Goal: Transaction & Acquisition: Purchase product/service

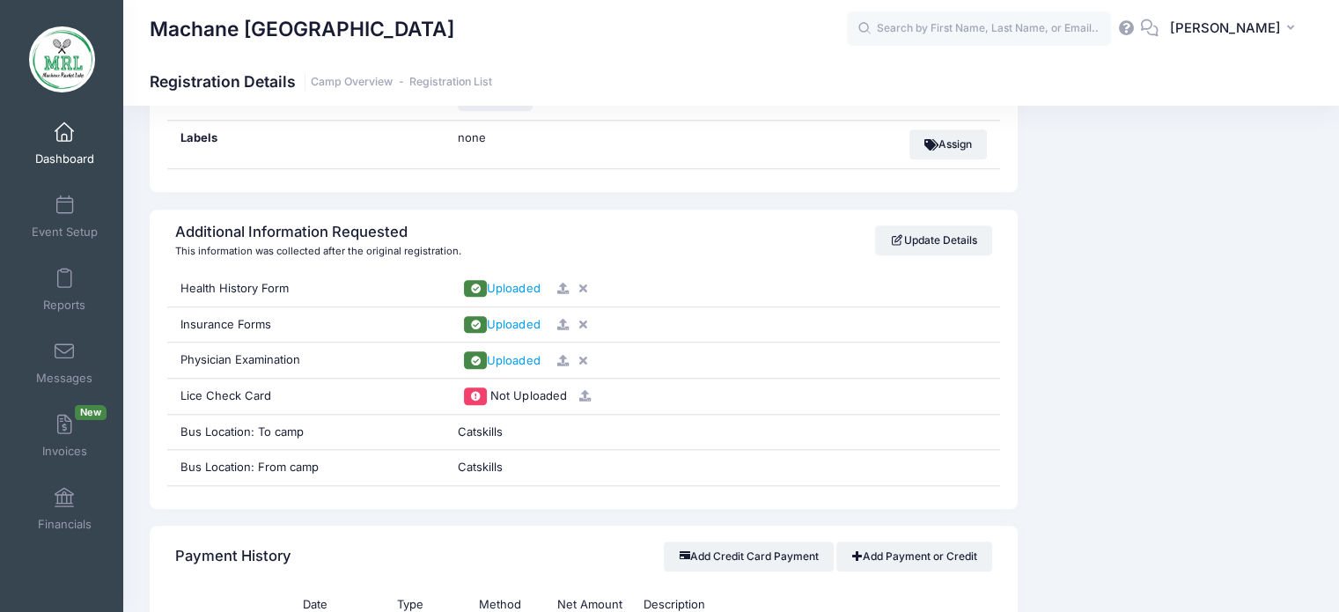
scroll to position [1748, 0]
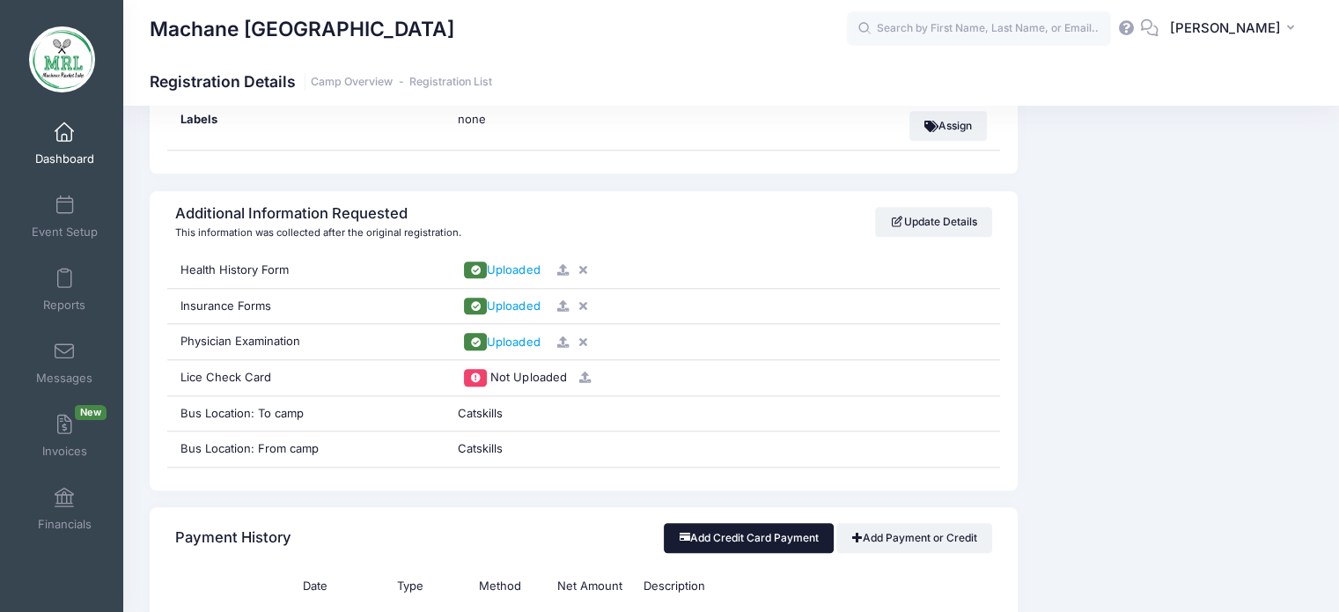
click at [748, 541] on button "Add Credit Card Payment" at bounding box center [749, 538] width 170 height 30
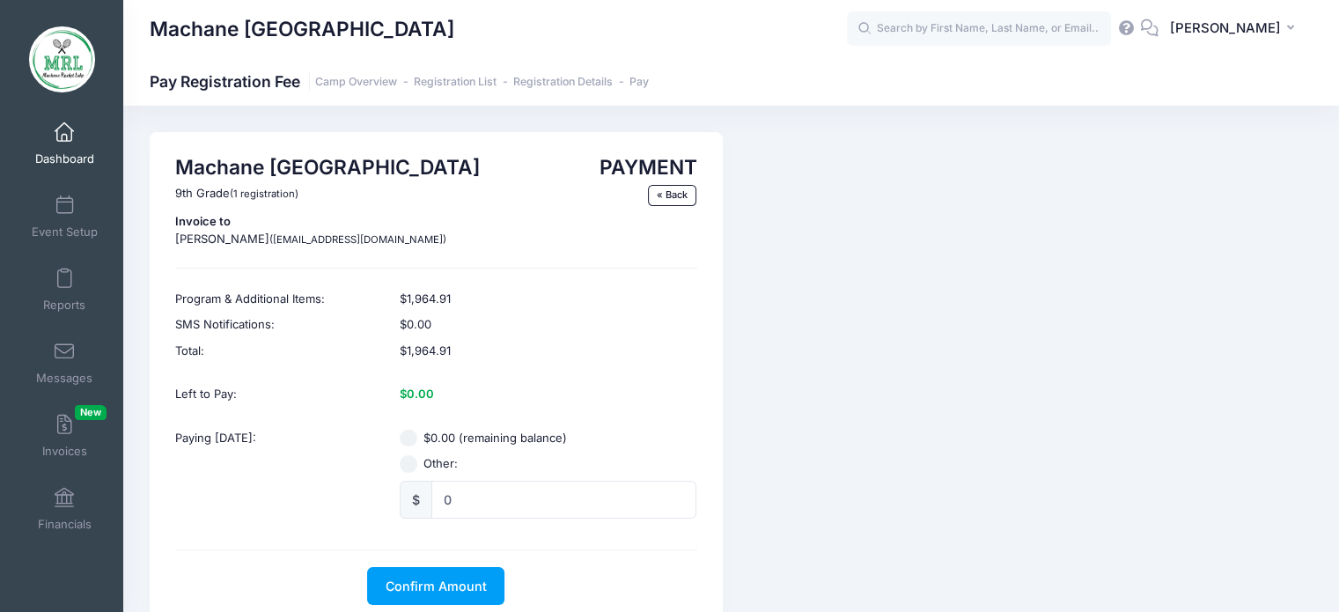
click at [1336, 289] on div "Machane Racket Lake 9th Grade (1 registration) Invoice to Fraidy Grosz (yamgros…" at bounding box center [731, 380] width 1216 height 496
click at [945, 41] on input "text" at bounding box center [979, 28] width 264 height 35
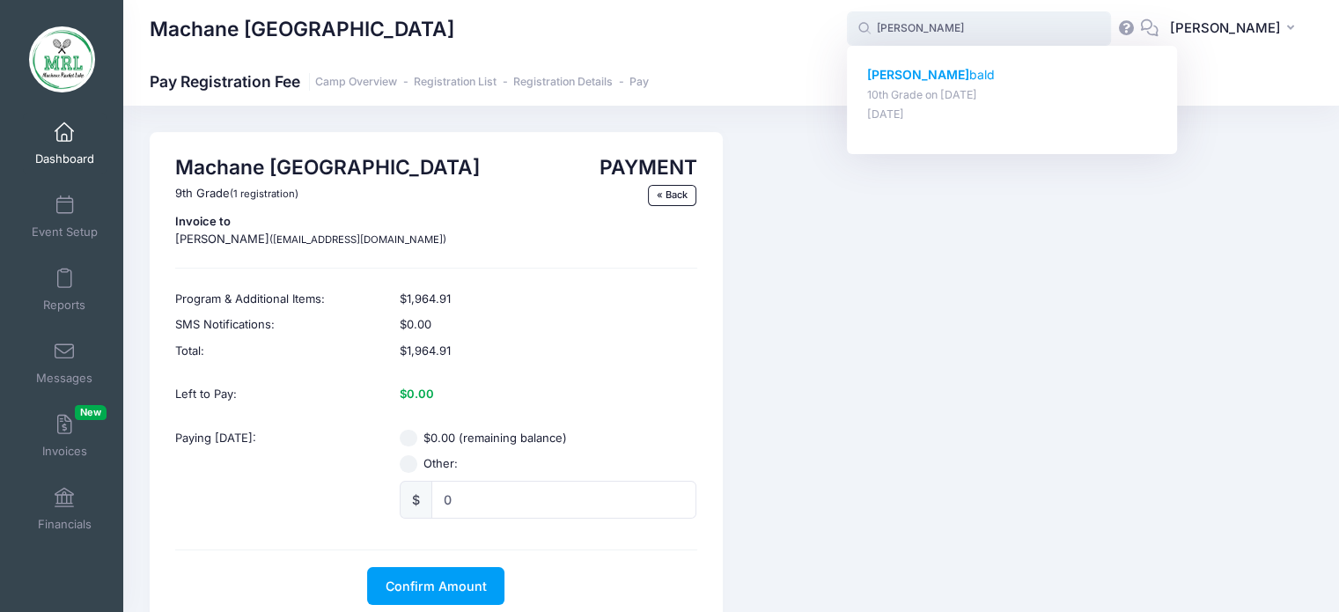
click at [910, 70] on strong "Goldie" at bounding box center [918, 74] width 102 height 15
type input "Goldie bald (10th Grade, Aug-14, 2025)"
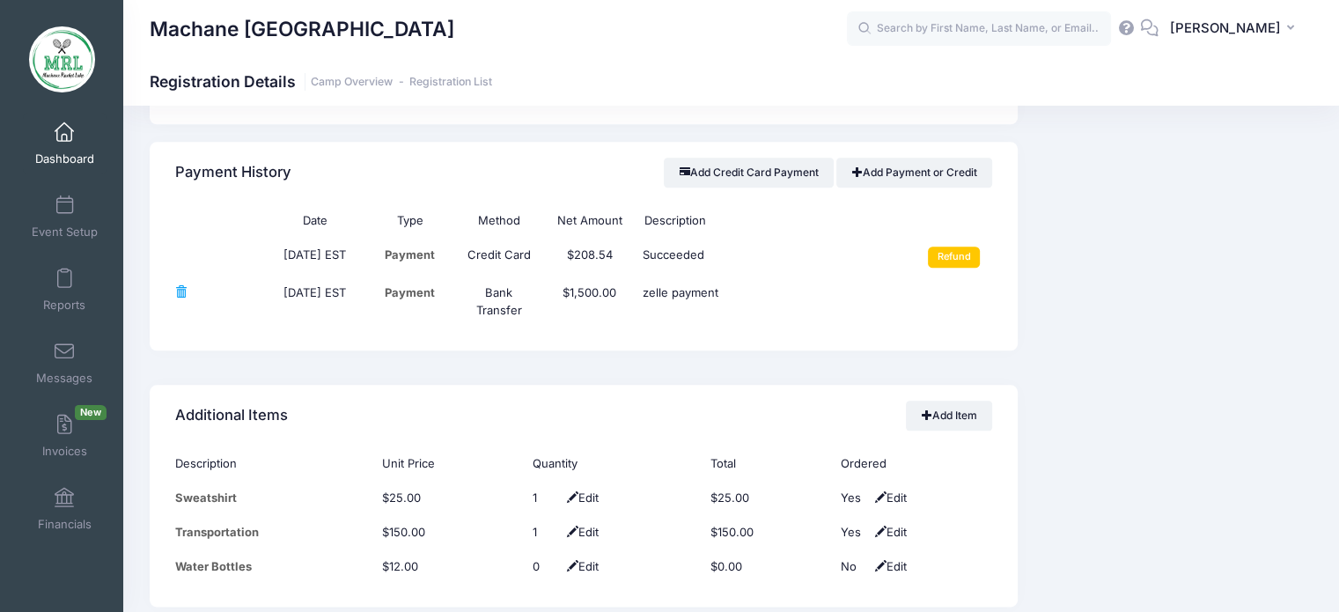
scroll to position [2043, 0]
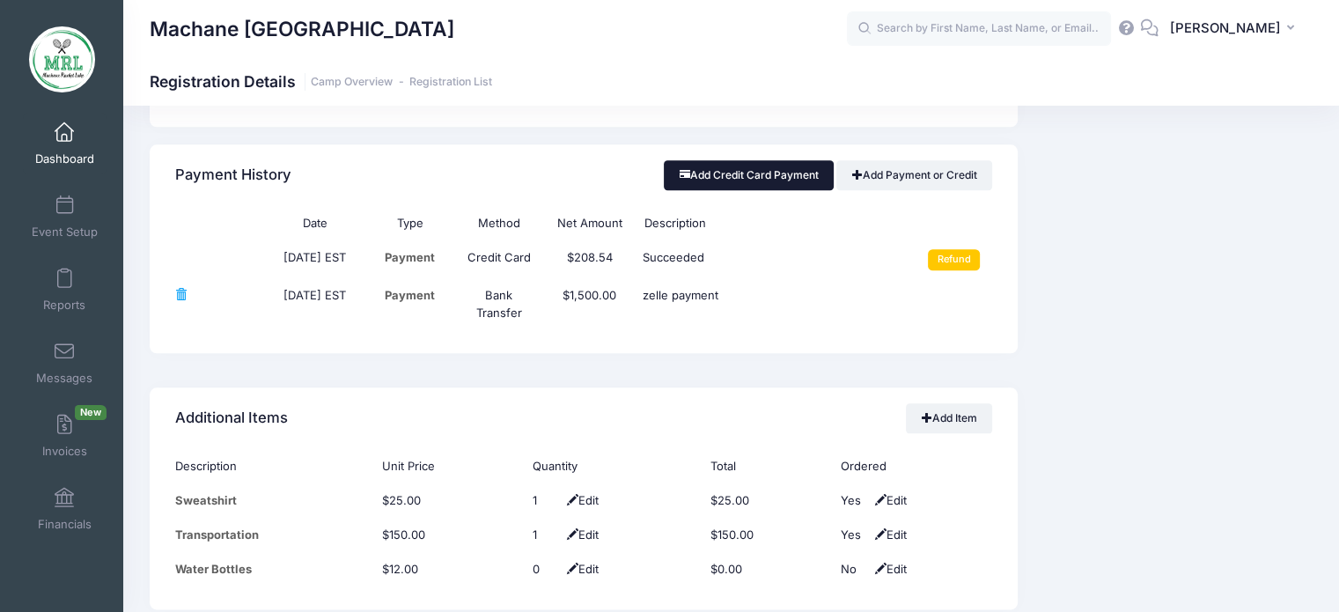
click at [757, 166] on button "Add Credit Card Payment" at bounding box center [749, 175] width 170 height 30
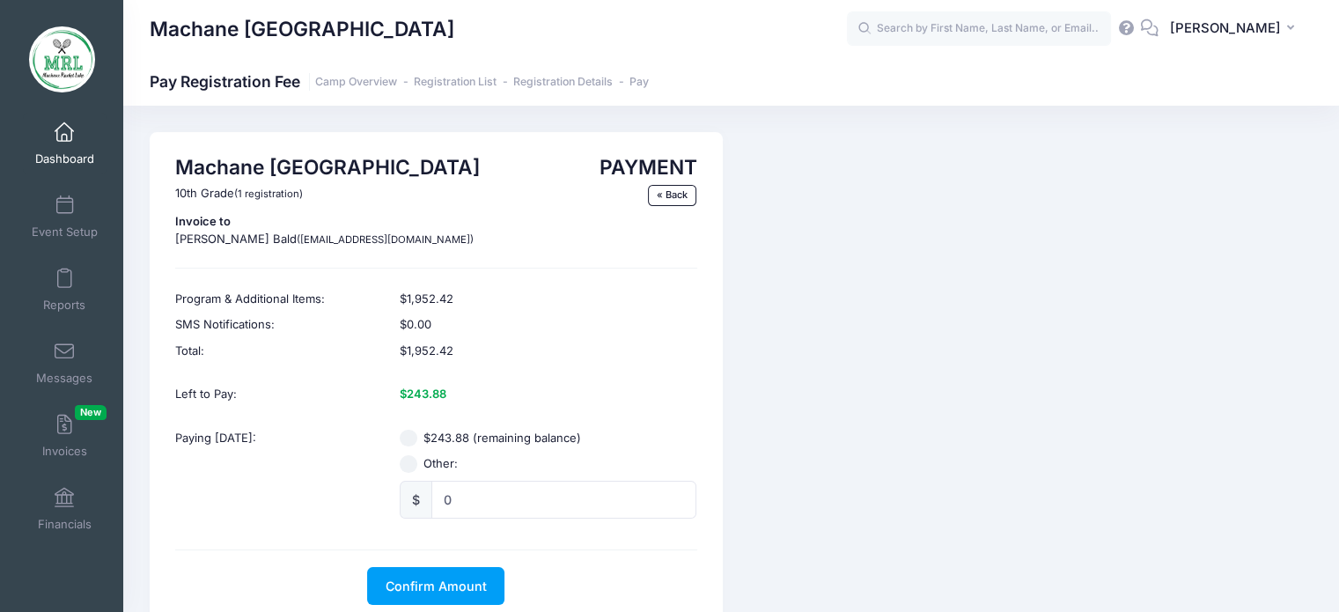
scroll to position [2, 0]
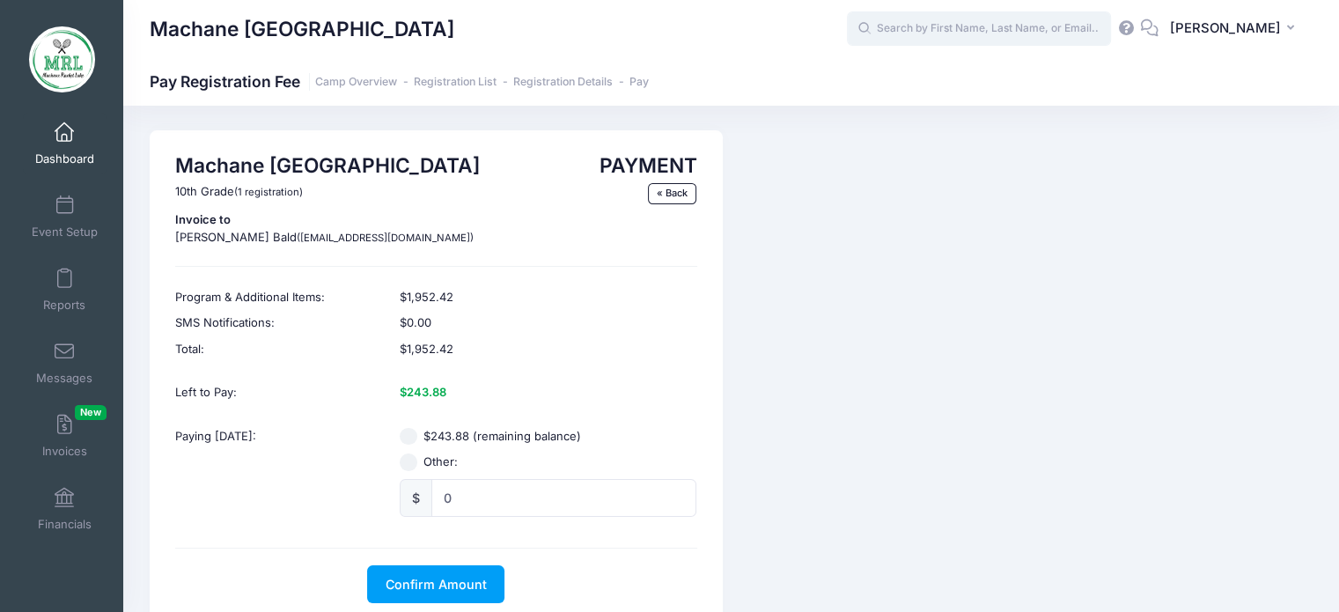
click at [937, 29] on input "text" at bounding box center [979, 28] width 264 height 35
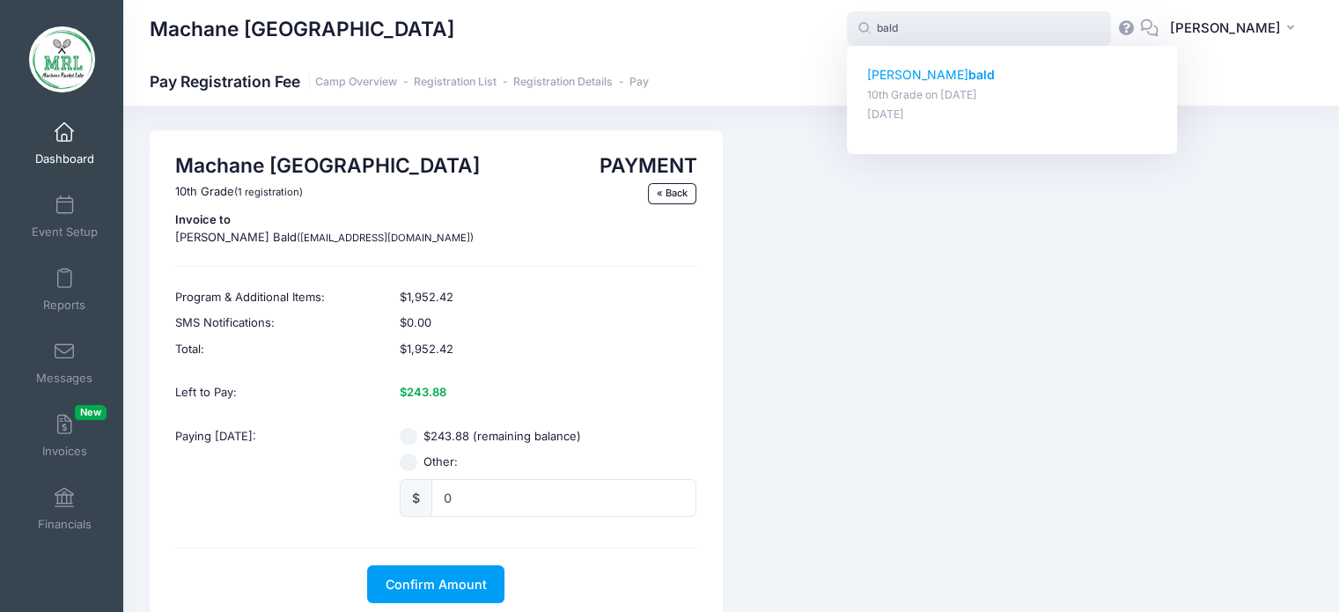
click at [969, 73] on strong "bald" at bounding box center [982, 74] width 26 height 15
type input "Goldie bald (10th Grade, Aug-14, 2025)"
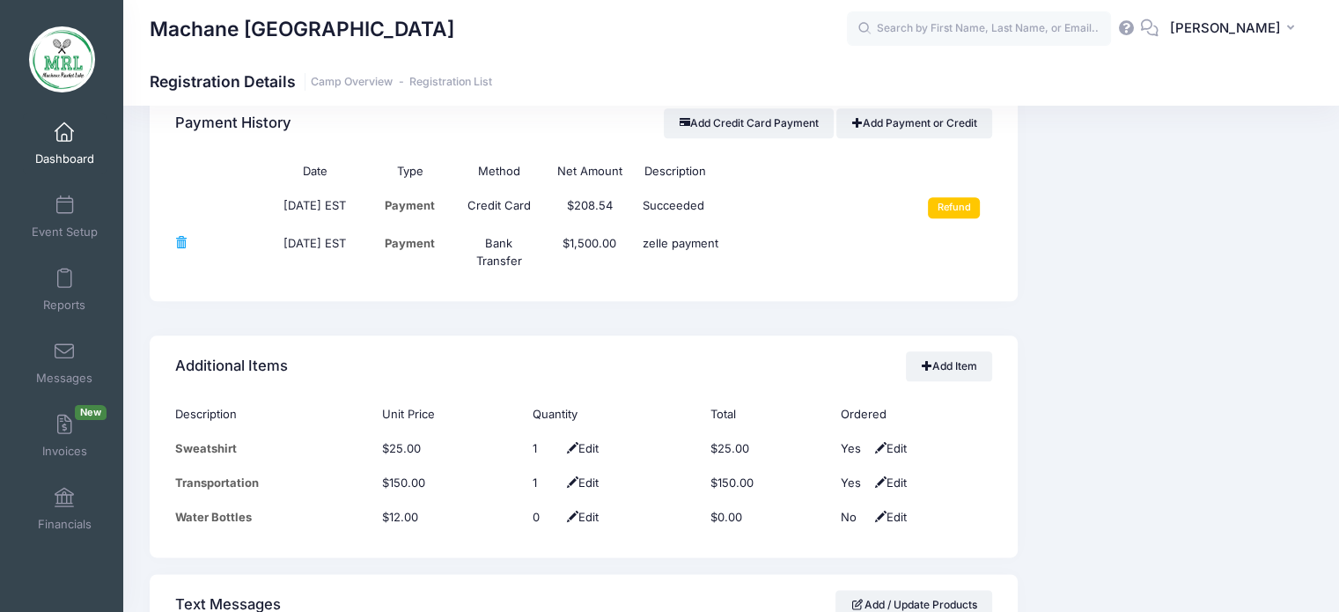
scroll to position [2076, 0]
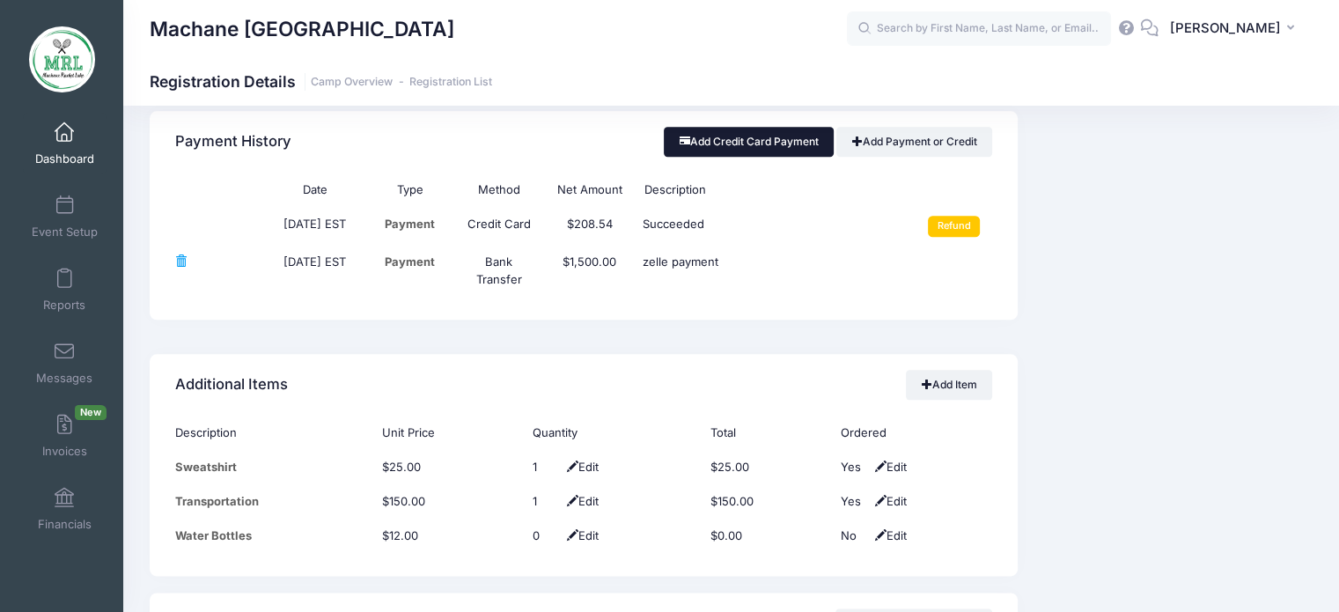
click at [775, 129] on button "Add Credit Card Payment" at bounding box center [749, 142] width 170 height 30
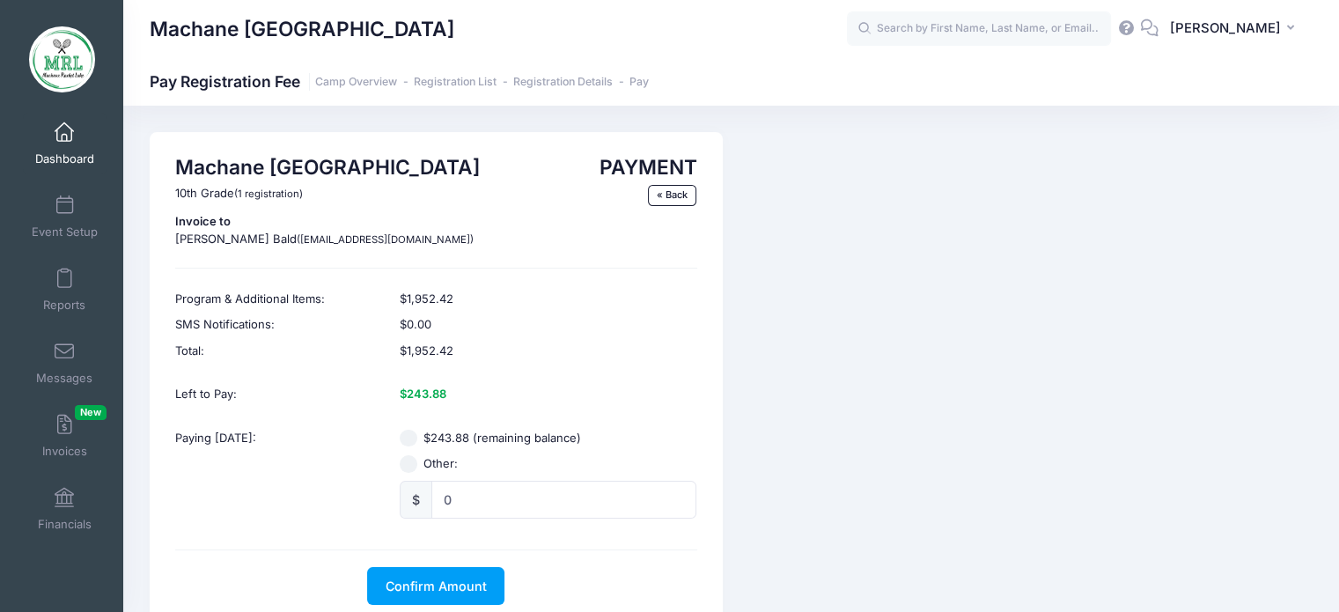
click at [409, 436] on input "$243.88 (remaining balance)" at bounding box center [409, 439] width 18 height 18
radio input "true"
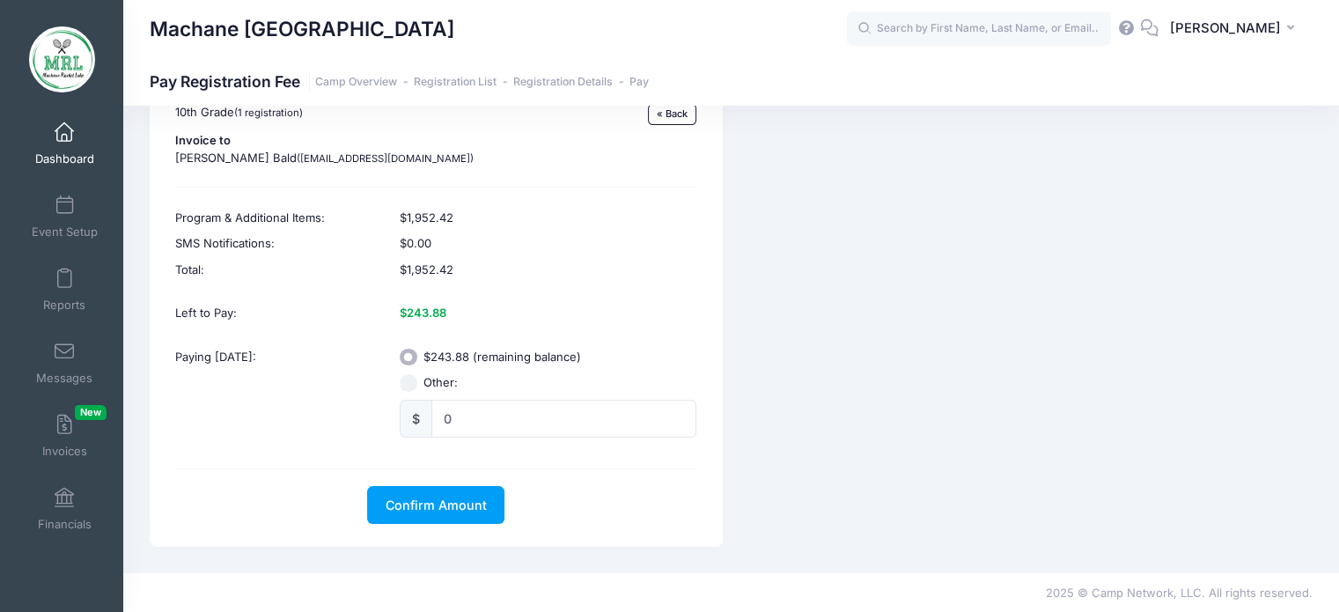
click at [583, 328] on div "$243.88" at bounding box center [548, 313] width 314 height 44
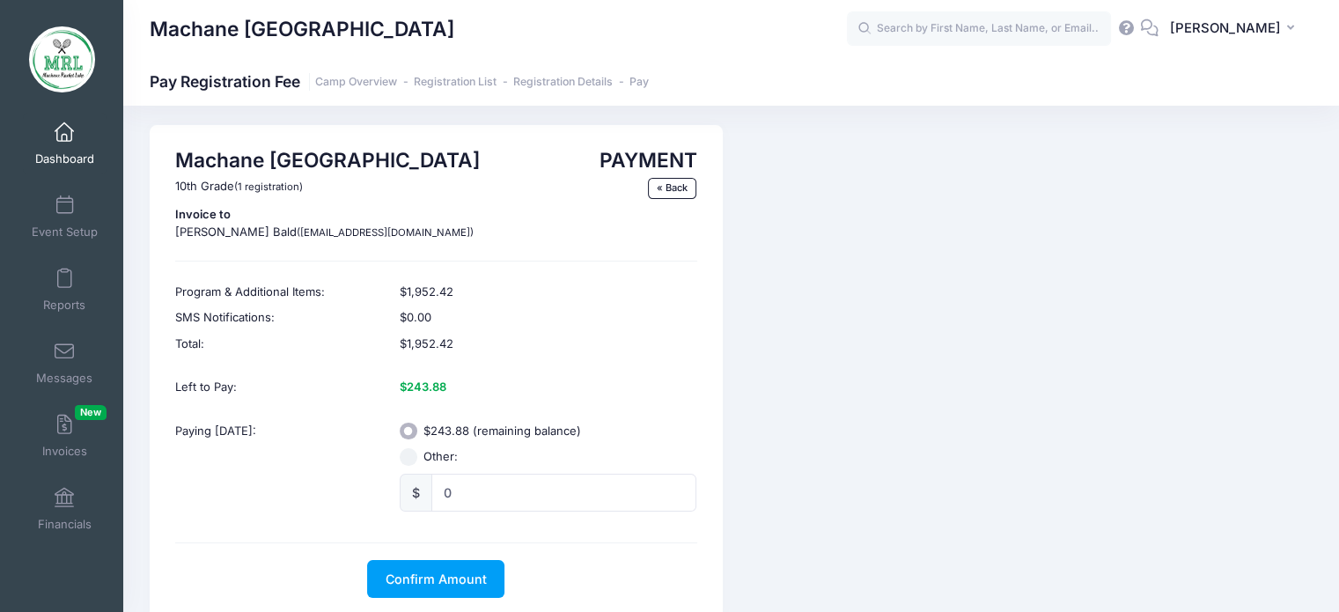
scroll to position [0, 0]
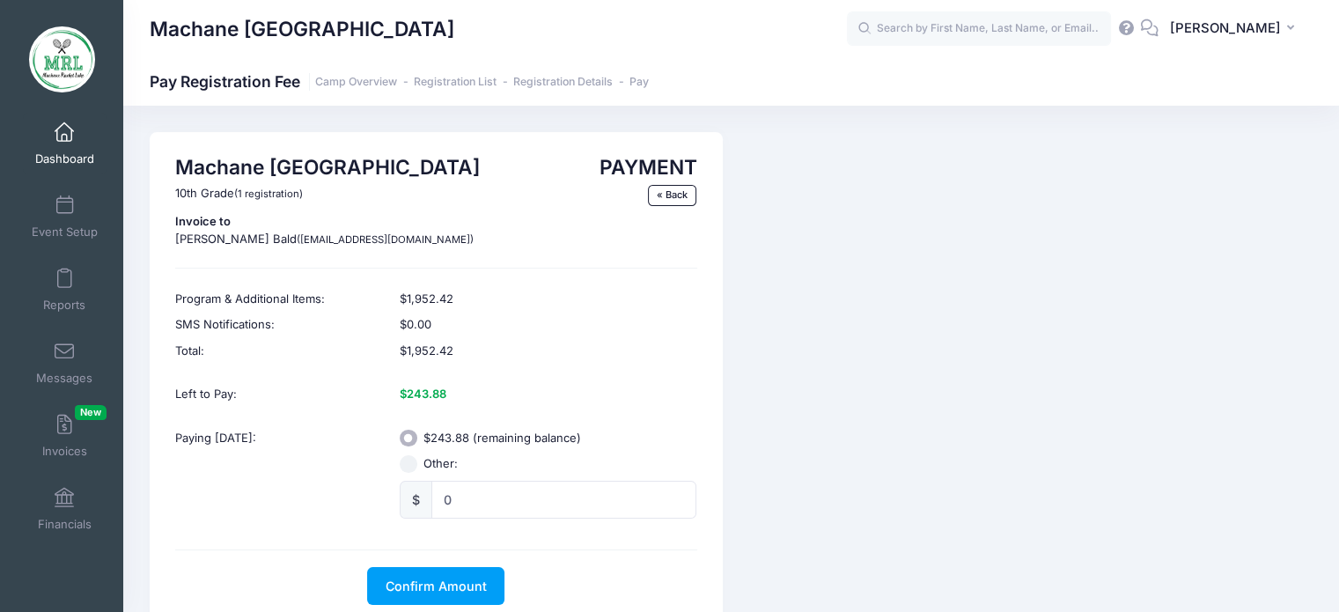
click at [409, 436] on input "$243.88 (remaining balance)" at bounding box center [409, 439] width 18 height 18
click at [410, 436] on input "$243.88 (remaining balance)" at bounding box center [409, 439] width 18 height 18
click at [661, 186] on link "« Back" at bounding box center [672, 195] width 49 height 21
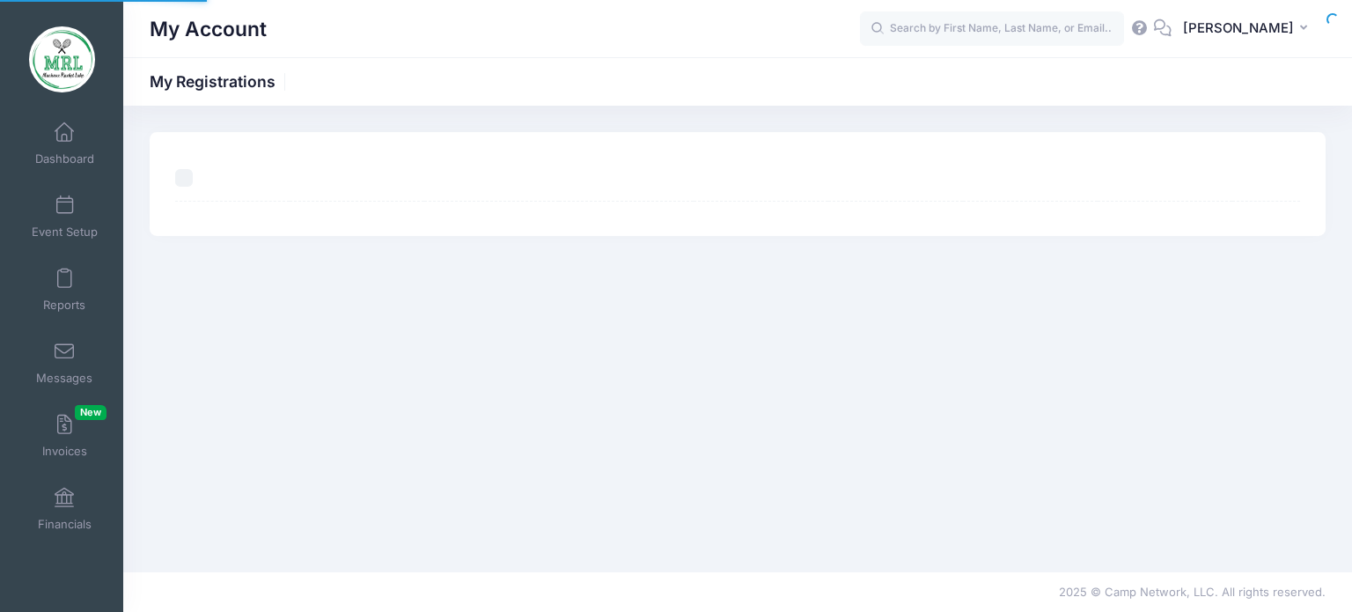
select select "50"
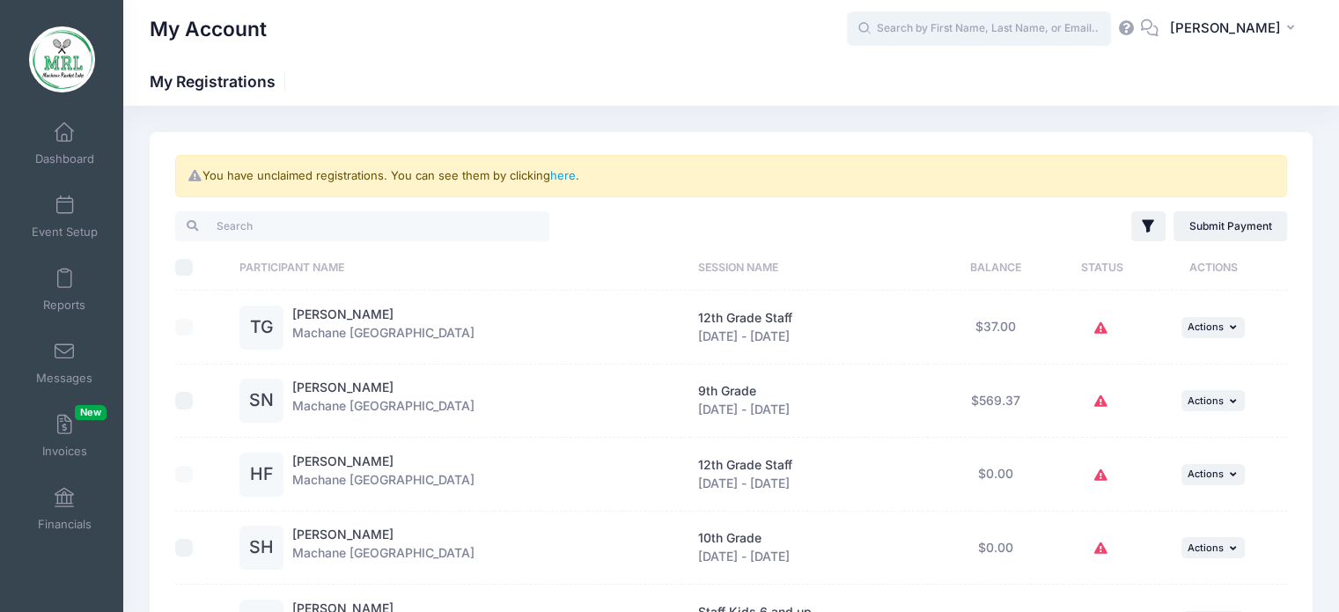
drag, startPoint x: 947, startPoint y: 28, endPoint x: 910, endPoint y: 24, distance: 38.1
click at [910, 24] on input "text" at bounding box center [979, 28] width 264 height 35
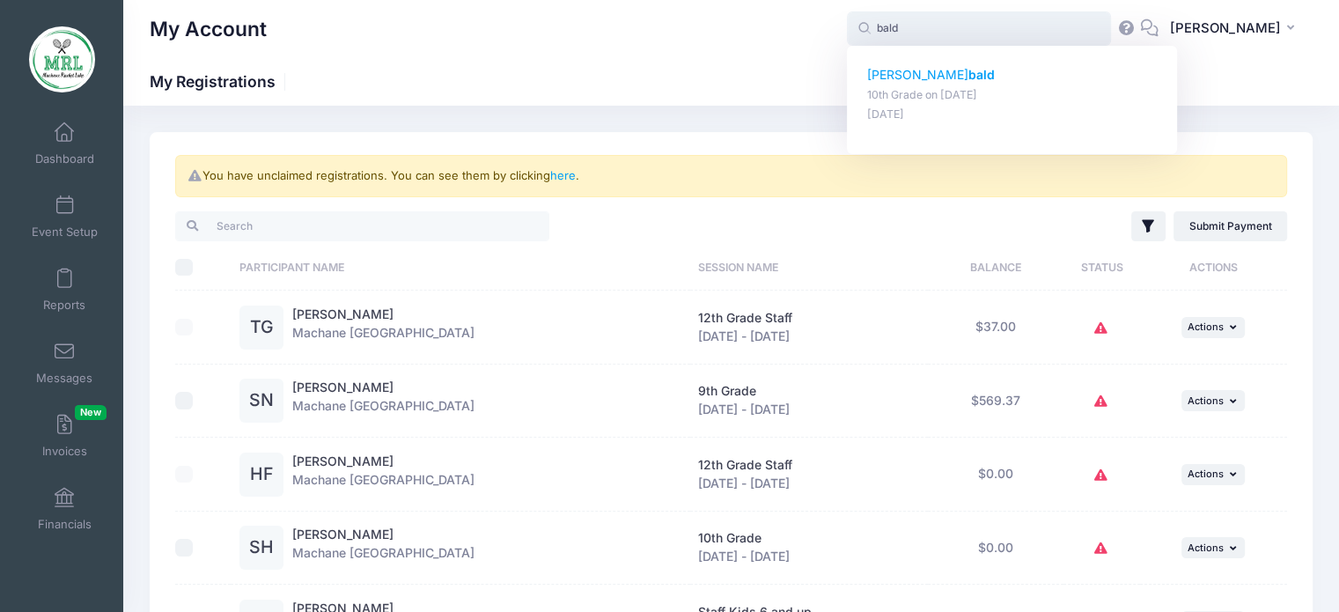
click at [911, 70] on p "Goldie bald" at bounding box center [1012, 75] width 291 height 18
type input "Goldie bald (10th Grade, Aug-14, 2025)"
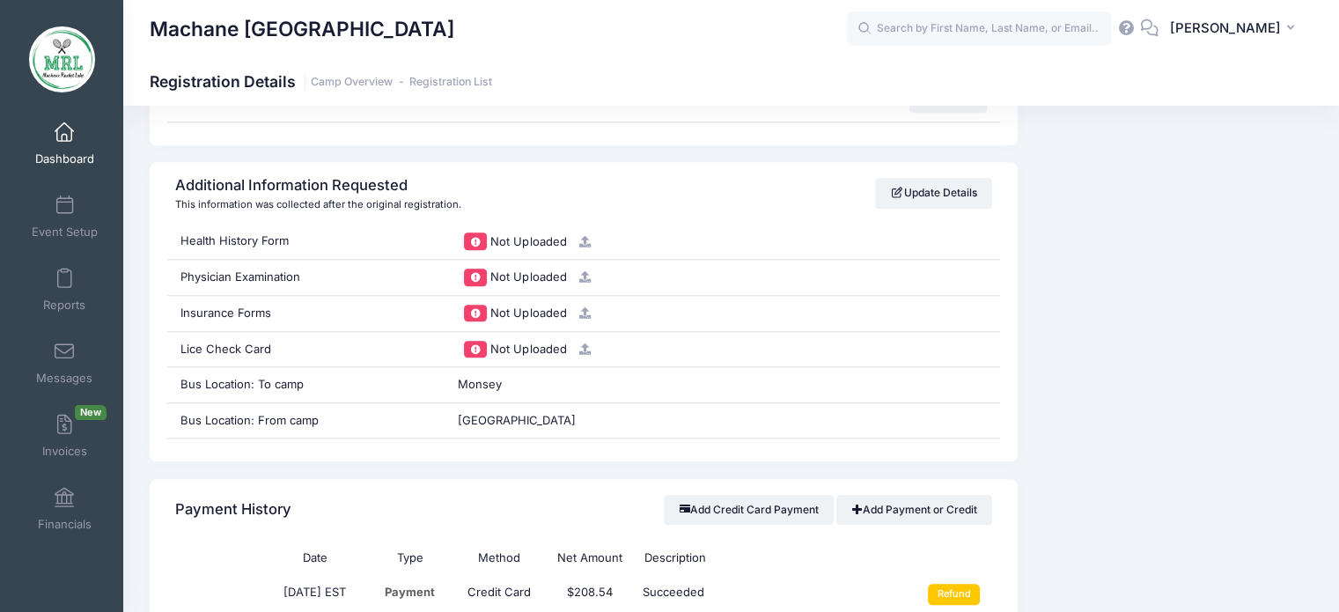
scroll to position [1694, 0]
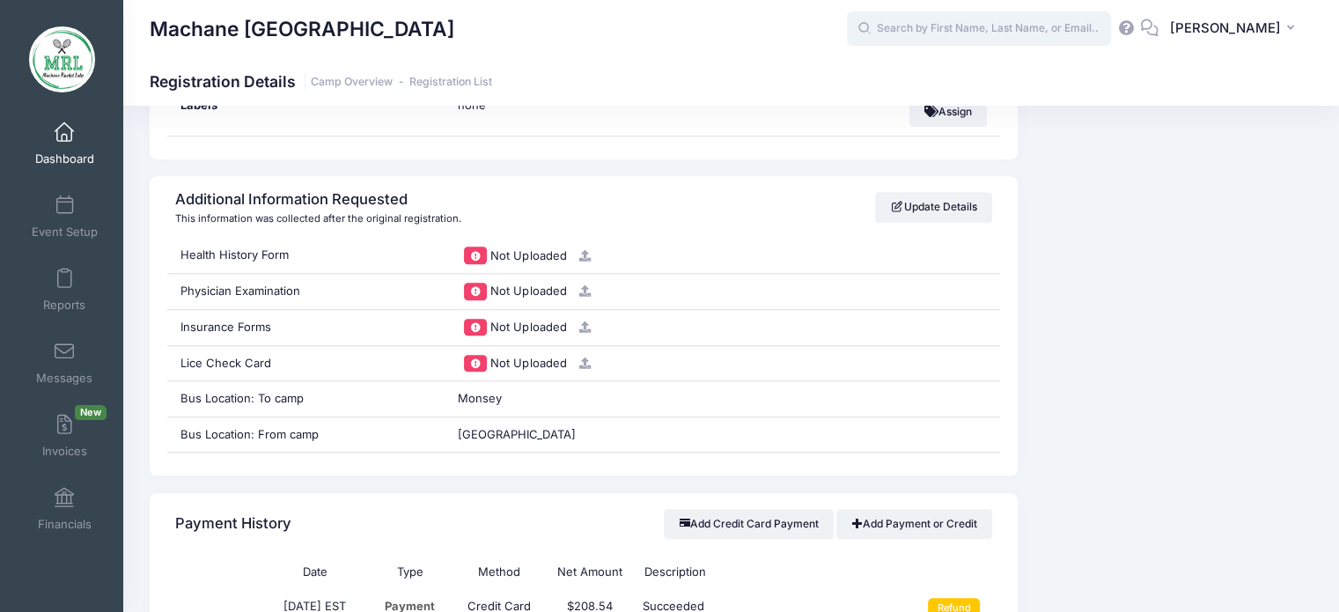
click at [1010, 33] on input "text" at bounding box center [979, 28] width 264 height 35
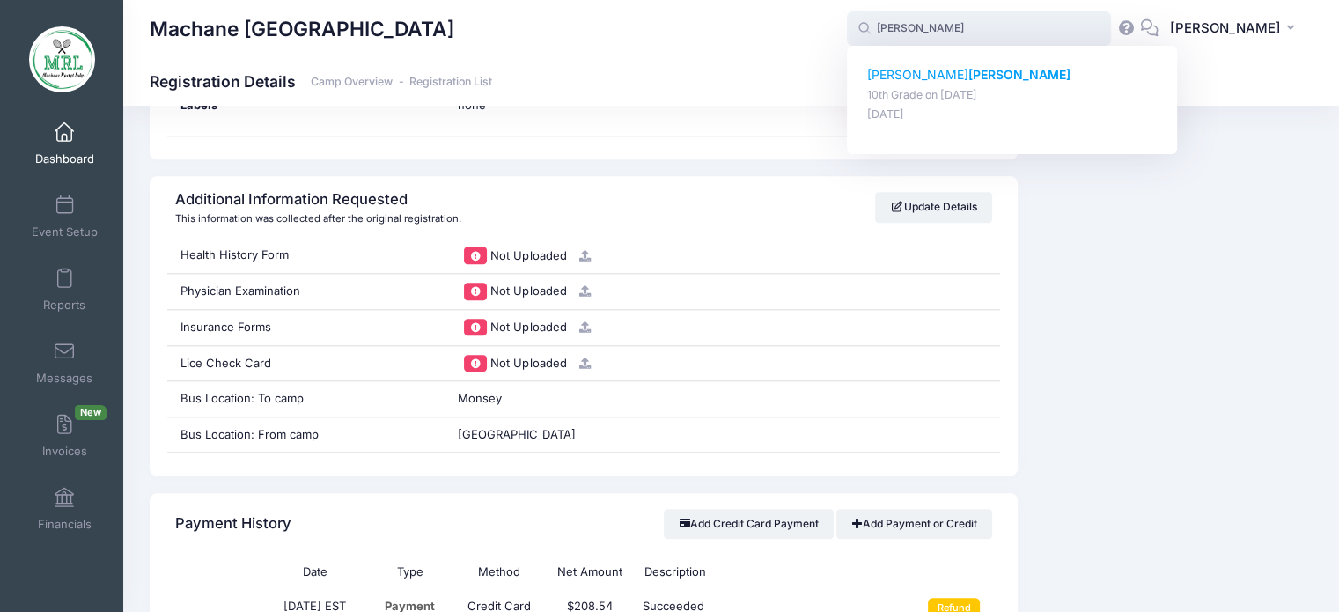
click at [969, 73] on strong "[PERSON_NAME]" at bounding box center [1020, 74] width 102 height 15
type input "[PERSON_NAME] (10th Grade, [DATE])"
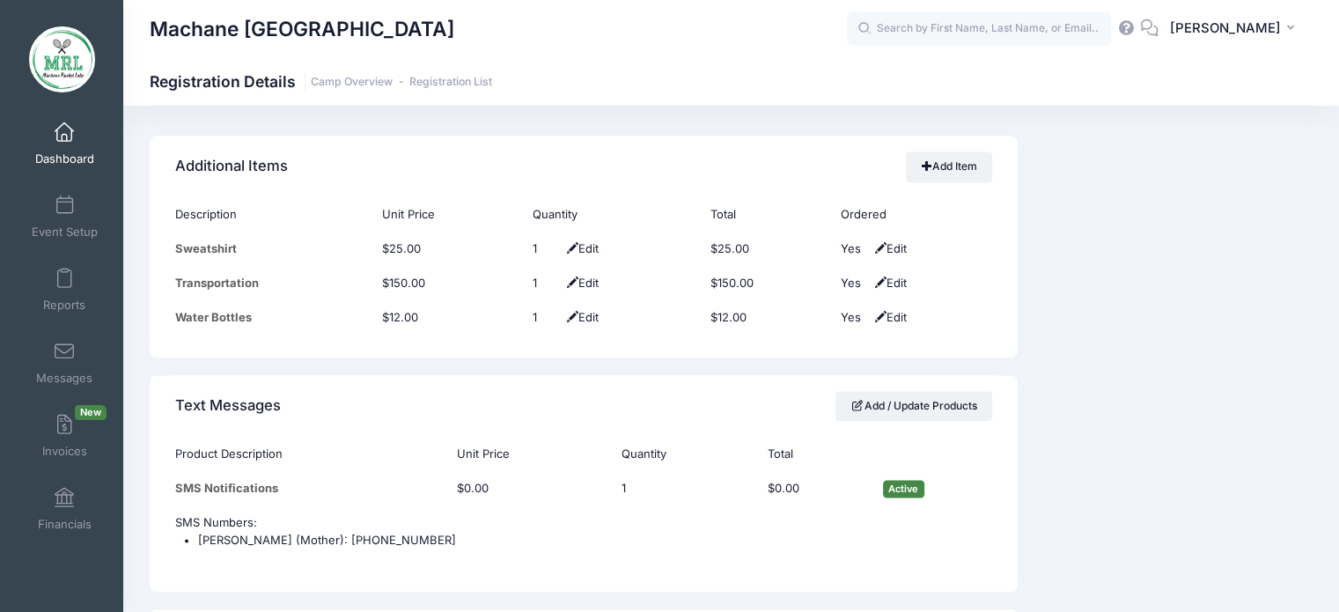
scroll to position [2356, 0]
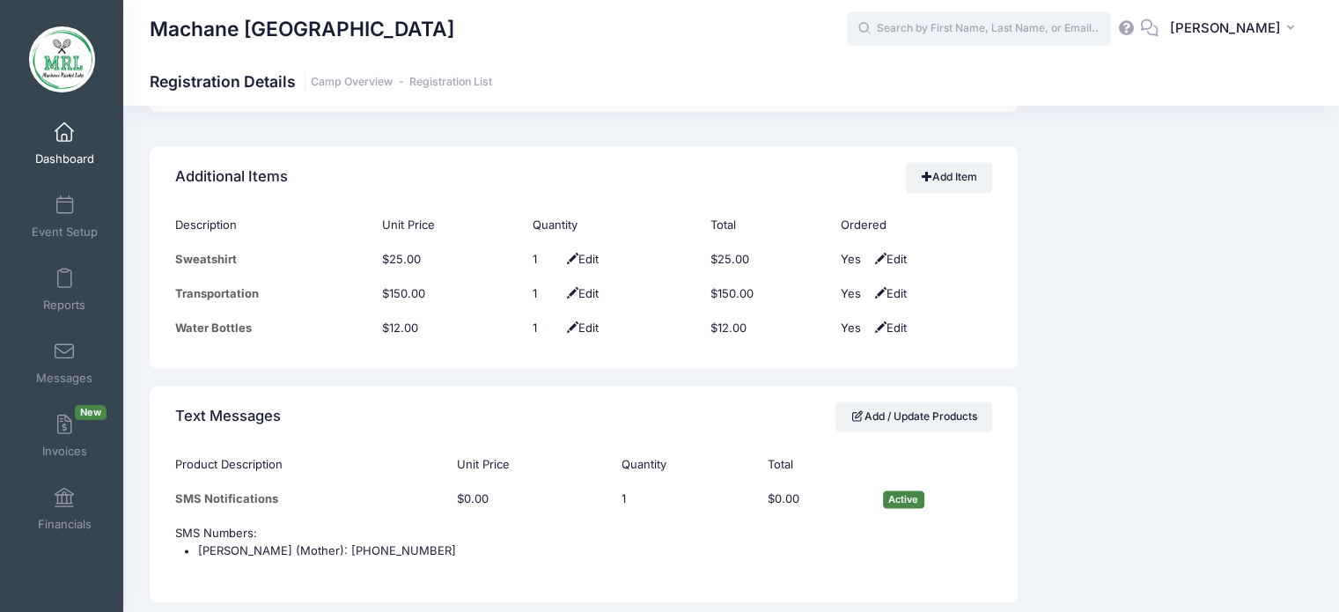
click at [984, 27] on input "text" at bounding box center [979, 28] width 264 height 35
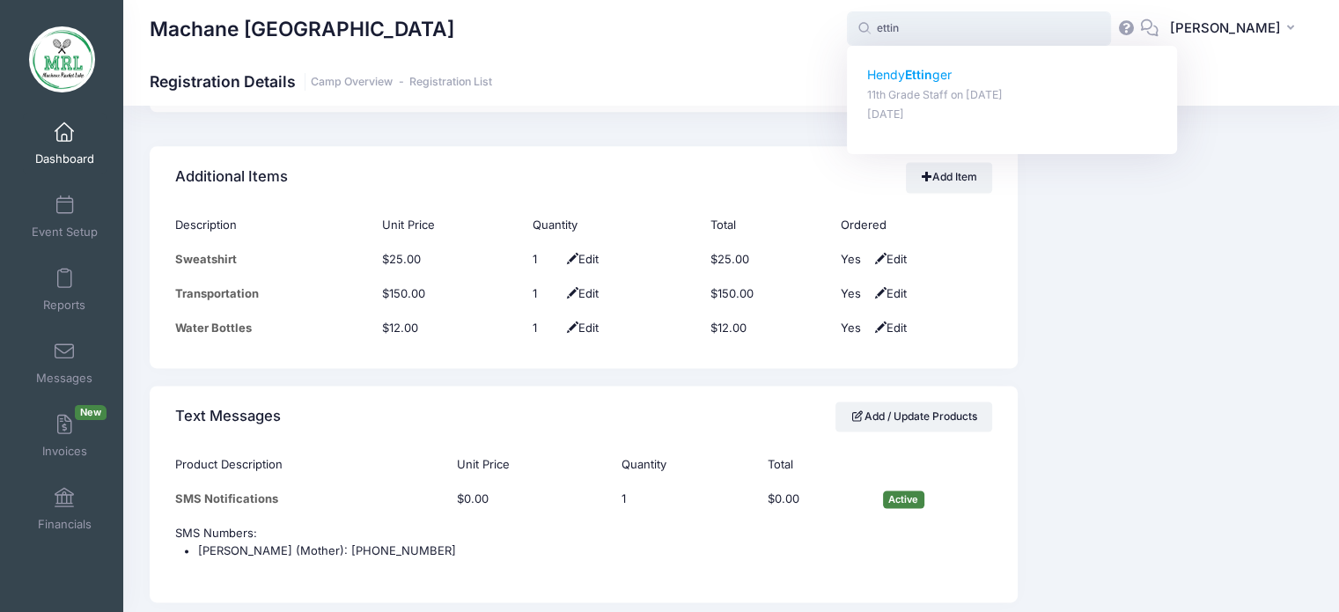
click at [927, 70] on strong "Ettin" at bounding box center [918, 74] width 27 height 15
type input "Hendy Ettinger (11th Grade Staff, Aug-14, 2025)"
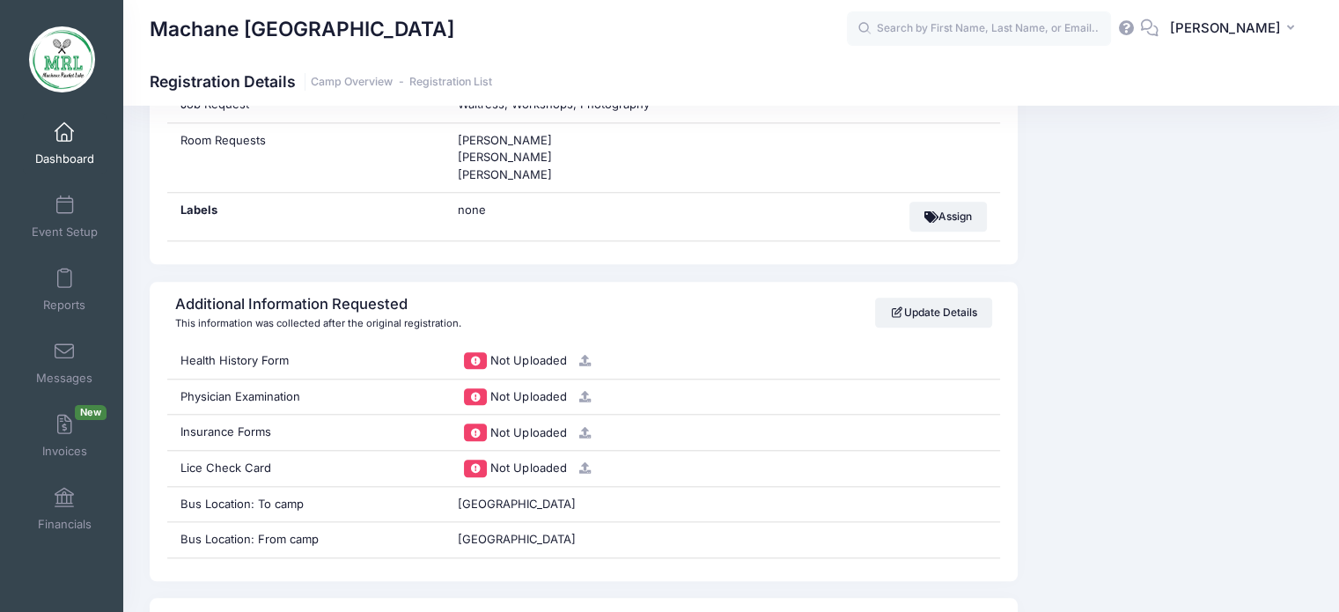
scroll to position [1673, 0]
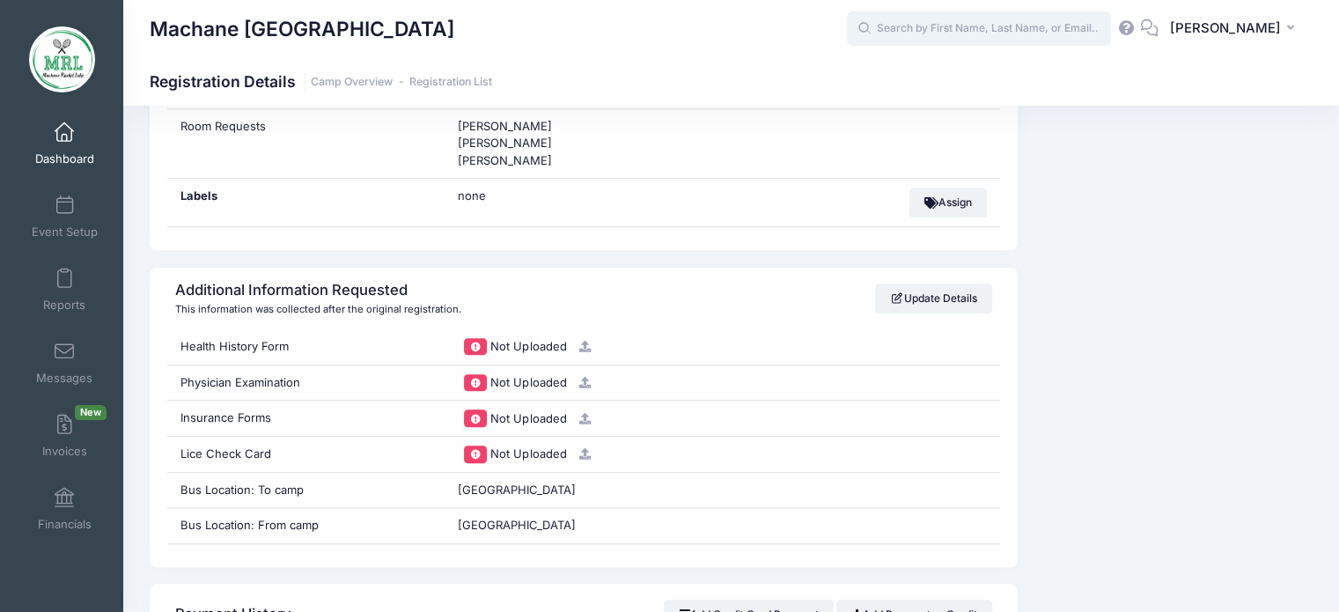
click at [926, 33] on input "text" at bounding box center [979, 28] width 264 height 35
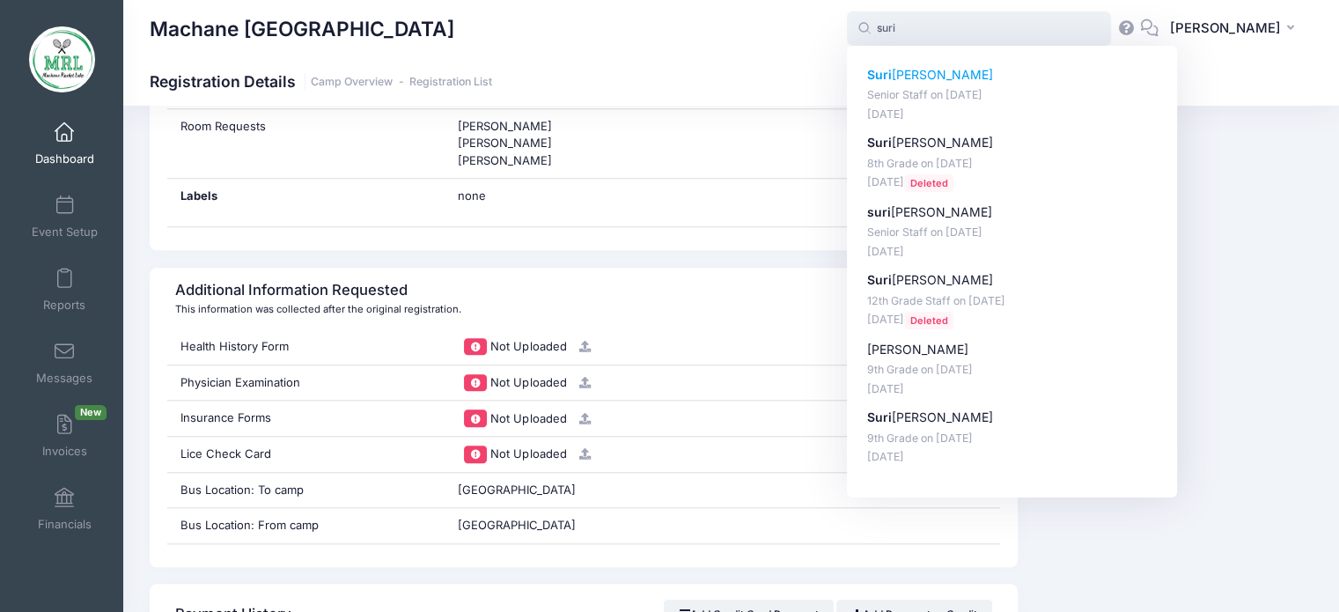
click at [925, 78] on p "Suri Fleischman" at bounding box center [1012, 75] width 291 height 18
type input "Suri Fleischman (Senior Staff, Aug-14, 2025)"
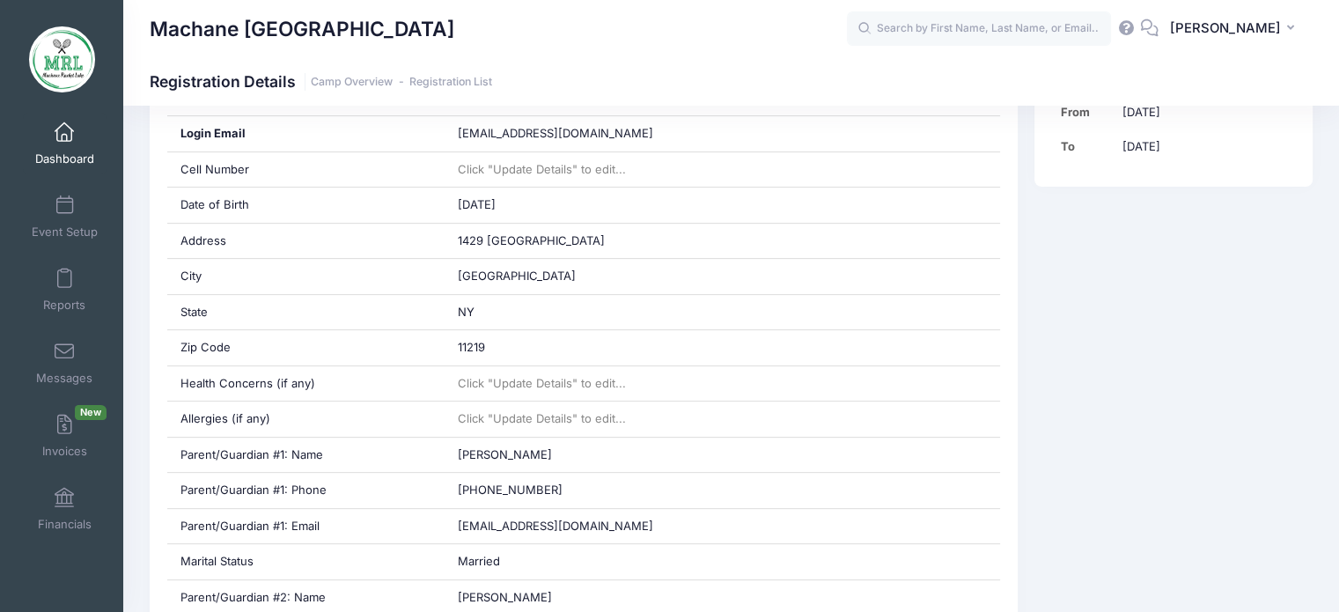
scroll to position [528, 0]
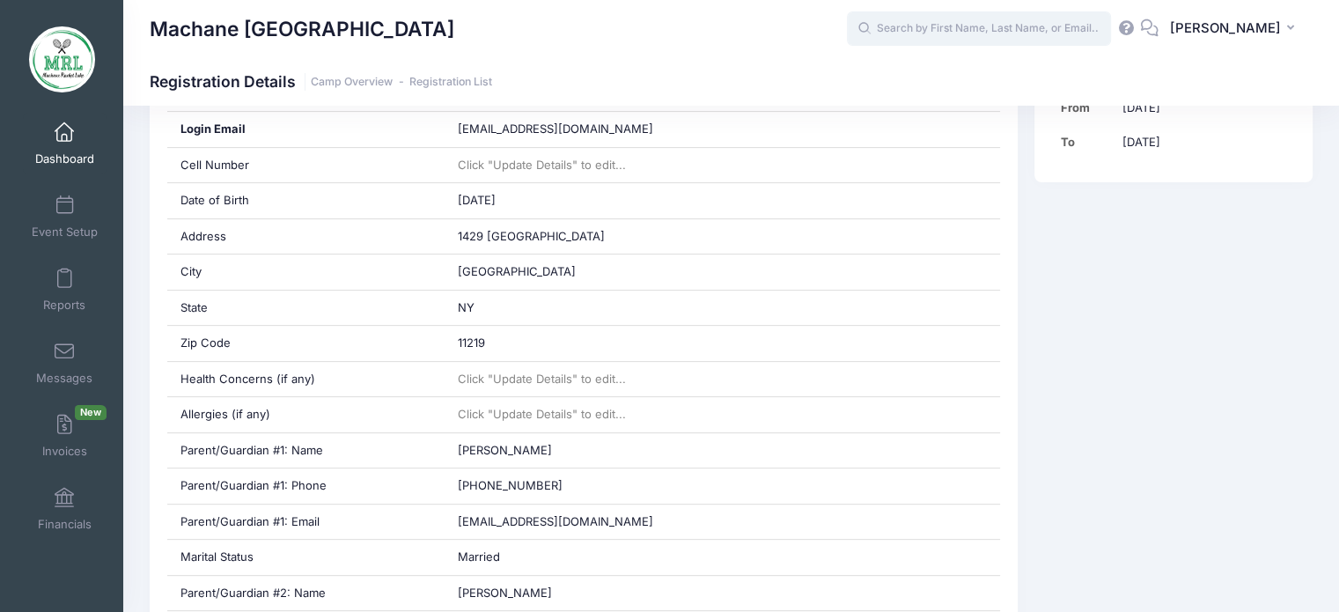
click at [1007, 31] on input "text" at bounding box center [979, 28] width 264 height 35
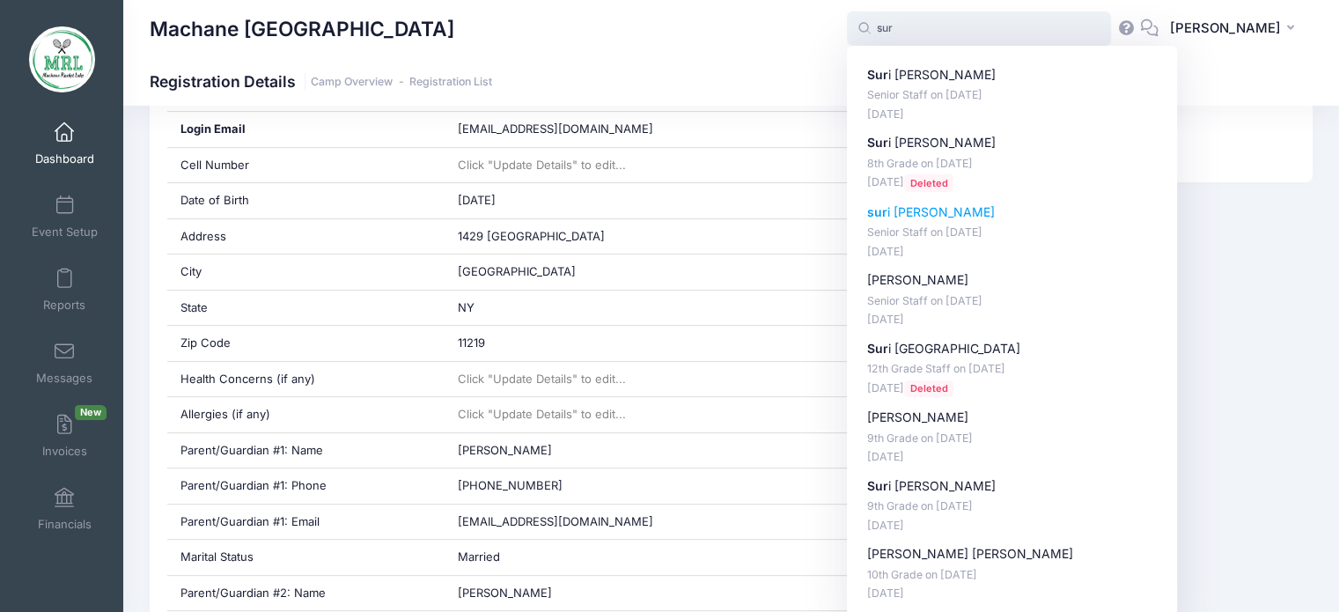
click at [895, 213] on p "sur i herskovits" at bounding box center [1012, 212] width 291 height 18
type input "suri herskovits (Senior Staff, Aug-14, 2025)"
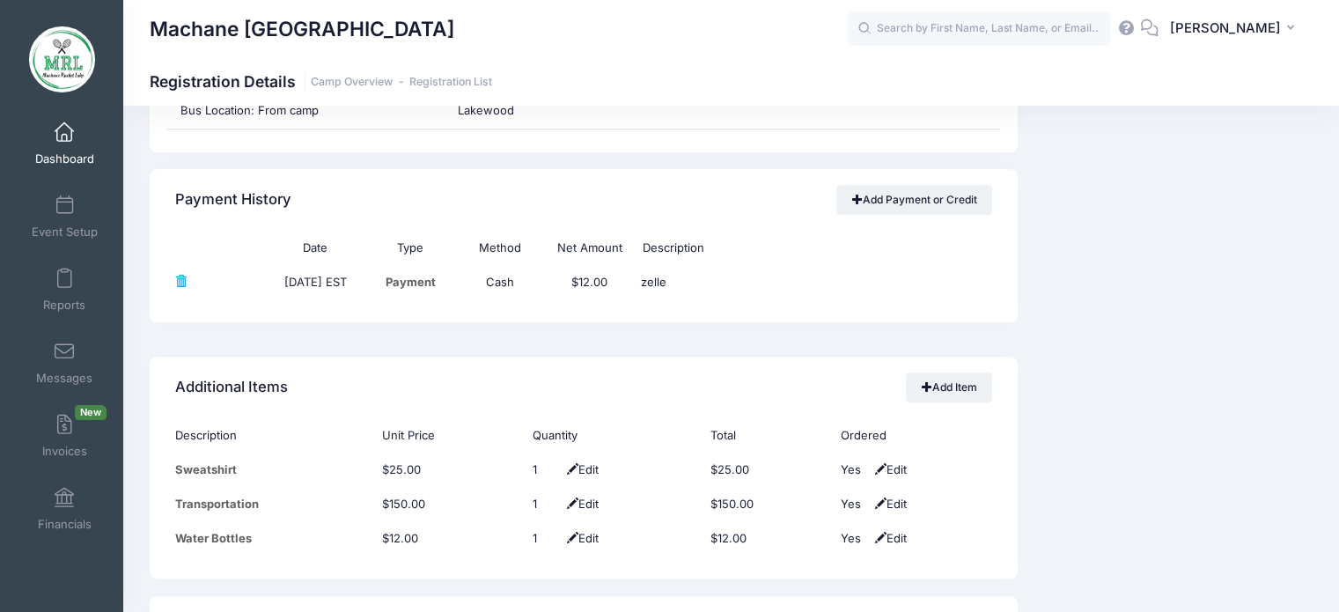
scroll to position [1986, 0]
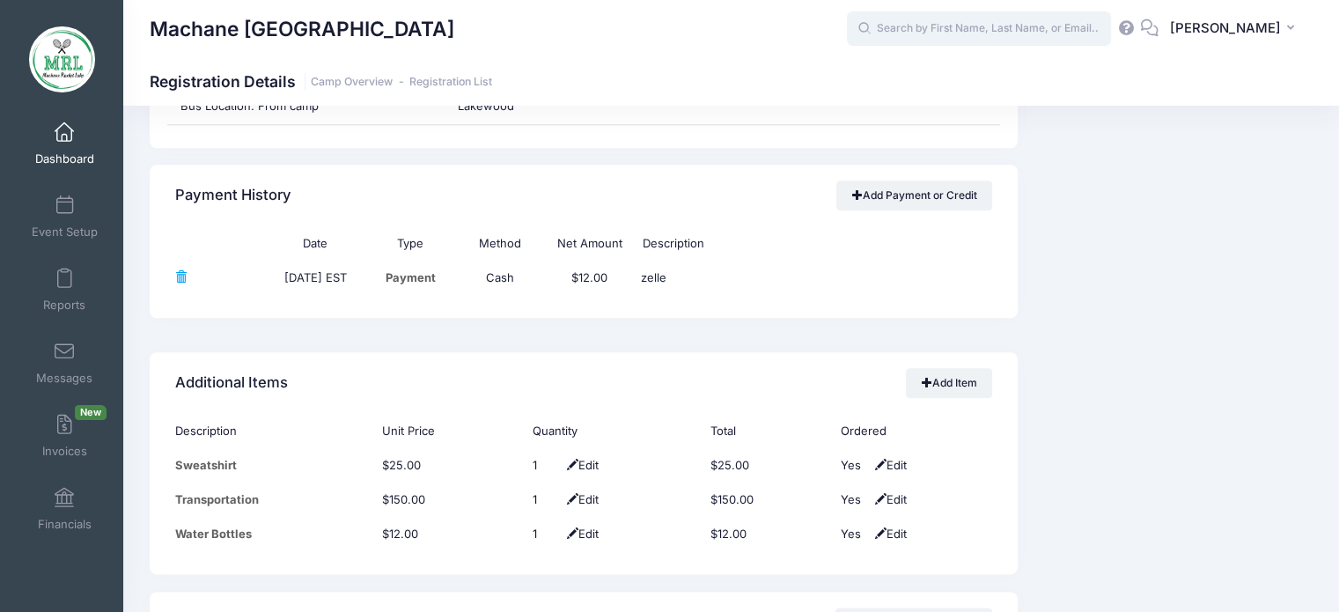
click at [989, 24] on input "text" at bounding box center [979, 28] width 264 height 35
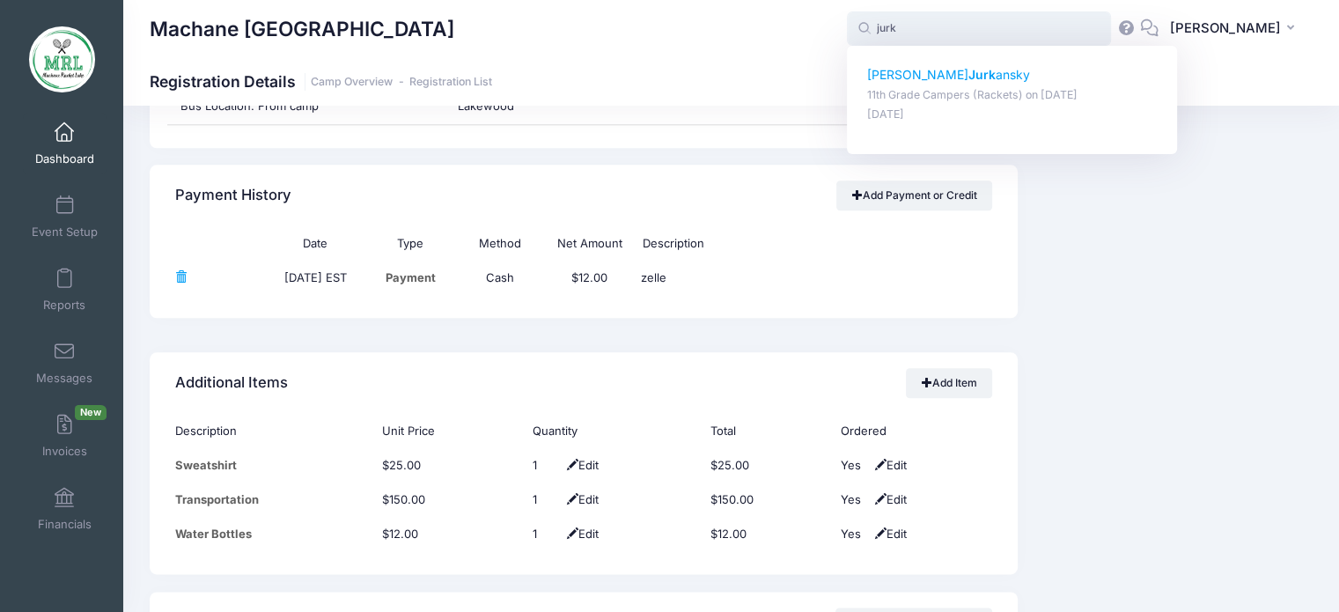
click at [947, 77] on p "Leah Jurk ansky" at bounding box center [1012, 75] width 291 height 18
type input "Leah Jurkansky (11th Grade Campers (Rackets), Aug-14, 2025)"
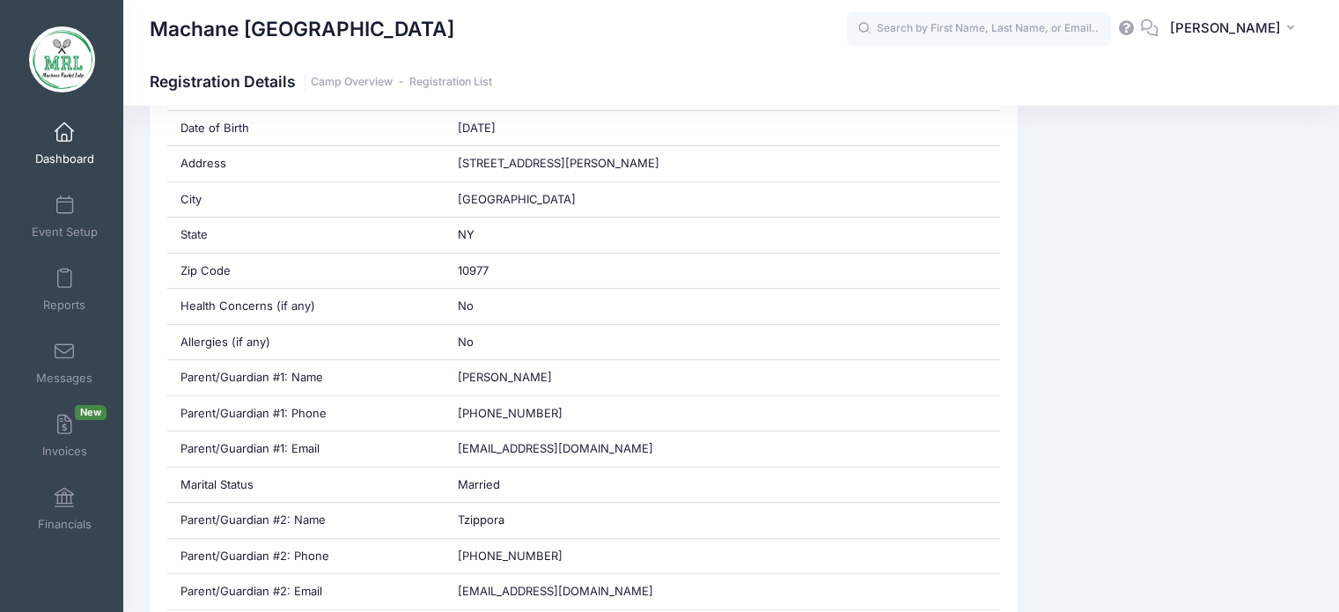
scroll to position [662, 0]
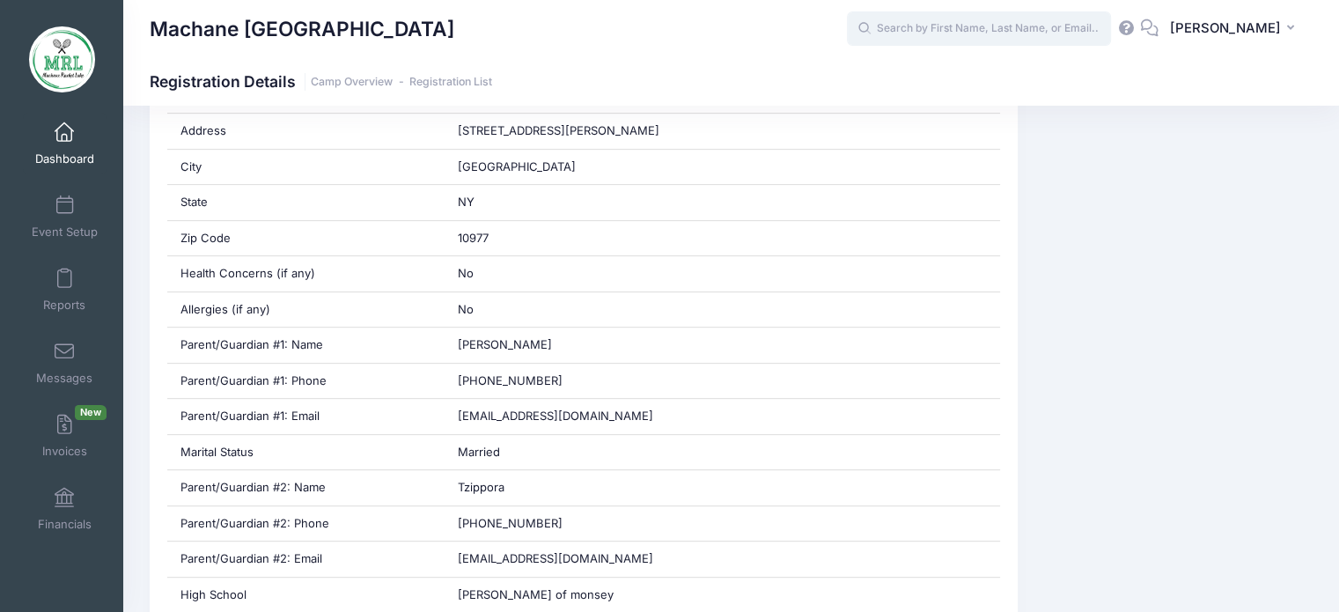
click at [972, 27] on input "text" at bounding box center [979, 28] width 264 height 35
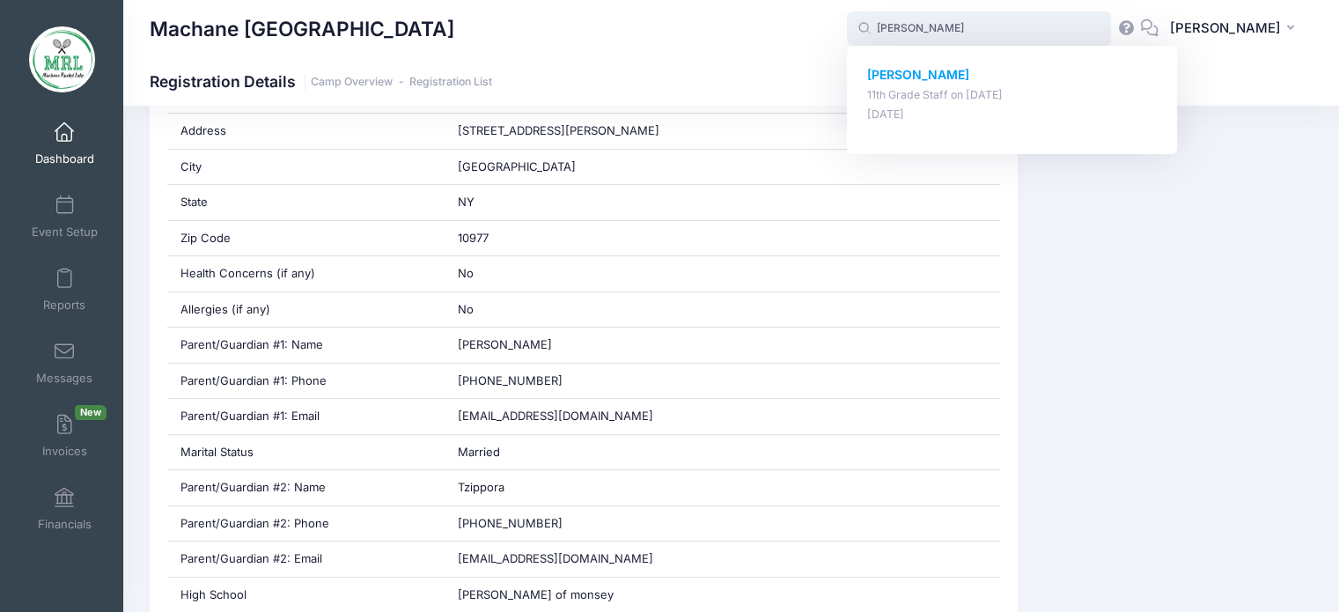
click at [940, 80] on p "Leah Blech" at bounding box center [1012, 75] width 291 height 18
type input "Leah Blech (11th Grade Staff, Aug-14, 2025)"
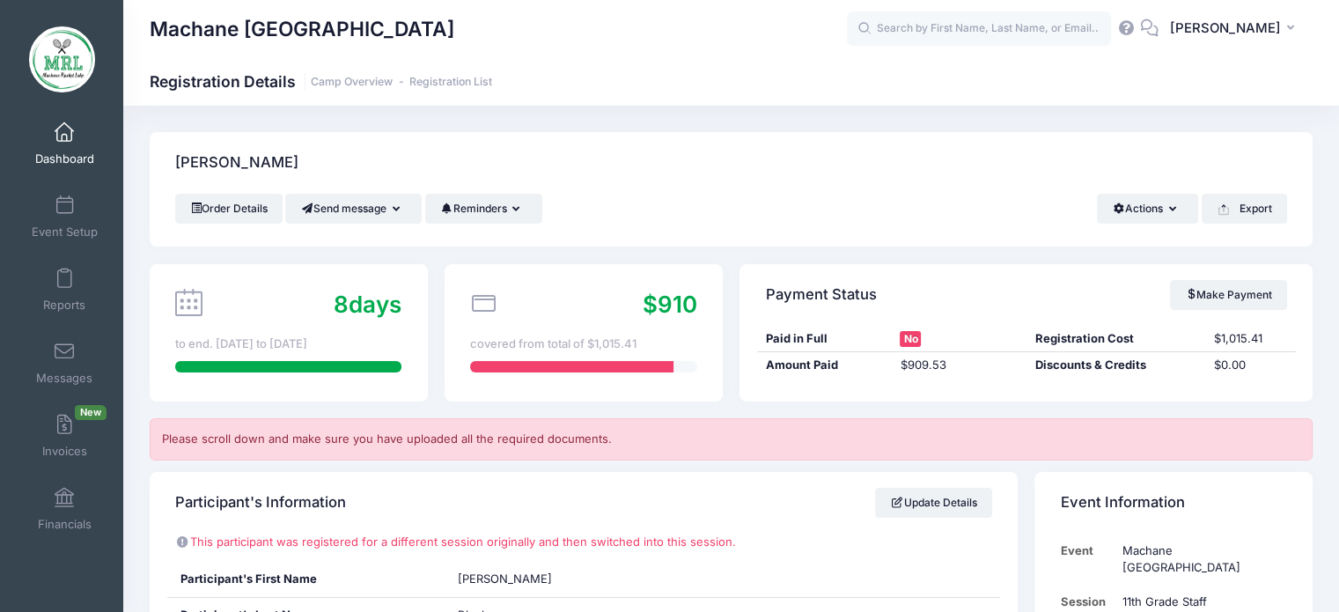
click at [940, 80] on div "Machane Racket Lake Registration Details Camp Overview Registration List" at bounding box center [731, 82] width 1216 height 25
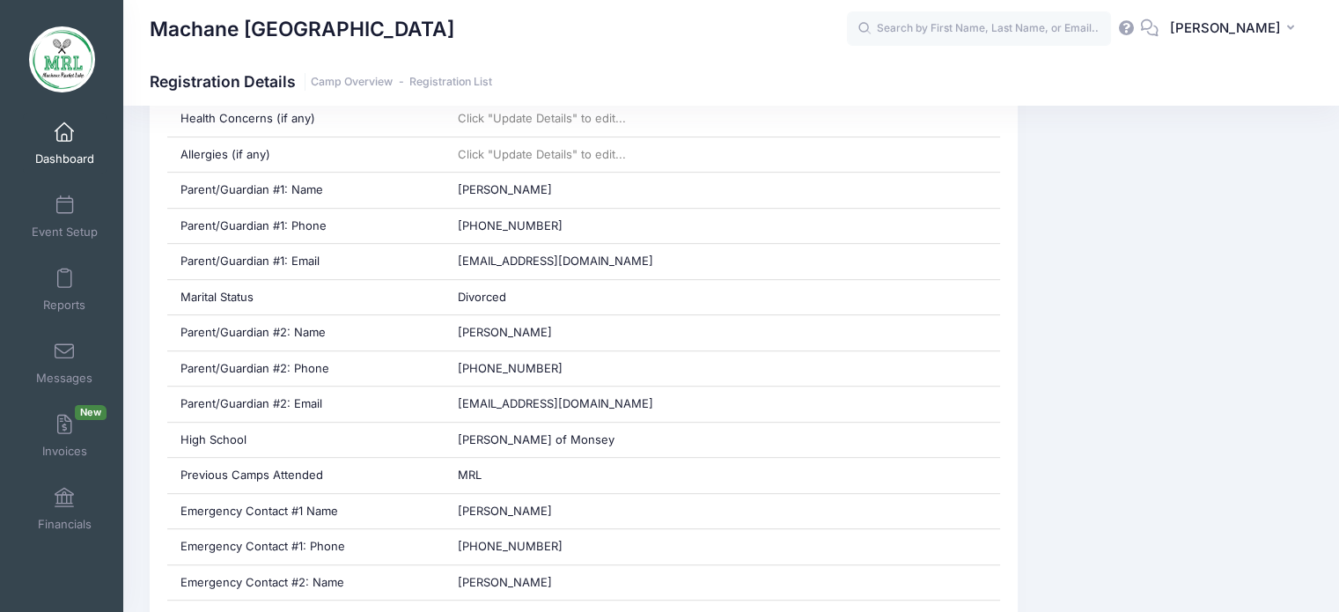
scroll to position [822, 0]
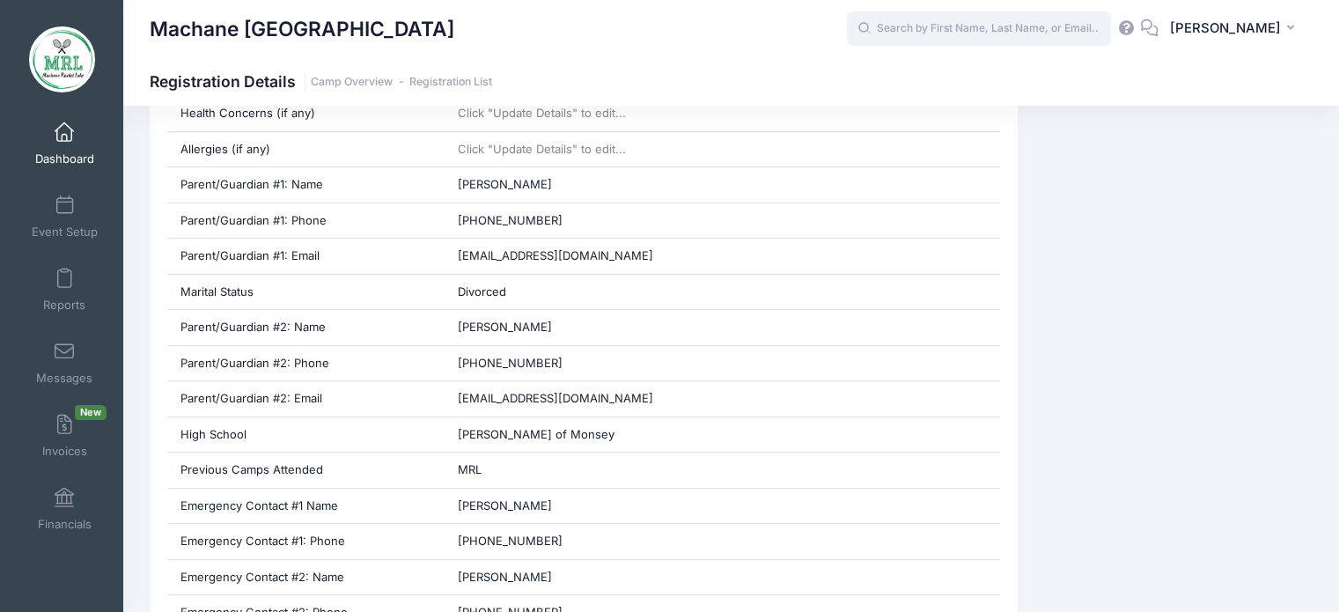
click at [1018, 15] on input "text" at bounding box center [979, 28] width 264 height 35
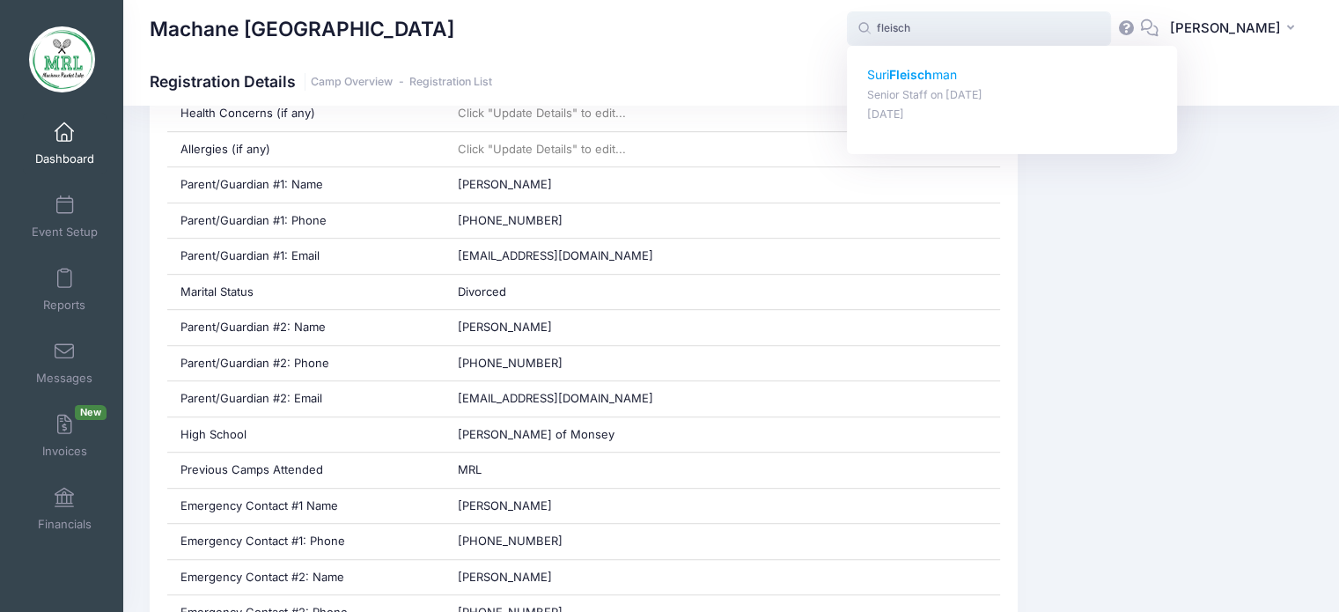
click at [932, 72] on strong "Fleisch" at bounding box center [910, 74] width 43 height 15
type input "Suri Fleischman (Senior Staff, Aug-14, 2025)"
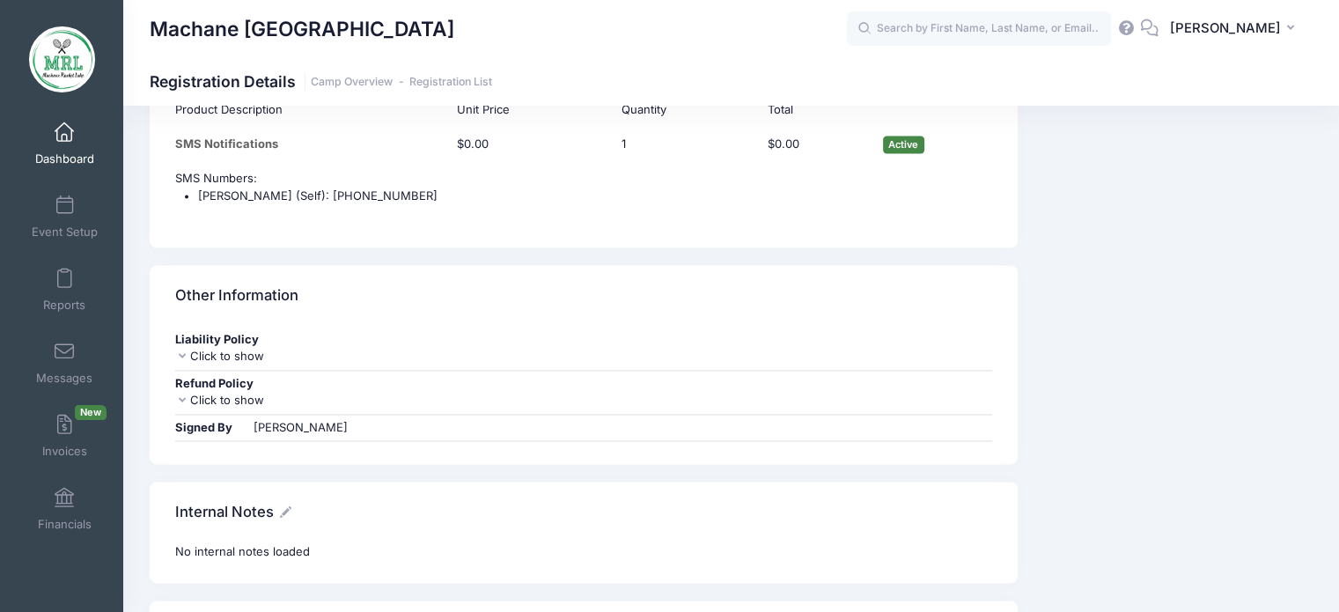
scroll to position [2530, 0]
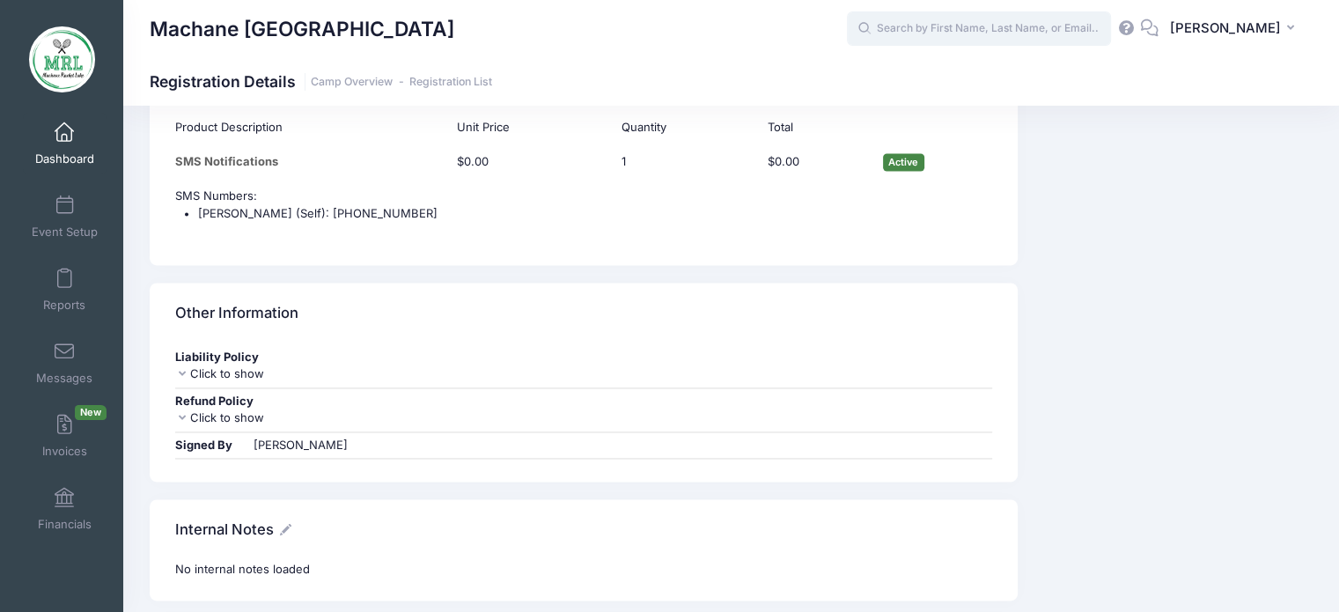
click at [916, 27] on input "text" at bounding box center [979, 28] width 264 height 35
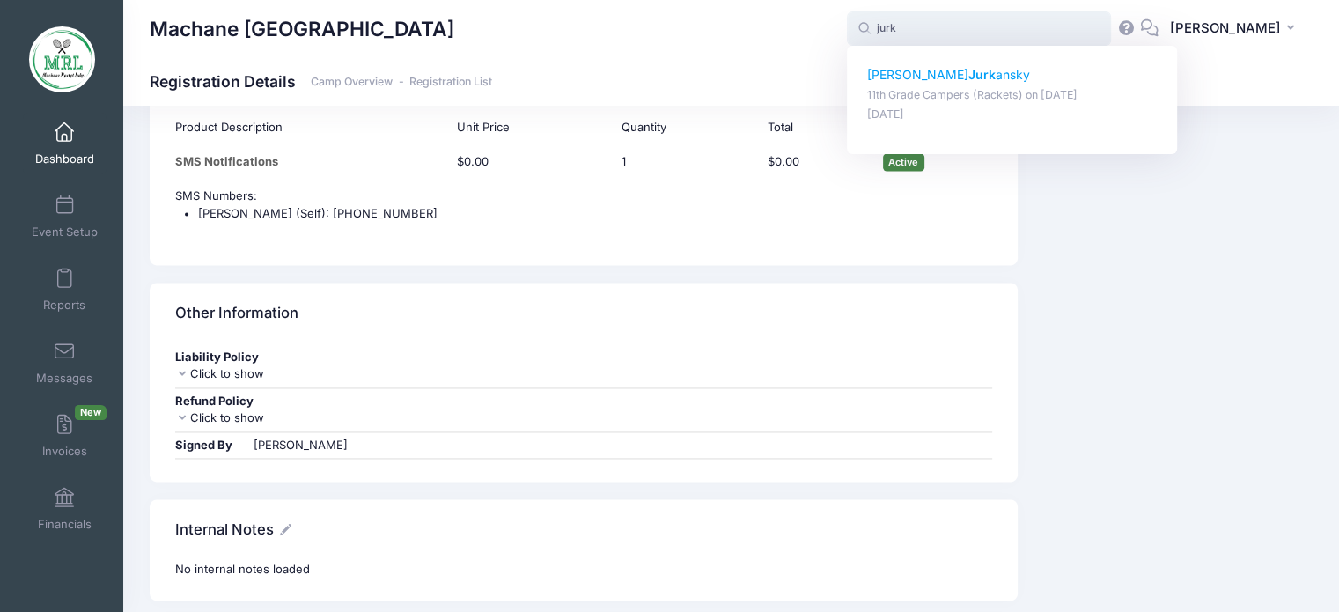
click at [969, 77] on strong "Jurk" at bounding box center [982, 74] width 27 height 15
type input "Leah Jurkansky (11th Grade Campers (Rackets), Aug-14, 2025)"
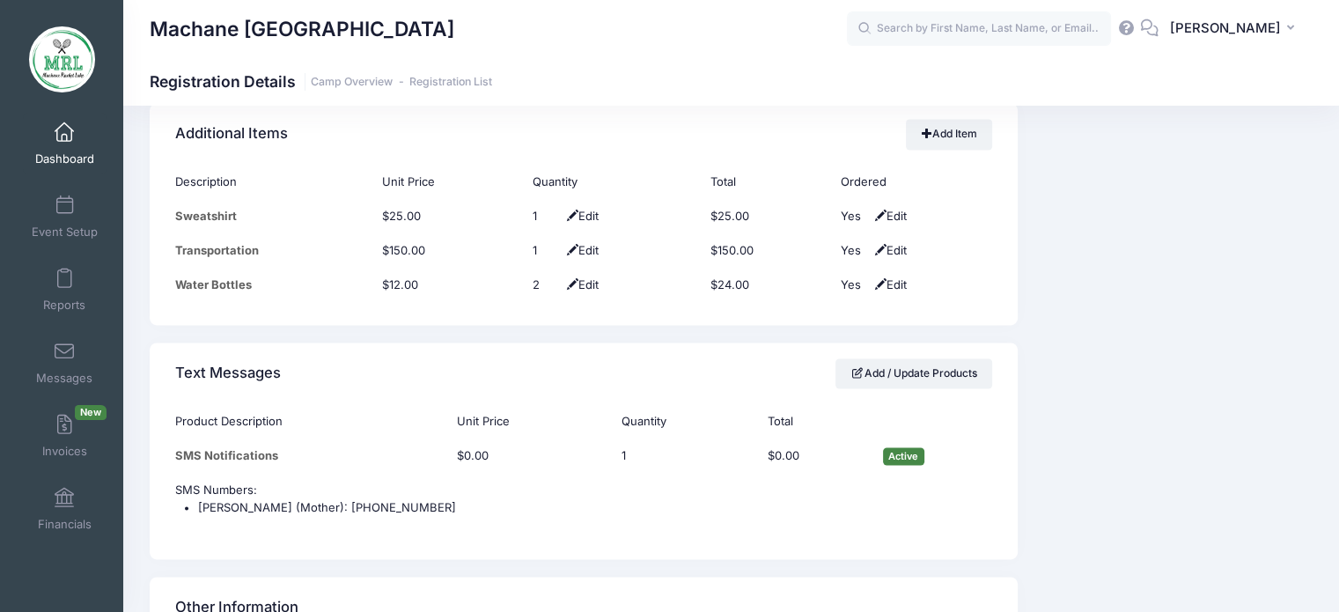
scroll to position [2413, 0]
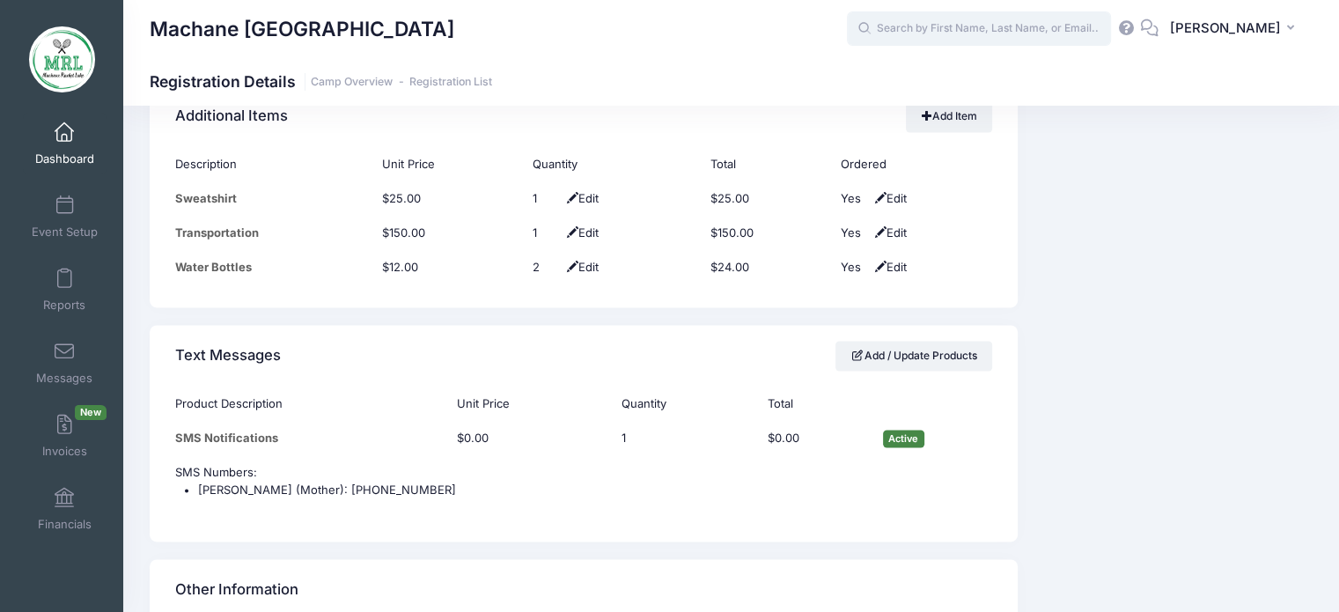
click at [1051, 27] on input "text" at bounding box center [979, 28] width 264 height 35
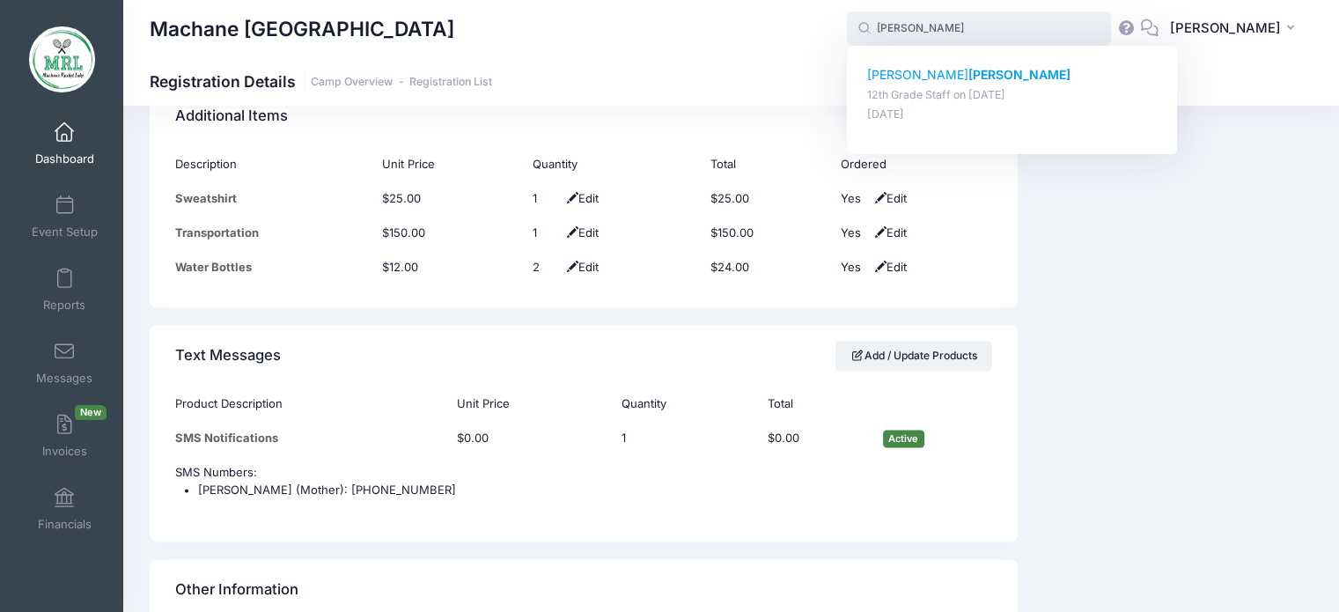
click at [969, 73] on strong "[PERSON_NAME]" at bounding box center [1020, 74] width 102 height 15
type input "[PERSON_NAME] (12th Grade Staff, [DATE])"
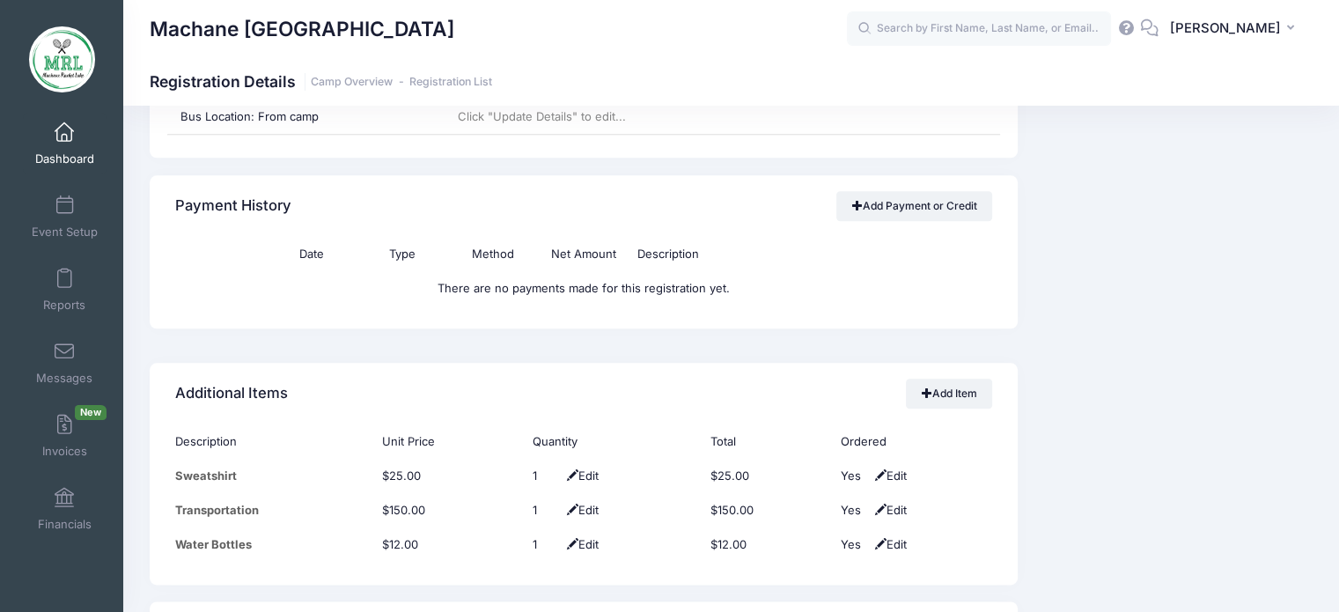
scroll to position [1933, 0]
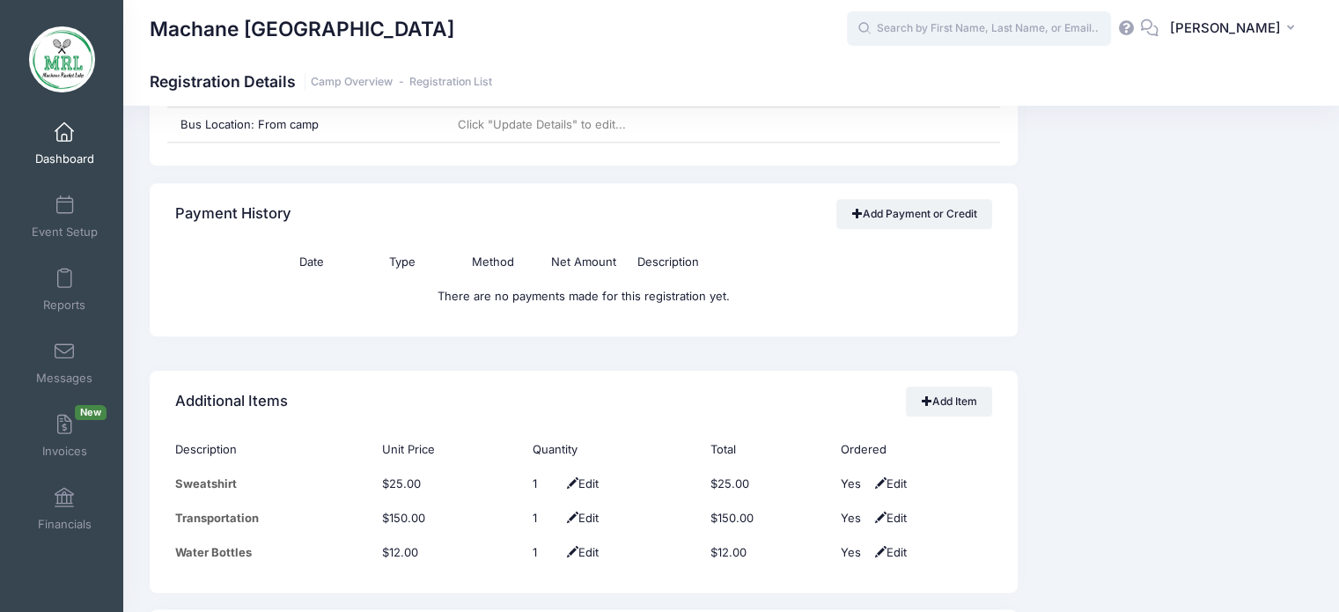
click at [1028, 36] on input "text" at bounding box center [979, 28] width 264 height 35
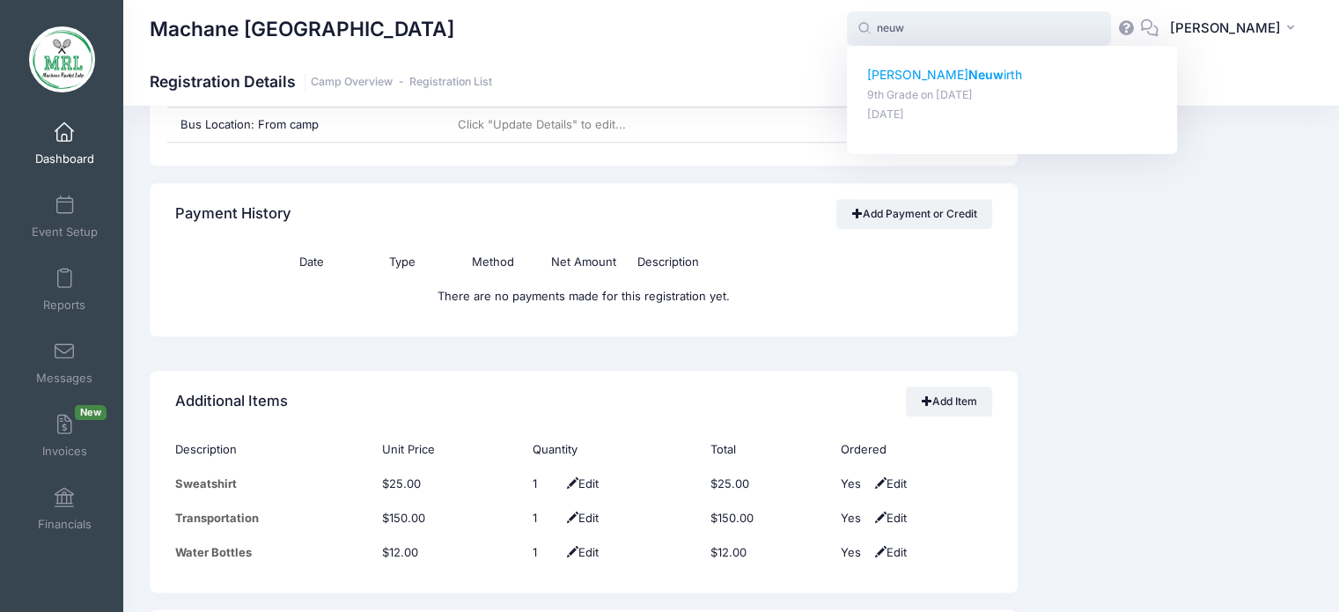
click at [969, 70] on strong "Neuw" at bounding box center [986, 74] width 35 height 15
type input "Sara Neuwirth (9th Grade, Aug-14, 2025)"
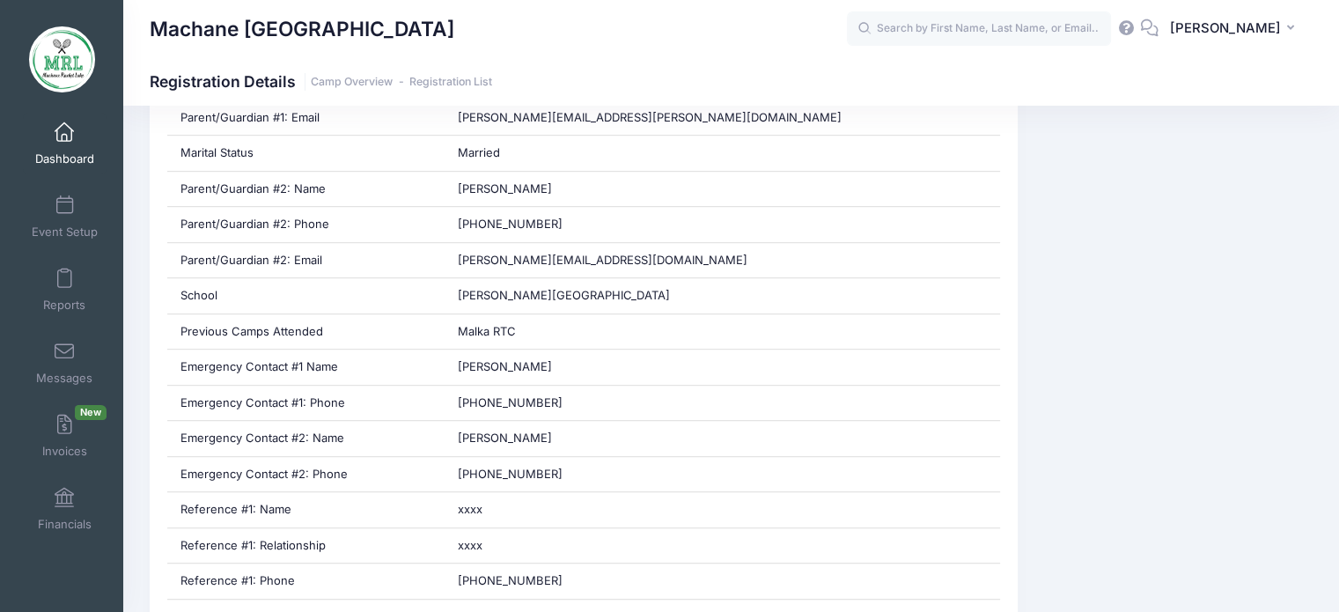
scroll to position [937, 0]
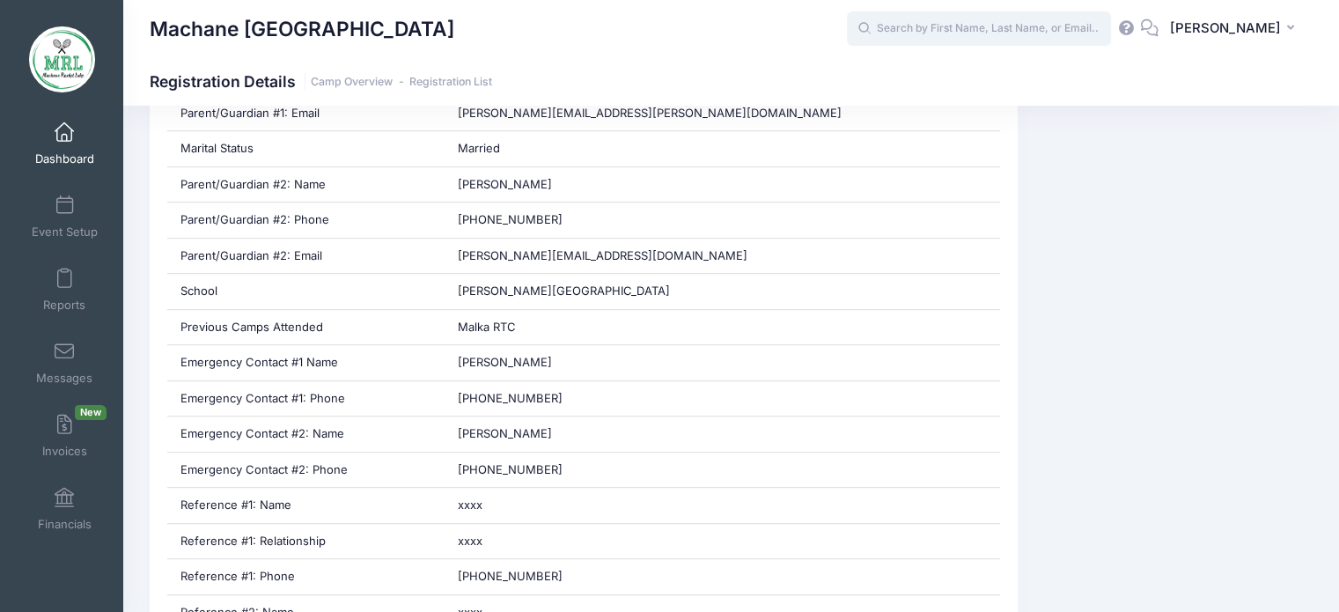
click at [986, 29] on input "text" at bounding box center [979, 28] width 264 height 35
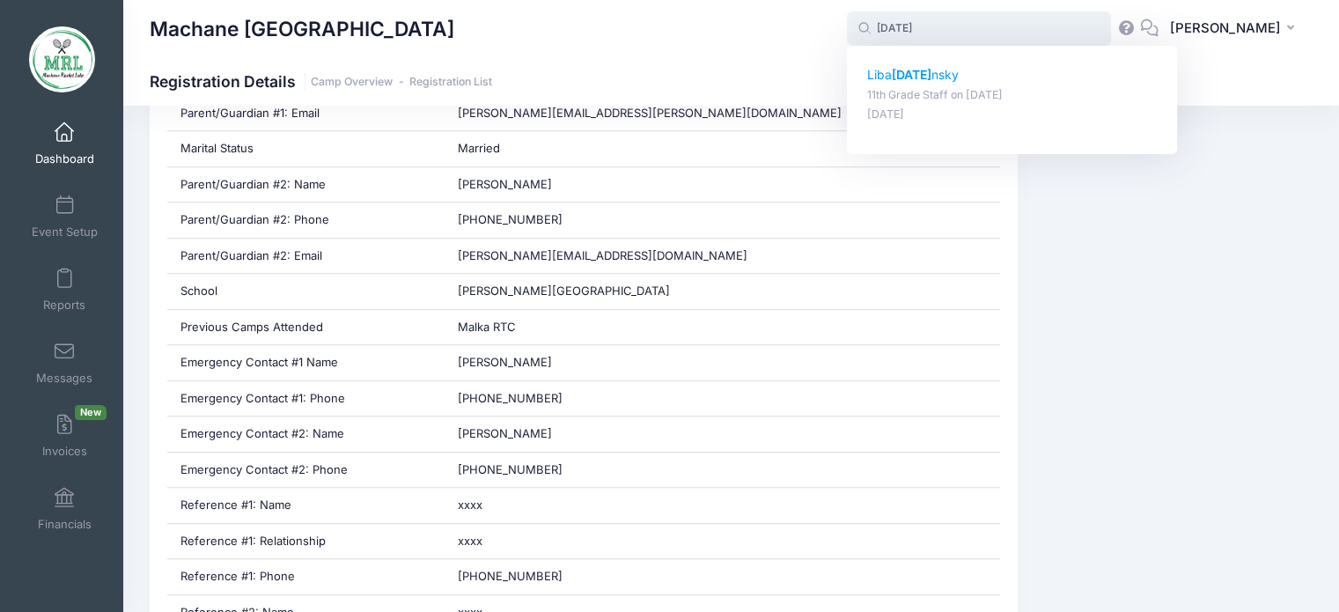
click at [915, 71] on strong "Pola" at bounding box center [912, 74] width 40 height 15
type input "Liba Polansky (11th Grade Staff, Aug-14, 2025)"
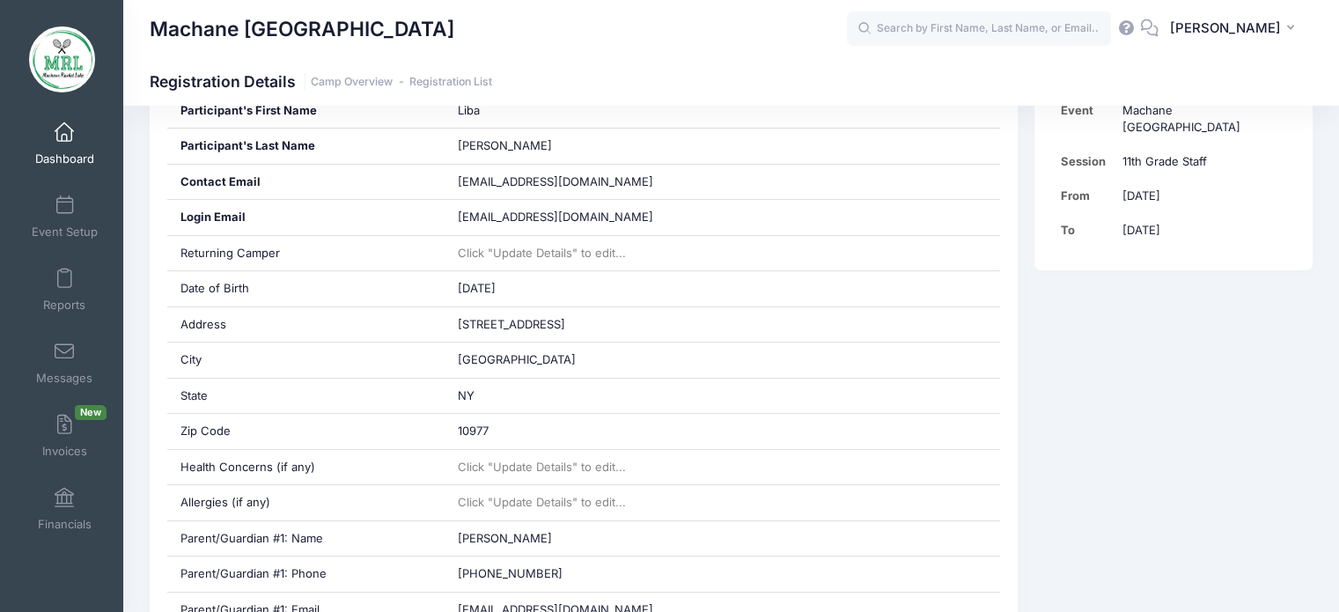
scroll to position [467, 0]
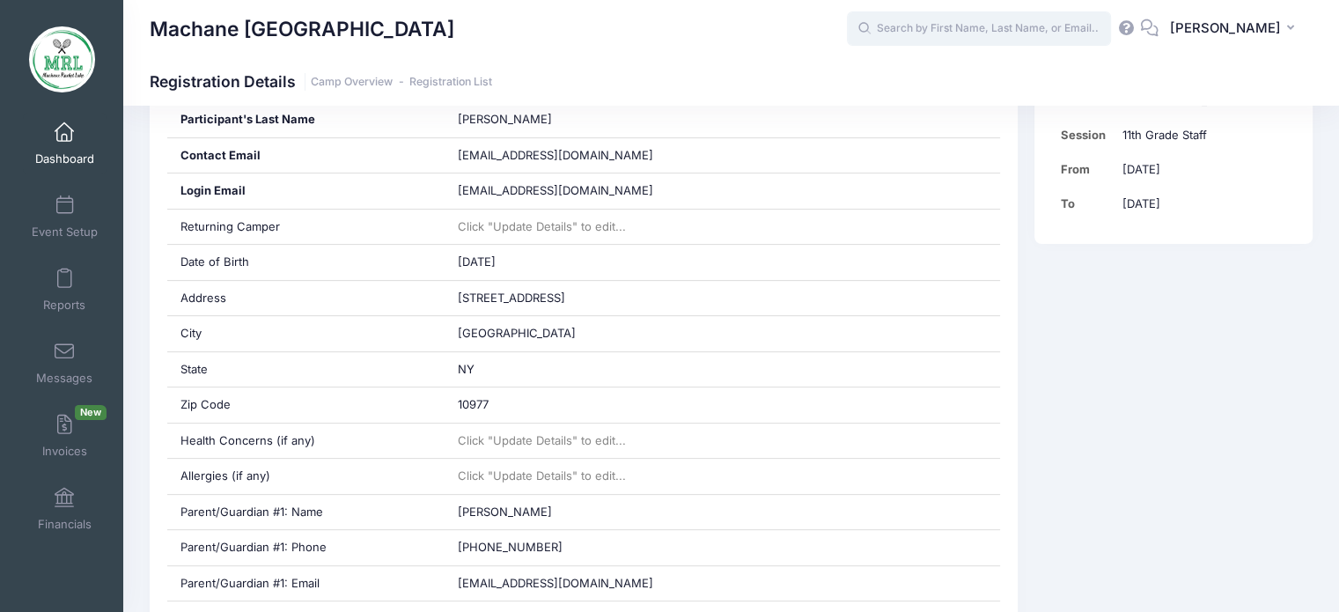
click at [1031, 31] on input "text" at bounding box center [979, 28] width 264 height 35
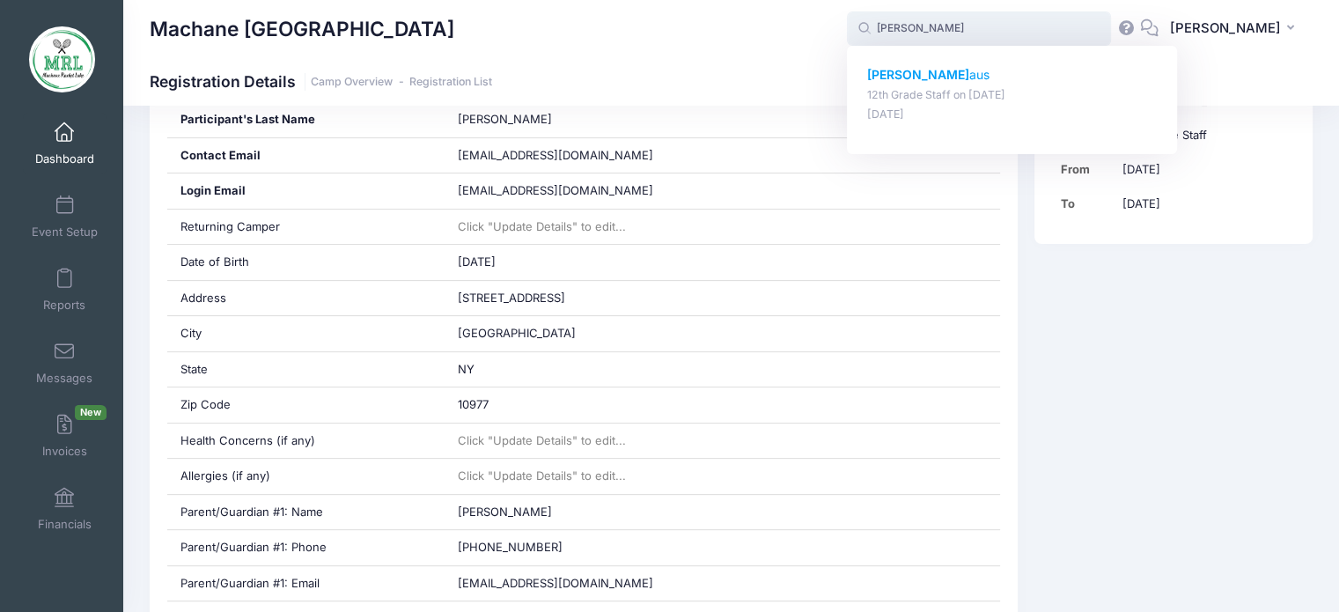
drag, startPoint x: 928, startPoint y: 77, endPoint x: 917, endPoint y: 72, distance: 12.3
click at [917, 72] on strong "[PERSON_NAME]" at bounding box center [918, 74] width 102 height 15
type input "[PERSON_NAME] (12th Grade Staff, [DATE])"
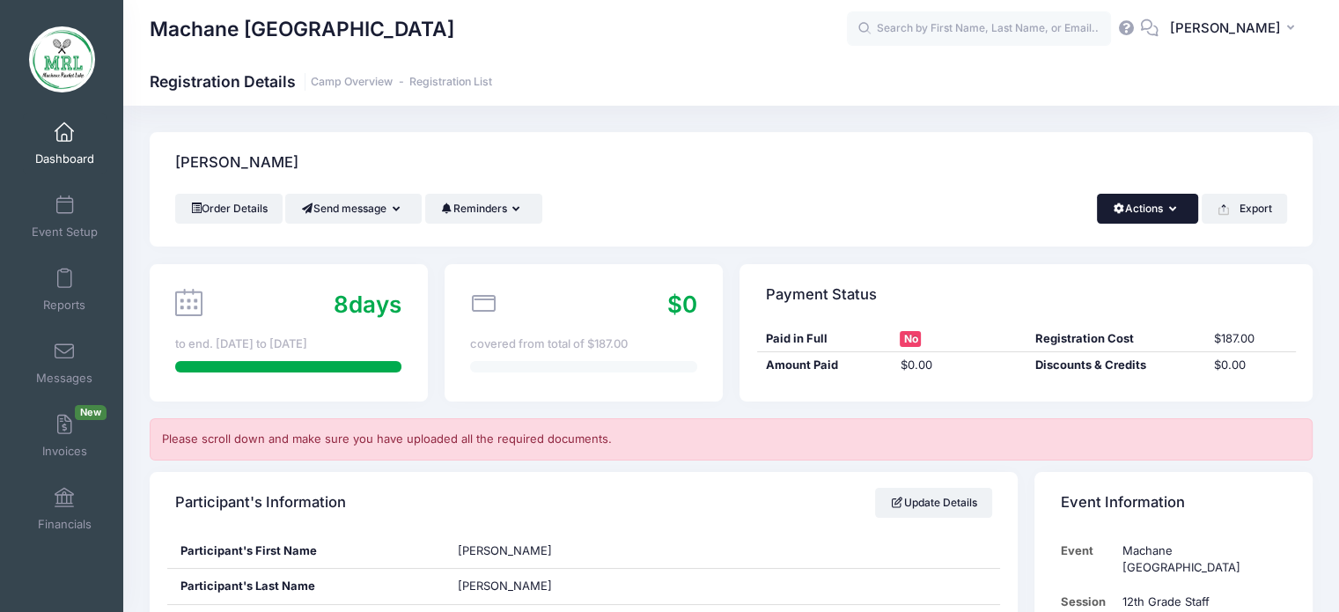
click at [1150, 203] on button "Actions" at bounding box center [1147, 209] width 101 height 30
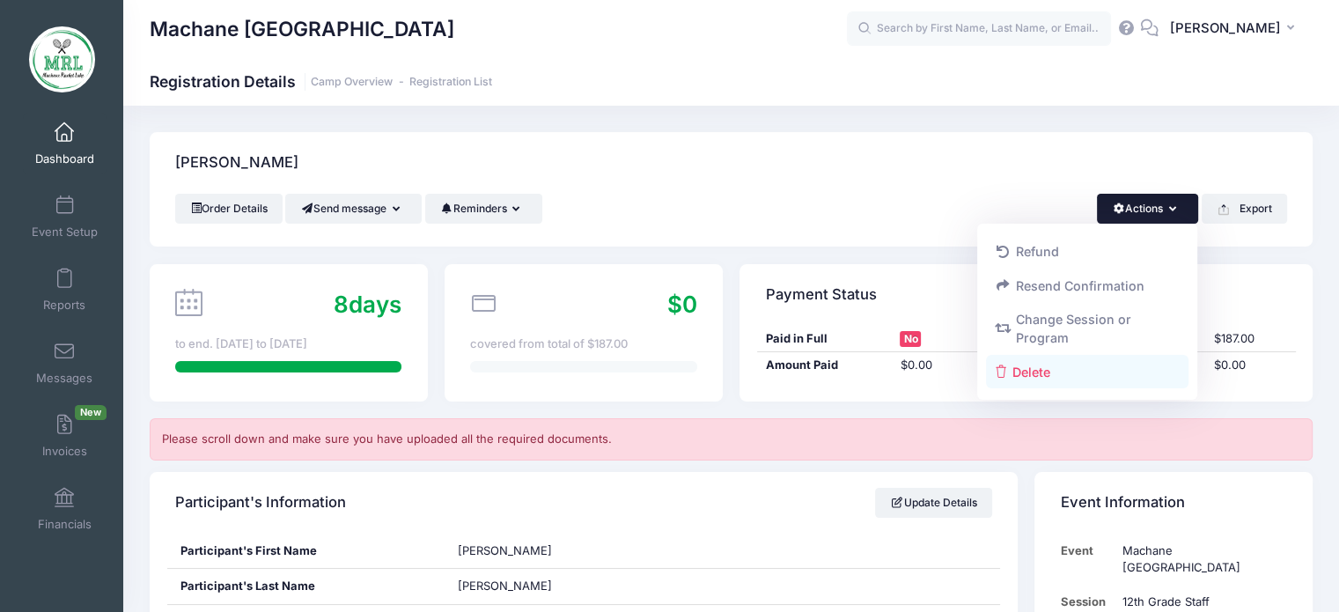
click at [1032, 372] on link "Delete" at bounding box center [1087, 371] width 203 height 33
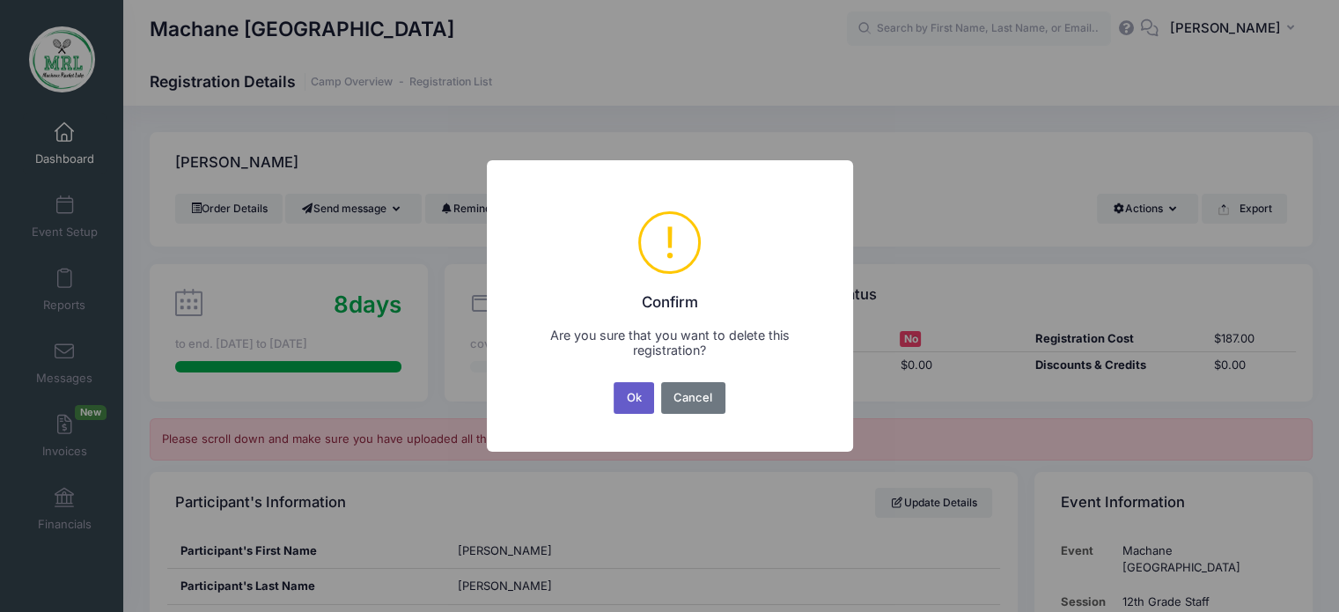
click at [637, 398] on button "Ok" at bounding box center [634, 398] width 41 height 32
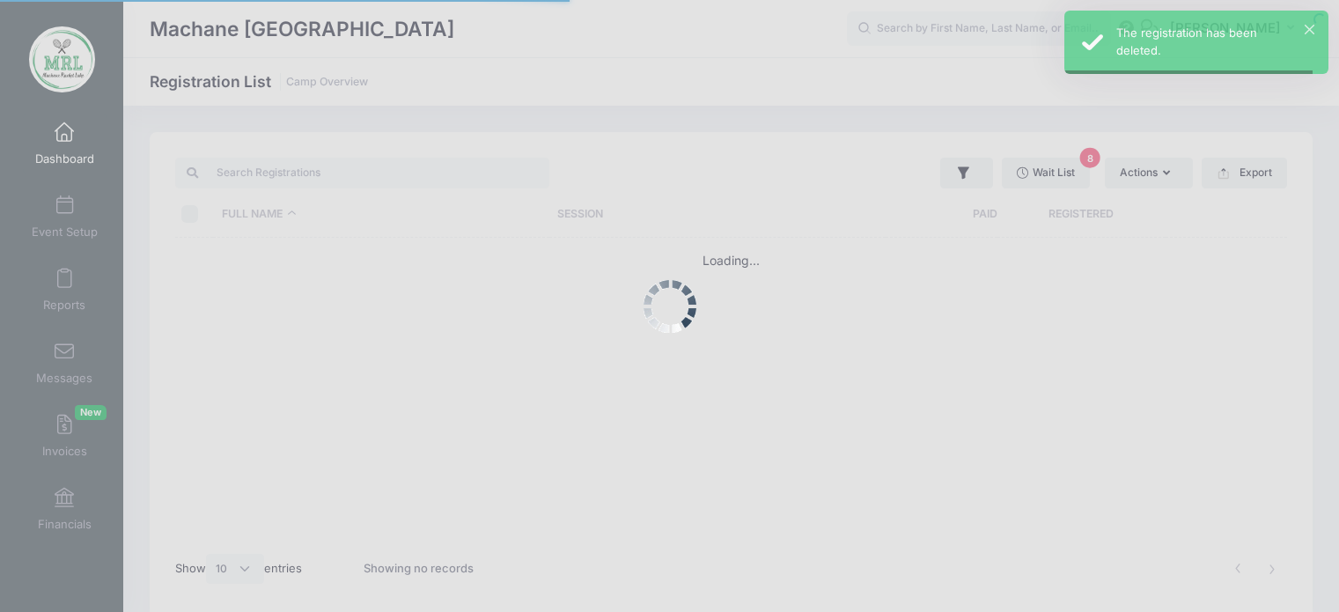
select select "10"
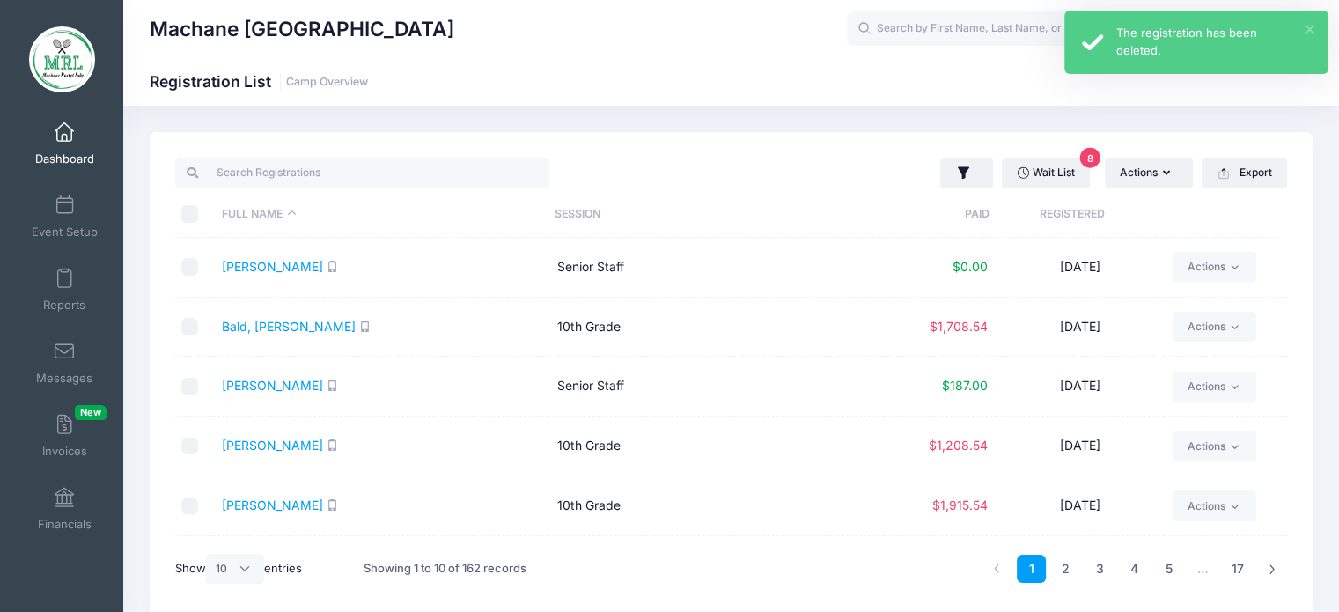
click at [1308, 26] on button "×" at bounding box center [1310, 30] width 10 height 10
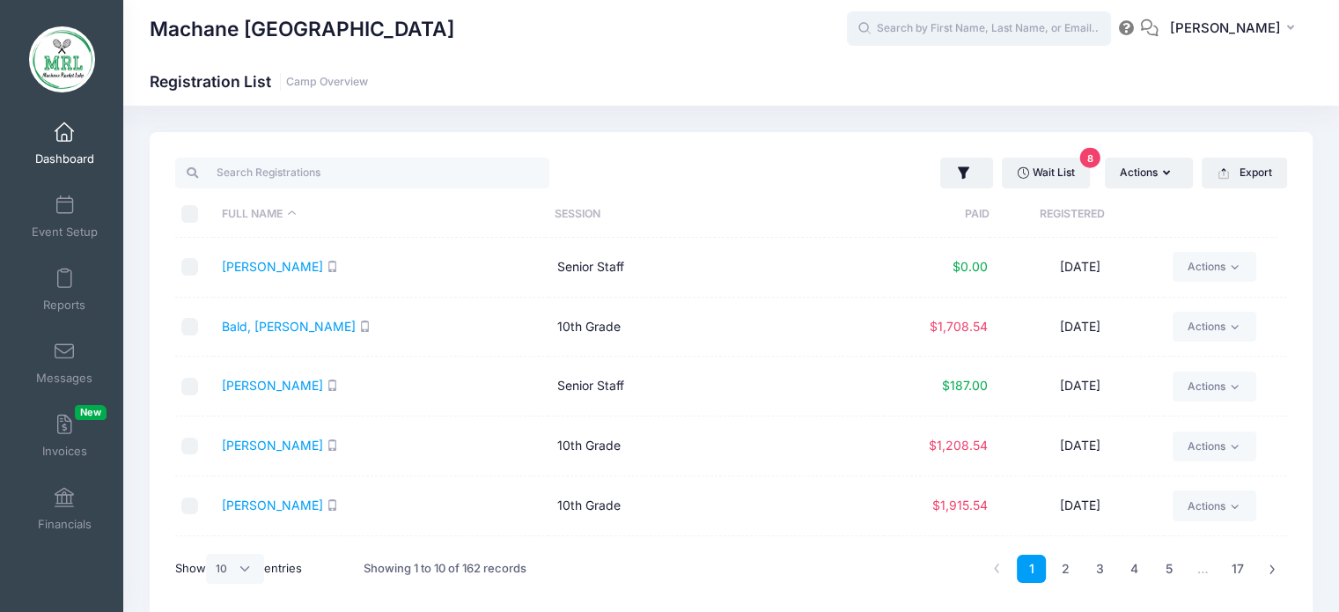
click at [1021, 32] on input "text" at bounding box center [979, 28] width 264 height 35
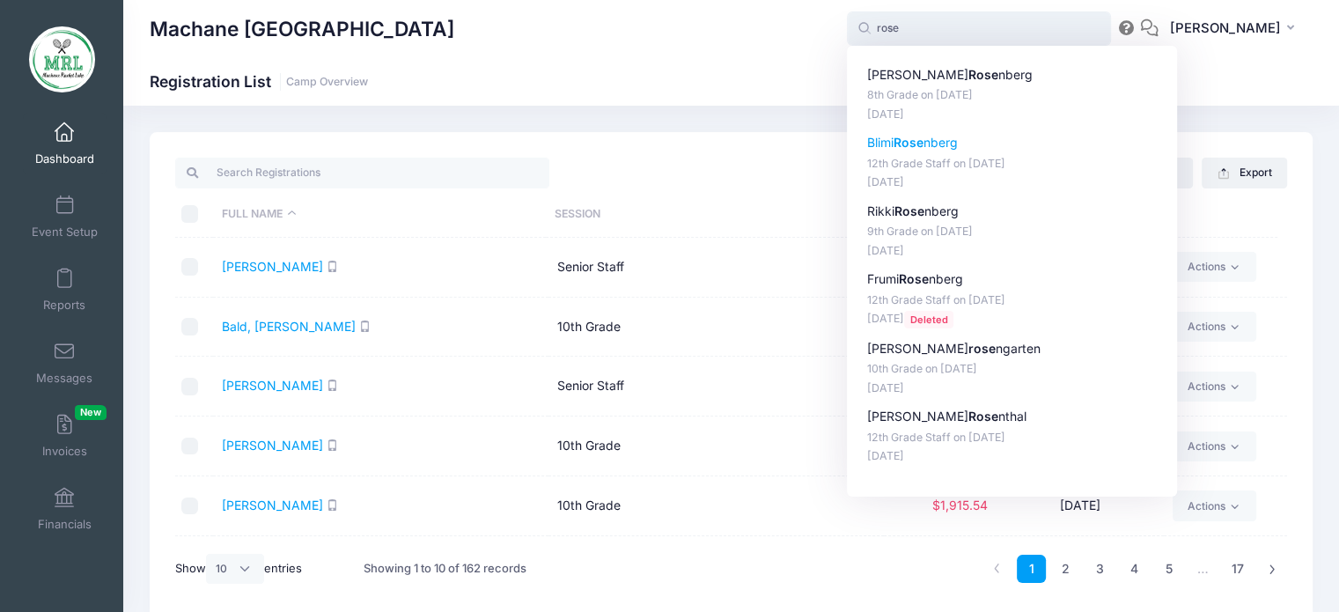
click at [924, 144] on strong "Rose" at bounding box center [909, 142] width 30 height 15
type input "Blimi Rosenberg (12th Grade Staff, Aug-14, 2025)"
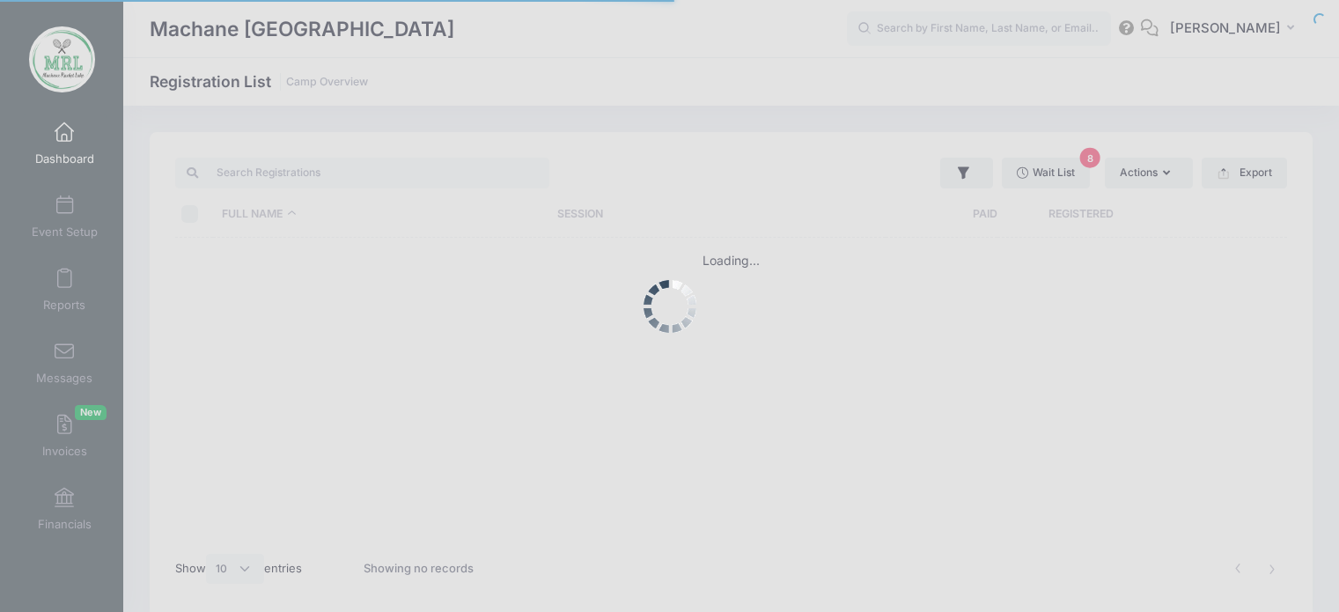
select select "10"
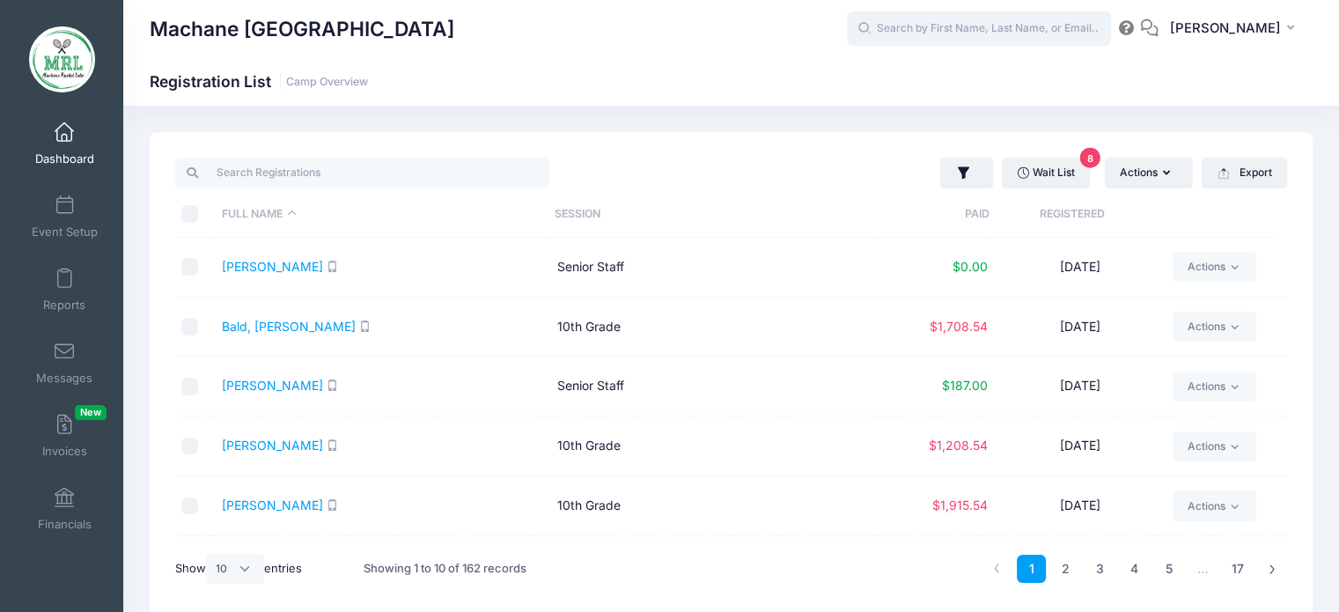
click at [930, 30] on input "text" at bounding box center [979, 28] width 264 height 35
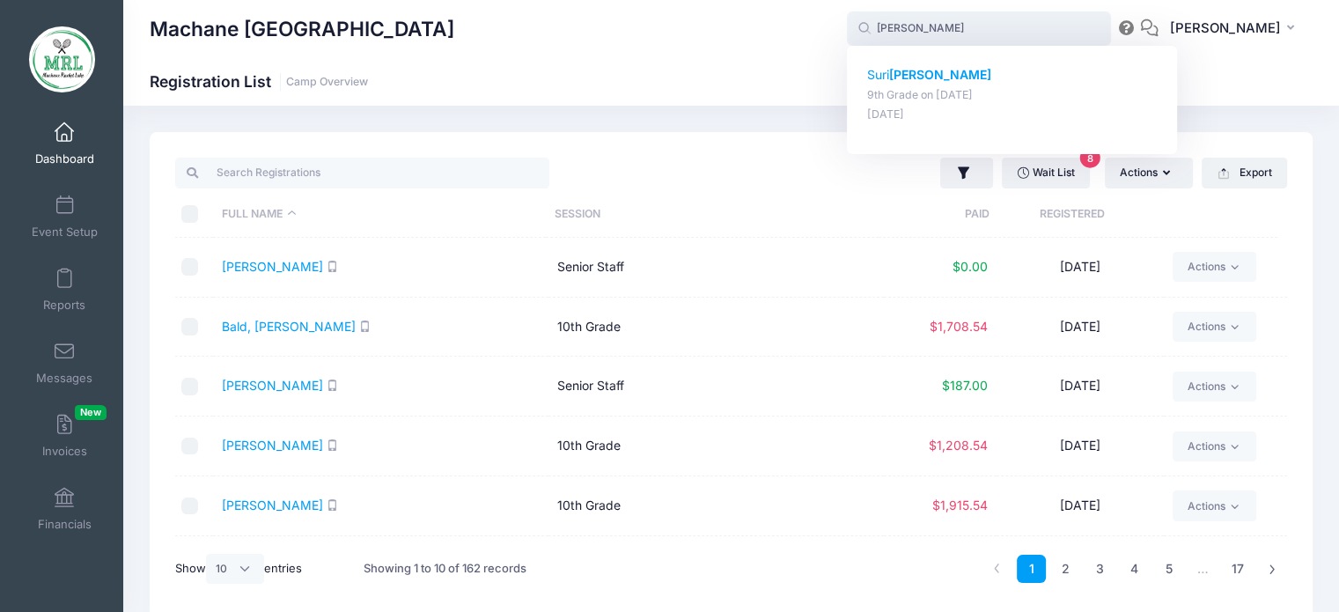
click at [906, 87] on p "9th Grade on [DATE]" at bounding box center [1012, 95] width 291 height 17
type input "Suri scharf (9th Grade, Aug-14, 2025)"
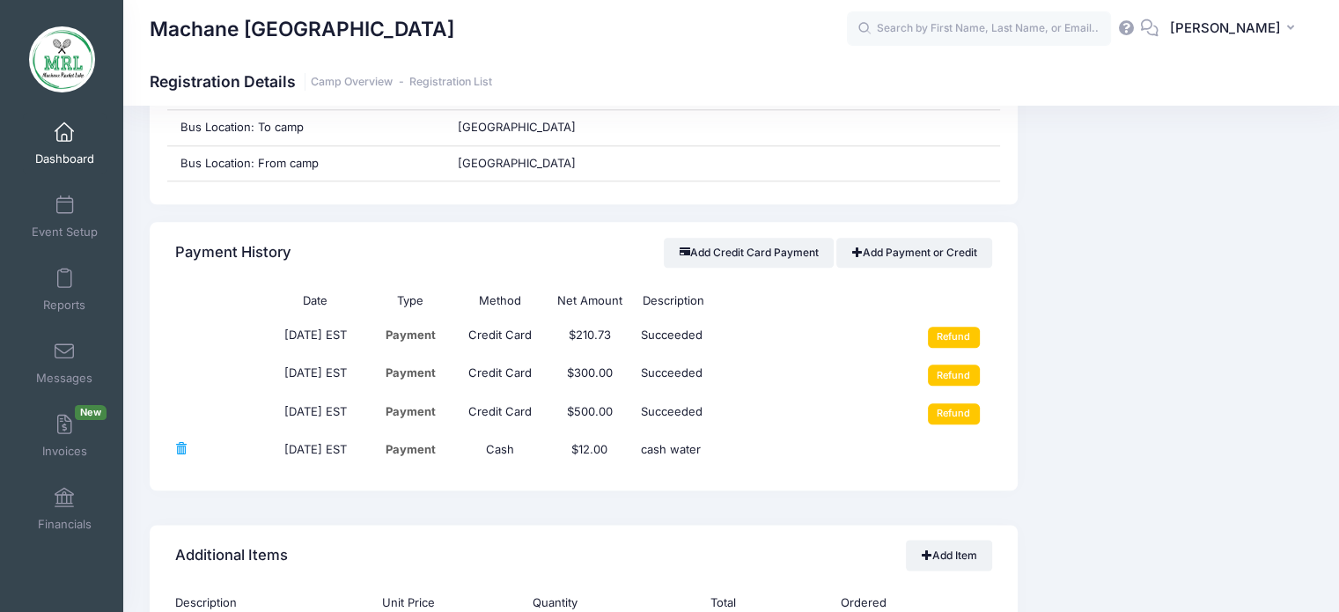
scroll to position [2029, 0]
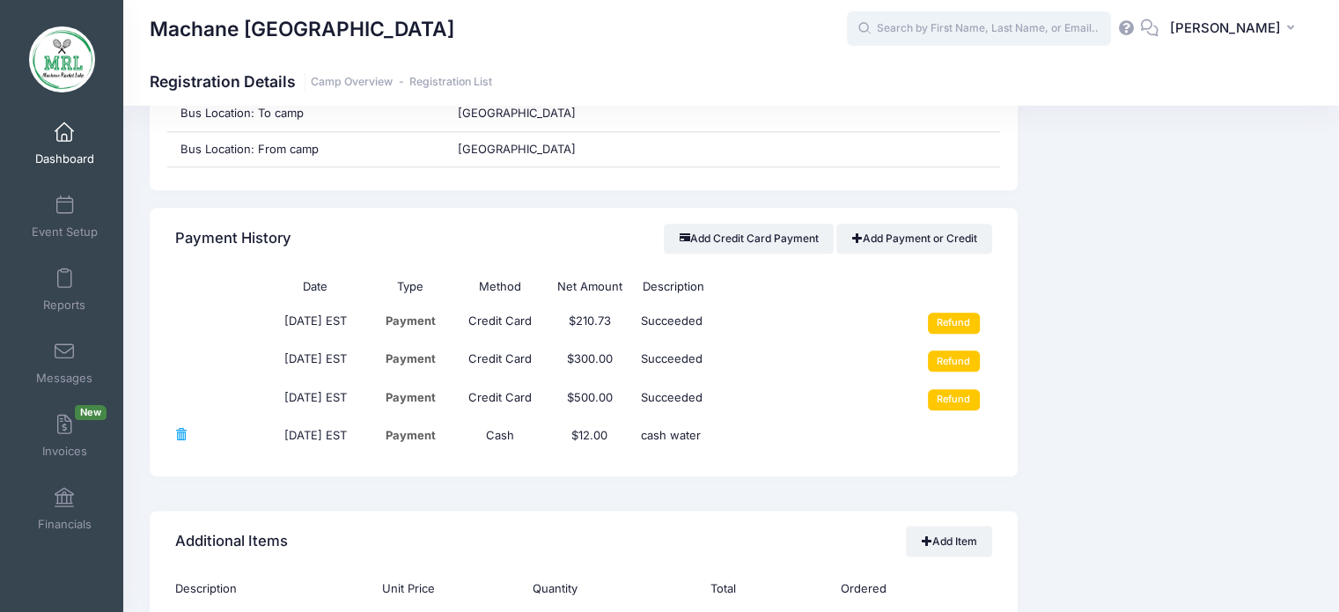
click at [912, 17] on input "text" at bounding box center [979, 28] width 264 height 35
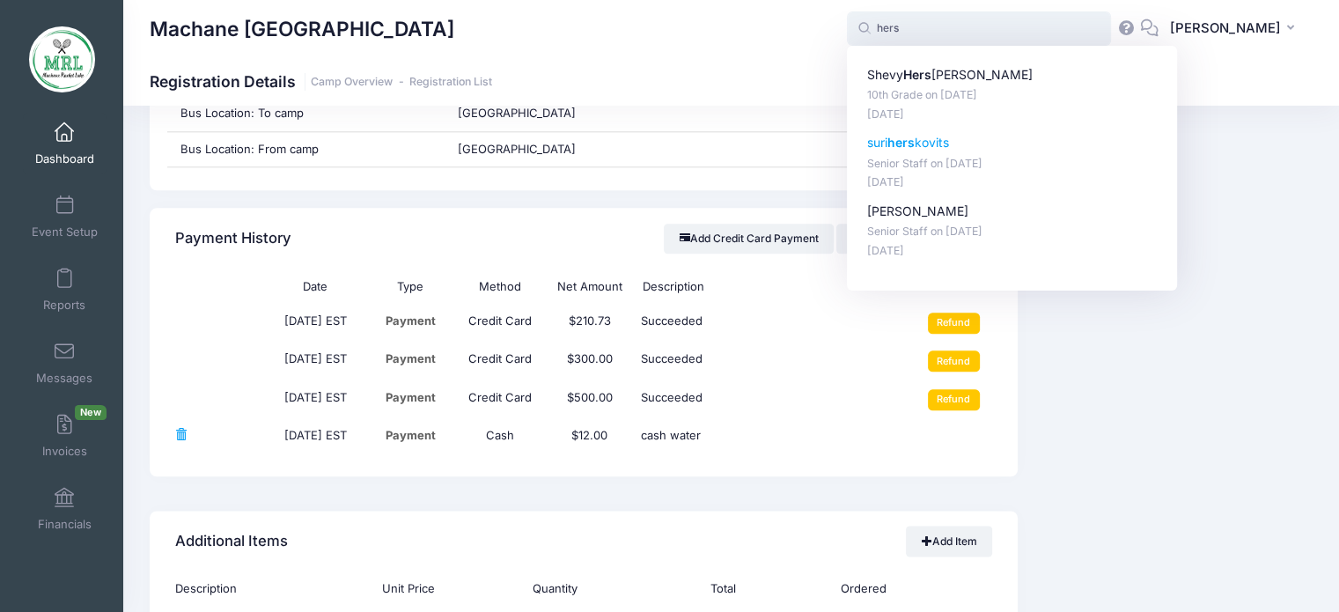
click at [915, 141] on strong "hers" at bounding box center [901, 142] width 27 height 15
type input "suri herskovits (Senior Staff, Aug-14, 2025)"
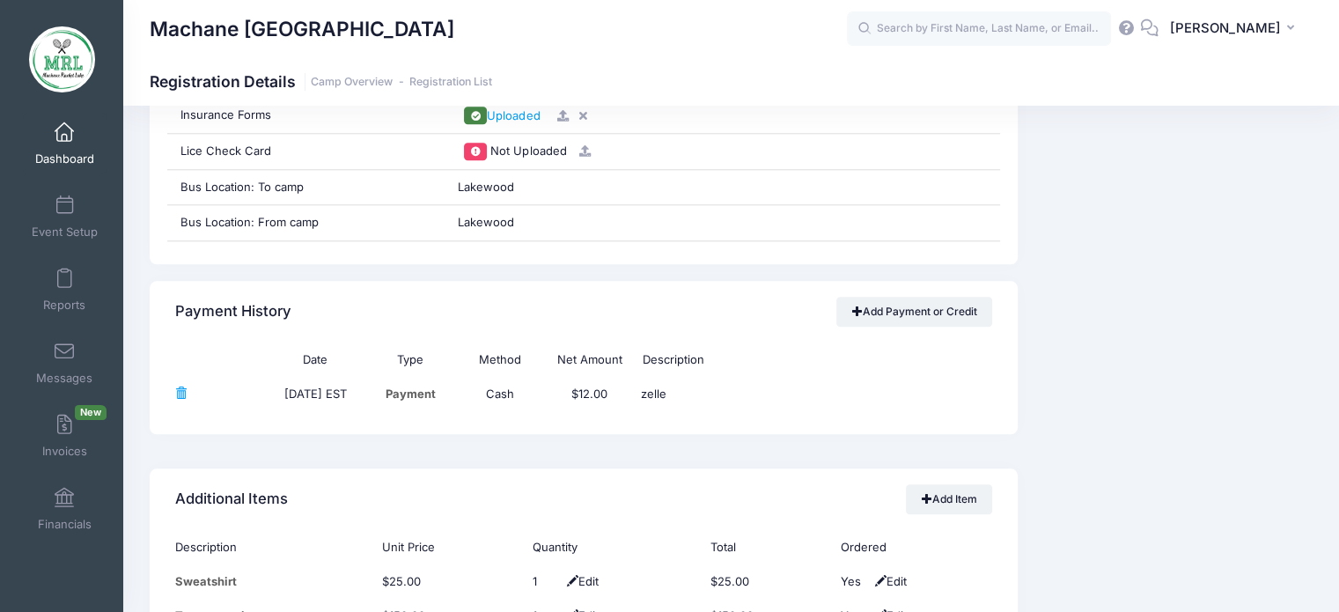
scroll to position [1875, 0]
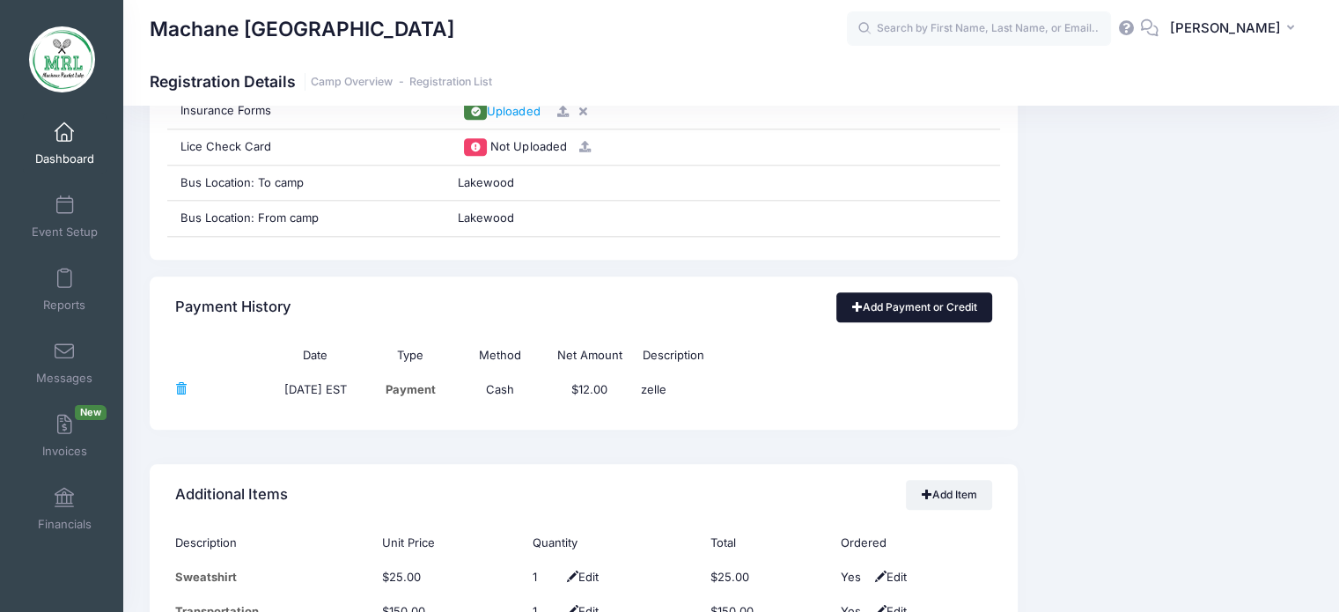
click at [895, 296] on link "Add Payment or Credit" at bounding box center [914, 307] width 156 height 30
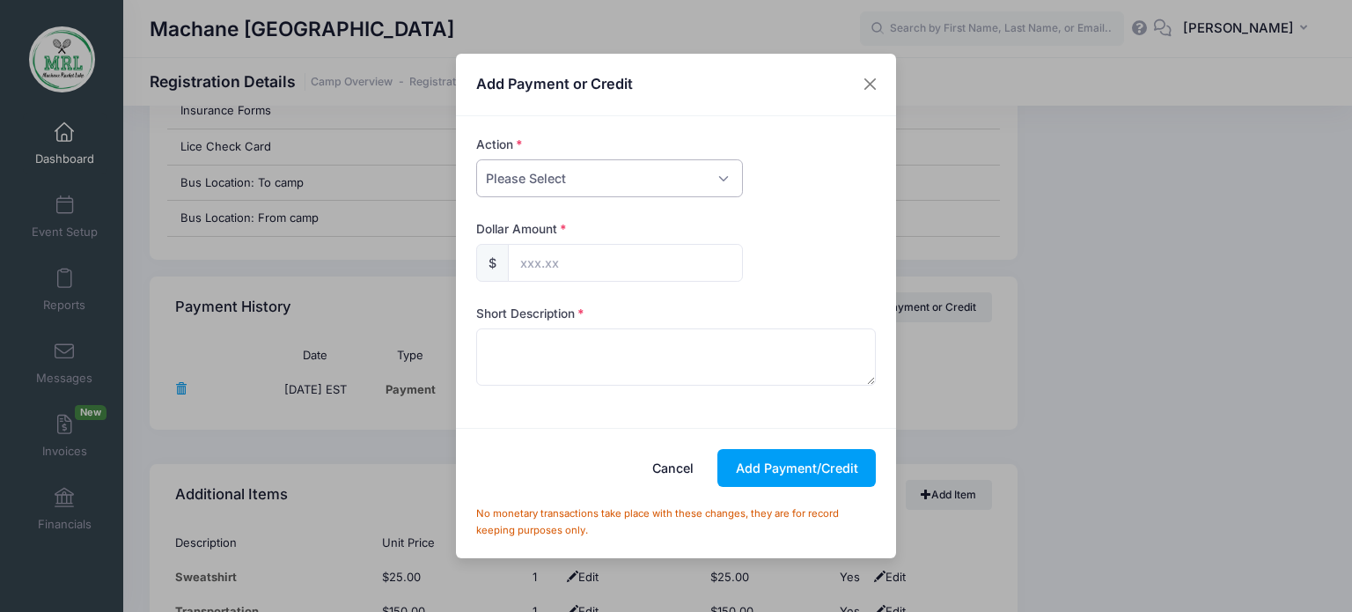
click at [727, 182] on select "Please Select Payment Credit Refund (Offline)" at bounding box center [609, 178] width 267 height 38
click at [873, 82] on button "Close" at bounding box center [871, 85] width 32 height 32
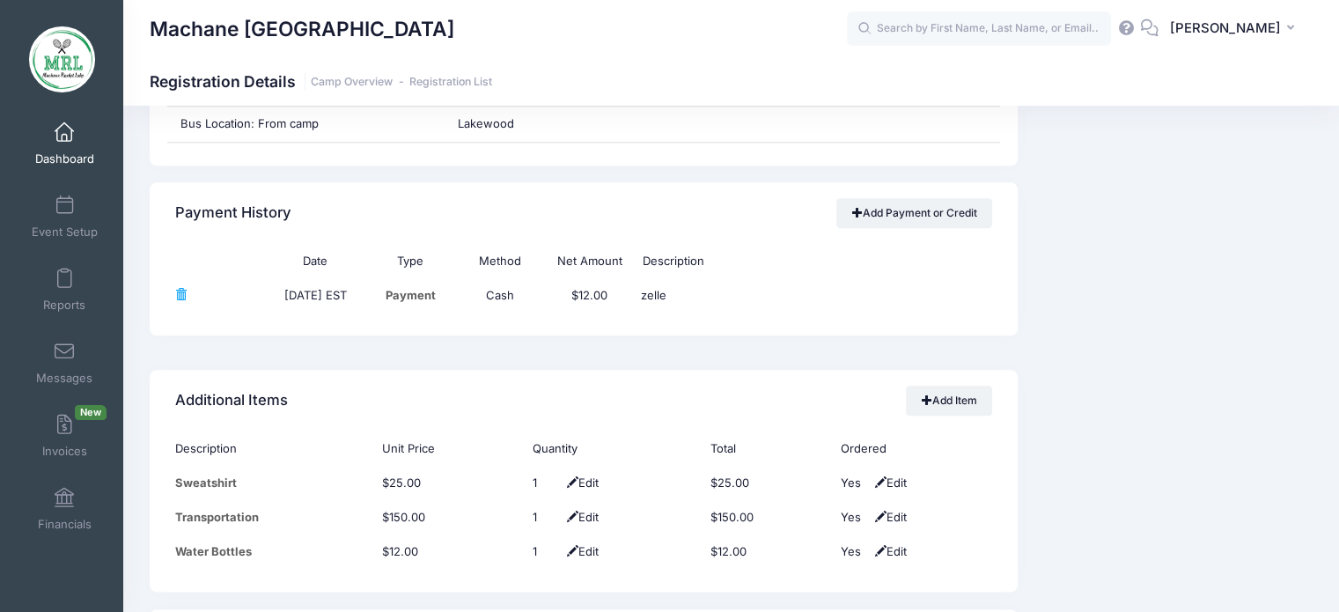
scroll to position [1964, 0]
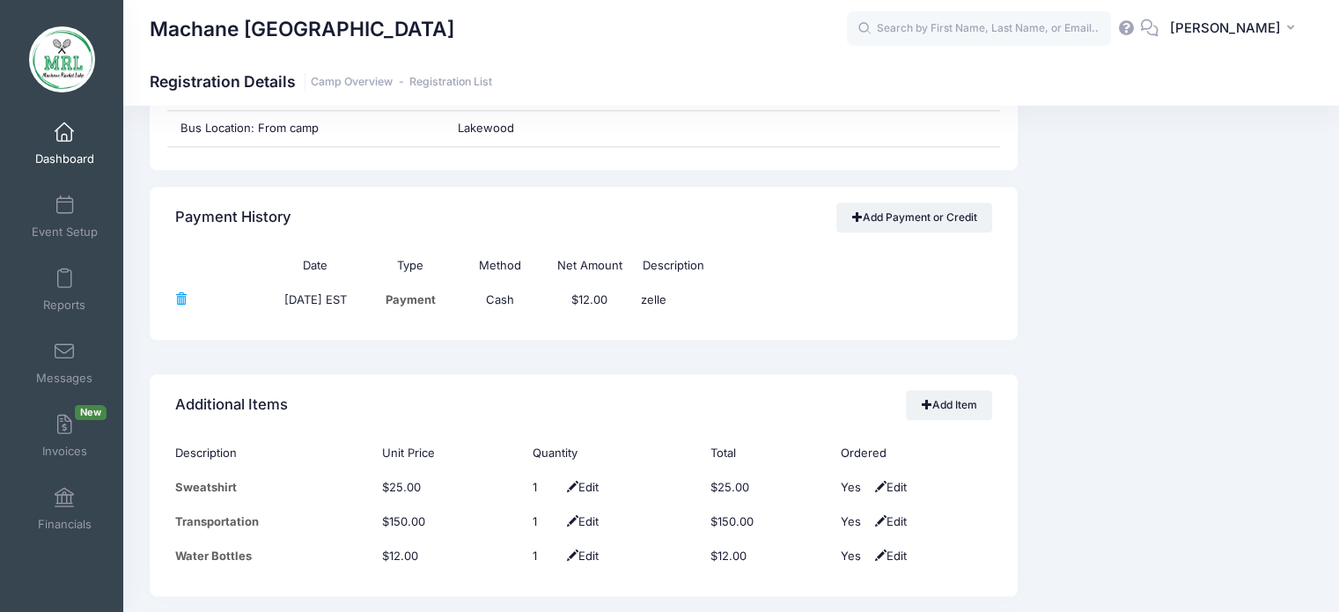
drag, startPoint x: 1337, startPoint y: 402, endPoint x: 1349, endPoint y: 365, distance: 39.6
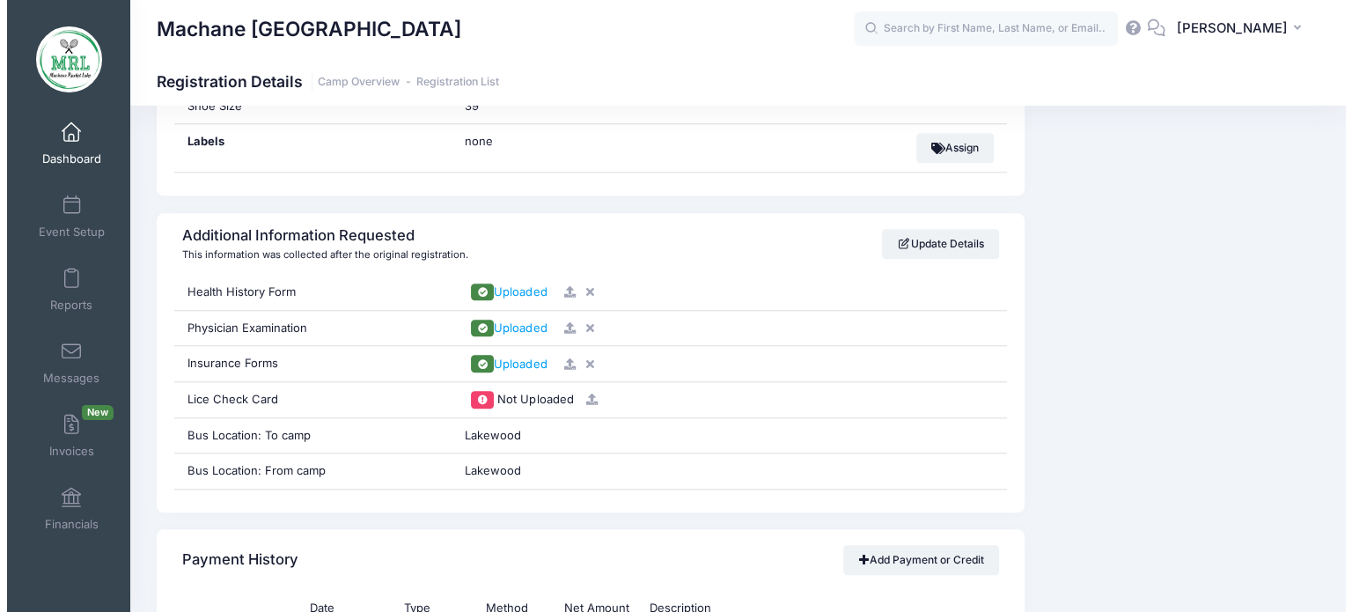
scroll to position [1631, 0]
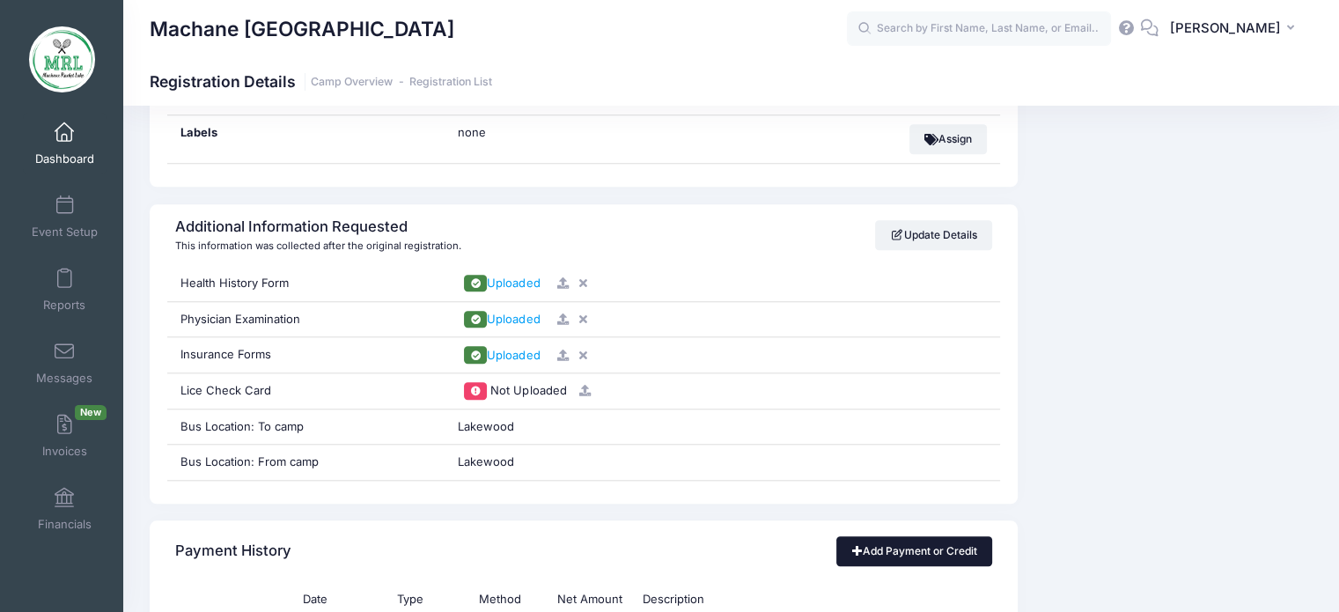
click at [859, 547] on span at bounding box center [856, 550] width 11 height 11
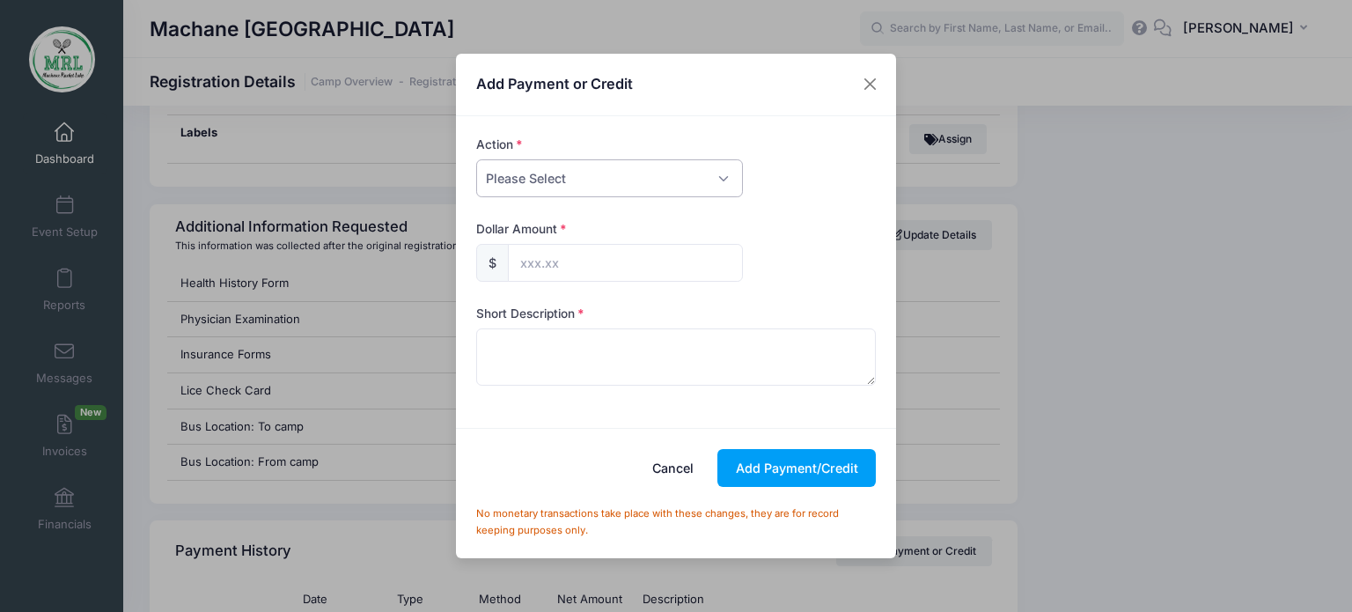
click at [724, 179] on select "Please Select Payment Credit Refund (Offline)" at bounding box center [609, 178] width 267 height 38
select select "payment"
click at [476, 159] on select "Please Select Payment Credit Refund (Offline)" at bounding box center [609, 178] width 267 height 38
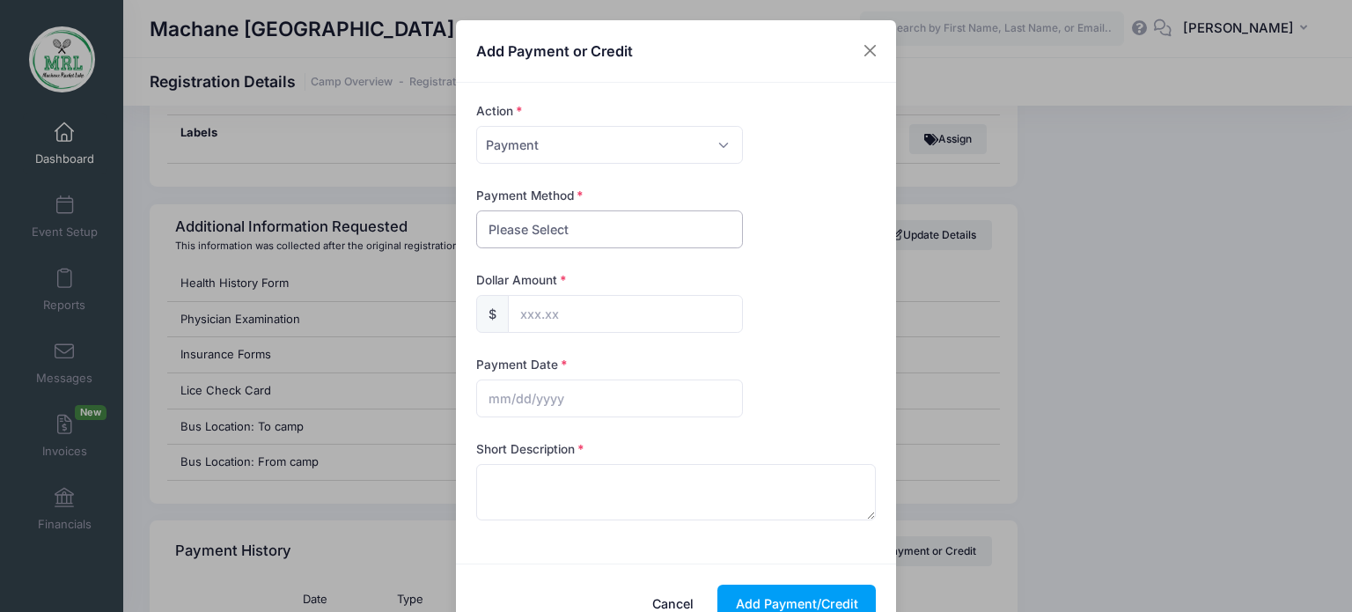
click at [602, 226] on select "Please Select PayPal Cash Check Bank Transfer Other" at bounding box center [609, 229] width 267 height 38
select select "other"
click at [476, 210] on select "Please Select PayPal Cash Check Bank Transfer Other" at bounding box center [609, 229] width 267 height 38
click at [564, 305] on input "text" at bounding box center [625, 314] width 235 height 38
type input "175.00"
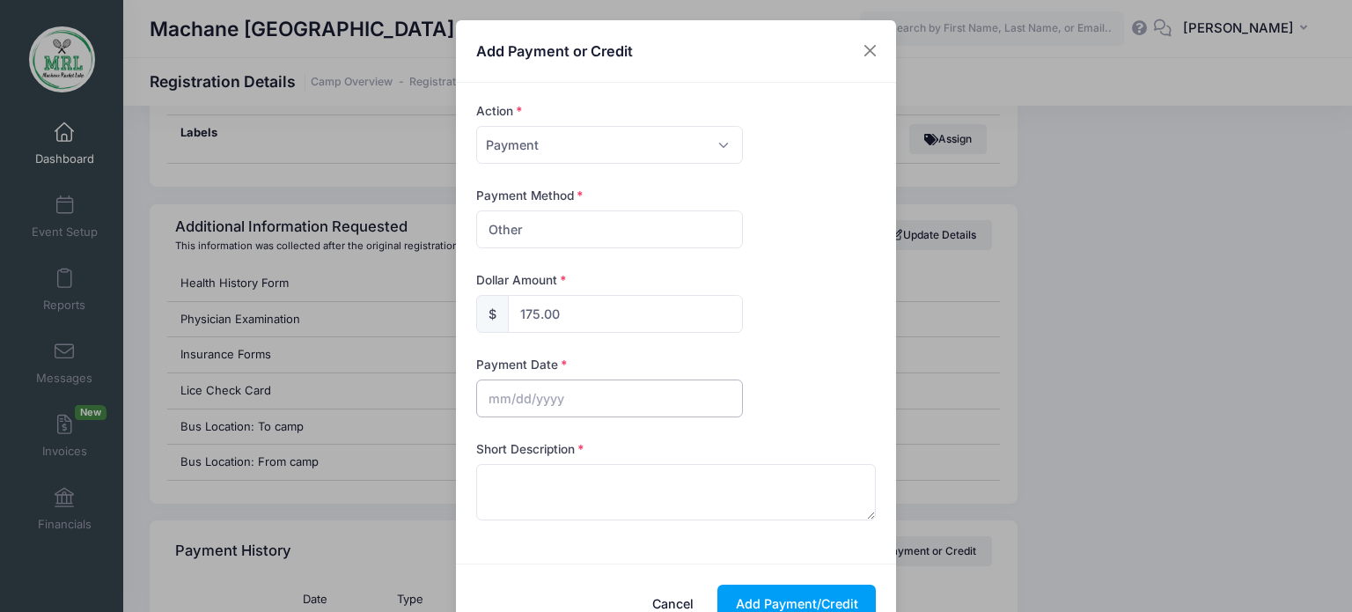
click at [491, 390] on input "text" at bounding box center [609, 398] width 267 height 38
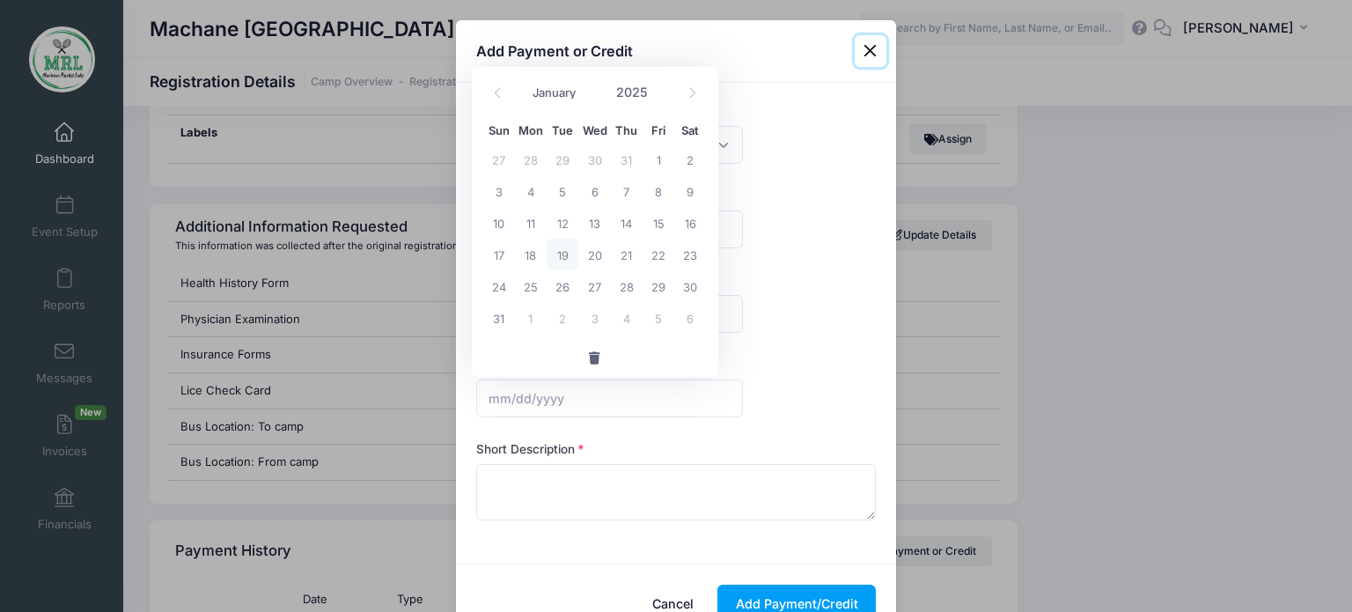
click at [566, 254] on span "19" at bounding box center [563, 255] width 32 height 32
type input "08/19/2025"
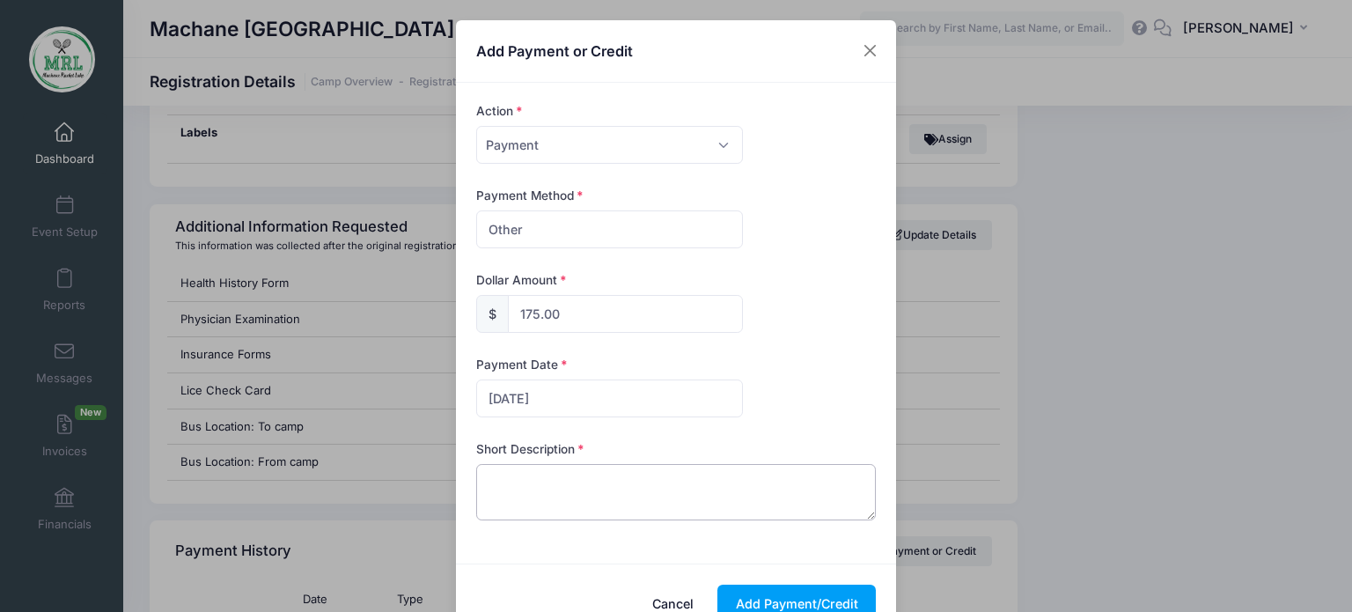
click at [600, 485] on textarea at bounding box center [676, 492] width 401 height 56
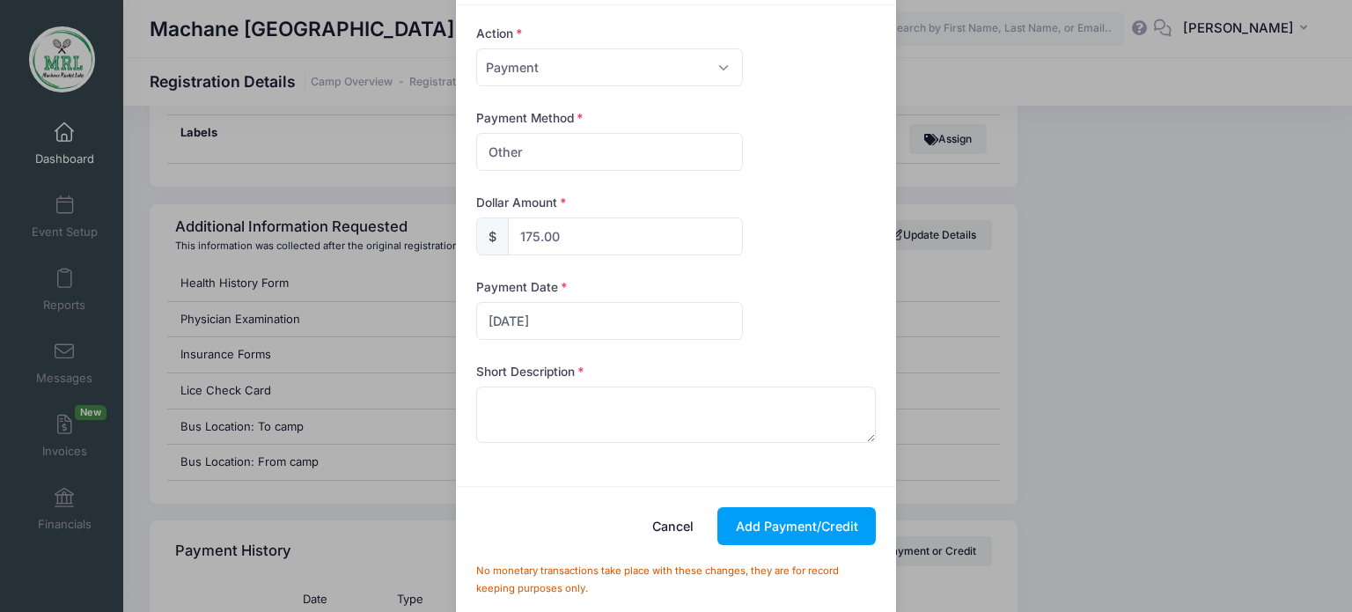
scroll to position [99, 0]
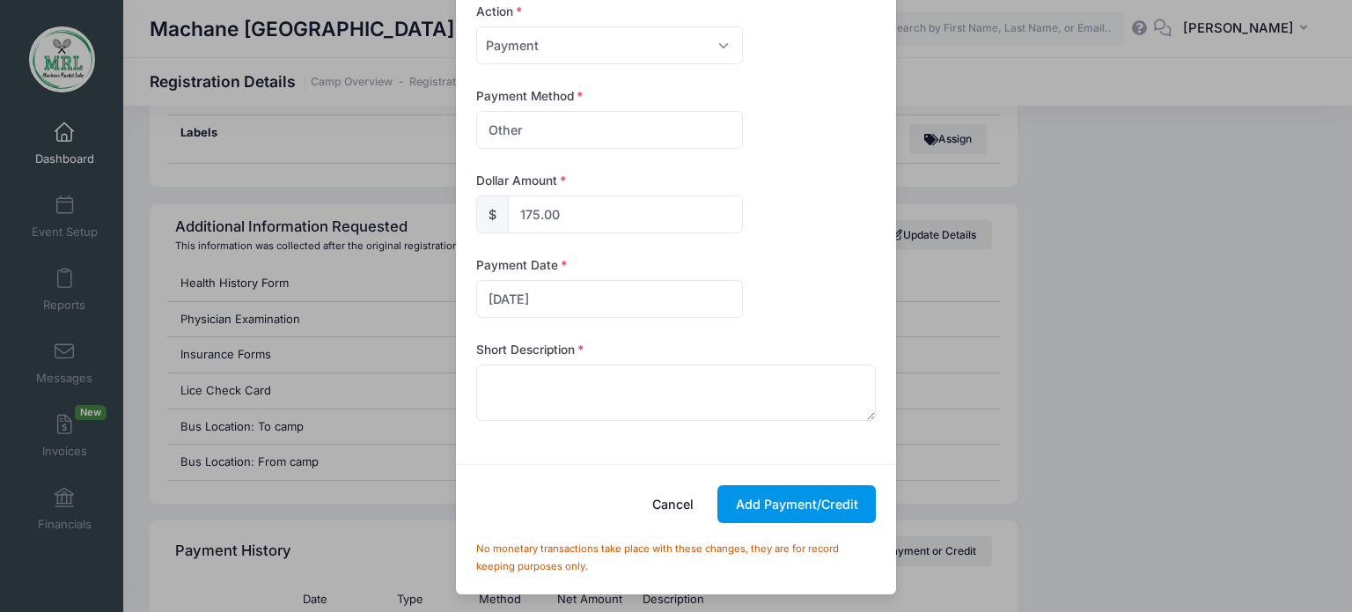
click at [777, 502] on button "Add Payment/Credit" at bounding box center [797, 504] width 158 height 38
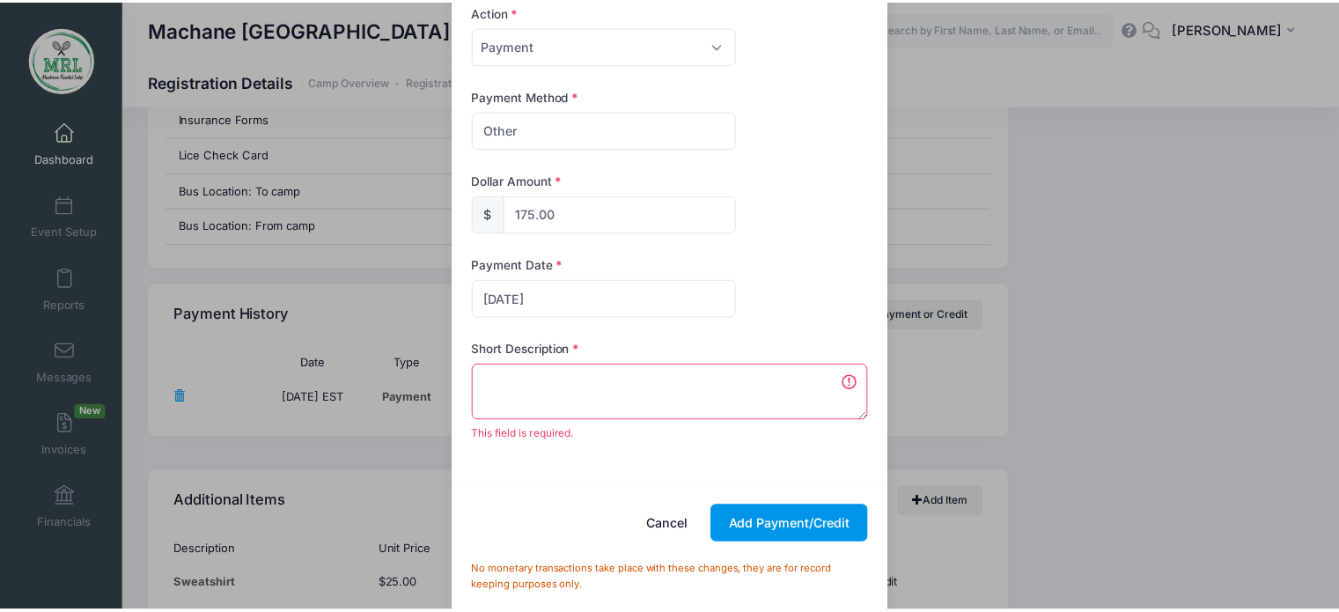
scroll to position [1879, 0]
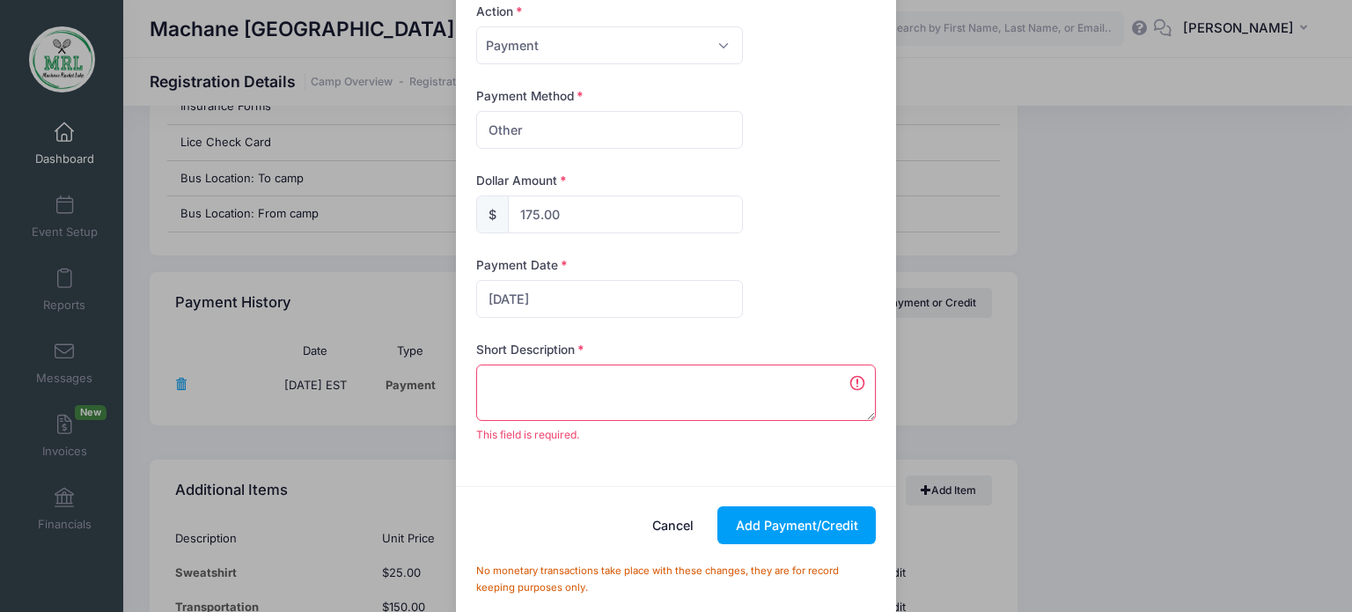
click at [659, 376] on textarea at bounding box center [676, 393] width 401 height 56
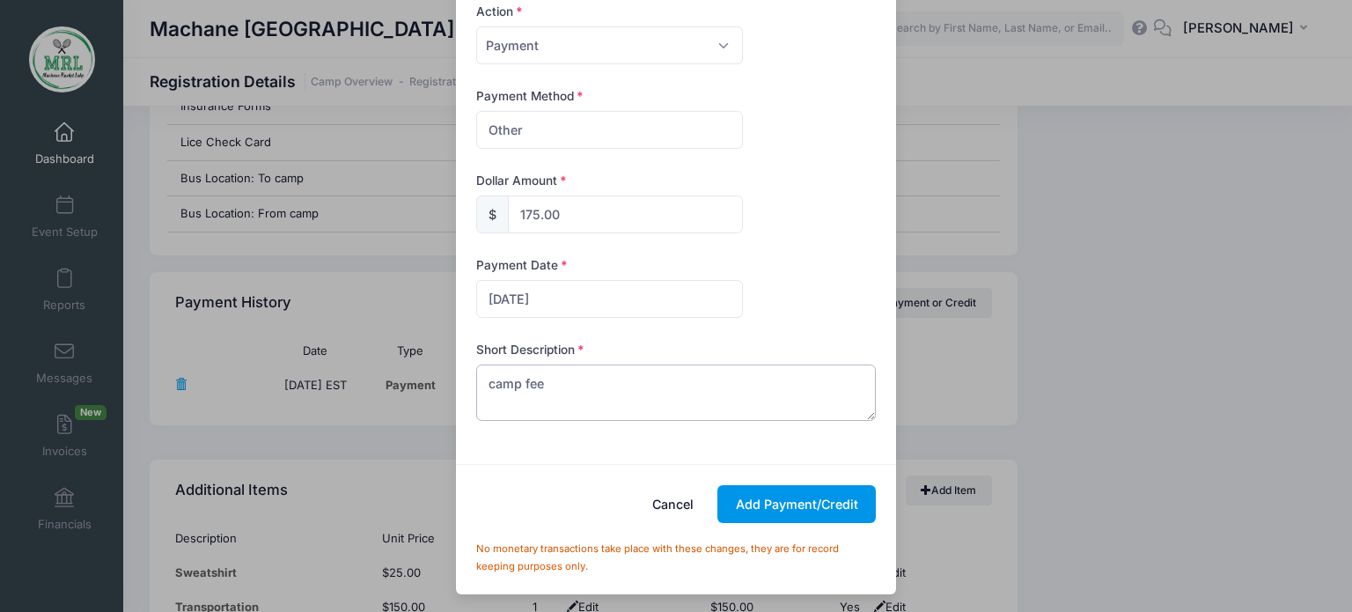
type textarea "camp fee"
click at [776, 486] on button "Add Payment/Credit" at bounding box center [797, 504] width 158 height 38
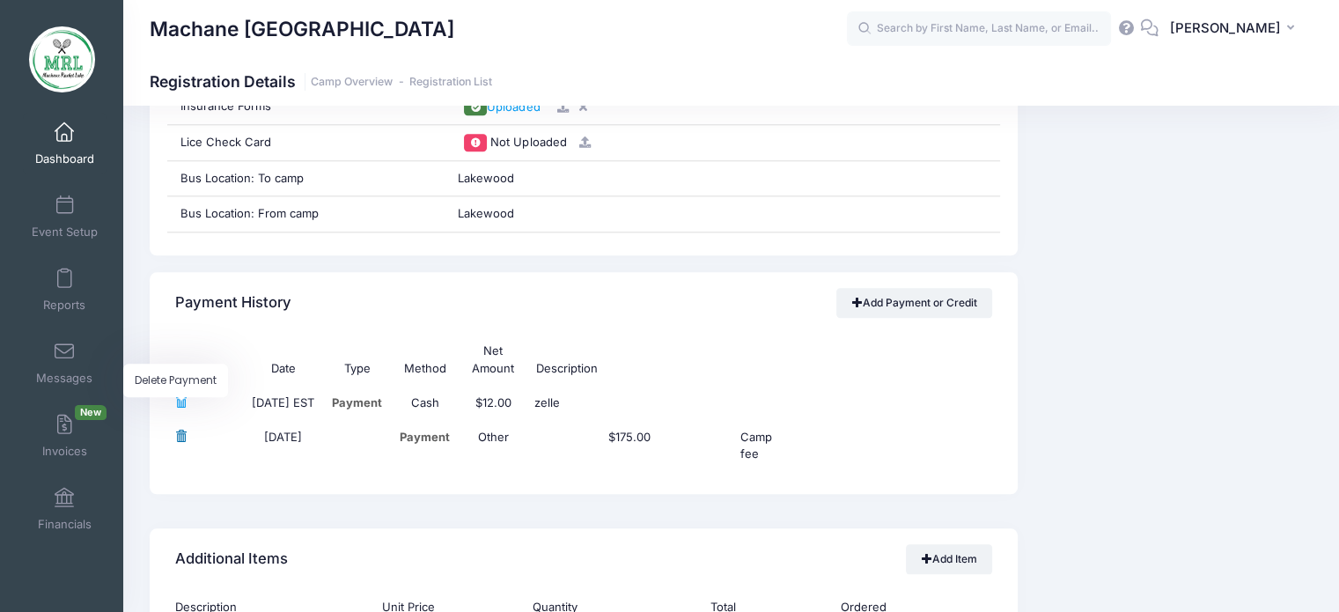
click at [182, 434] on span "Delete Payment" at bounding box center [180, 436] width 11 height 11
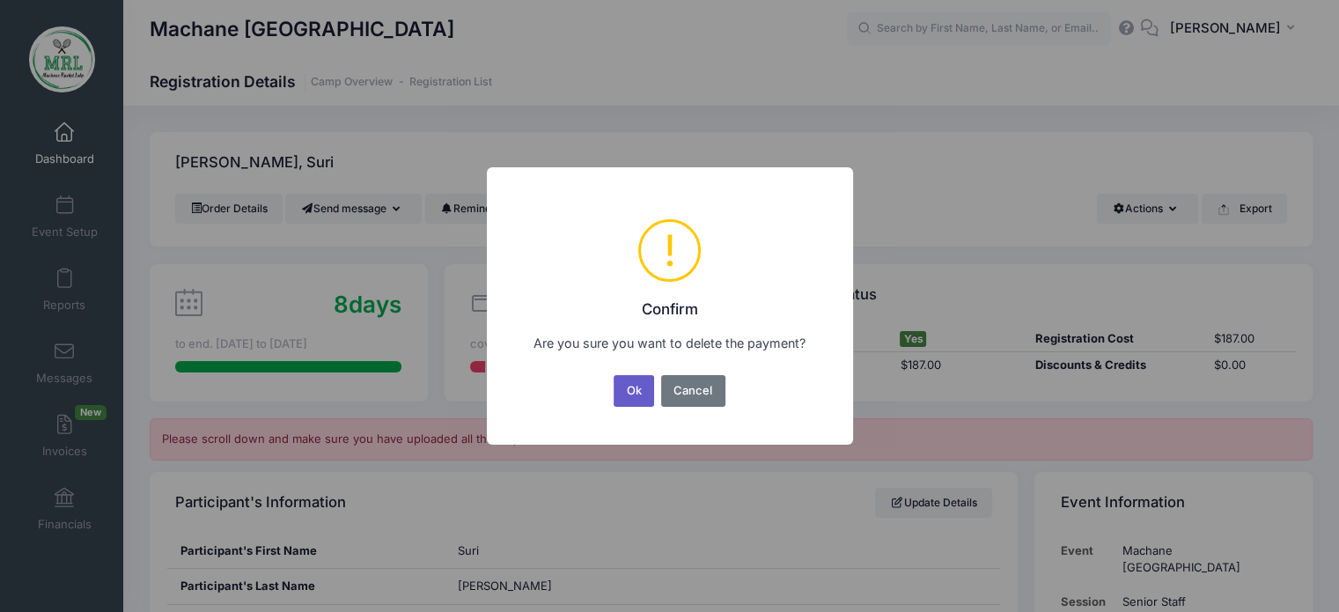
click at [641, 397] on button "Ok" at bounding box center [634, 391] width 41 height 32
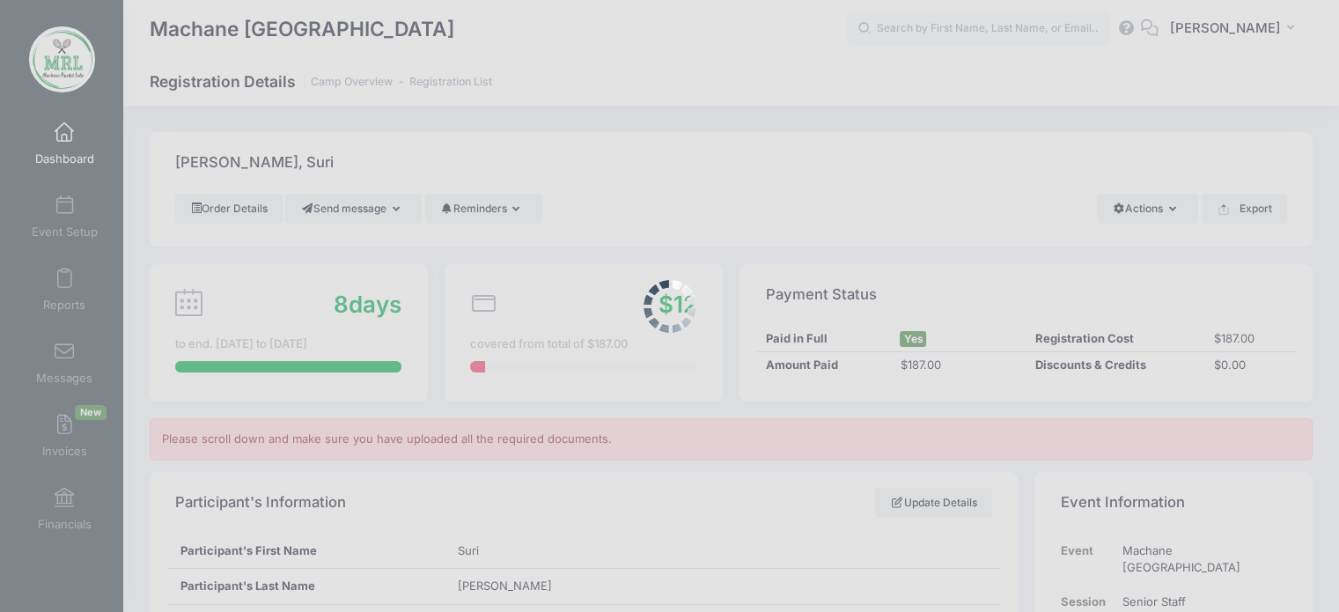
scroll to position [2007, 0]
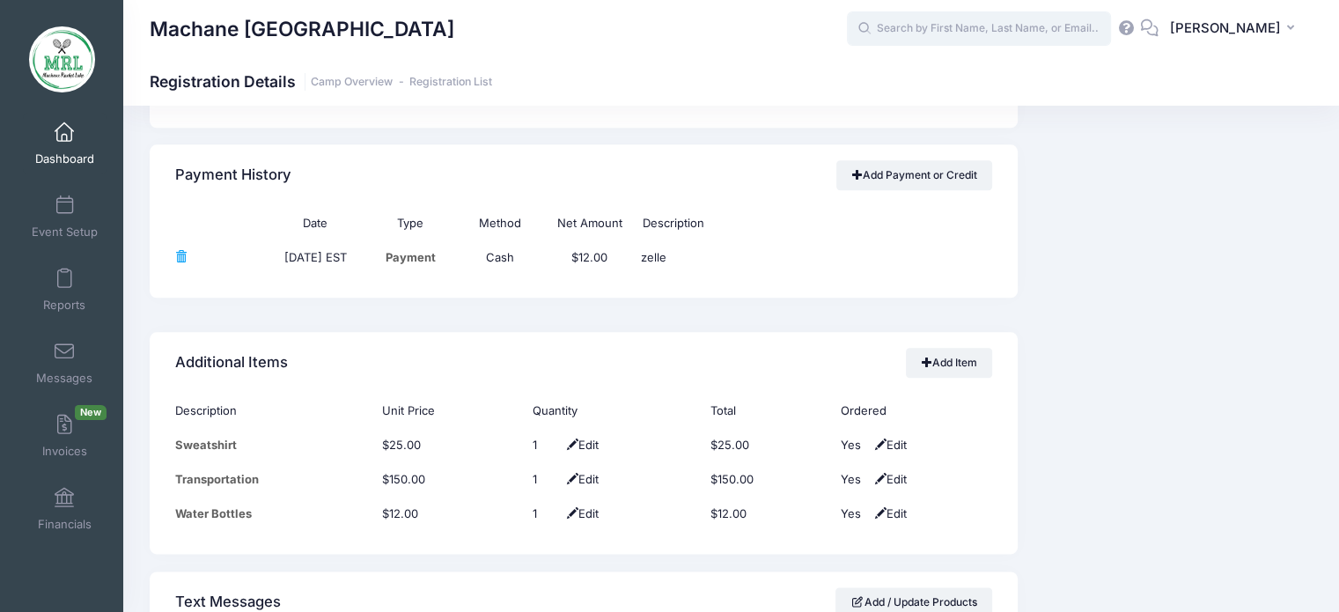
click at [976, 28] on input "text" at bounding box center [979, 28] width 264 height 35
click at [969, 30] on input "text" at bounding box center [979, 28] width 264 height 35
type input "p"
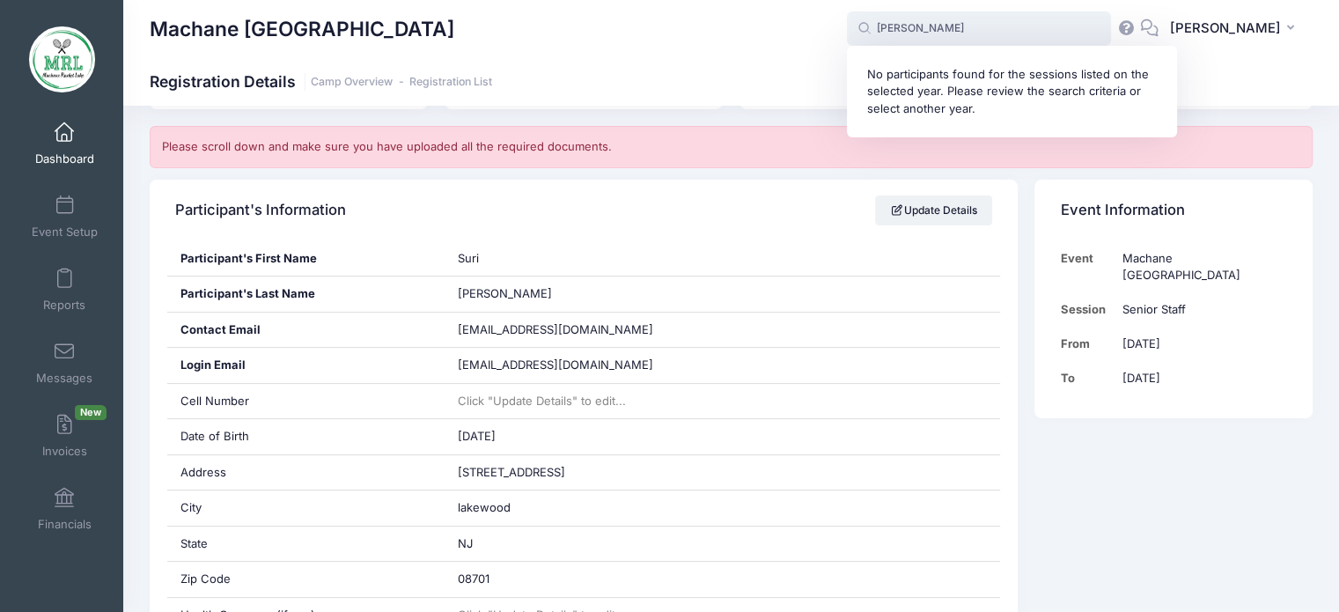
scroll to position [0, 0]
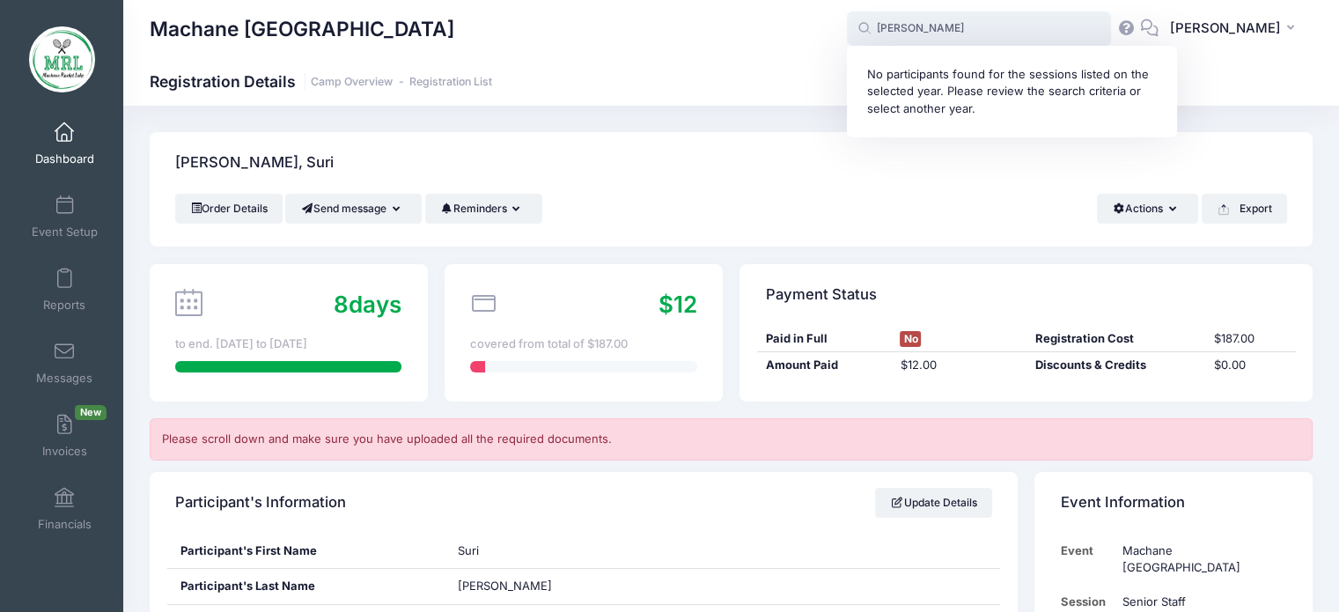
type input "liba polansky"
click at [78, 144] on link "Dashboard" at bounding box center [65, 144] width 84 height 62
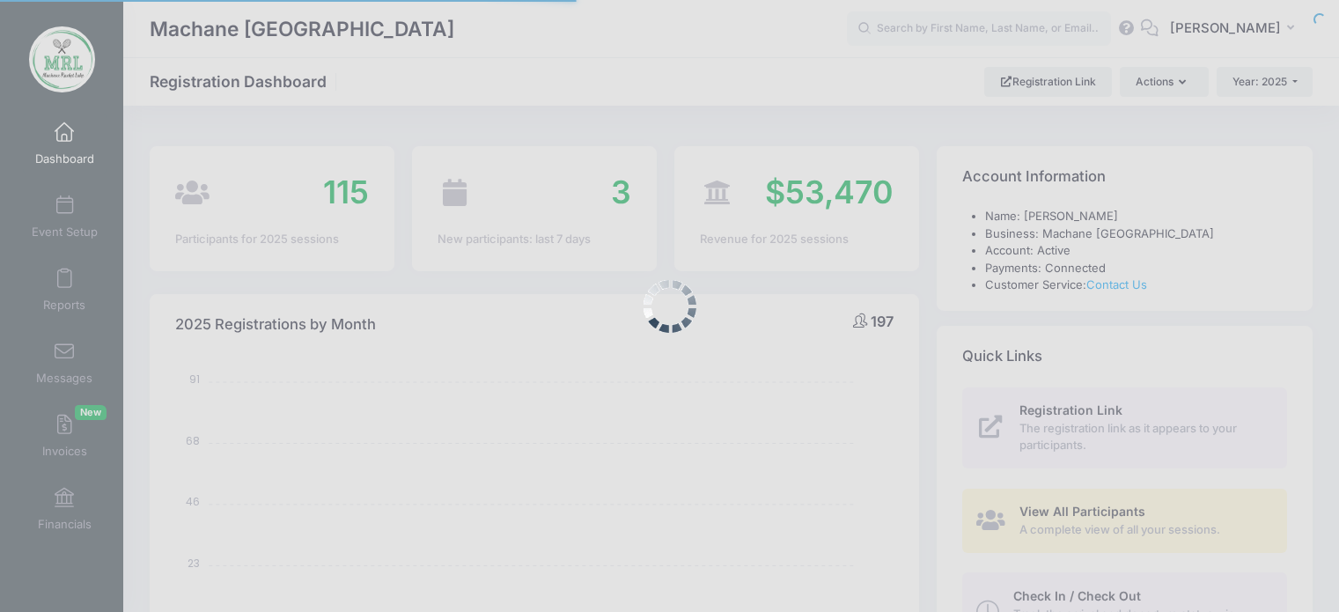
select select
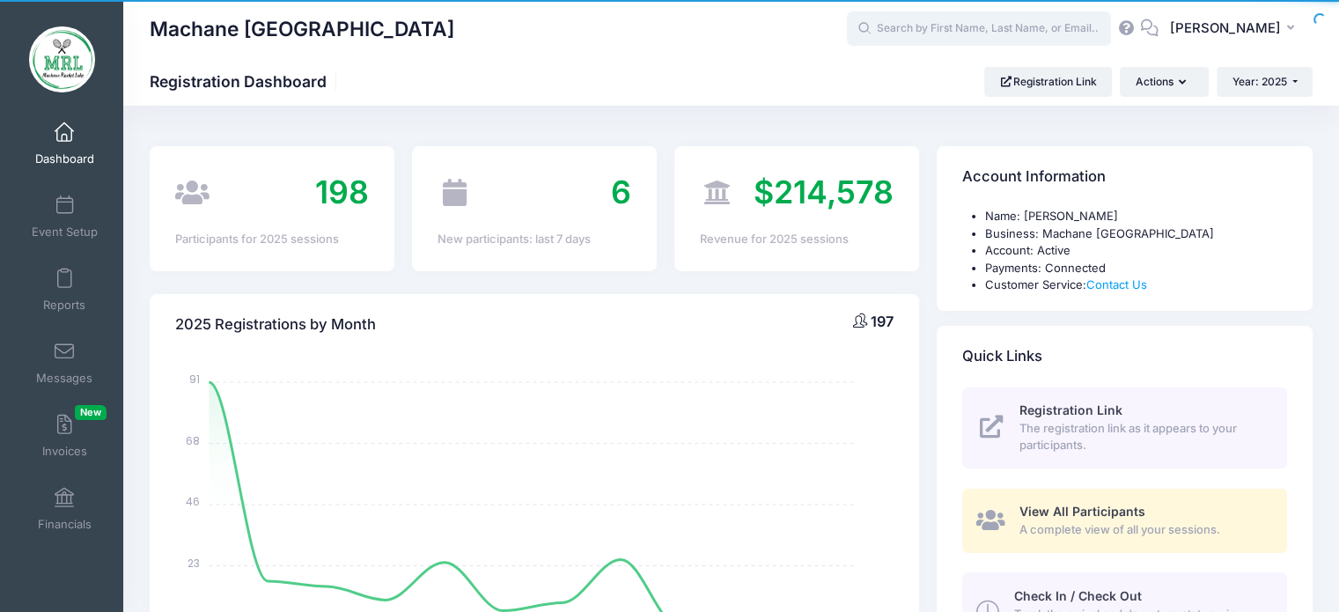
click at [995, 33] on input "text" at bounding box center [979, 28] width 264 height 35
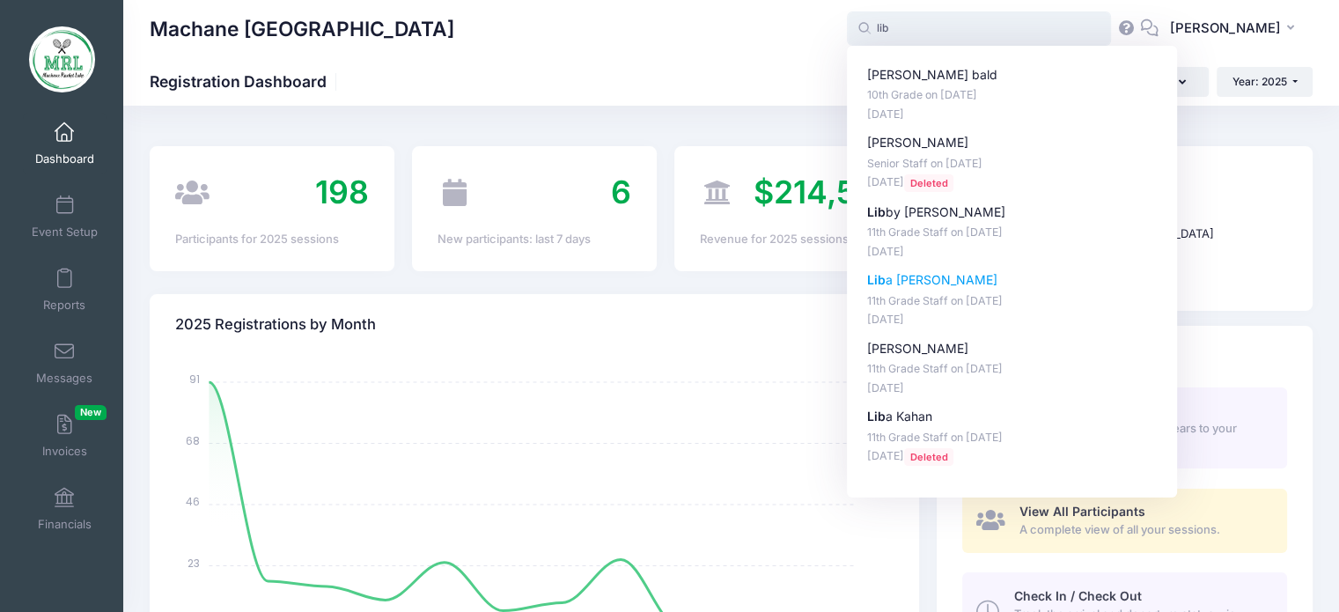
click at [902, 281] on p "Lib a Polansky" at bounding box center [1012, 280] width 291 height 18
type input "Liba Polansky (11th Grade Staff, Aug-14, 2025)"
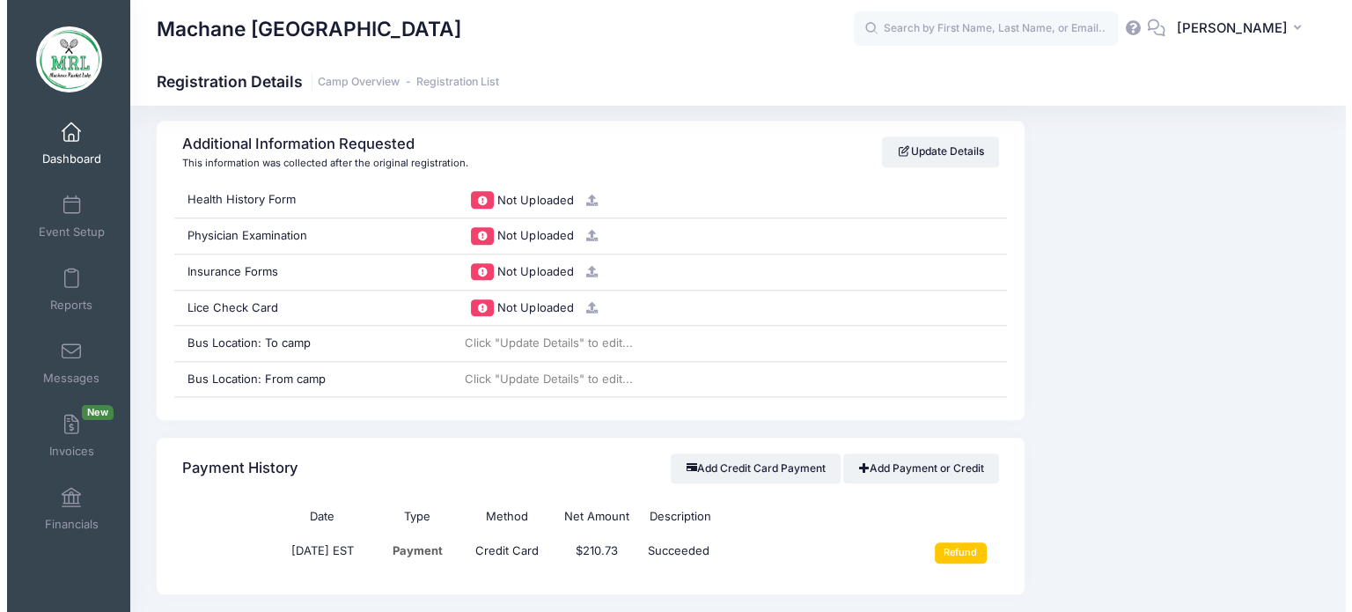
scroll to position [1838, 0]
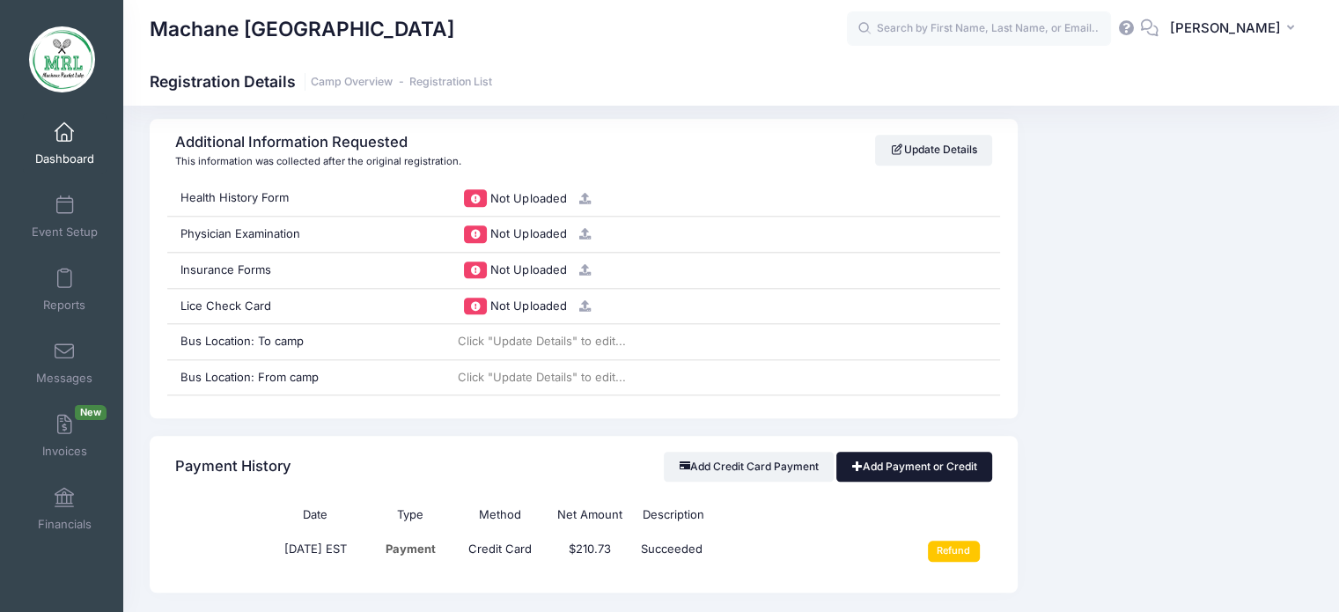
click at [947, 467] on link "Add Payment or Credit" at bounding box center [914, 467] width 156 height 30
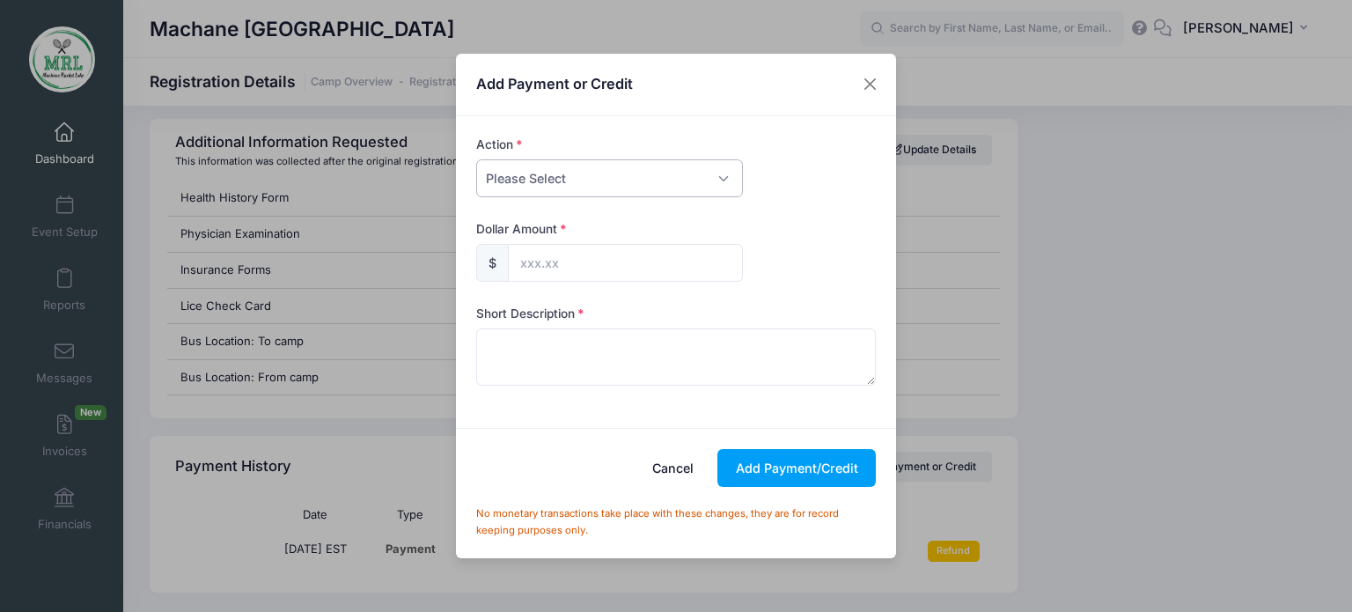
click at [650, 189] on select "Please Select Payment Credit Refund (Offline)" at bounding box center [609, 178] width 267 height 38
select select "payment"
click at [476, 159] on select "Please Select Payment Credit Refund (Offline)" at bounding box center [609, 178] width 267 height 38
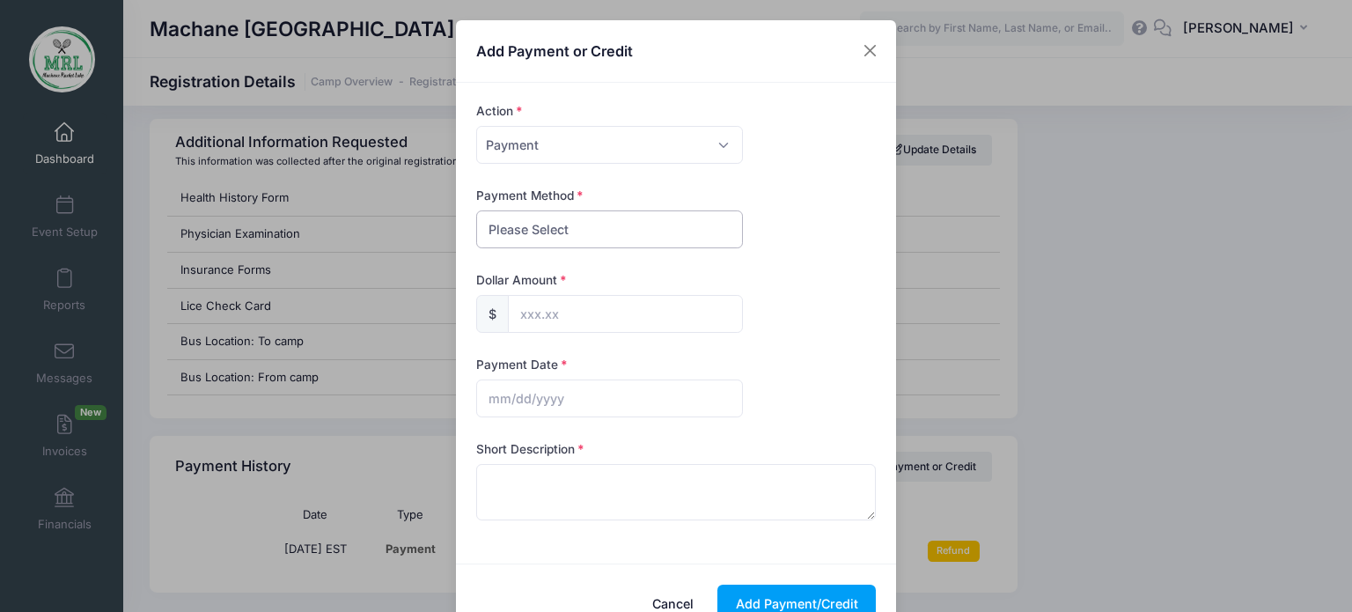
click at [567, 231] on select "Please Select PayPal Cash Check Bank Transfer Other" at bounding box center [609, 229] width 267 height 38
select select "bank transfer"
click at [476, 210] on select "Please Select PayPal Cash Check Bank Transfer Other" at bounding box center [609, 229] width 267 height 38
click at [530, 313] on input "text" at bounding box center [625, 314] width 235 height 38
type input "375.00"
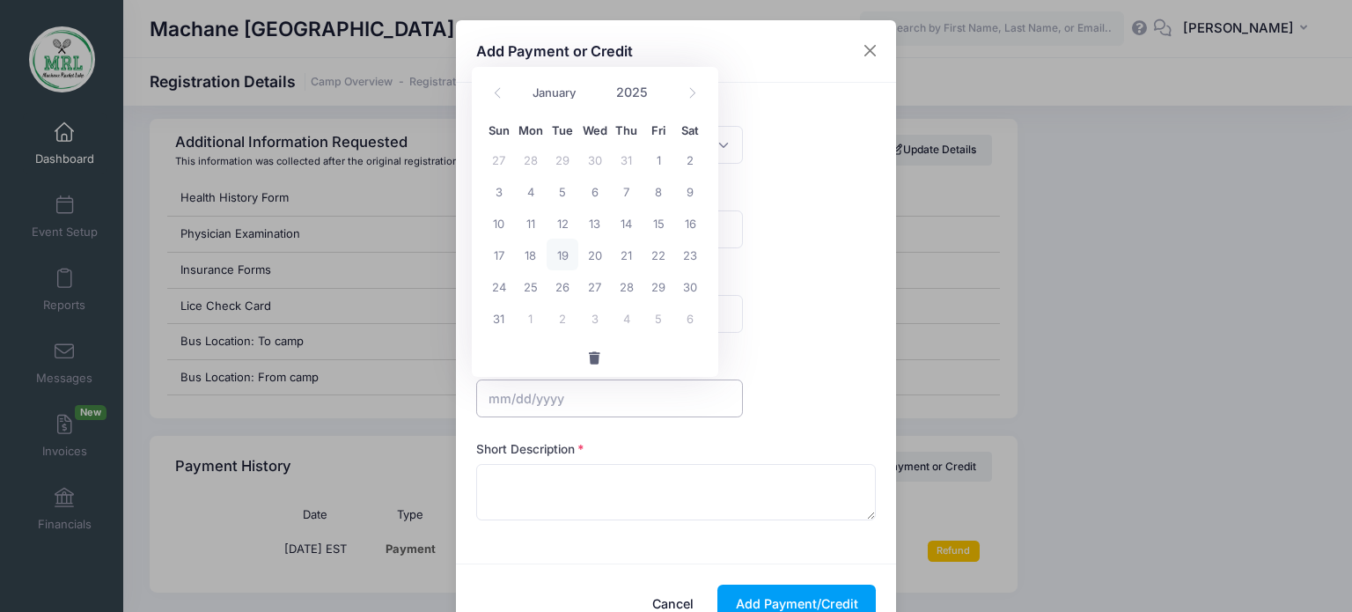
click at [535, 395] on input "text" at bounding box center [609, 398] width 267 height 38
click at [563, 256] on span "19" at bounding box center [563, 255] width 32 height 32
type input "[DATE]"
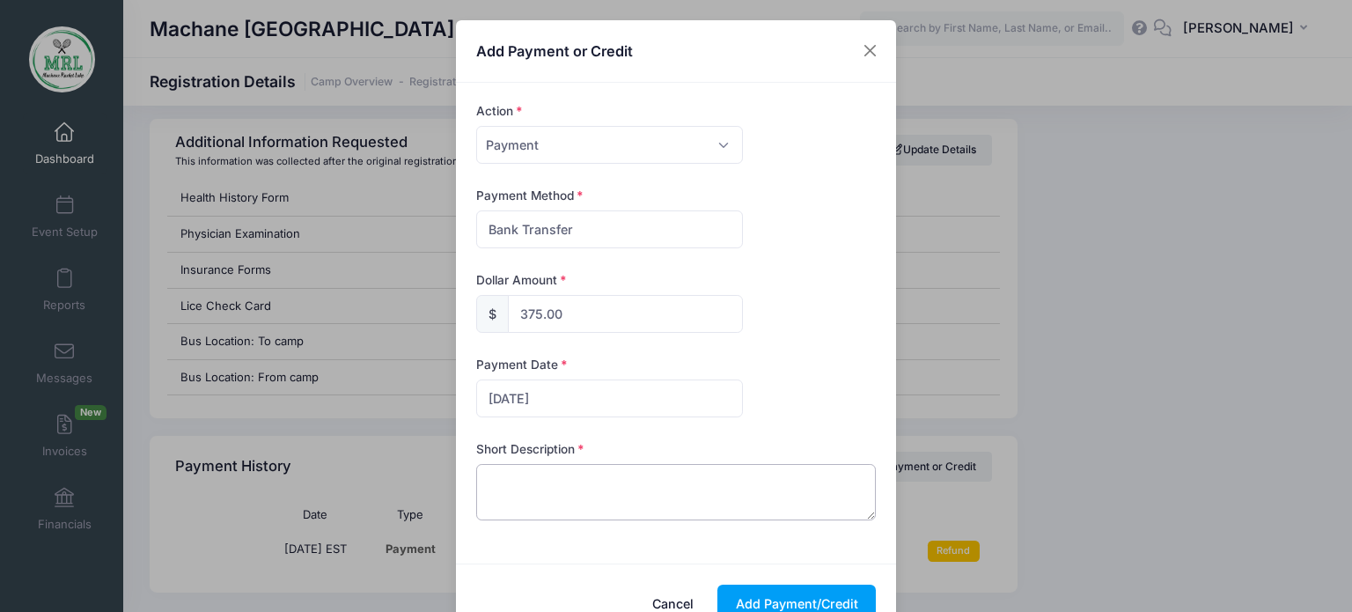
click at [606, 496] on textarea at bounding box center [676, 492] width 401 height 56
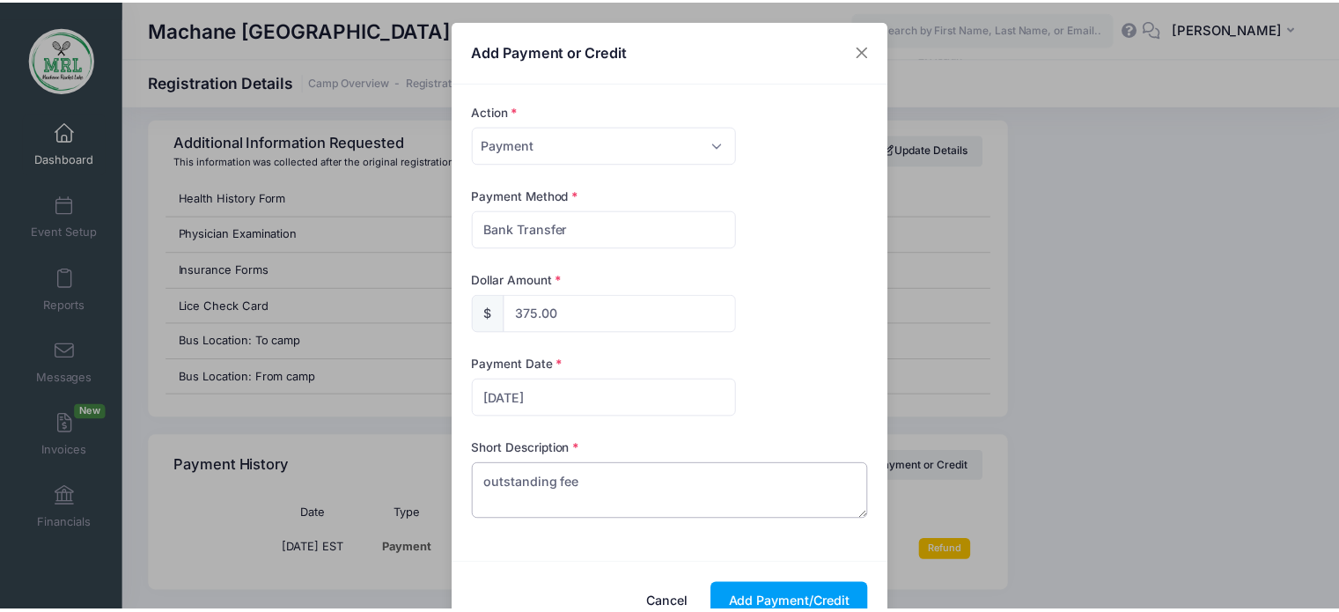
scroll to position [99, 0]
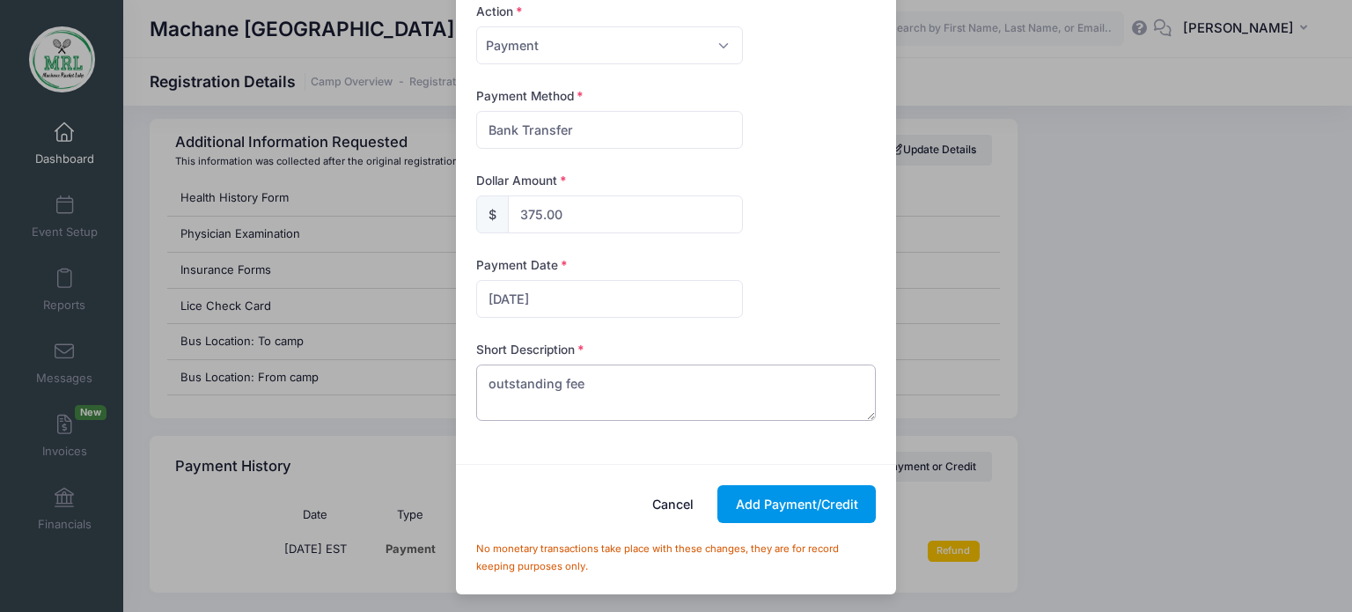
type textarea "outstanding fee"
click at [792, 503] on button "Add Payment/Credit" at bounding box center [797, 504] width 158 height 38
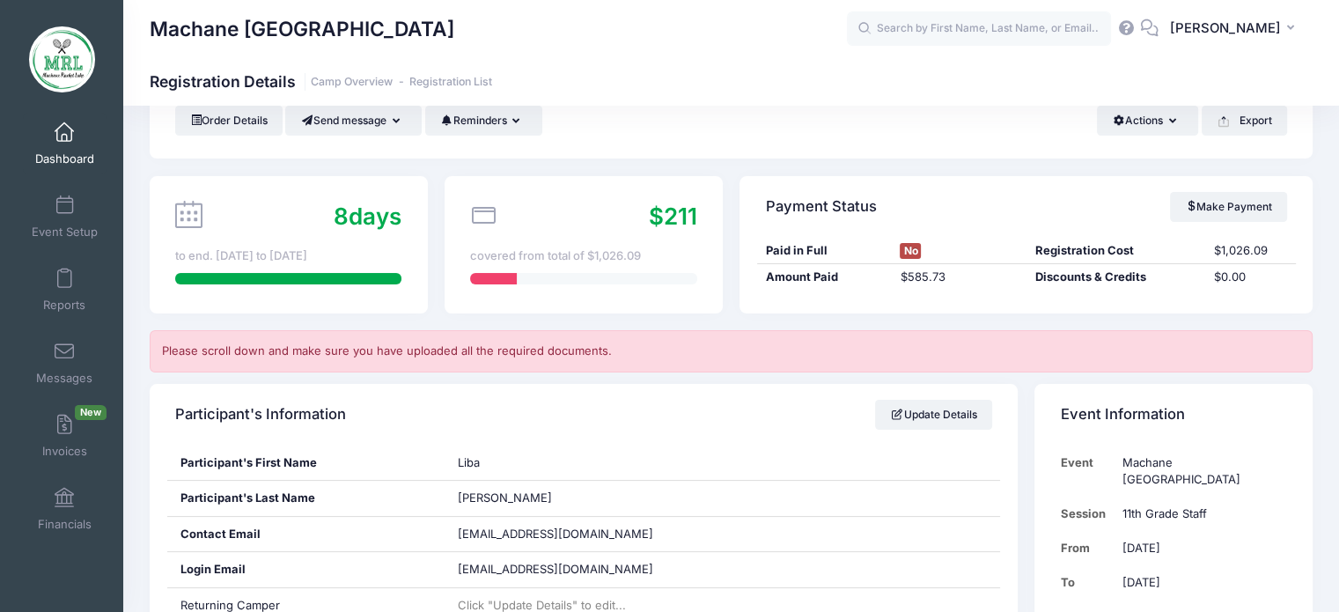
scroll to position [0, 0]
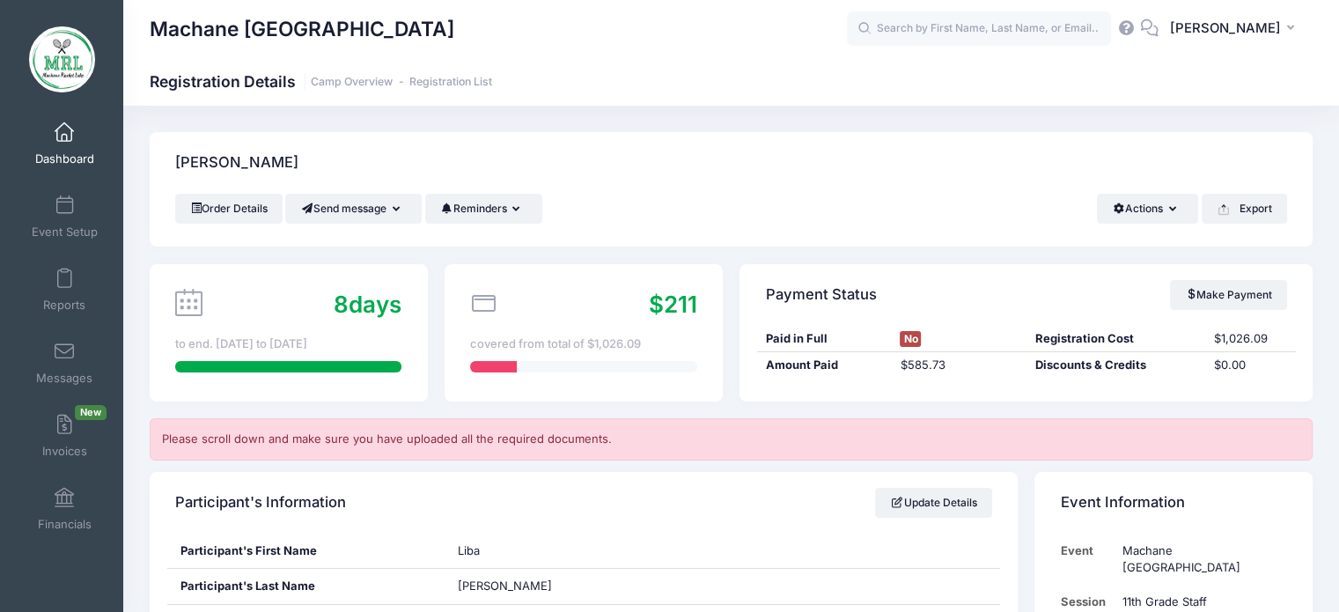
click at [919, 334] on span "No" at bounding box center [910, 339] width 21 height 16
click at [1256, 294] on link "Make Payment" at bounding box center [1228, 295] width 117 height 30
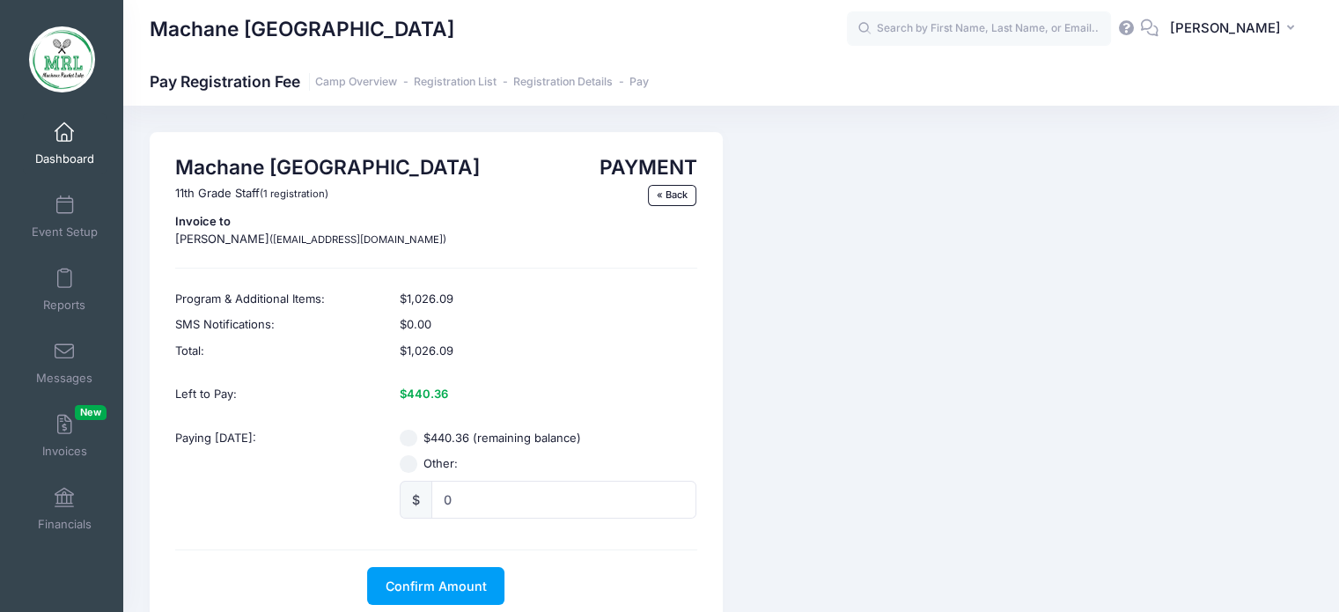
scroll to position [81, 0]
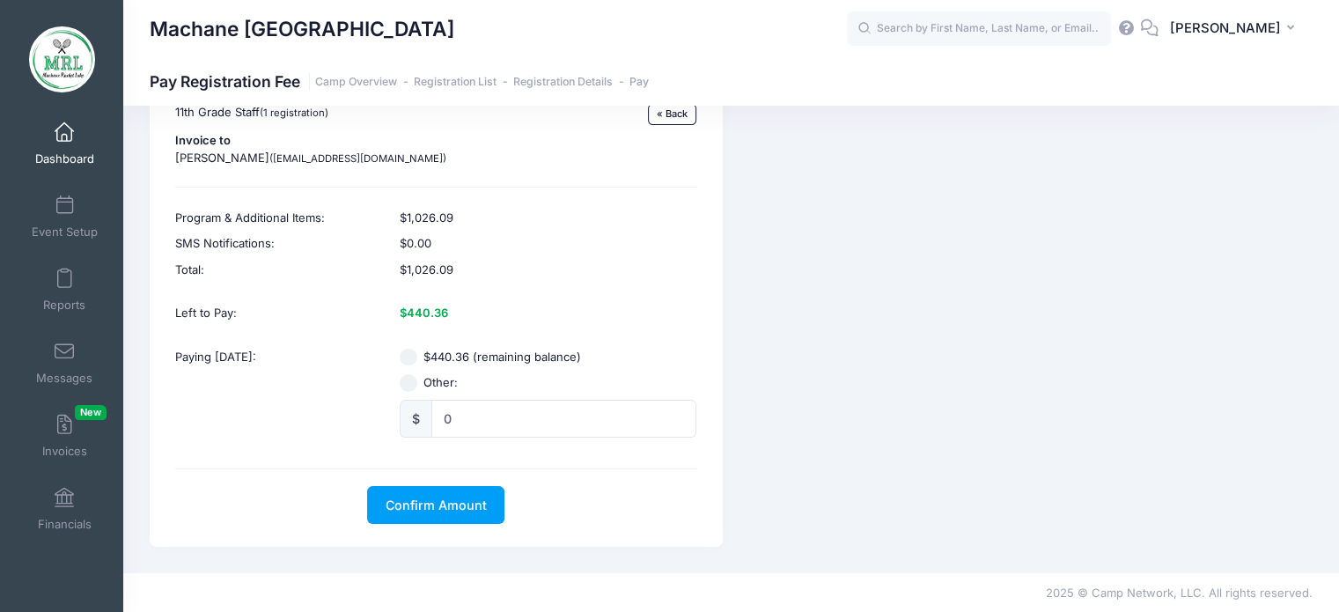
click at [406, 357] on input "$440.36 (remaining balance)" at bounding box center [409, 358] width 18 height 18
radio input "true"
click at [449, 505] on span "Confirm Amount" at bounding box center [436, 504] width 101 height 15
click at [676, 112] on link "« Back" at bounding box center [672, 114] width 49 height 21
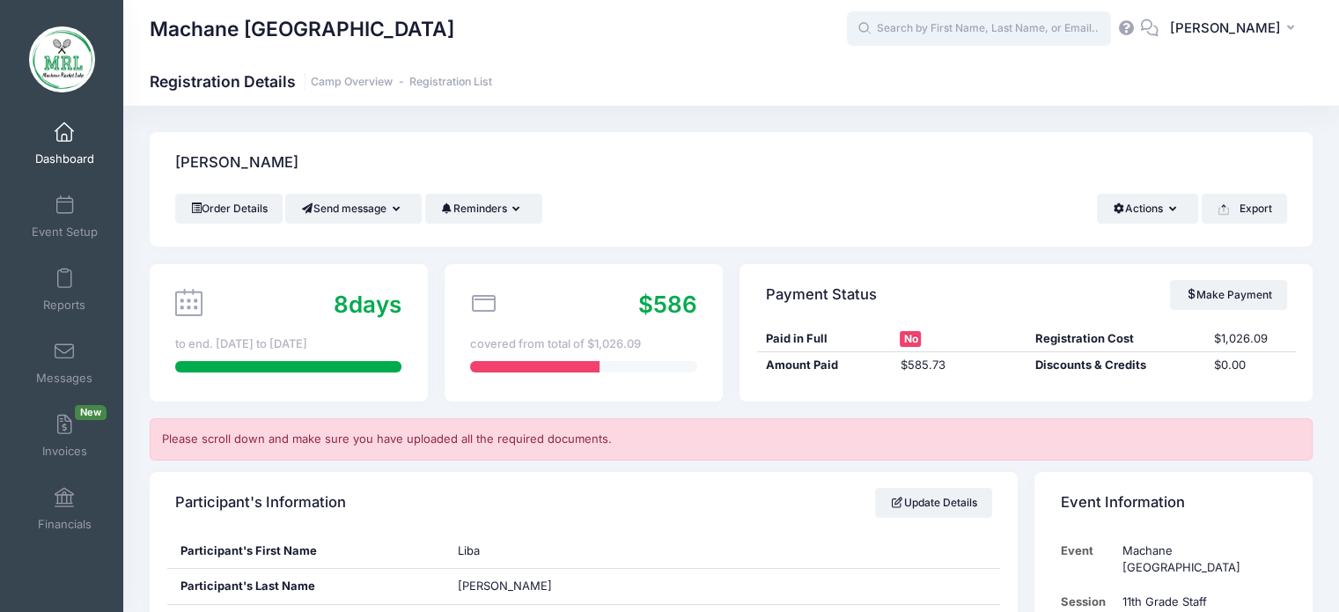
click at [1048, 24] on input "text" at bounding box center [979, 28] width 264 height 35
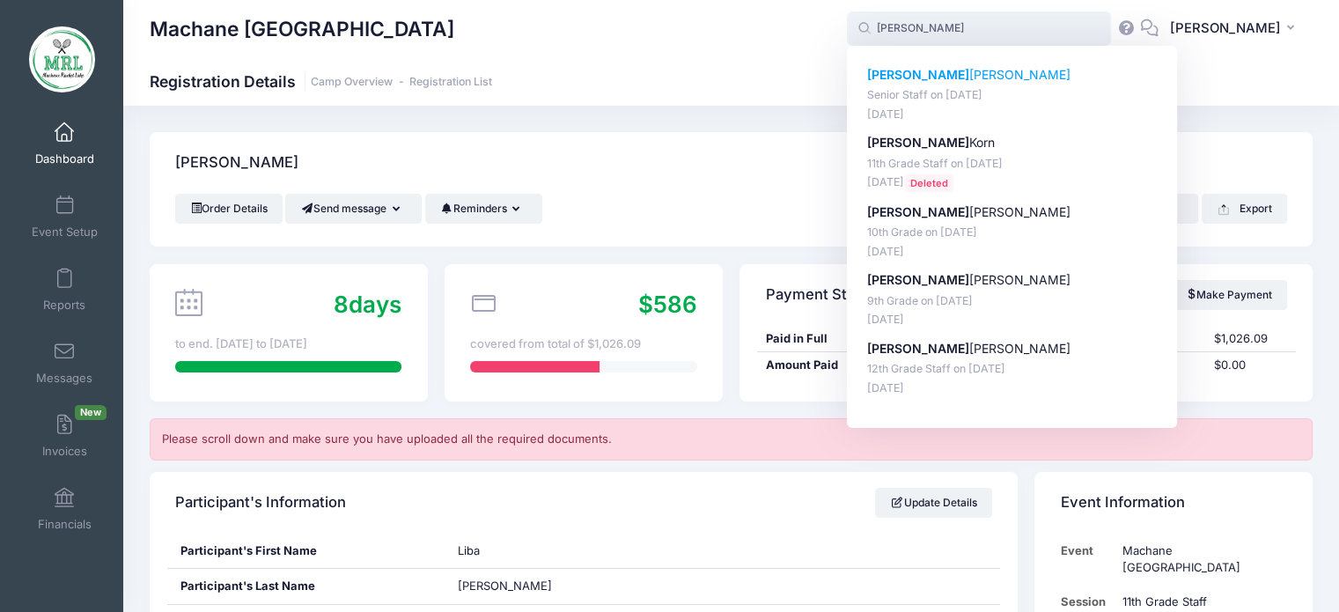
click at [919, 69] on p "[PERSON_NAME]" at bounding box center [1012, 75] width 291 height 18
type input "[PERSON_NAME] (Senior Staff, [DATE])"
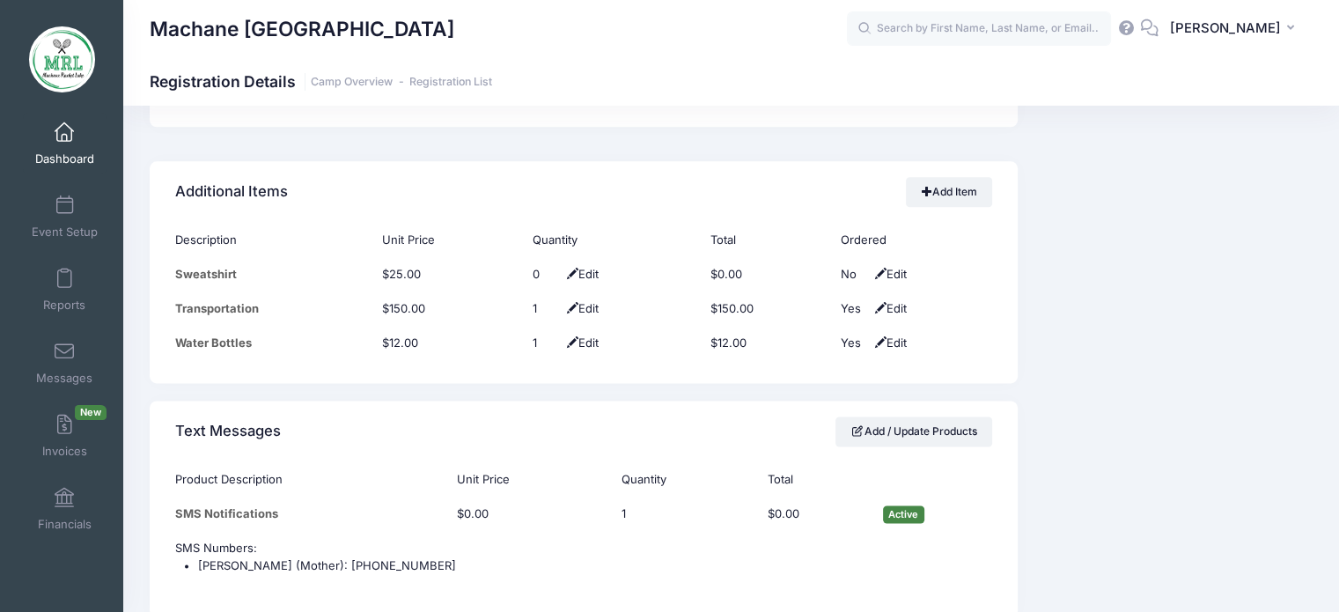
scroll to position [2161, 0]
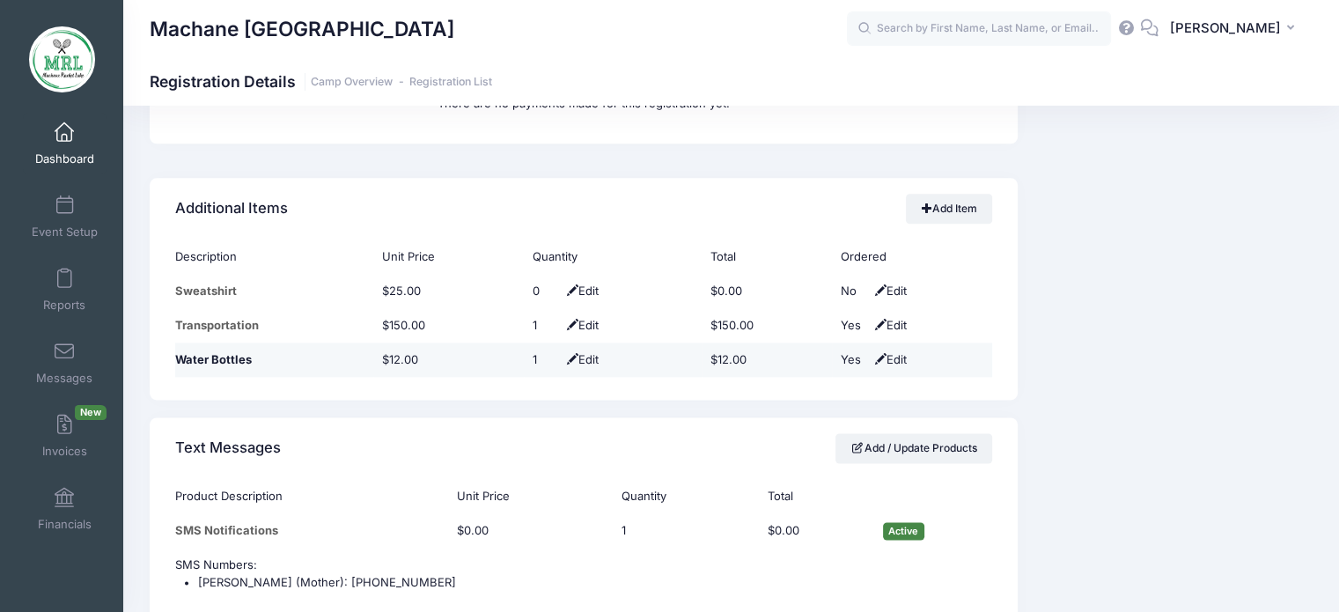
click at [898, 359] on span "Edit" at bounding box center [888, 359] width 36 height 14
click at [871, 352] on select "No Yes" at bounding box center [860, 360] width 40 height 18
select select "0"
click at [840, 351] on select "No Yes" at bounding box center [860, 360] width 40 height 18
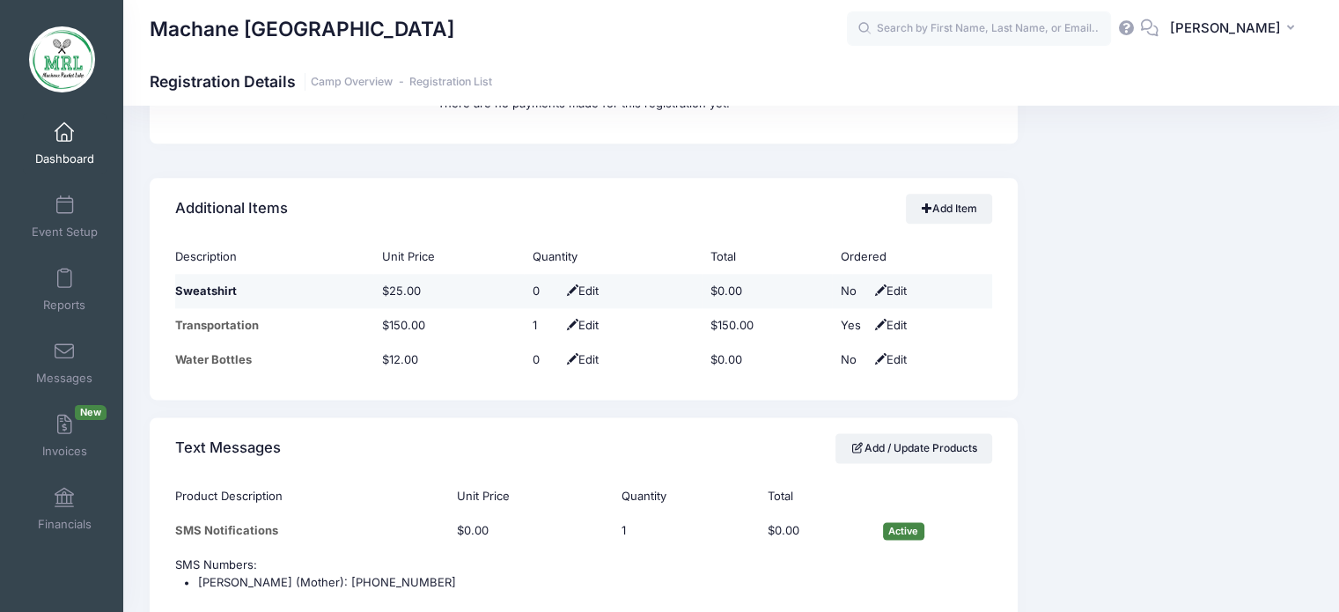
click at [883, 288] on span "Edit" at bounding box center [888, 291] width 36 height 14
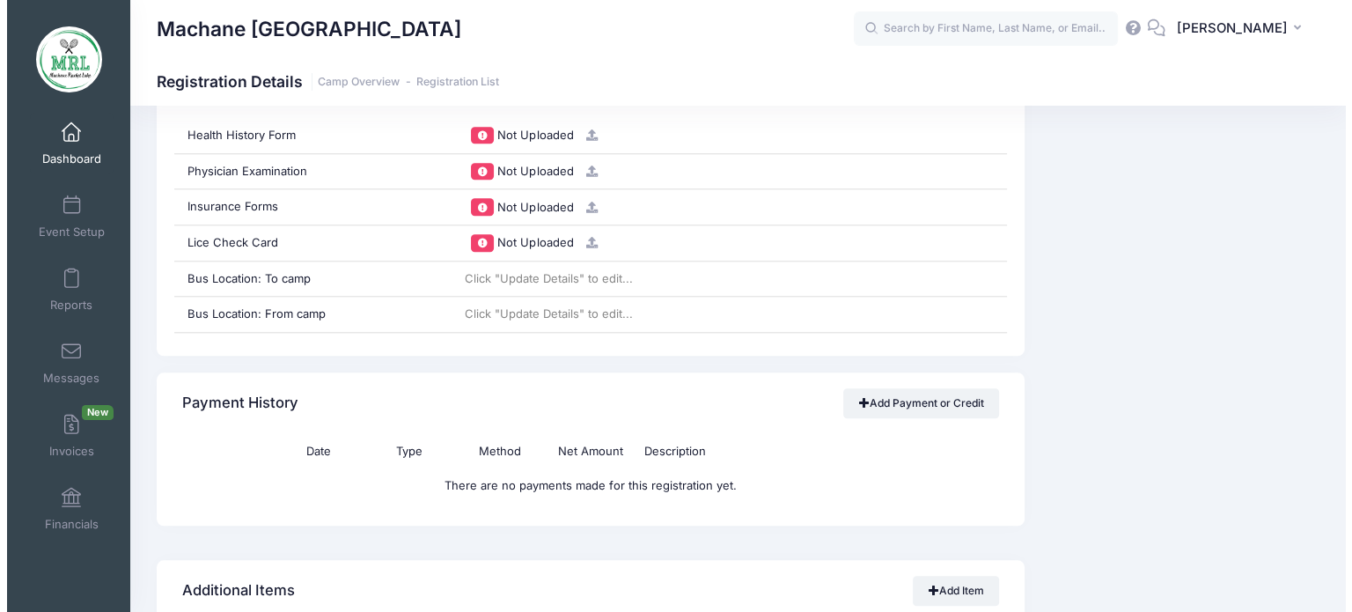
scroll to position [1737, 0]
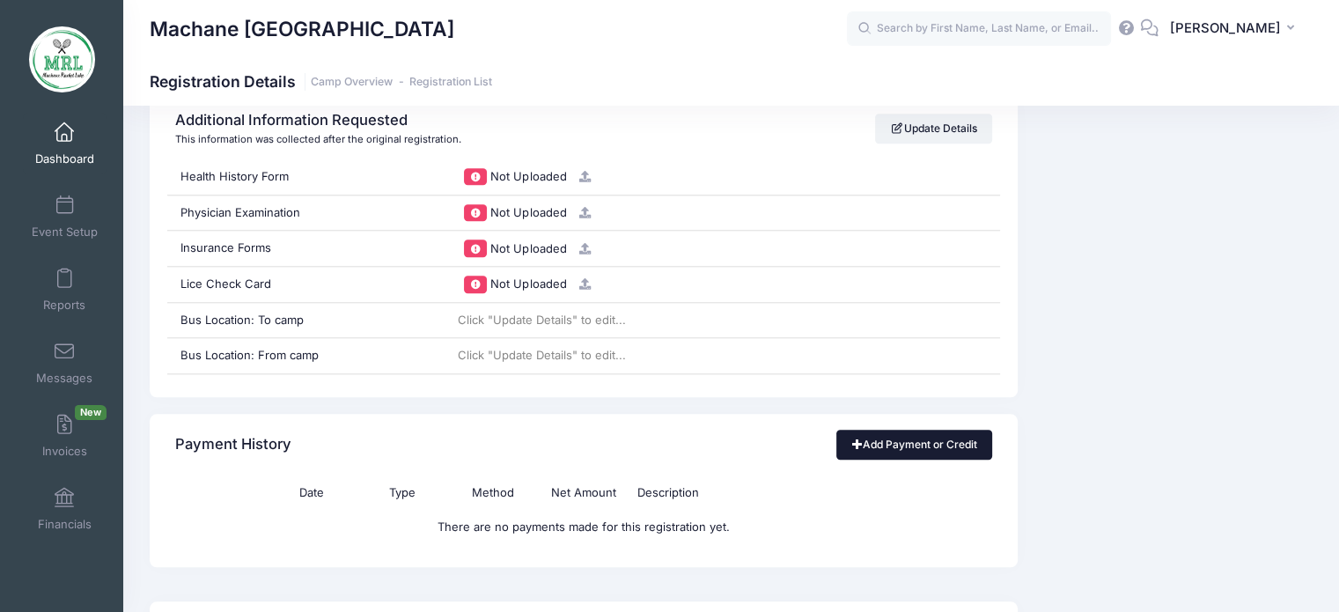
click at [983, 438] on link "Add Payment or Credit" at bounding box center [914, 445] width 156 height 30
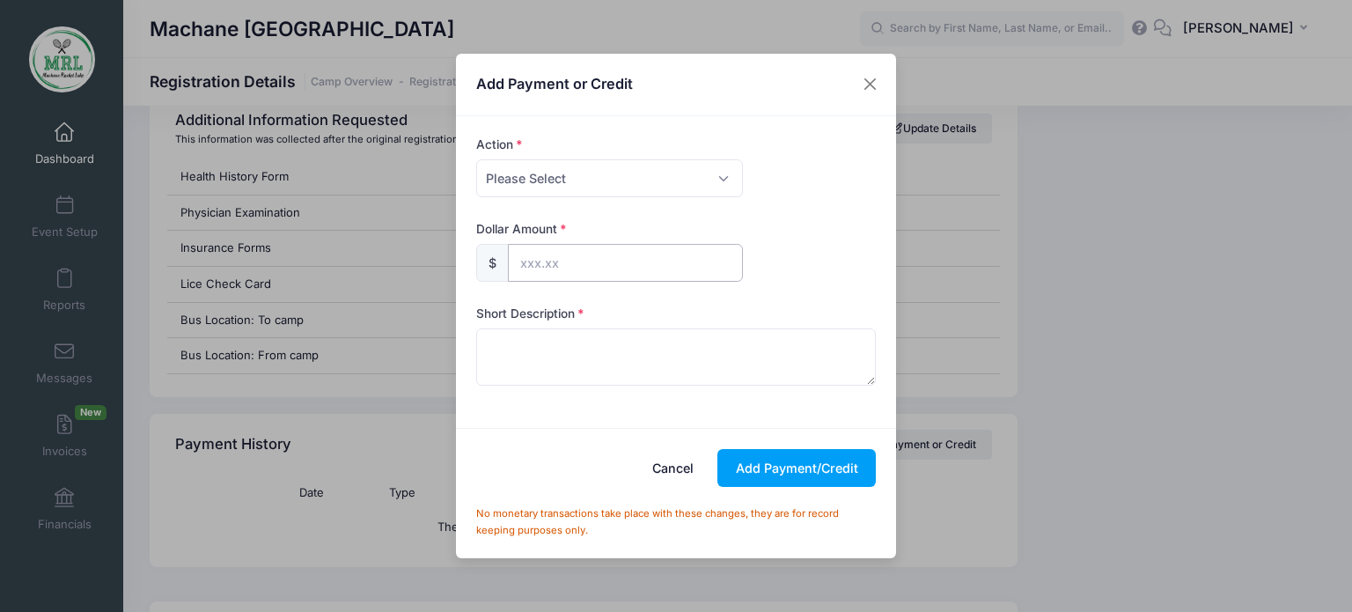
click at [520, 267] on input "text" at bounding box center [625, 263] width 235 height 38
type input "165.00"
click at [711, 182] on select "Please Select Payment Credit Refund (Offline)" at bounding box center [609, 178] width 267 height 38
select select "payment"
click at [476, 159] on select "Please Select Payment Credit Refund (Offline)" at bounding box center [609, 178] width 267 height 38
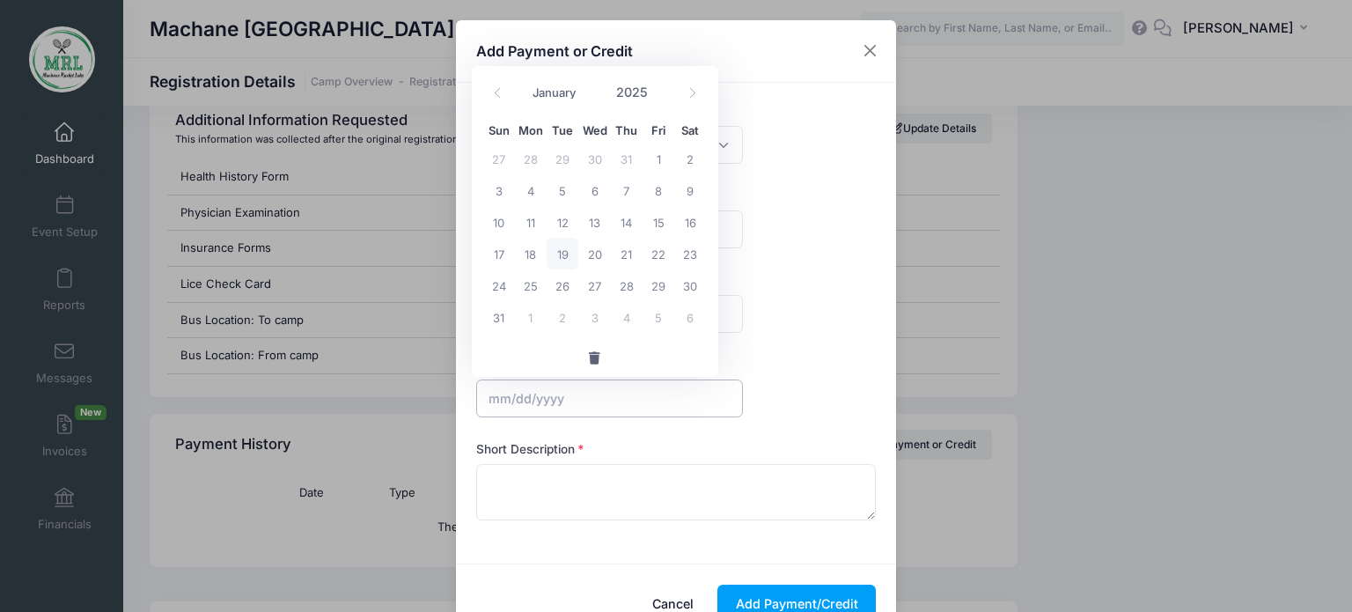
click at [499, 383] on input "text" at bounding box center [609, 398] width 267 height 38
click at [566, 250] on span "19" at bounding box center [563, 254] width 32 height 32
type input "08/19/2025"
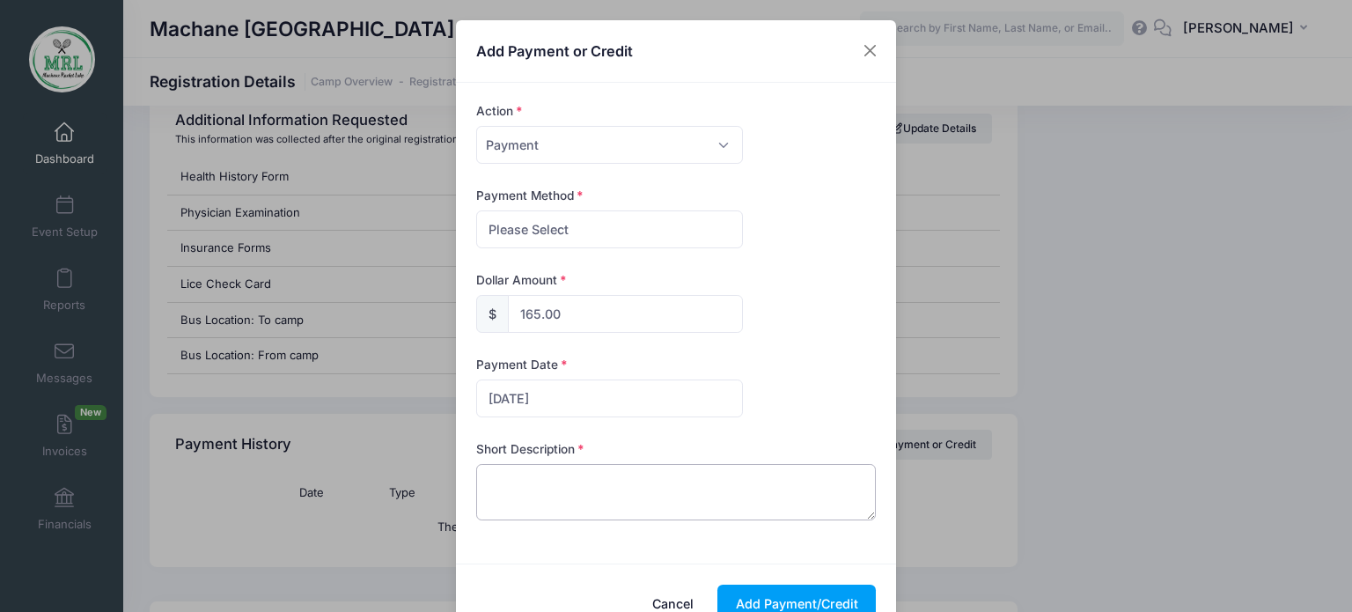
click at [592, 479] on textarea at bounding box center [676, 492] width 401 height 56
type textarea "payment"
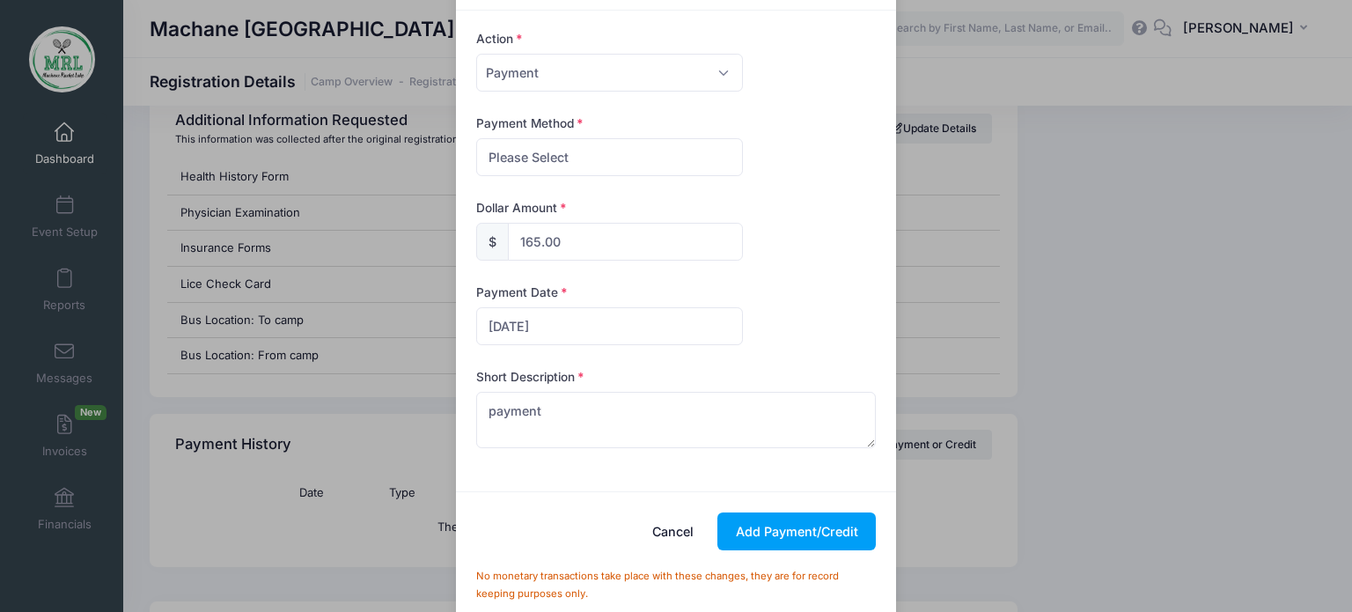
scroll to position [99, 0]
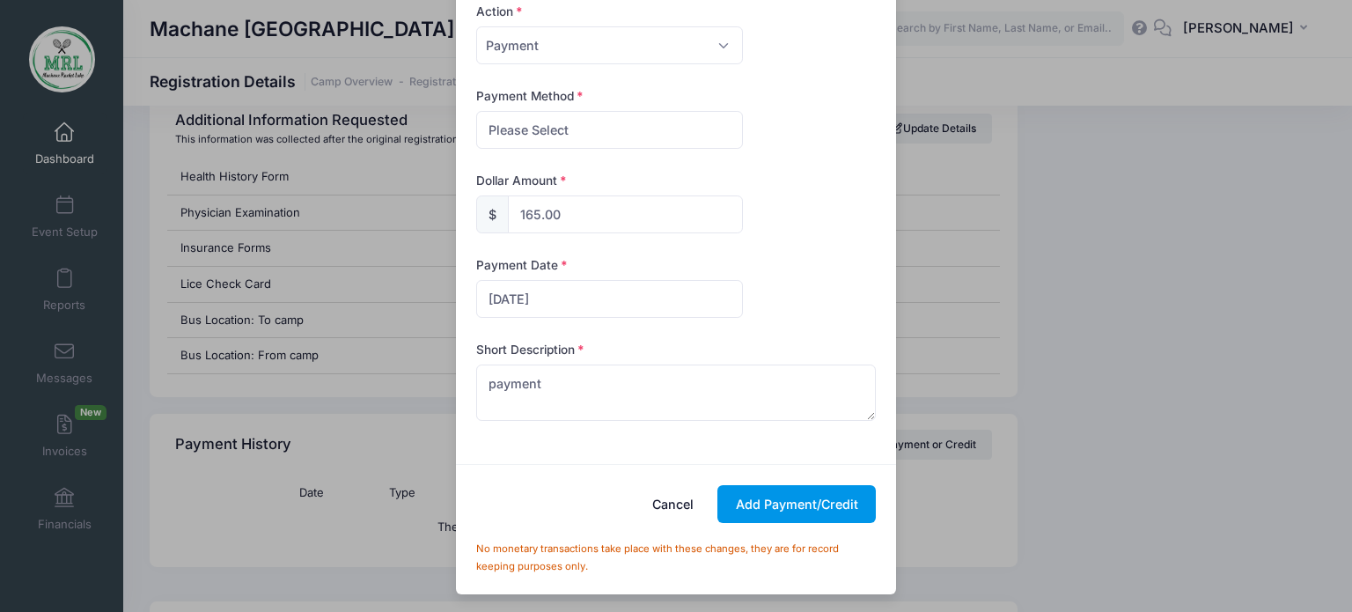
click at [843, 505] on button "Add Payment/Credit" at bounding box center [797, 504] width 158 height 38
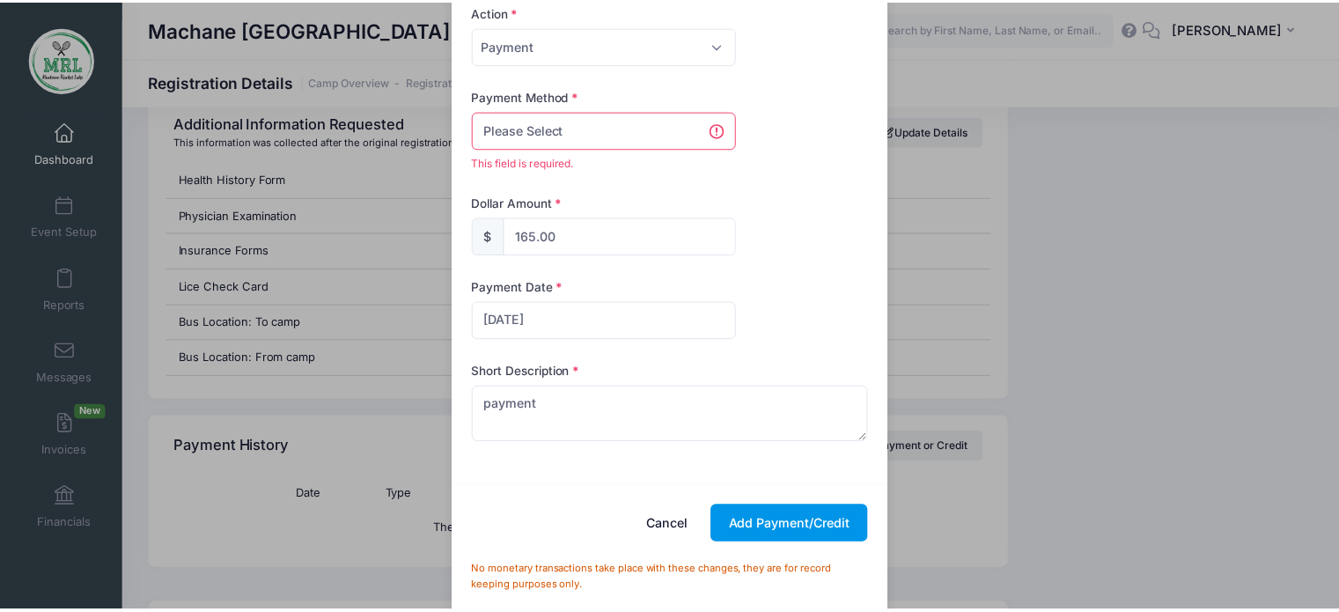
scroll to position [1733, 0]
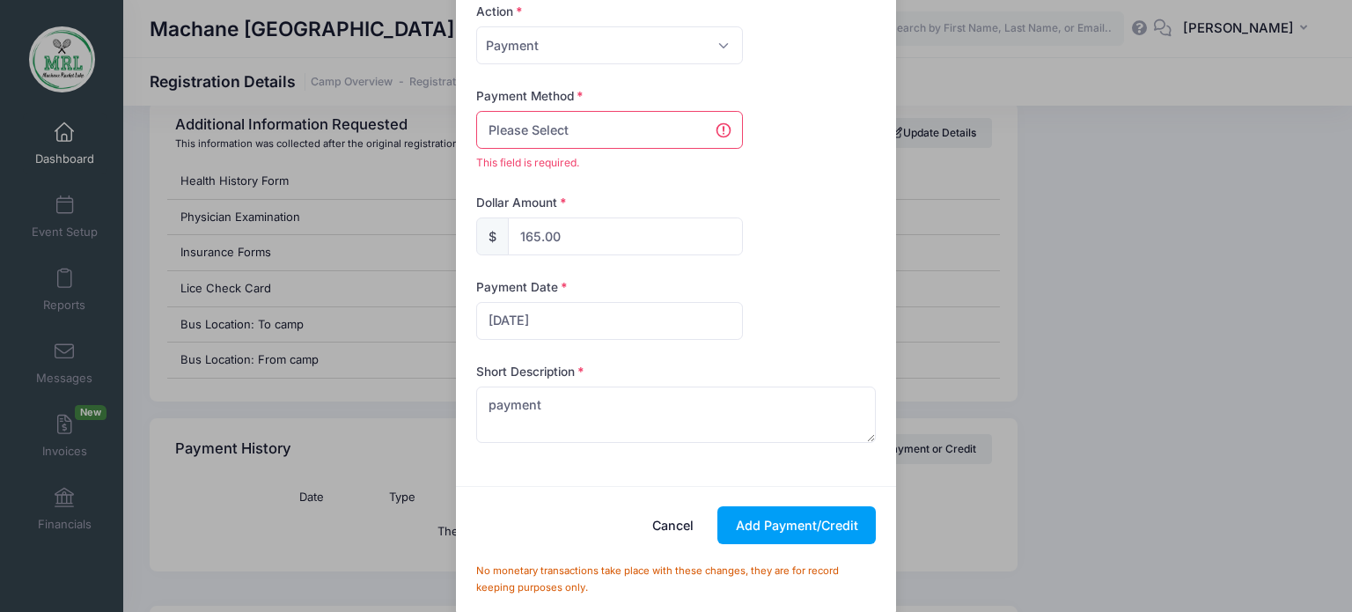
click at [722, 133] on select "Please Select PayPal Cash Check Bank Transfer Other" at bounding box center [609, 130] width 267 height 38
select select "cash"
click at [476, 111] on select "Please Select PayPal Cash Check Bank Transfer Other" at bounding box center [609, 130] width 267 height 38
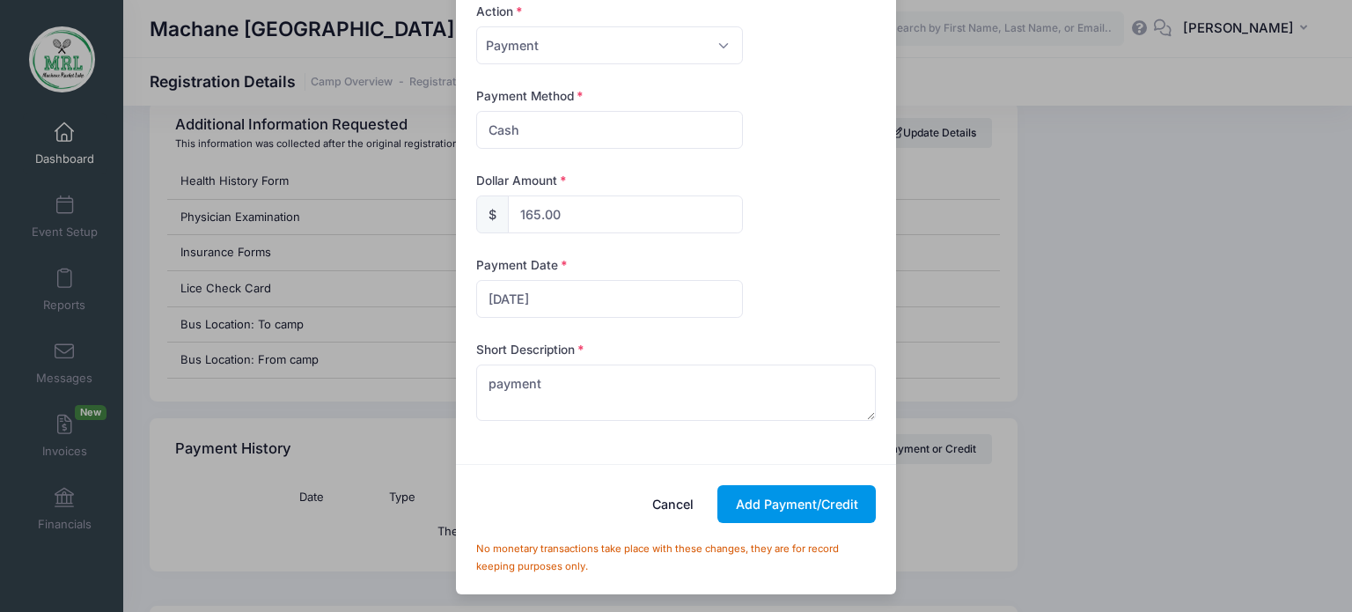
click at [751, 501] on button "Add Payment/Credit" at bounding box center [797, 504] width 158 height 38
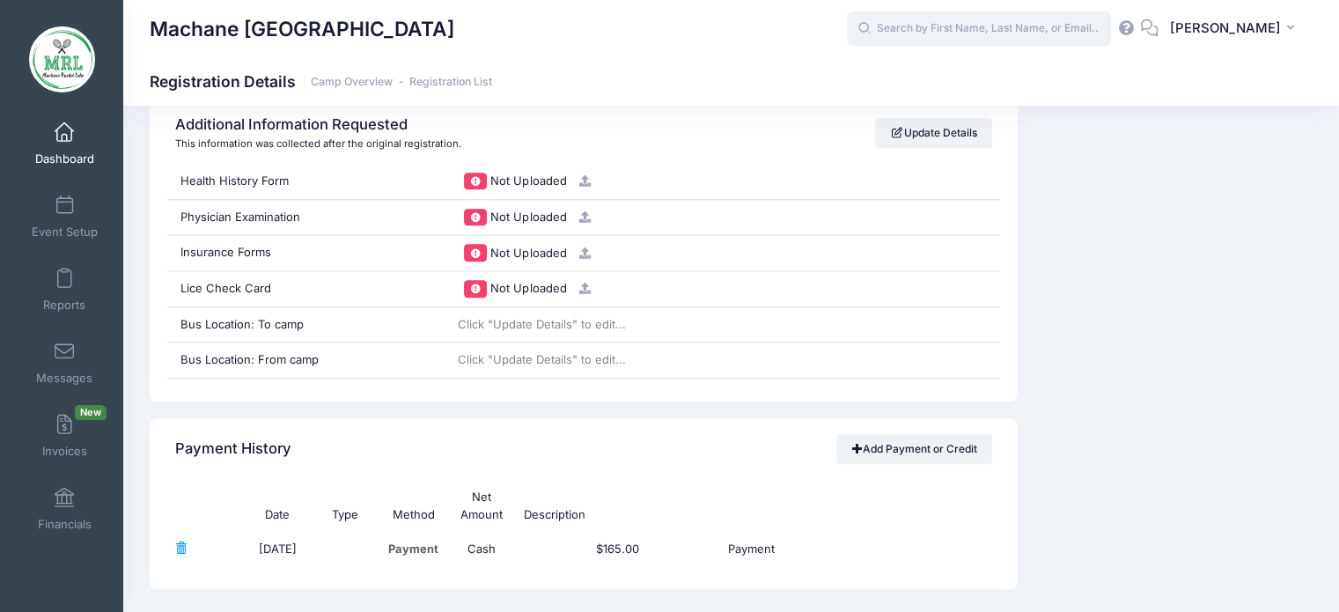
click at [1033, 38] on input "text" at bounding box center [979, 28] width 264 height 35
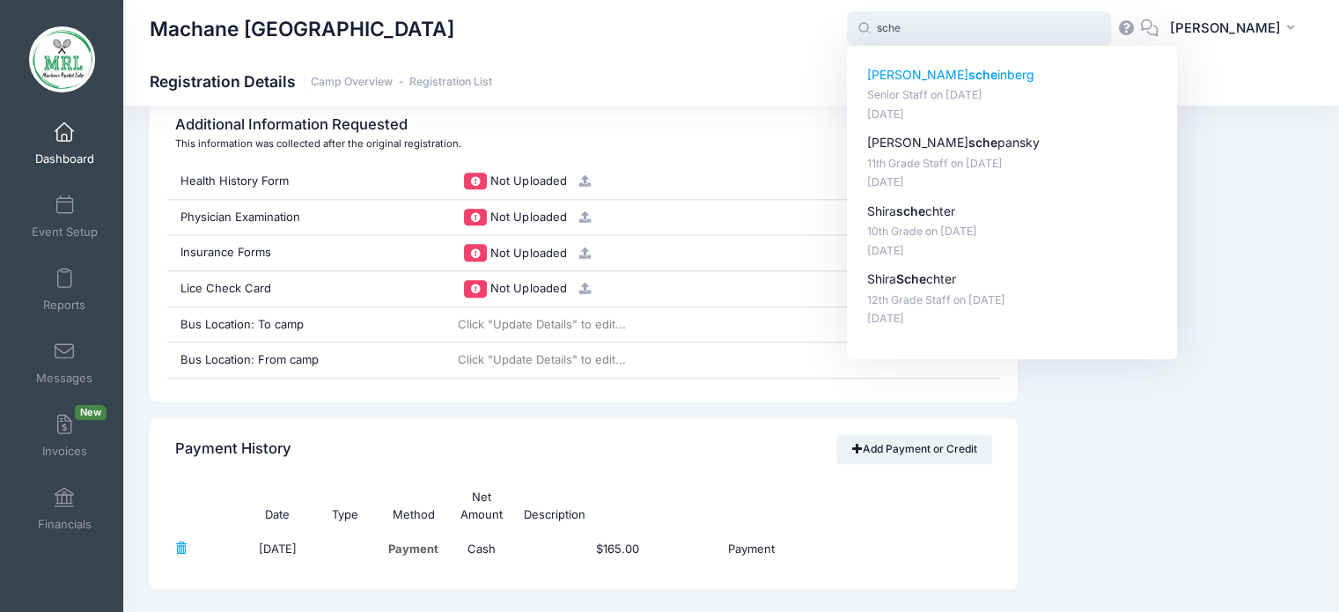
click at [915, 70] on p "nechama sche inberg" at bounding box center [1012, 75] width 291 height 18
type input "nechama scheinberg (Senior Staff, Aug-14, 2025)"
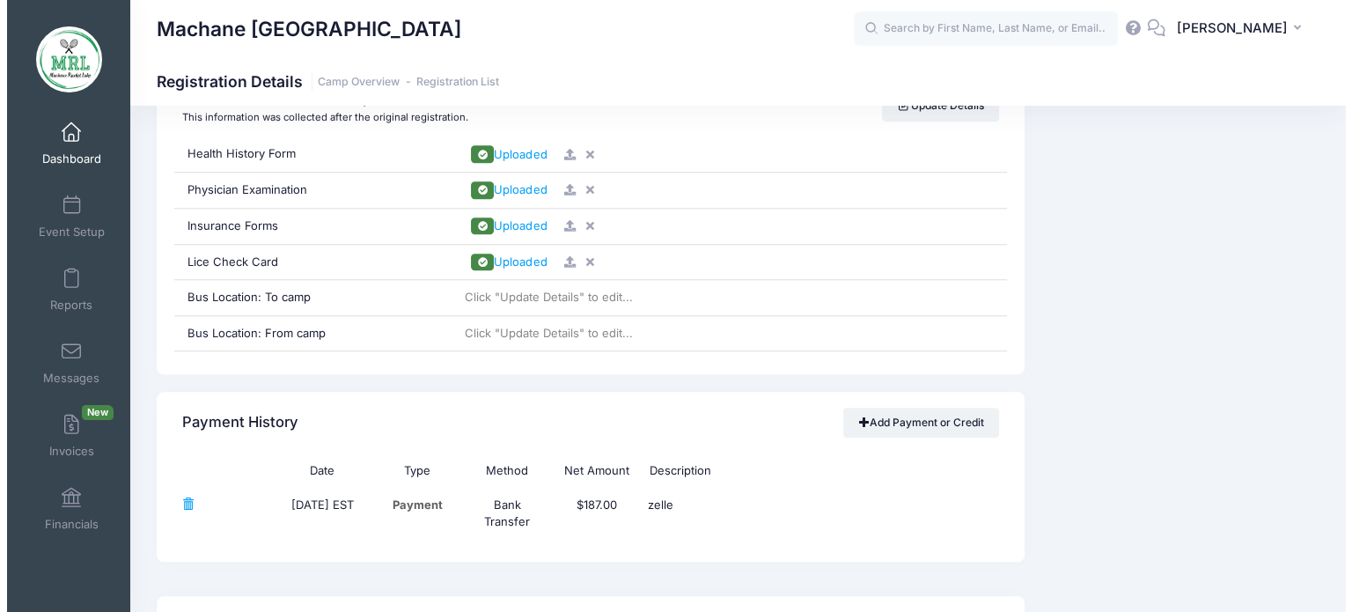
scroll to position [1719, 0]
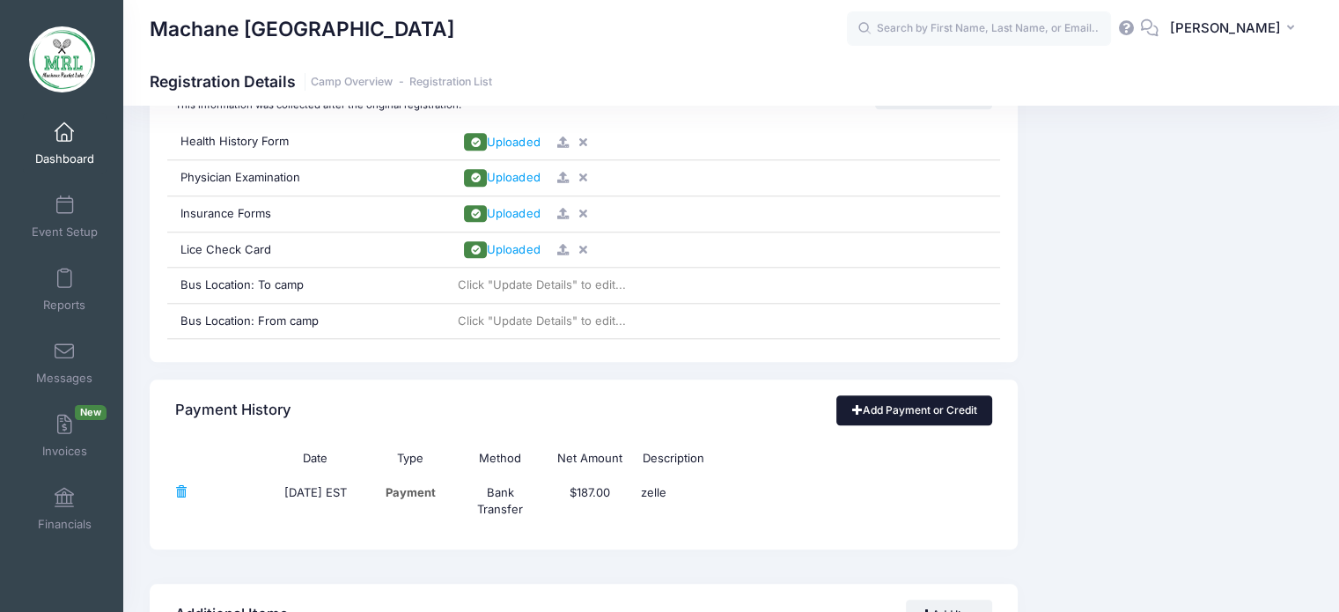
click at [954, 395] on link "Add Payment or Credit" at bounding box center [914, 410] width 156 height 30
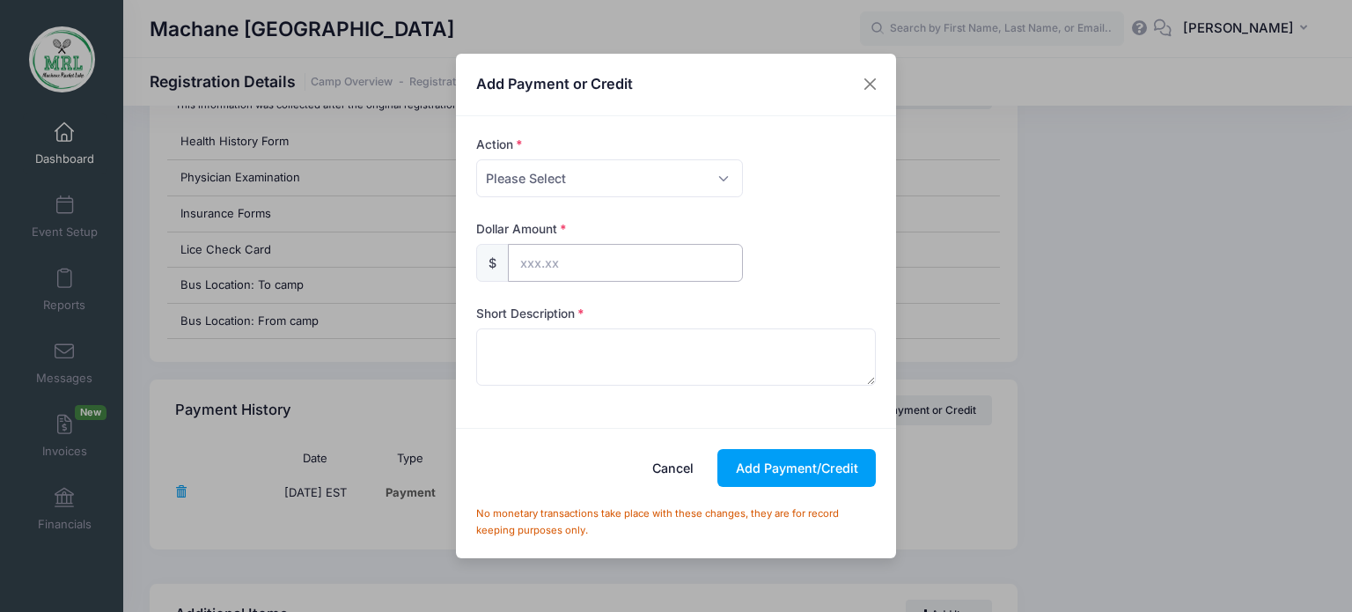
click at [519, 264] on input "text" at bounding box center [625, 263] width 235 height 38
type input "187.00"
click at [563, 323] on div "Short Description" at bounding box center [676, 345] width 401 height 80
click at [563, 338] on textarea at bounding box center [676, 356] width 401 height 56
type textarea "paid"
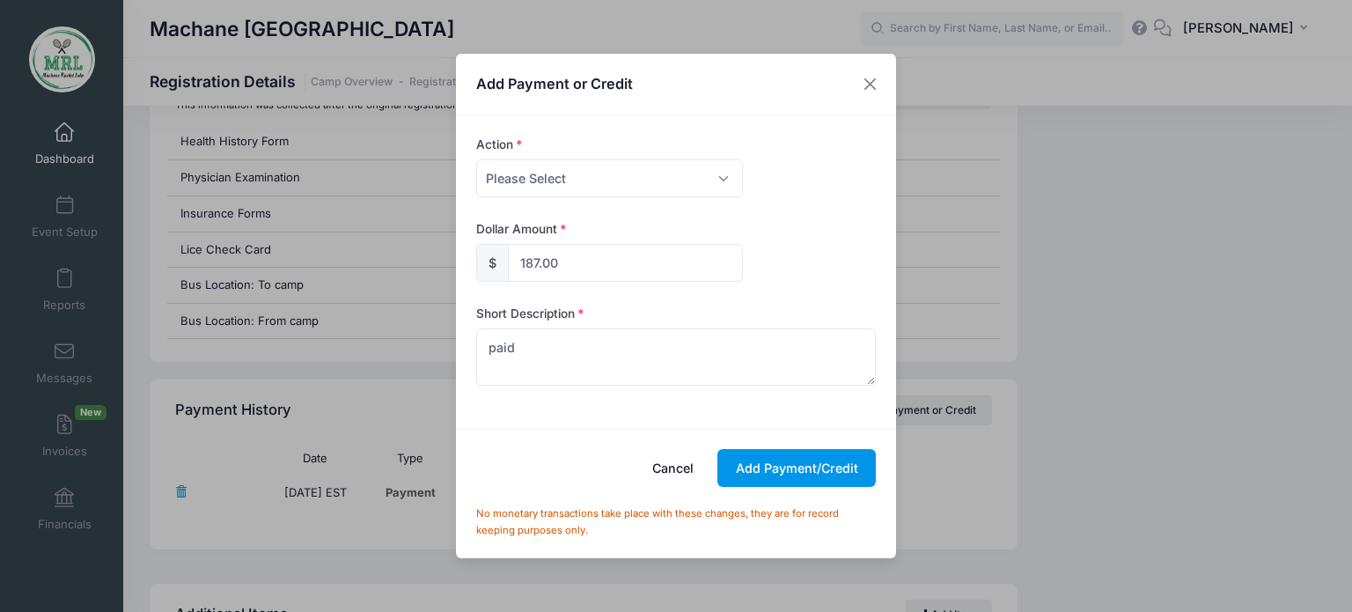
click at [768, 464] on button "Add Payment/Credit" at bounding box center [797, 468] width 158 height 38
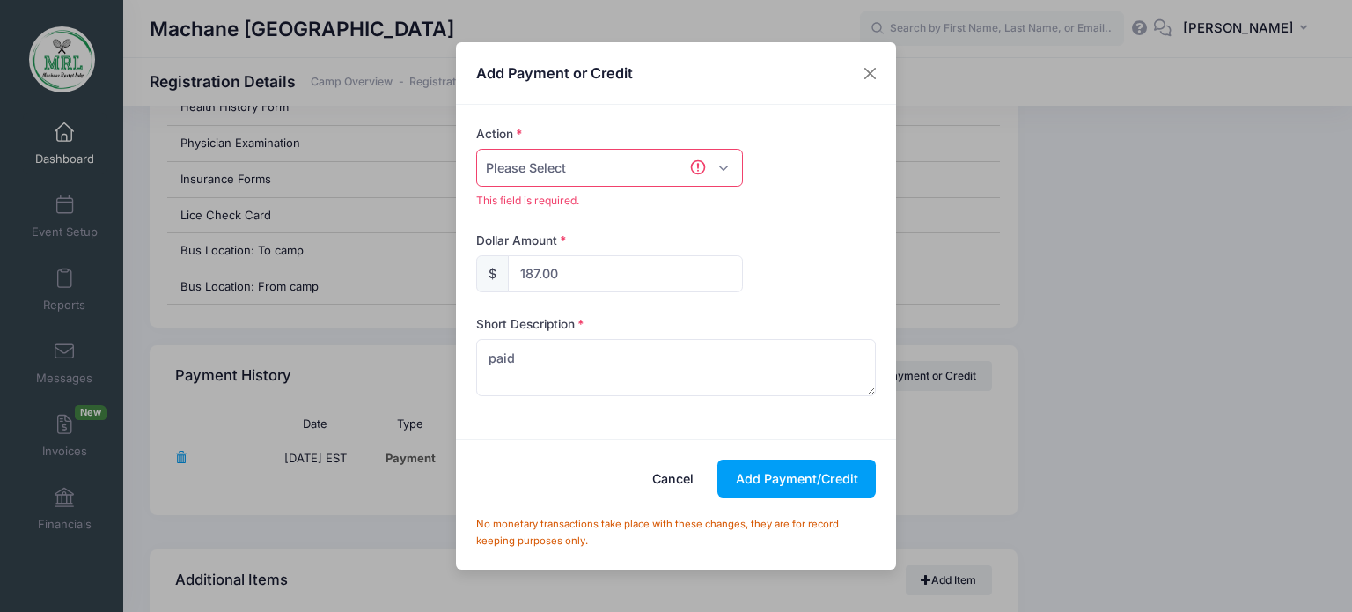
scroll to position [1754, 0]
click at [717, 173] on select "Please Select Payment Credit Refund (Offline)" at bounding box center [609, 168] width 267 height 38
select select "payment"
click at [476, 149] on select "Please Select Payment Credit Refund (Offline)" at bounding box center [609, 168] width 267 height 38
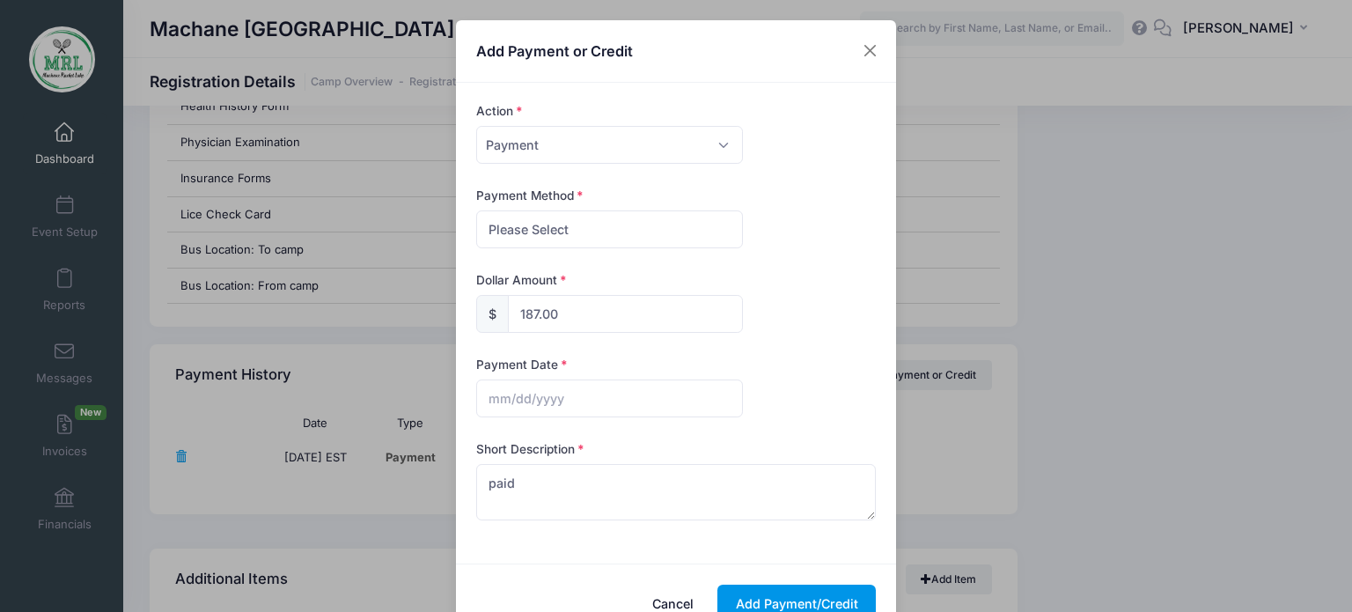
click at [761, 597] on button "Add Payment/Credit" at bounding box center [797, 604] width 158 height 38
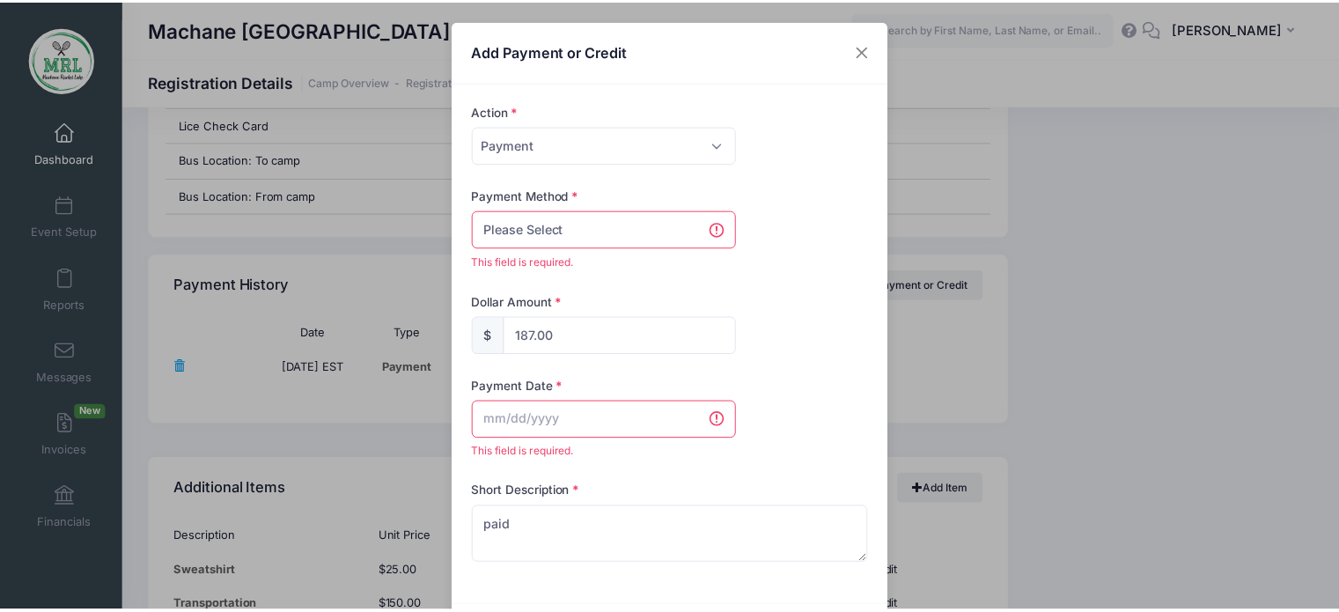
scroll to position [1850, 0]
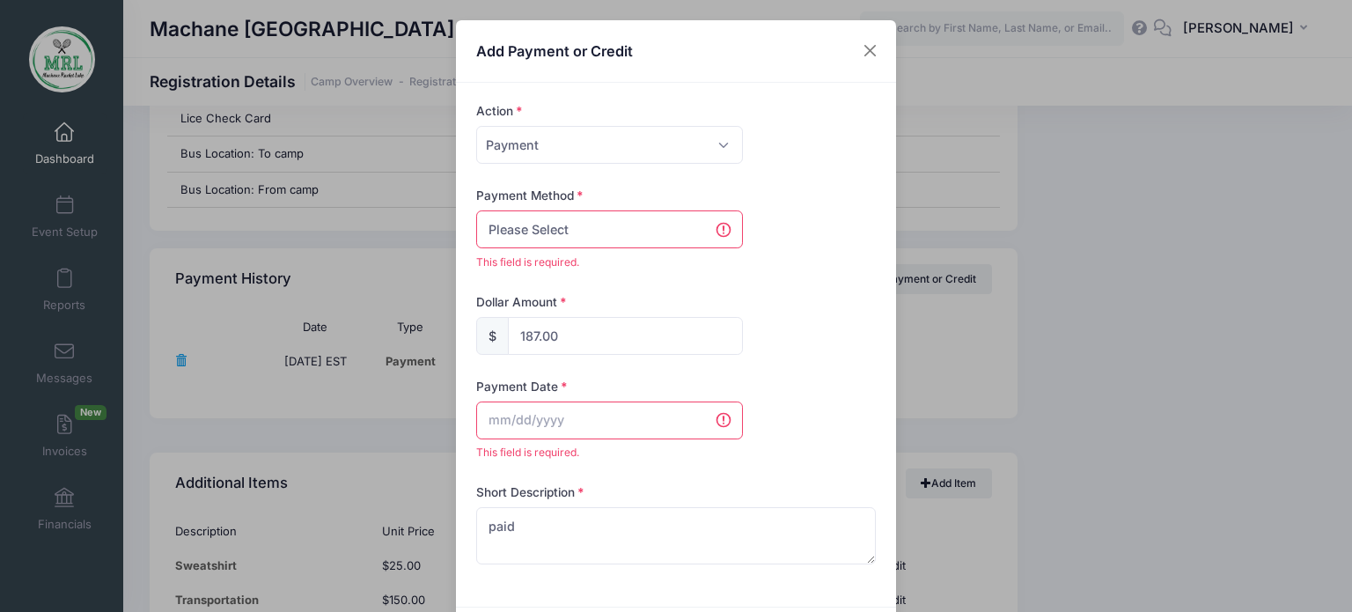
click at [599, 227] on select "Please Select PayPal Cash Check Bank Transfer Other" at bounding box center [609, 229] width 267 height 38
select select "bank transfer"
click at [476, 210] on select "Please Select PayPal Cash Check Bank Transfer Other" at bounding box center [609, 229] width 267 height 38
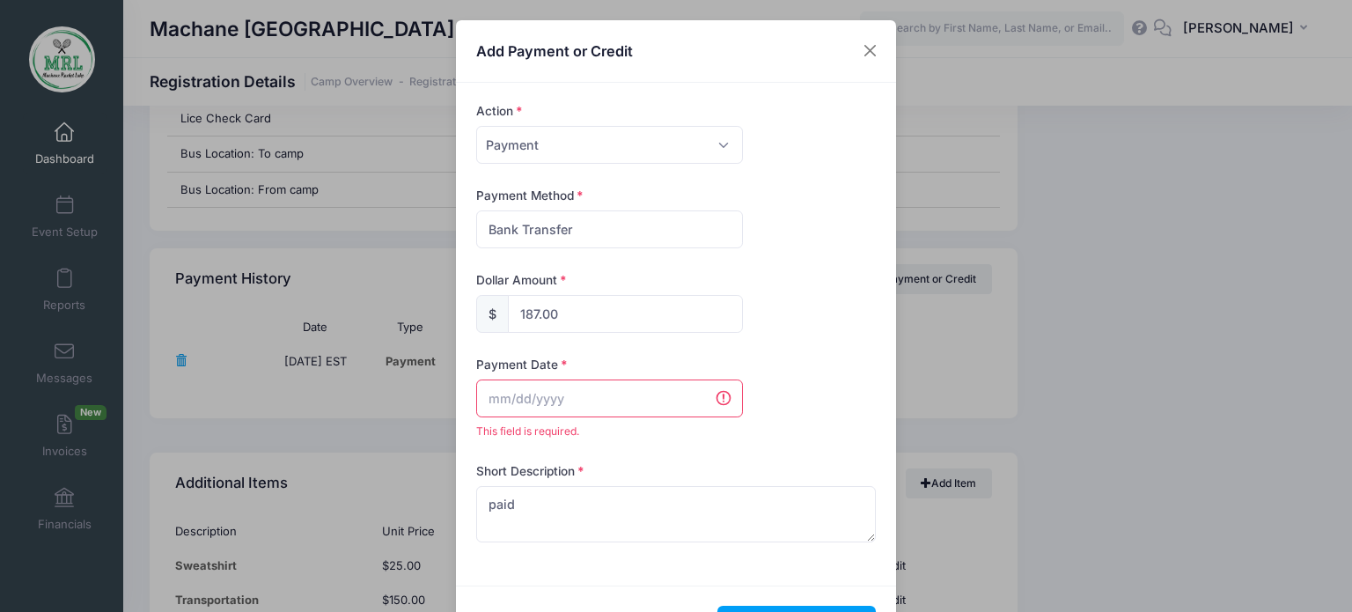
click at [541, 410] on input "text" at bounding box center [609, 398] width 267 height 38
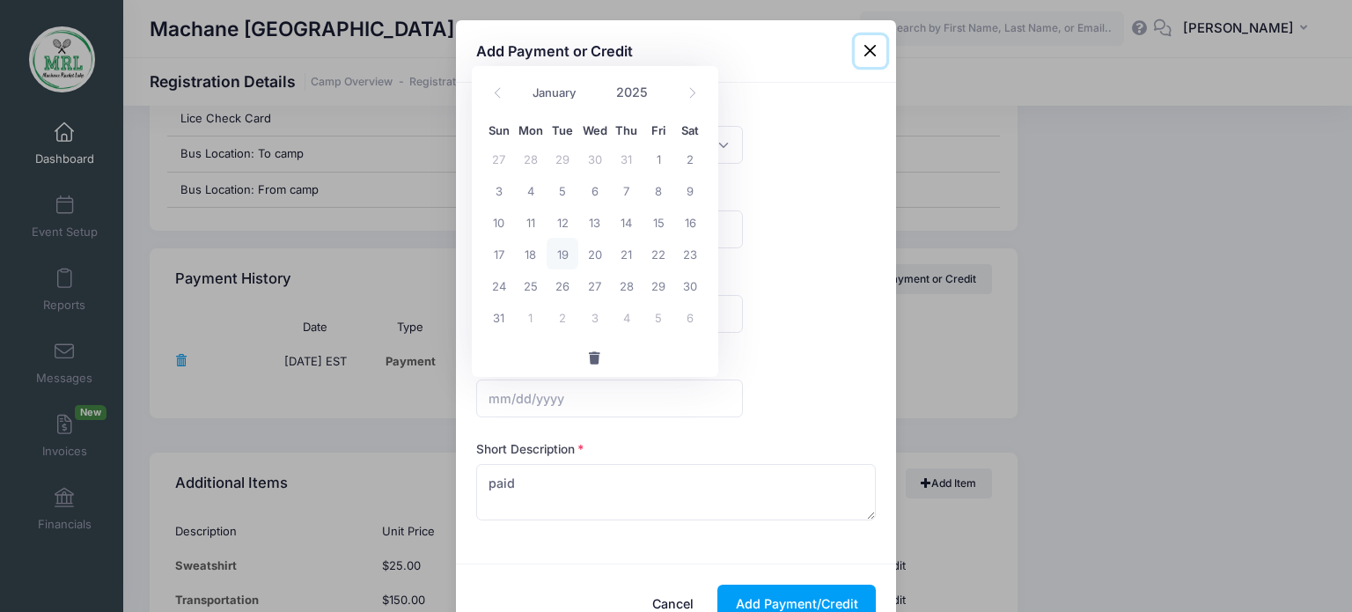
click at [563, 249] on span "19" at bounding box center [563, 254] width 32 height 32
type input "08/19/2025"
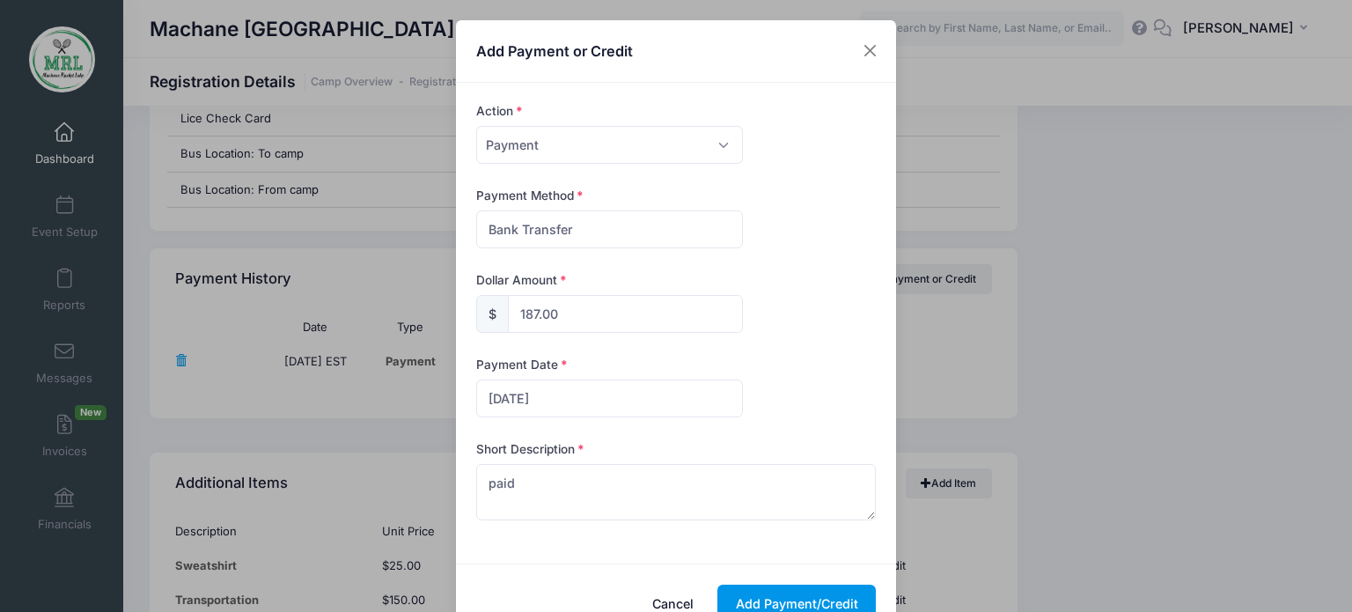
click at [736, 605] on button "Add Payment/Credit" at bounding box center [797, 604] width 158 height 38
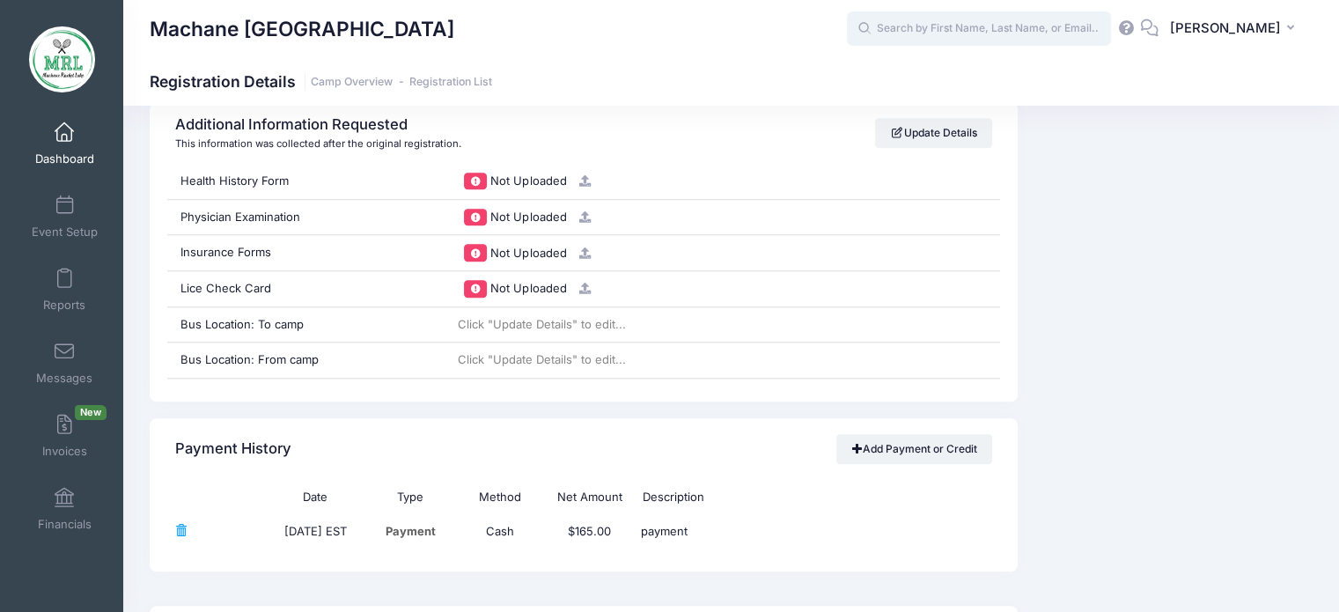
click at [910, 15] on input "text" at bounding box center [979, 28] width 264 height 35
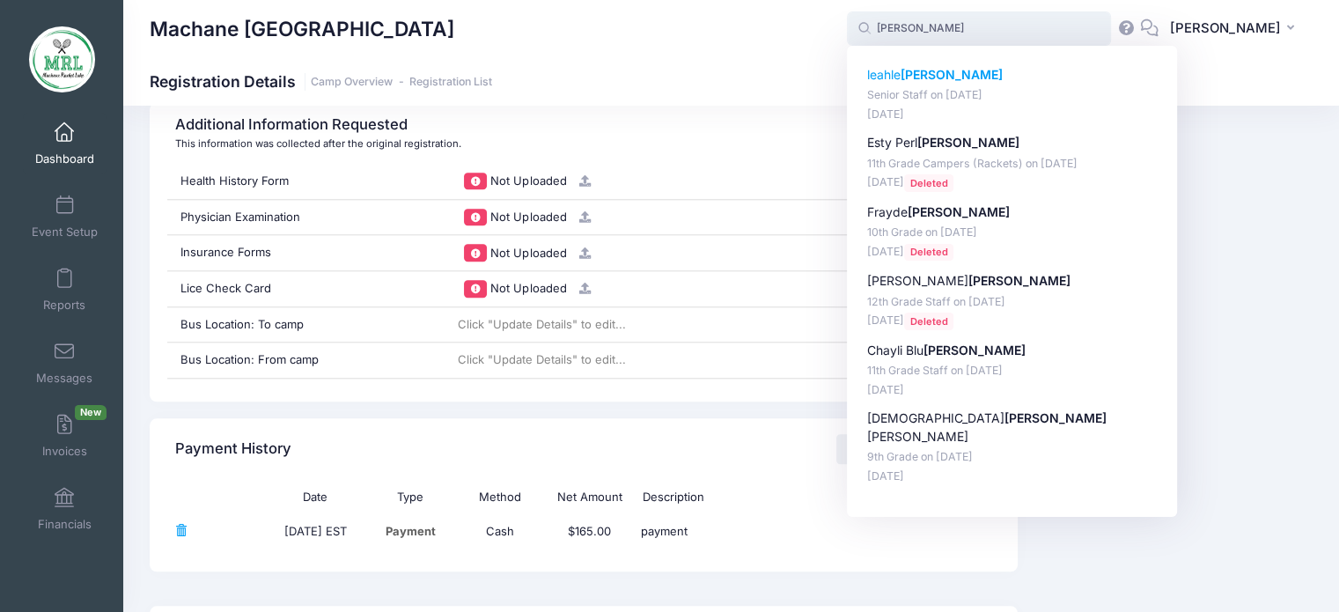
click at [933, 84] on p "leahle stein" at bounding box center [1012, 75] width 291 height 18
type input "leahle stein (Senior Staff, Aug-14, 2025)"
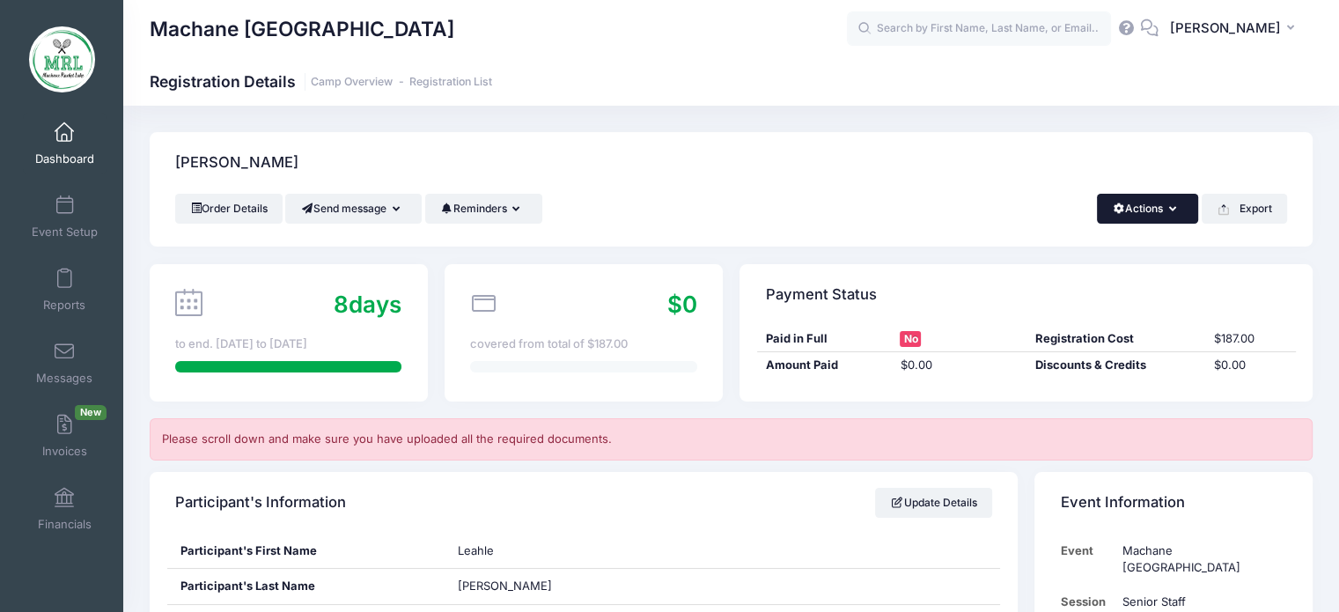
click at [1173, 217] on button "Actions" at bounding box center [1147, 209] width 101 height 30
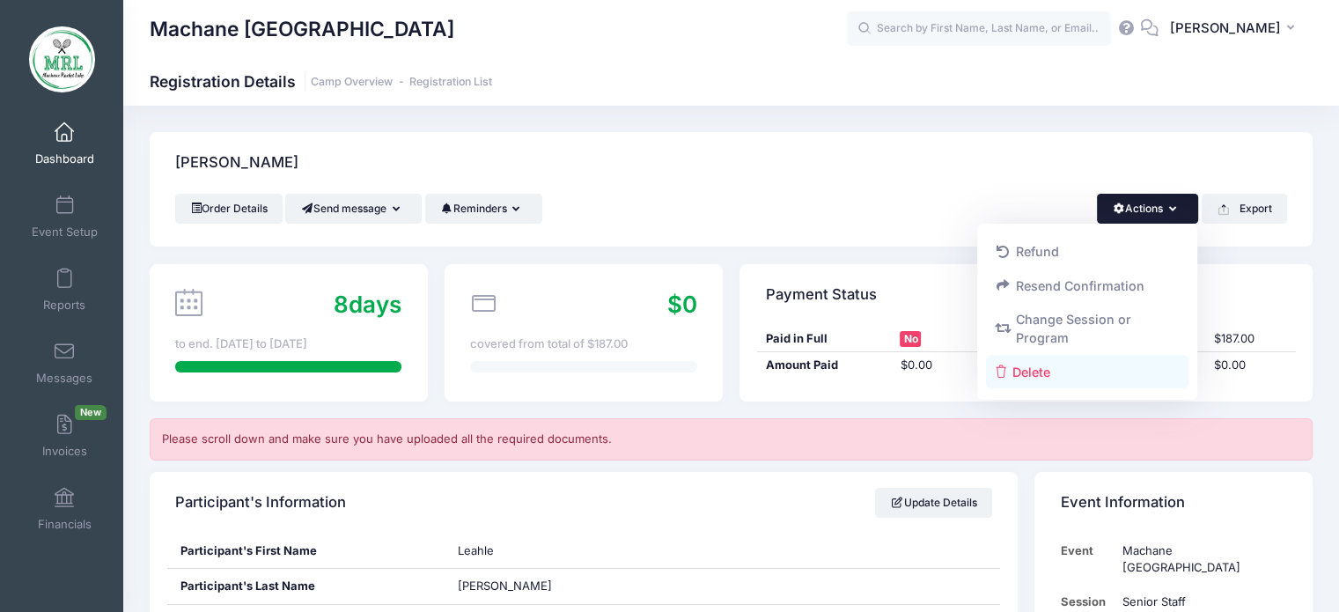
click at [1049, 381] on link "Delete" at bounding box center [1087, 371] width 203 height 33
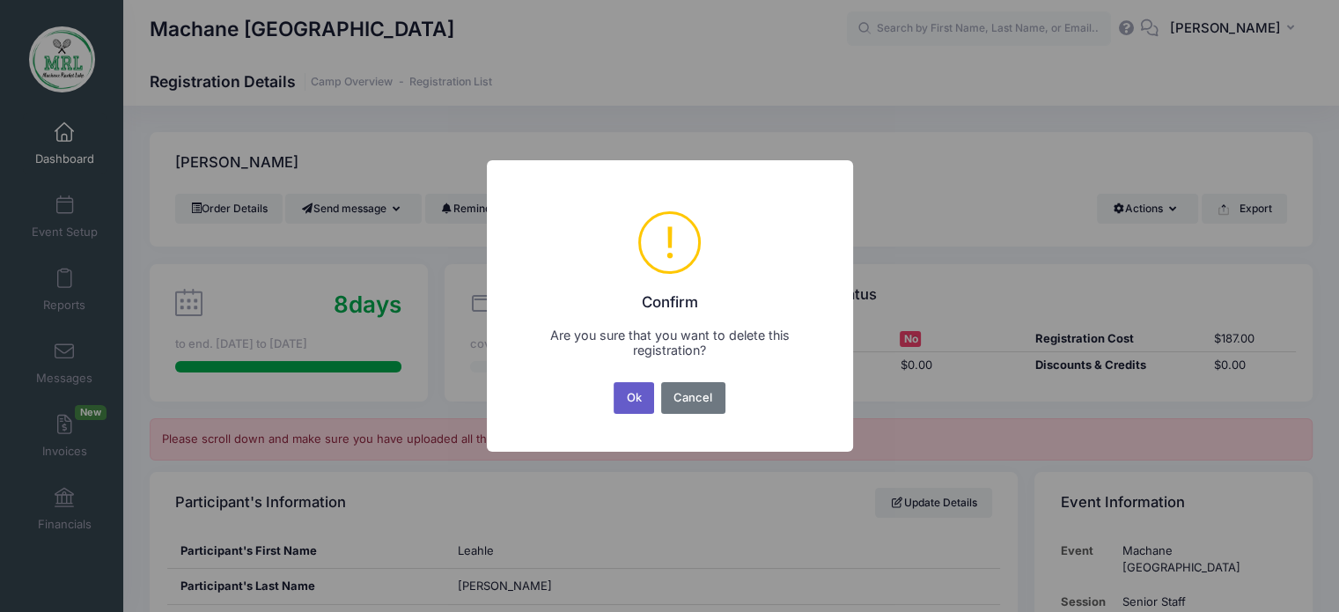
click at [632, 396] on button "Ok" at bounding box center [634, 398] width 41 height 32
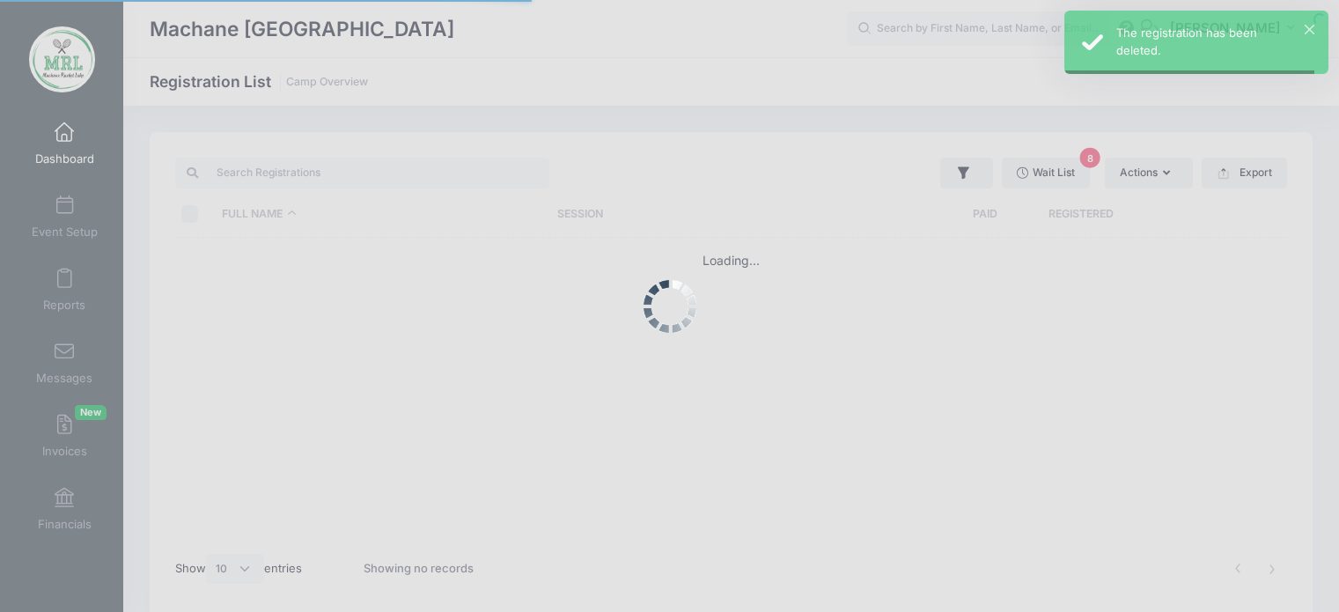
select select "10"
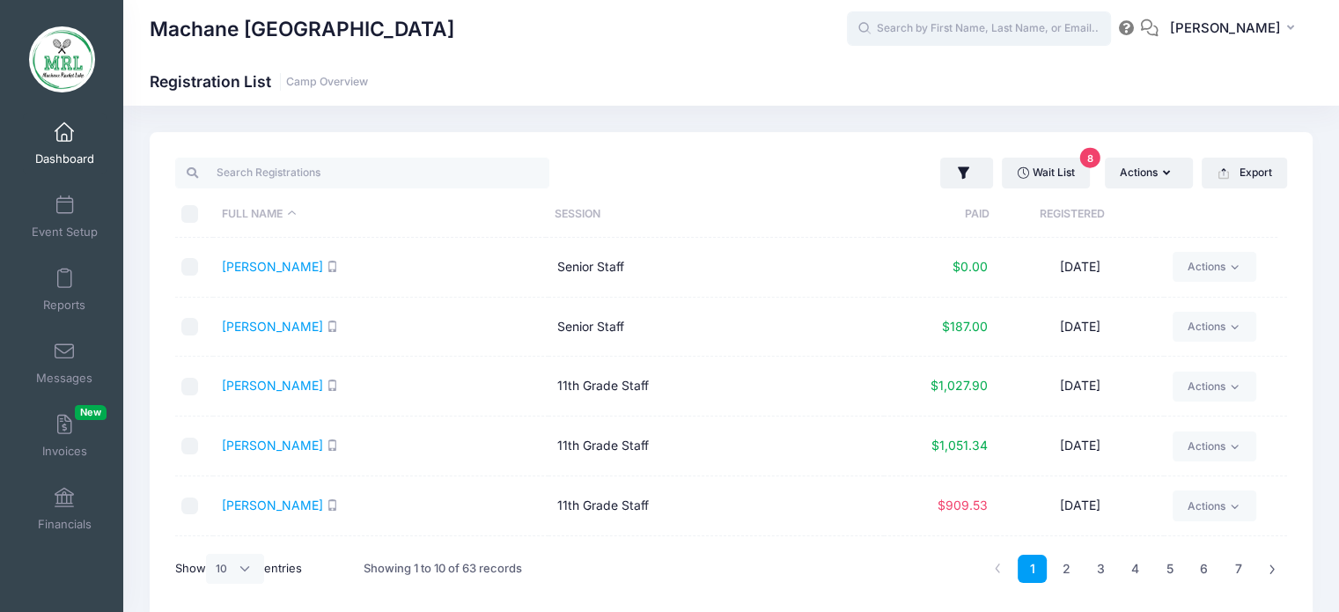
click at [1000, 31] on input "text" at bounding box center [979, 28] width 264 height 35
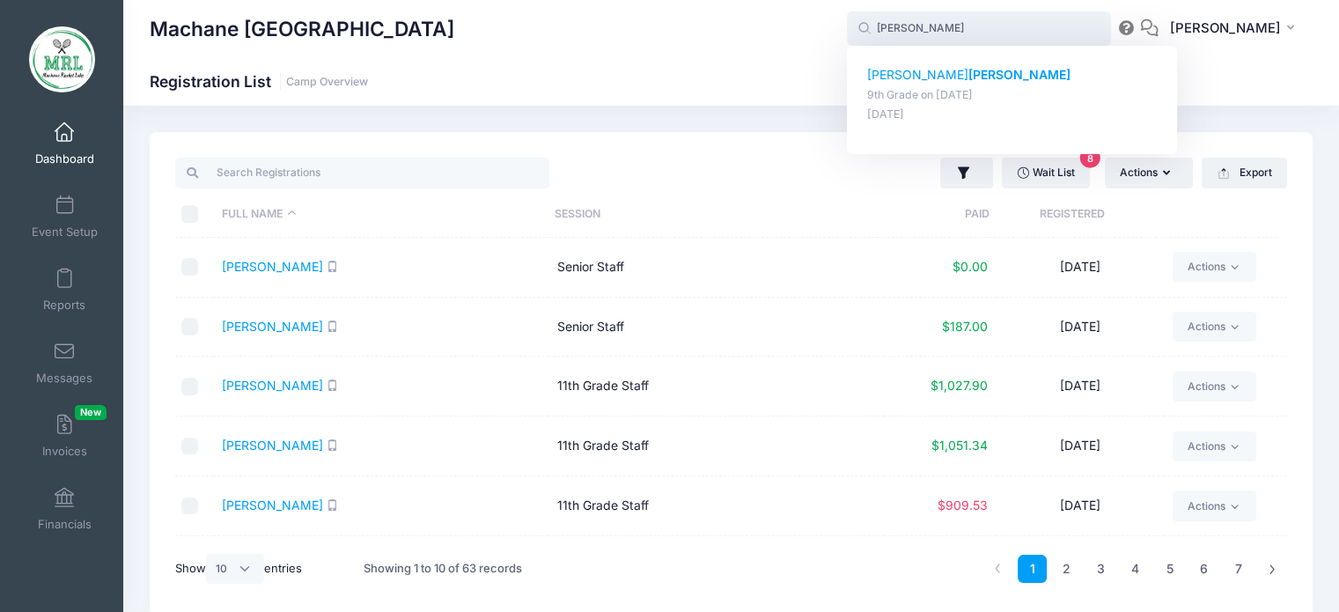
click at [902, 77] on p "[PERSON_NAME]" at bounding box center [1012, 75] width 291 height 18
type input "[PERSON_NAME] (9th Grade, [DATE])"
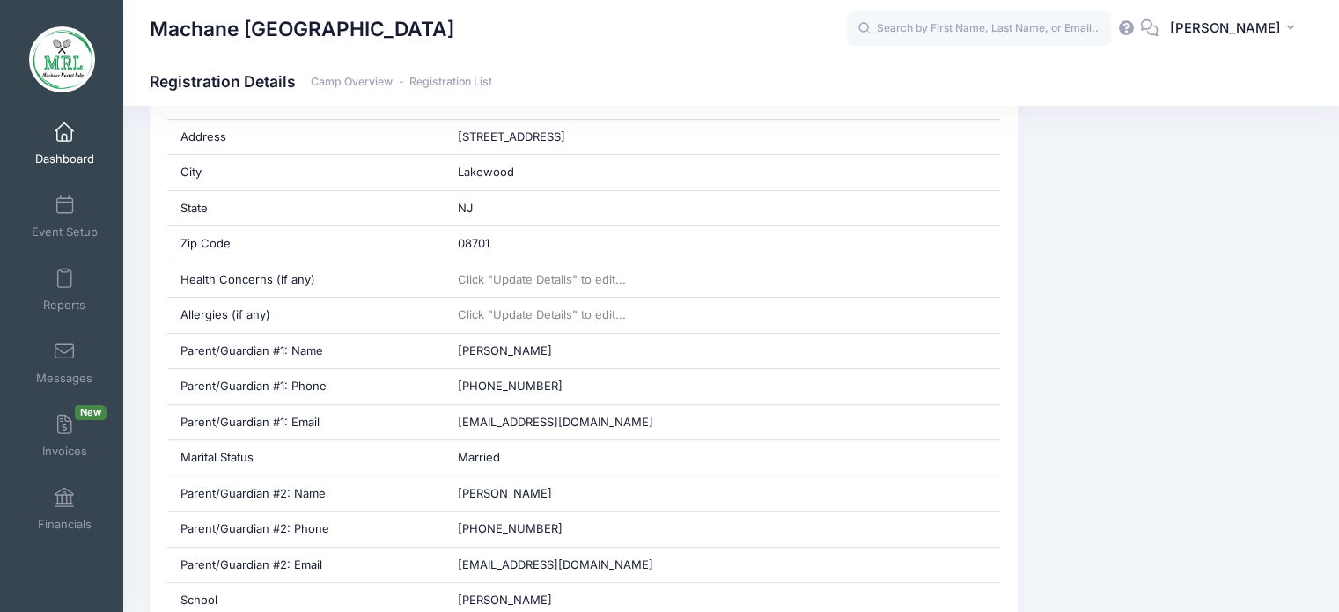
scroll to position [632, 0]
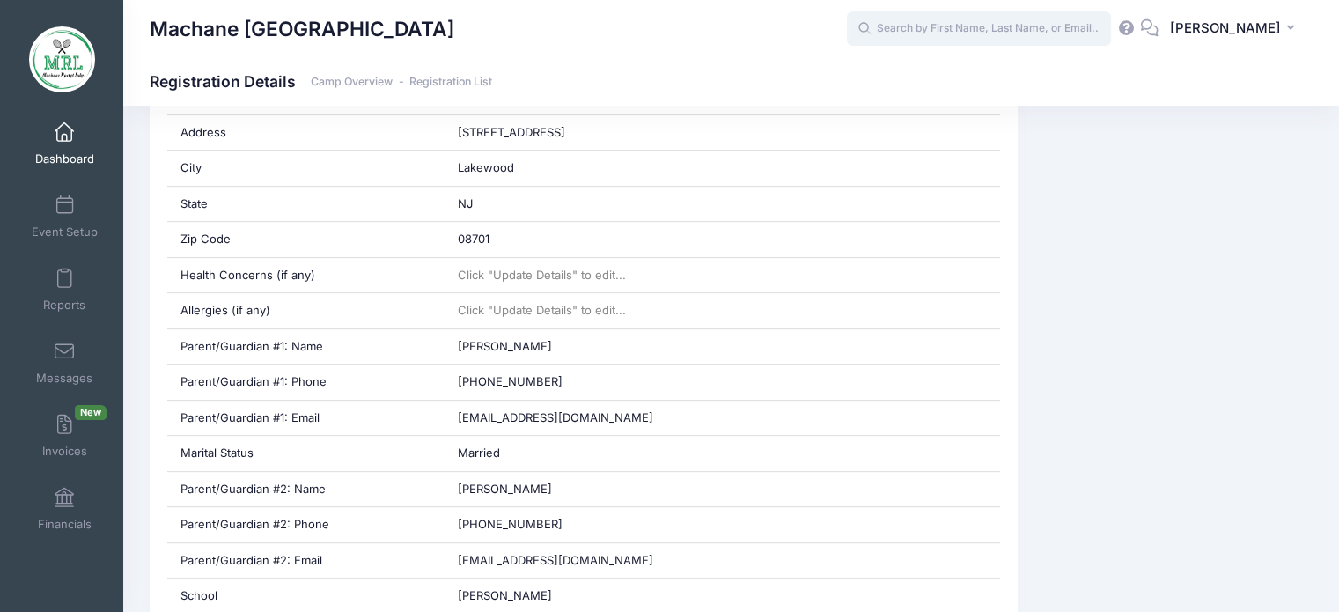
click at [895, 27] on input "text" at bounding box center [979, 28] width 264 height 35
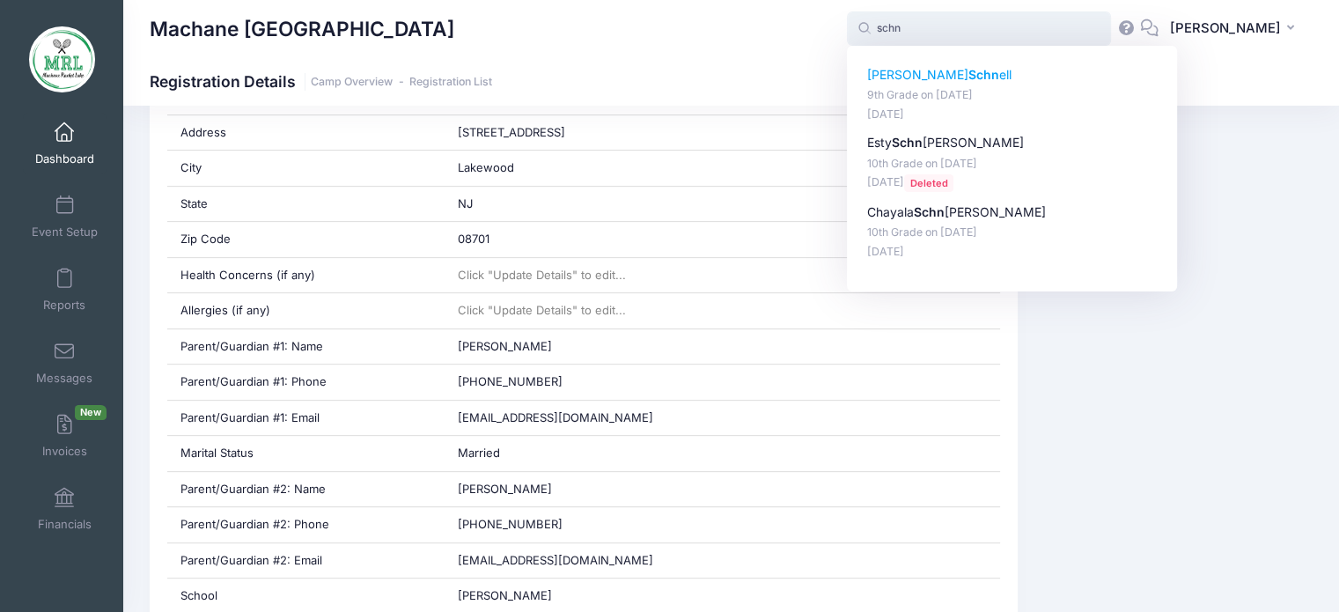
click at [969, 77] on strong "Schn" at bounding box center [984, 74] width 31 height 15
type input "[PERSON_NAME] (9th Grade, [DATE])"
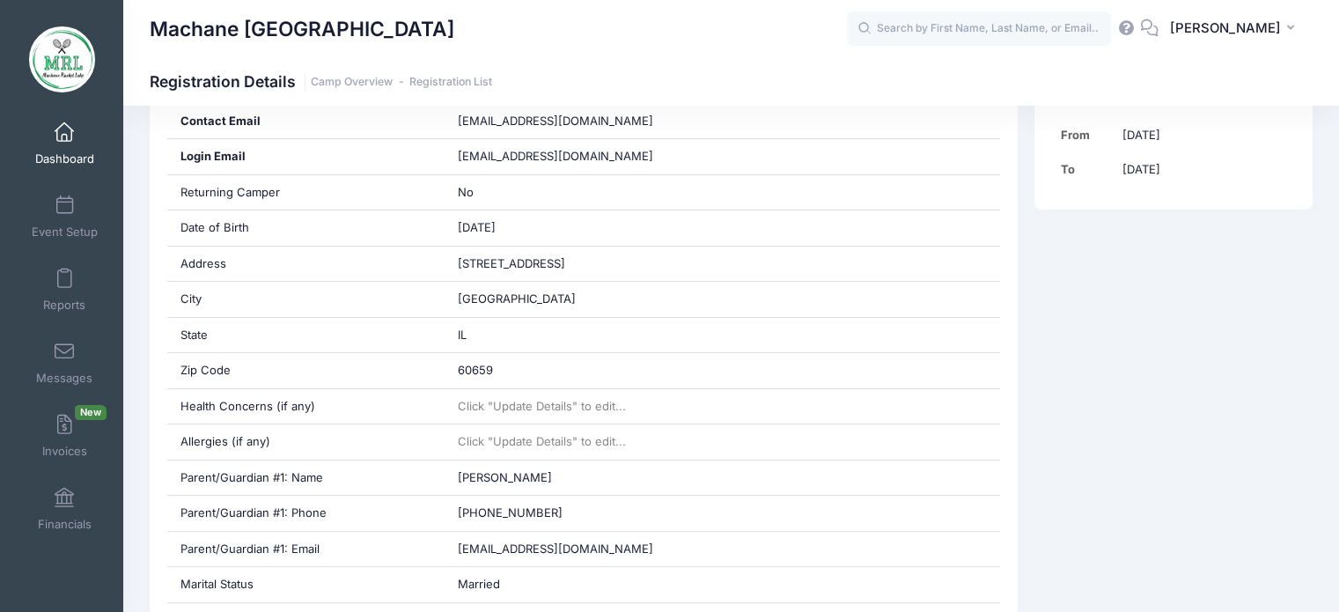
scroll to position [650, 0]
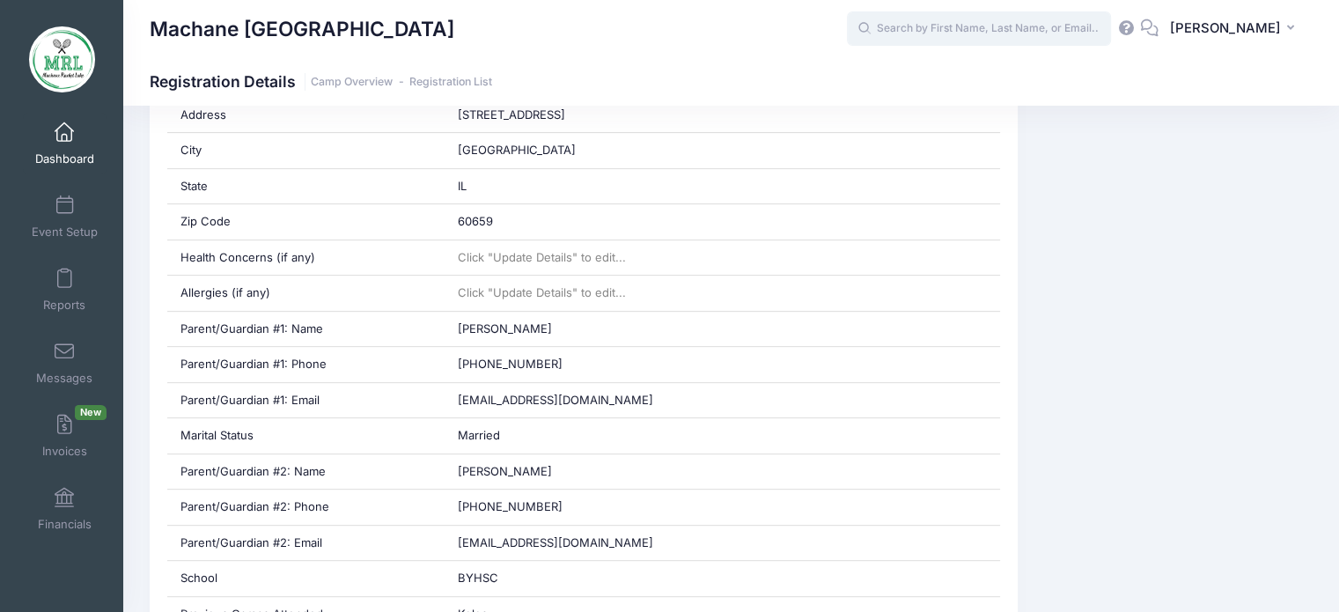
click at [1007, 27] on input "text" at bounding box center [979, 28] width 264 height 35
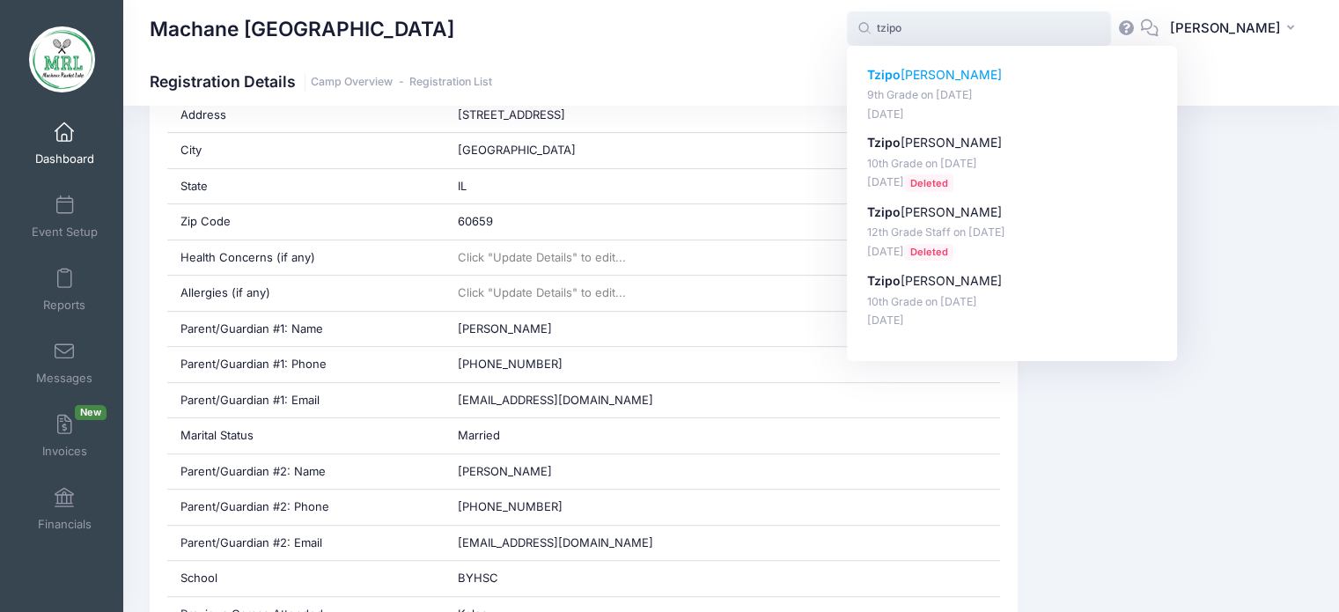
click at [946, 69] on p "Tzipo [PERSON_NAME]" at bounding box center [1012, 75] width 291 height 18
type input "[PERSON_NAME] (9th Grade, [DATE])"
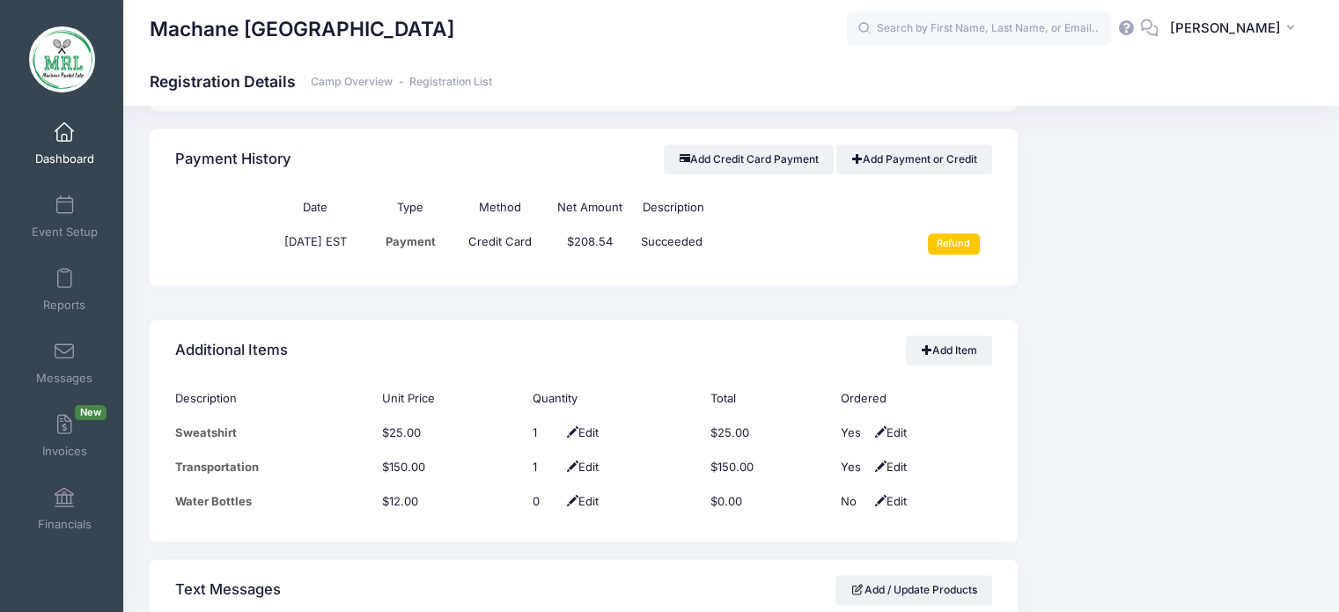
scroll to position [2062, 0]
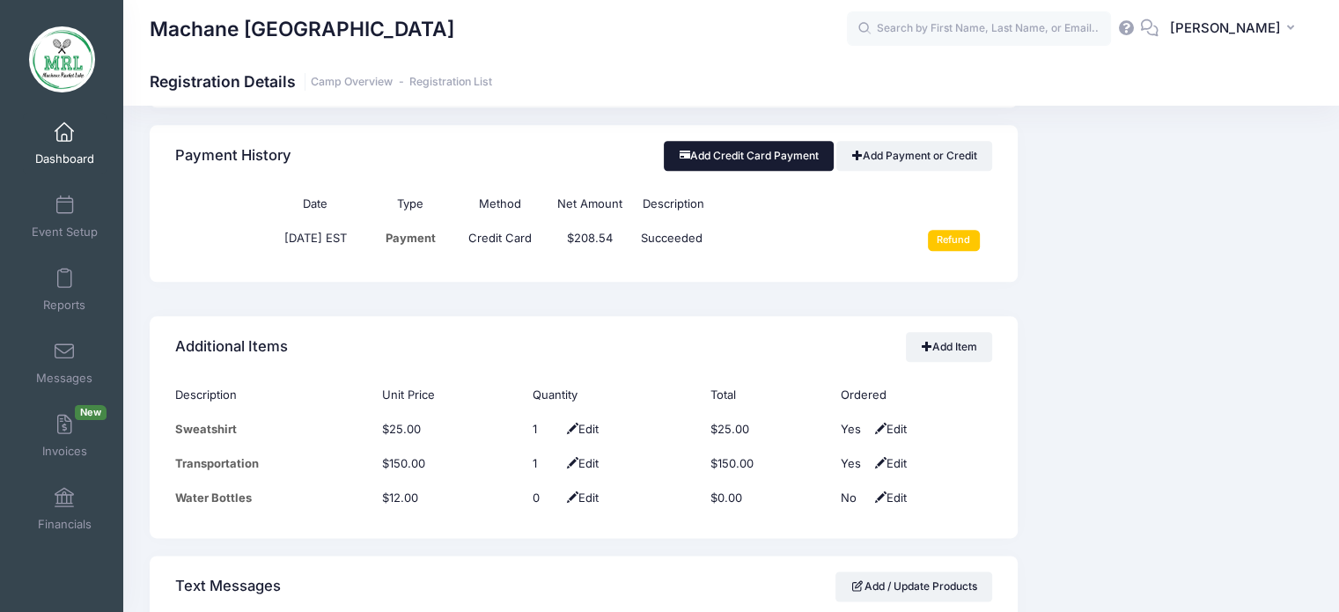
click at [752, 147] on button "Add Credit Card Payment" at bounding box center [749, 156] width 170 height 30
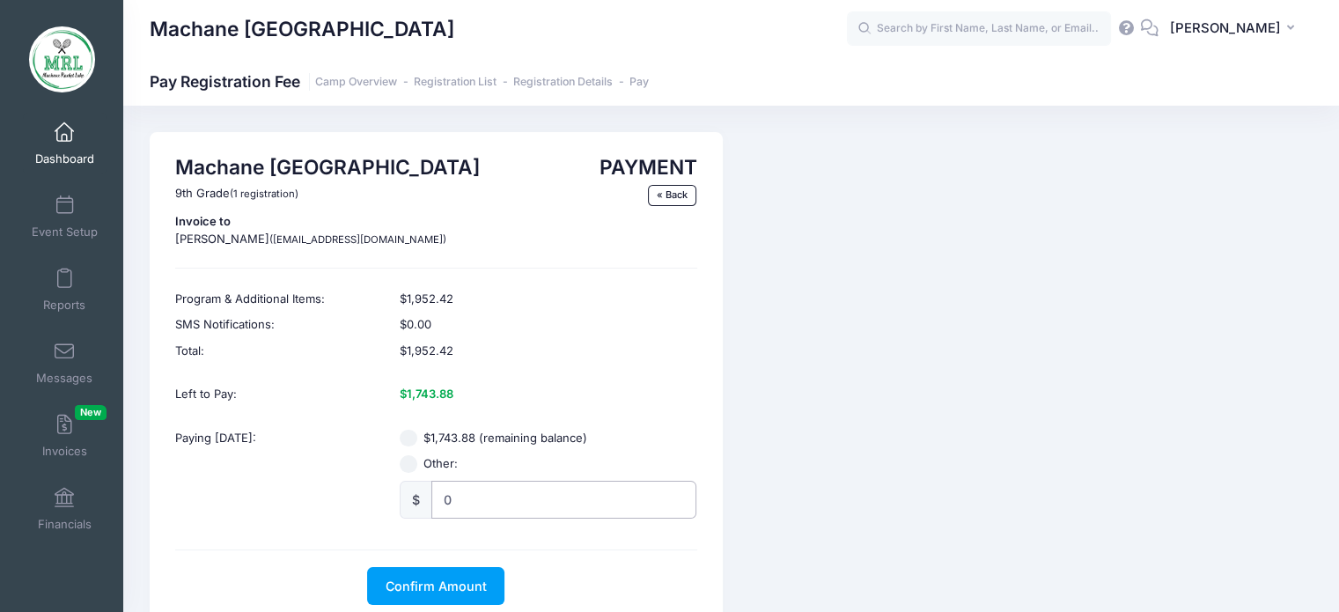
radio input "true"
click at [443, 497] on input "0" at bounding box center [563, 500] width 265 height 38
type input "1000"
click at [430, 571] on button "Confirm Amount" at bounding box center [435, 586] width 137 height 38
click at [451, 573] on button "Pay with Card" at bounding box center [436, 586] width 121 height 38
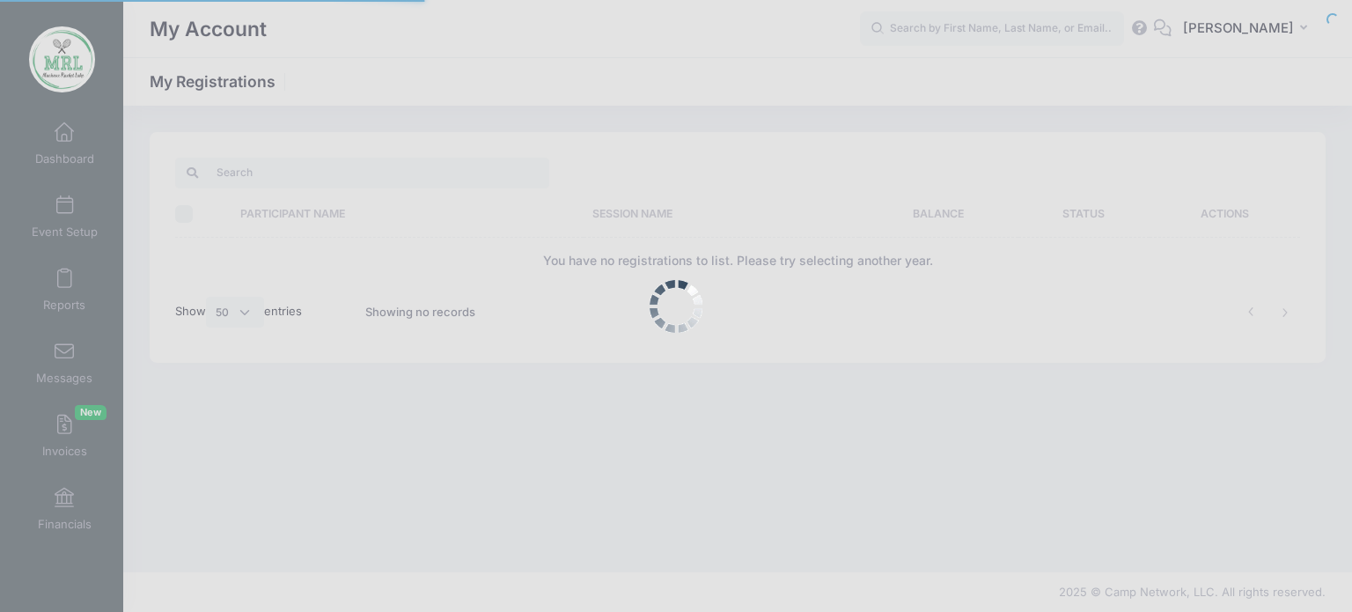
select select "50"
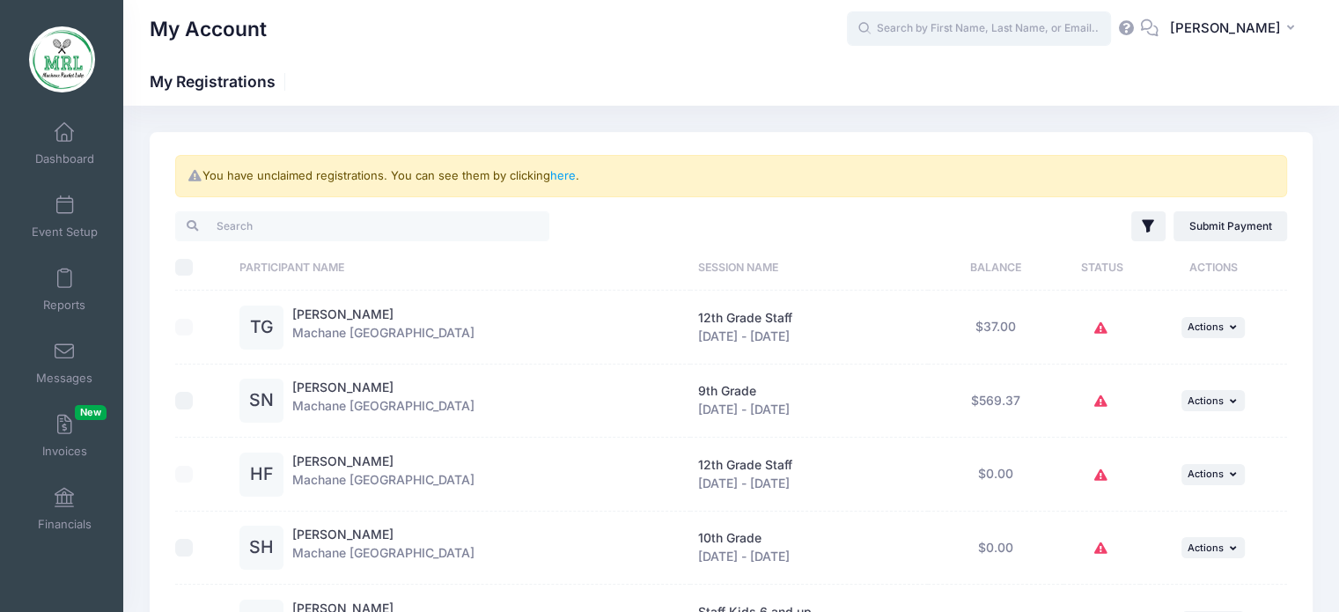
click at [945, 24] on input "text" at bounding box center [979, 28] width 264 height 35
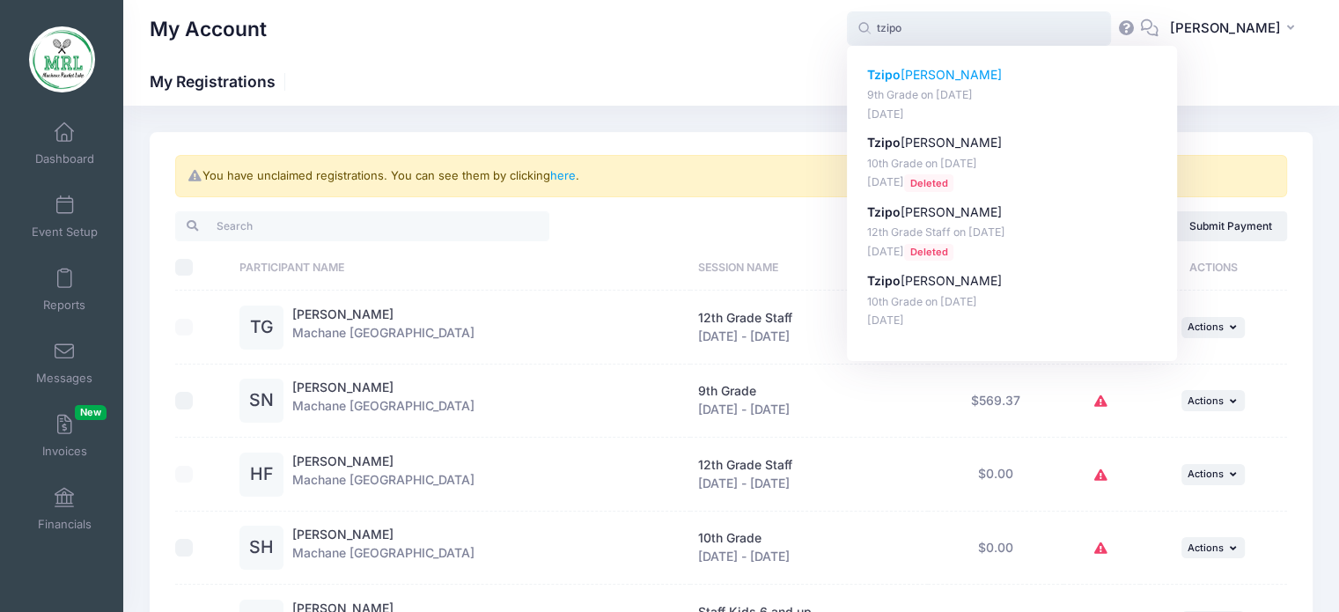
click at [936, 70] on p "Tzipo ra Schnell" at bounding box center [1012, 75] width 291 height 18
type input "Tzipora Schnell (9th Grade, Aug-14, 2025)"
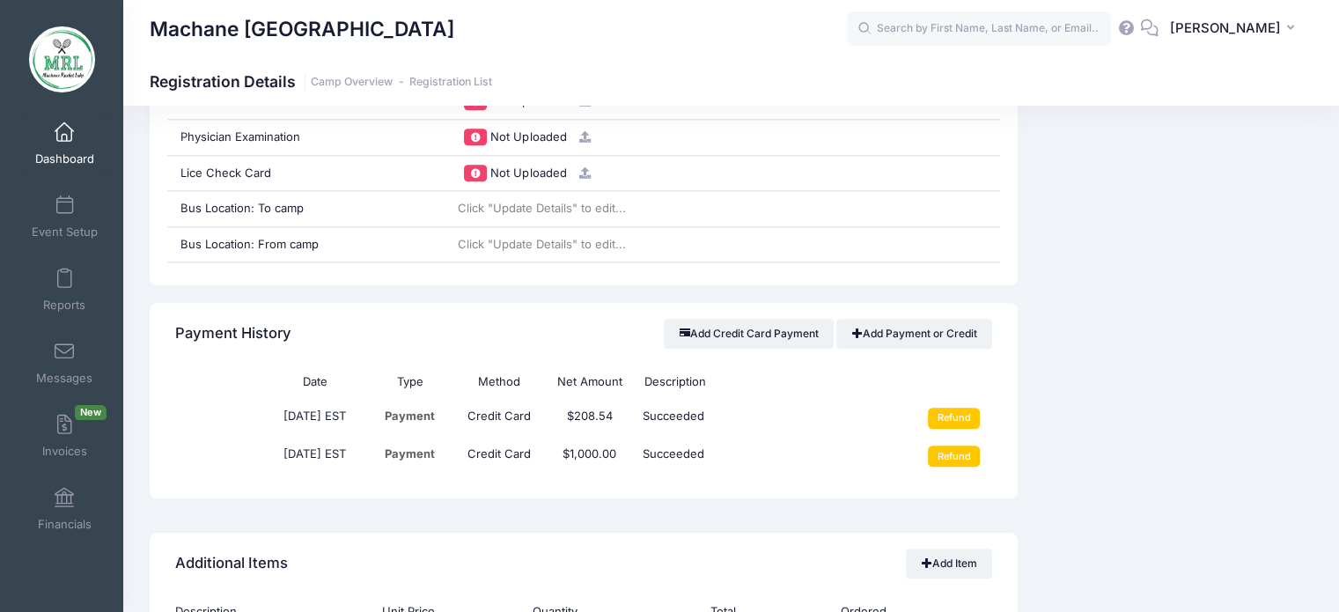
scroll to position [1771, 0]
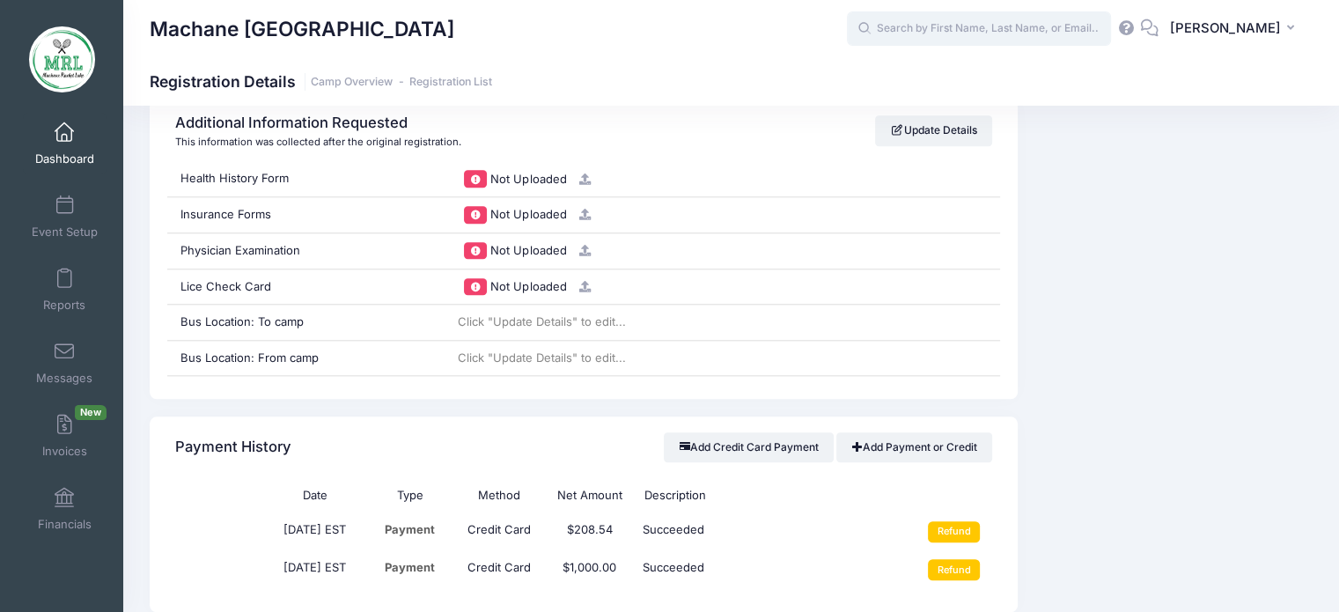
click at [933, 30] on input "text" at bounding box center [979, 28] width 264 height 35
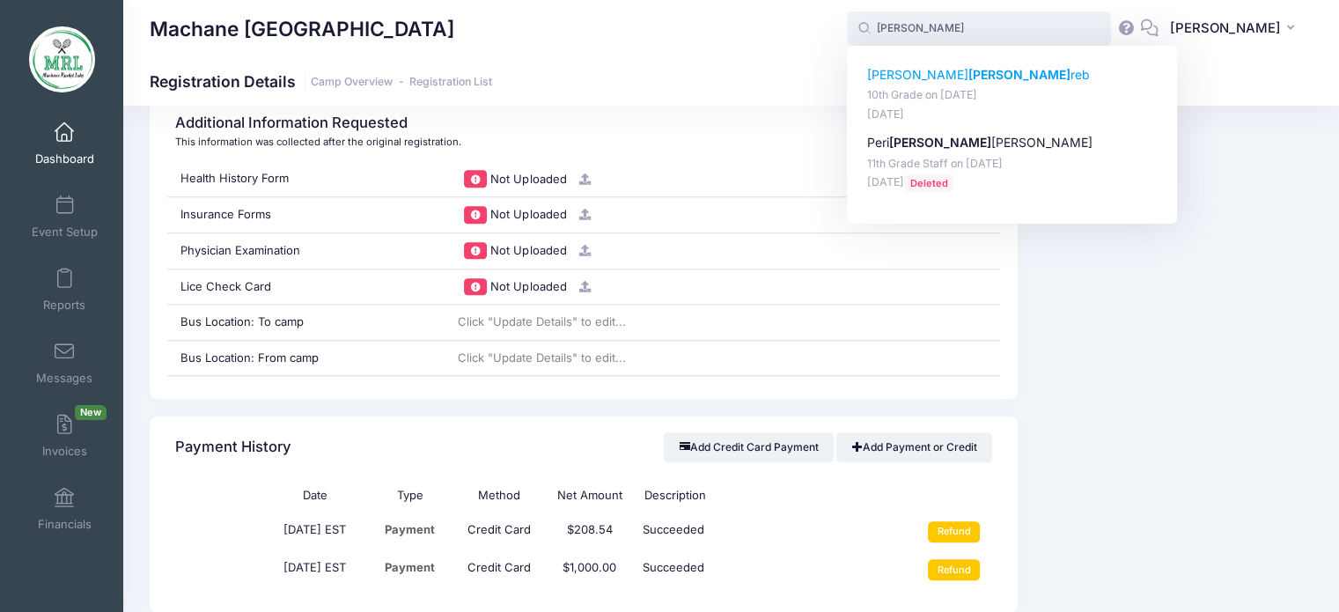
click at [969, 80] on strong "Wein" at bounding box center [1020, 74] width 102 height 15
type input "Toby Weinreb (10th Grade, Aug-14, 2025)"
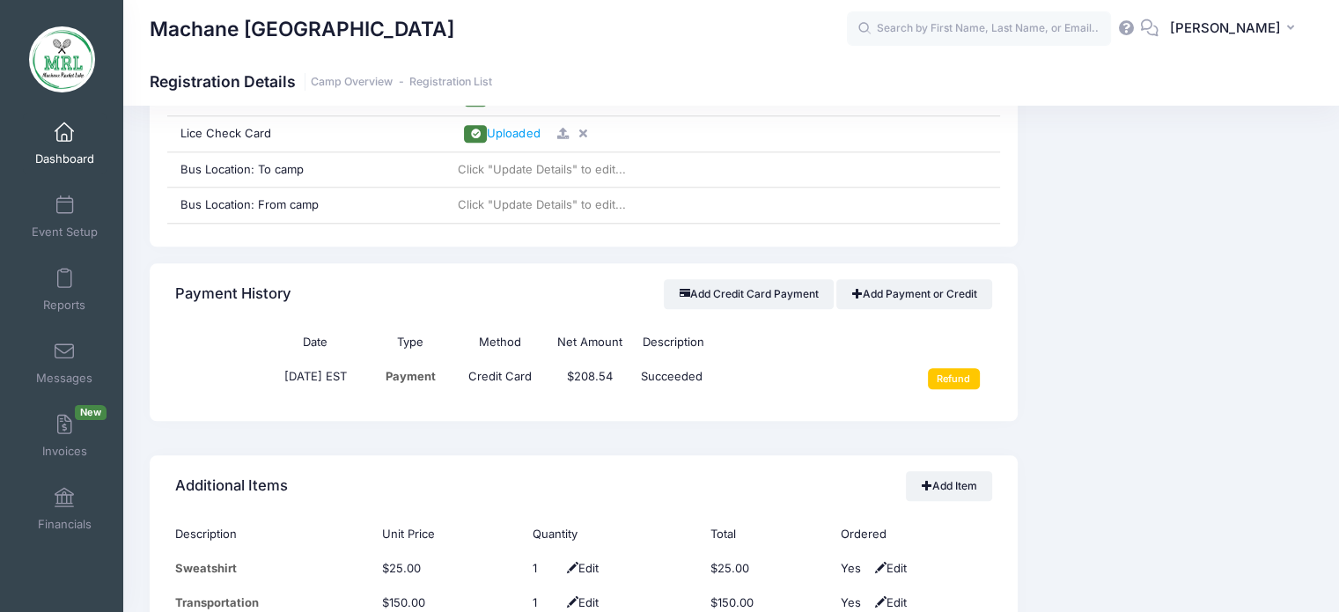
scroll to position [1880, 0]
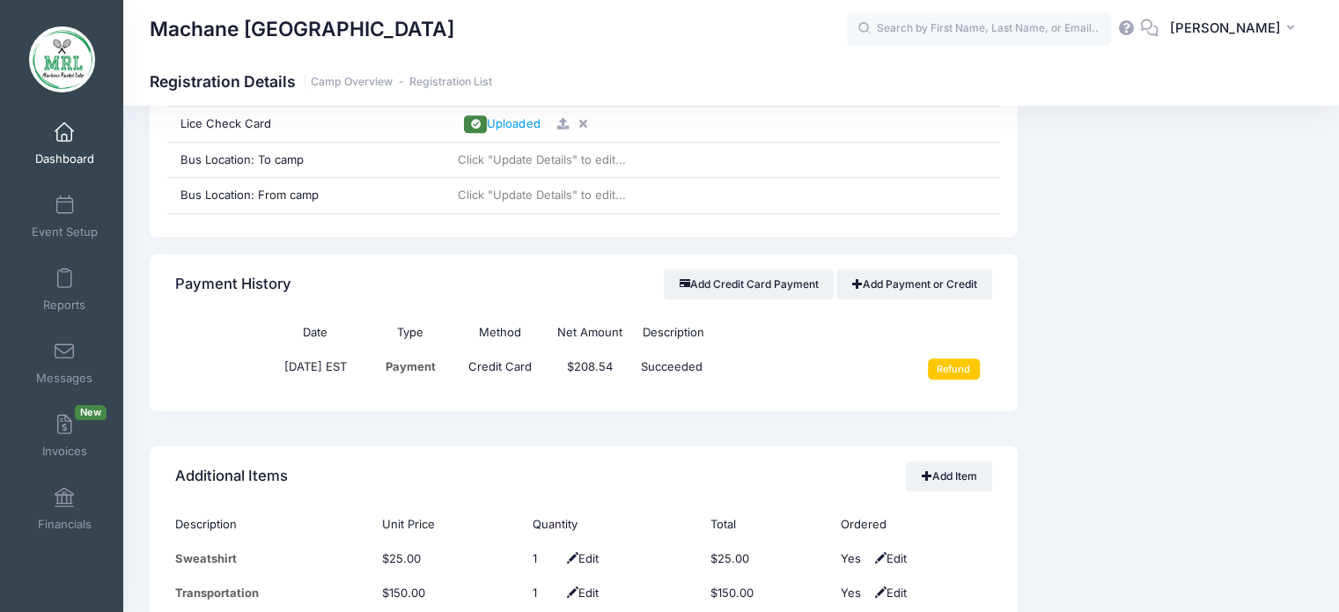
click at [756, 260] on div "Add Credit Card Payment Add Payment or Credit" at bounding box center [828, 285] width 328 height 50
click at [749, 280] on button "Add Credit Card Payment" at bounding box center [749, 284] width 170 height 30
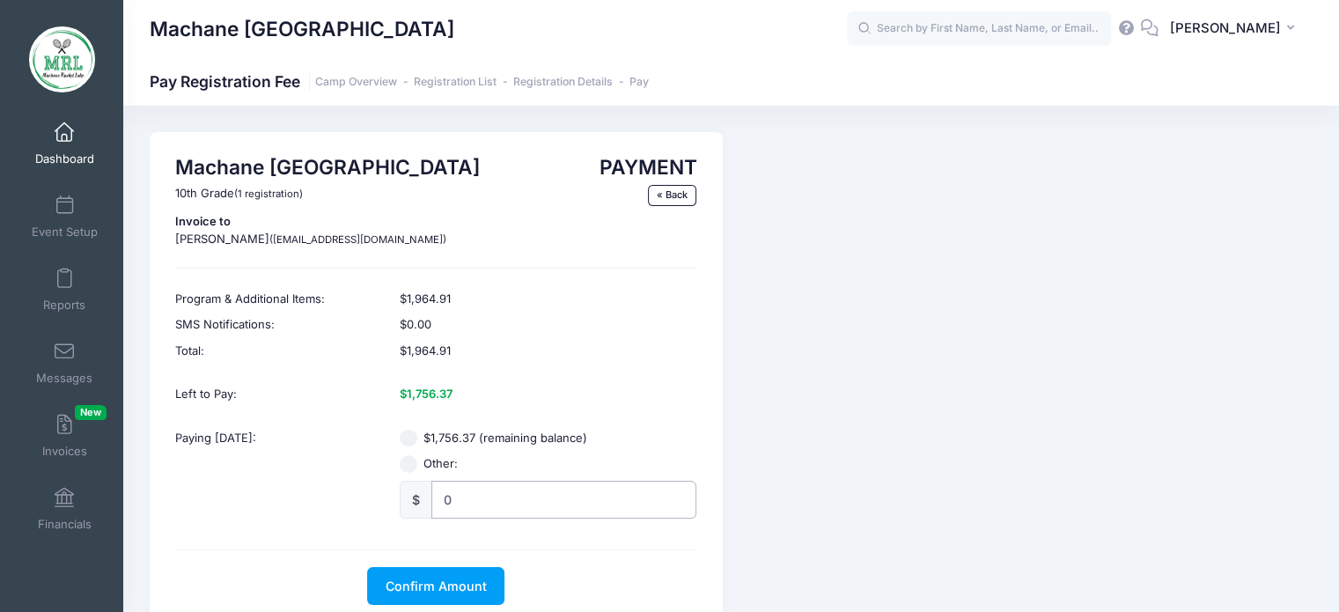
radio input "true"
click at [438, 503] on input "0" at bounding box center [563, 500] width 265 height 38
click at [483, 497] on input "10000" at bounding box center [563, 500] width 265 height 38
type input "1000"
click at [413, 580] on span "Confirm Amount" at bounding box center [436, 585] width 101 height 15
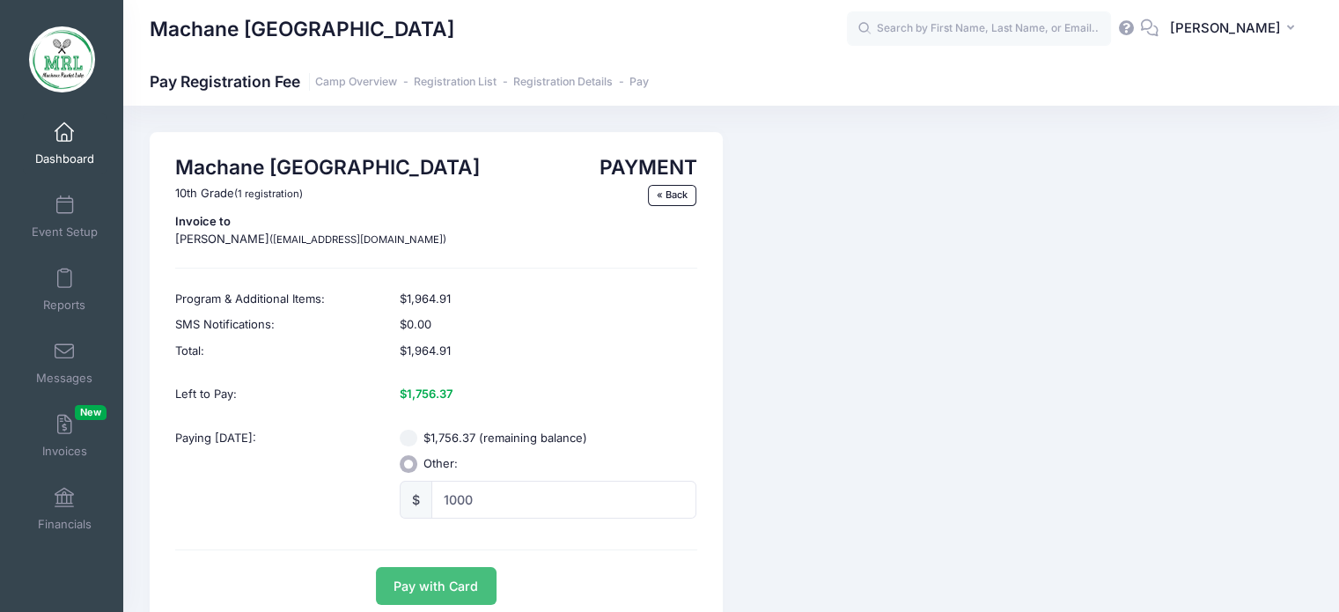
click at [416, 593] on button "Pay with Card" at bounding box center [436, 586] width 121 height 38
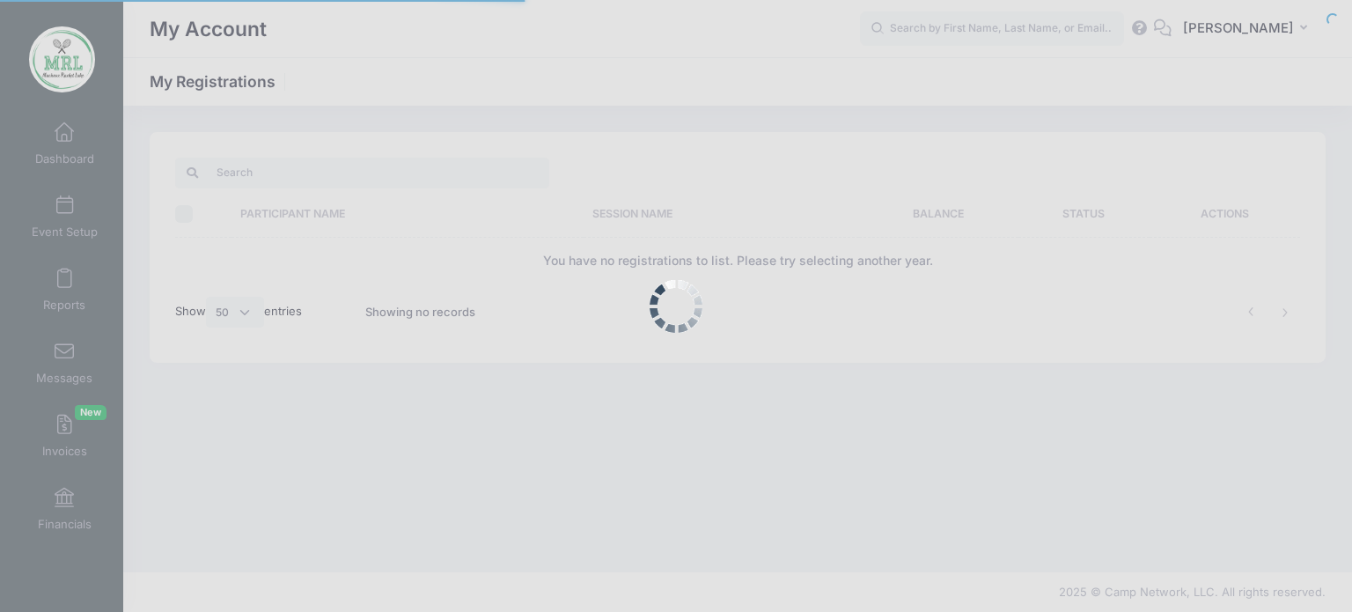
select select "50"
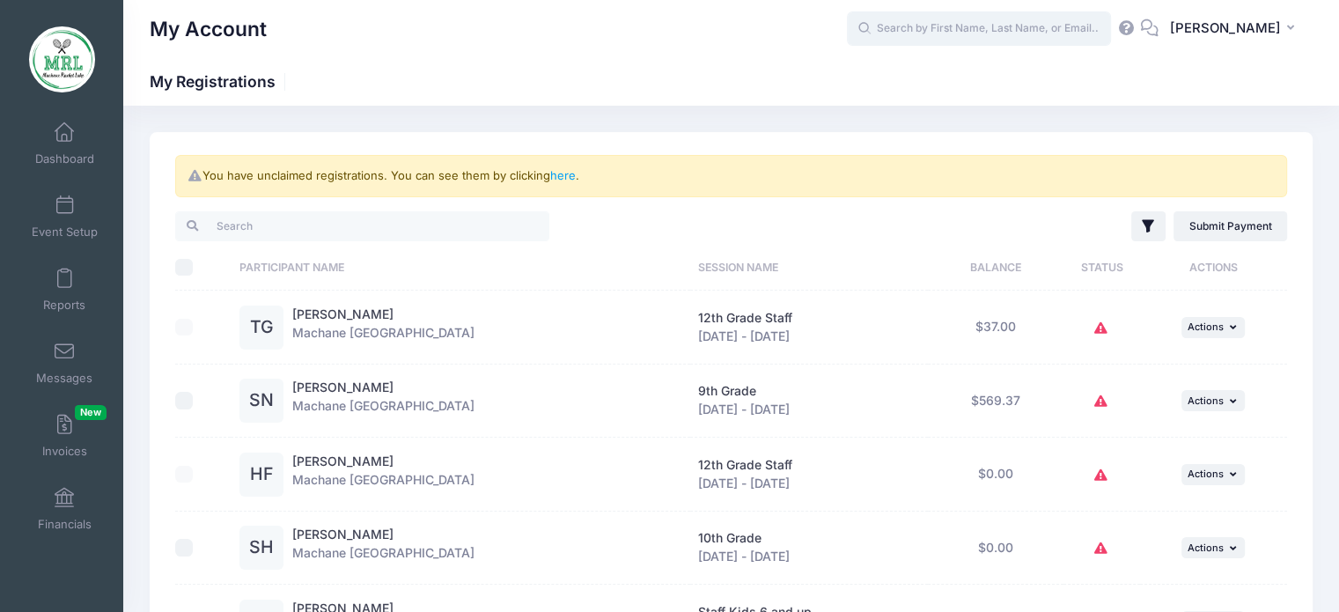
click at [918, 33] on input "text" at bounding box center [979, 28] width 264 height 35
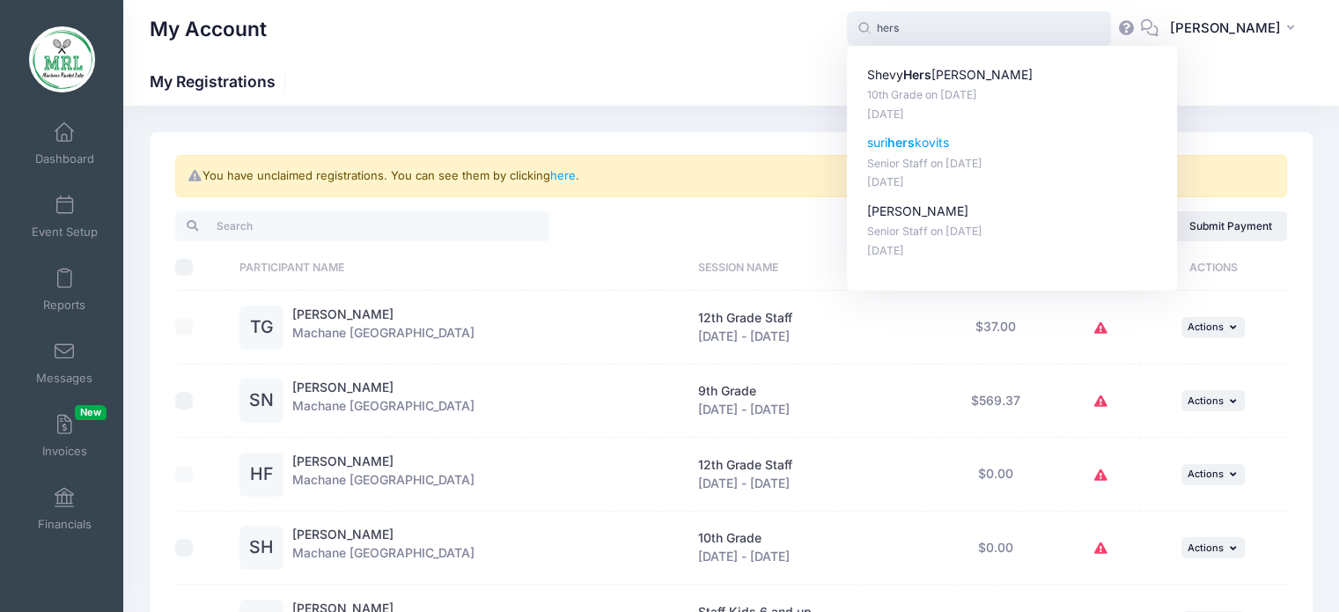
click at [915, 139] on strong "hers" at bounding box center [901, 142] width 27 height 15
type input "suri herskovits (Senior Staff, Aug-14, 2025)"
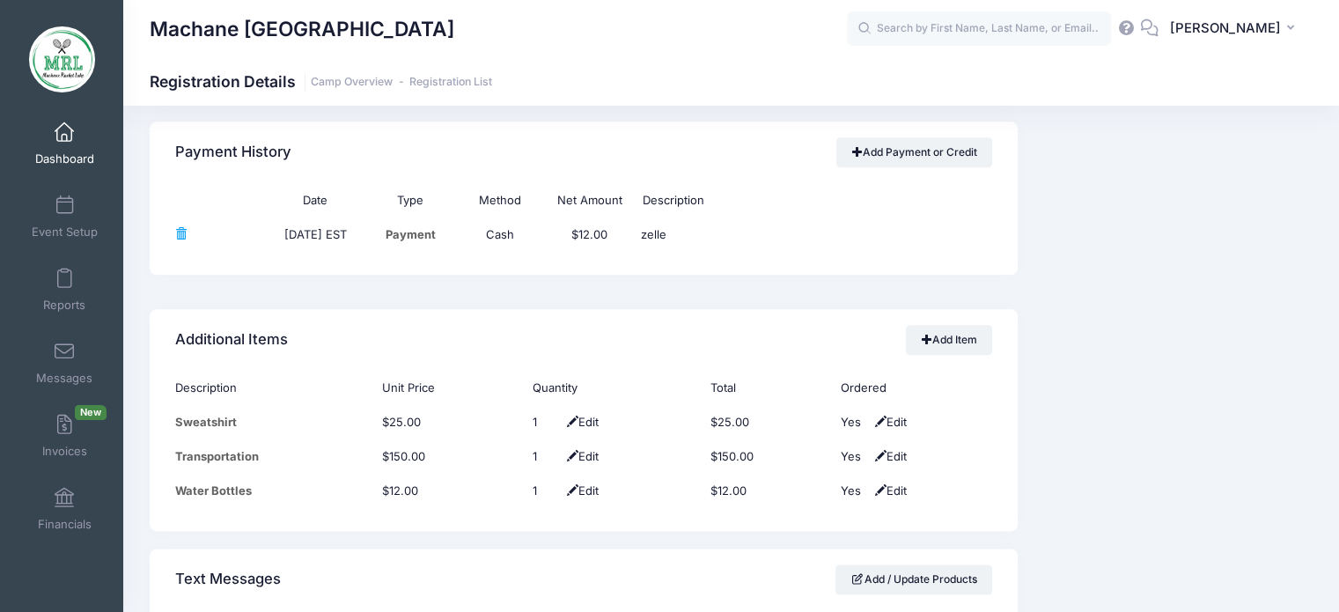
scroll to position [2016, 0]
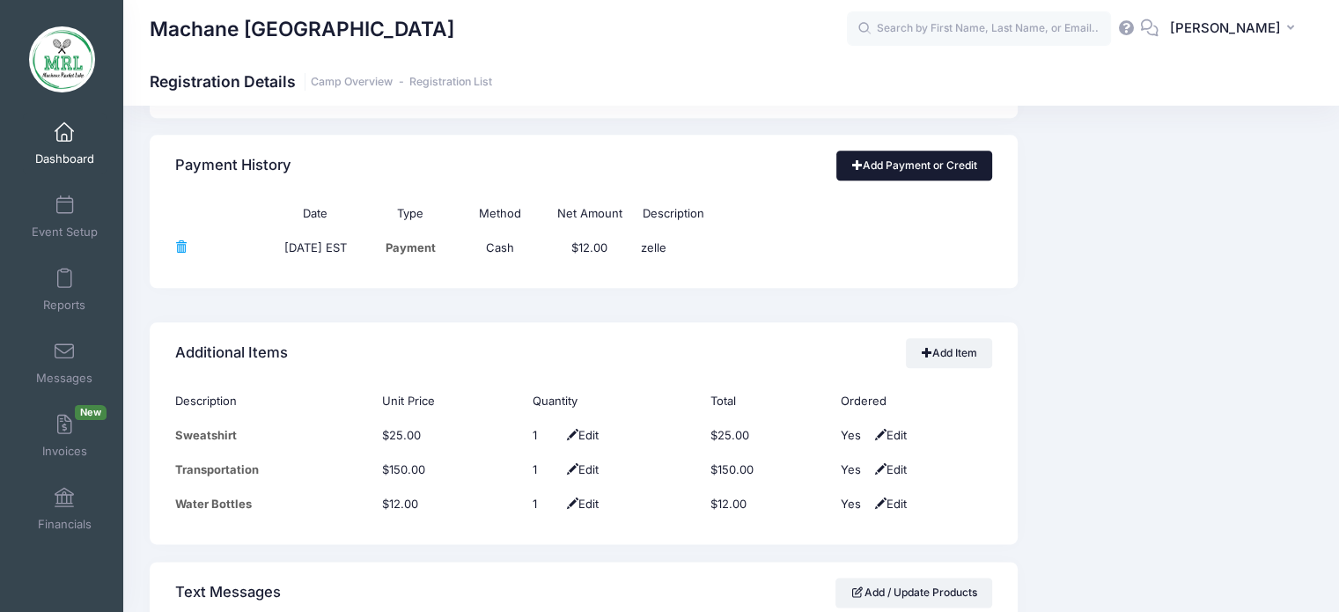
click at [856, 159] on span at bounding box center [856, 164] width 11 height 11
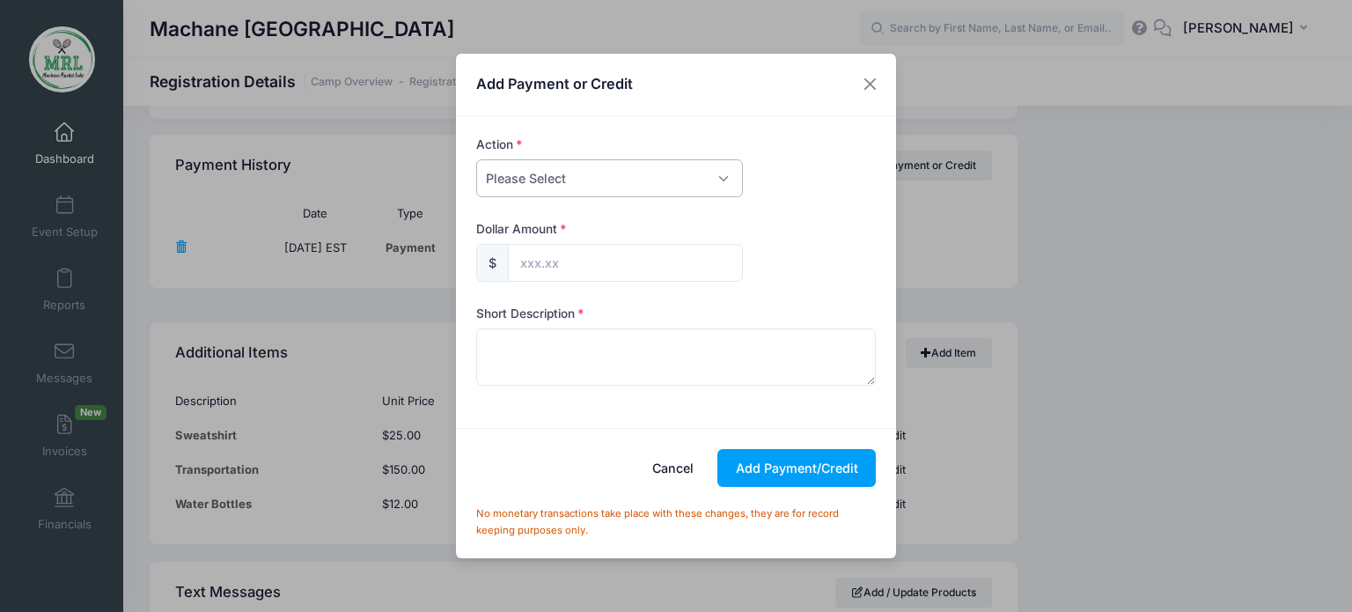
click at [721, 176] on select "Please Select Payment Credit Refund (Offline)" at bounding box center [609, 178] width 267 height 38
select select "payment"
click at [476, 159] on select "Please Select Payment Credit Refund (Offline)" at bounding box center [609, 178] width 267 height 38
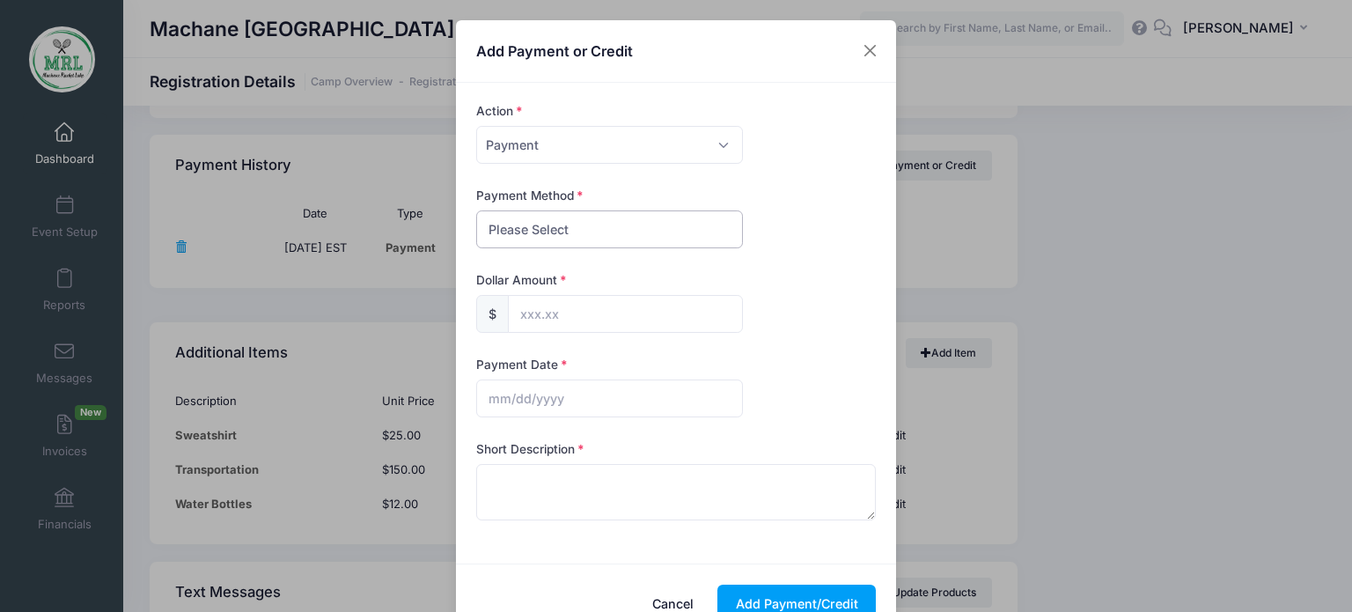
click at [586, 225] on select "Please Select PayPal Cash Check Bank Transfer Other" at bounding box center [609, 229] width 267 height 38
select select "bank transfer"
click at [476, 210] on select "Please Select PayPal Cash Check Bank Transfer Other" at bounding box center [609, 229] width 267 height 38
click at [574, 307] on input "text" at bounding box center [625, 314] width 235 height 38
type input "175.00"
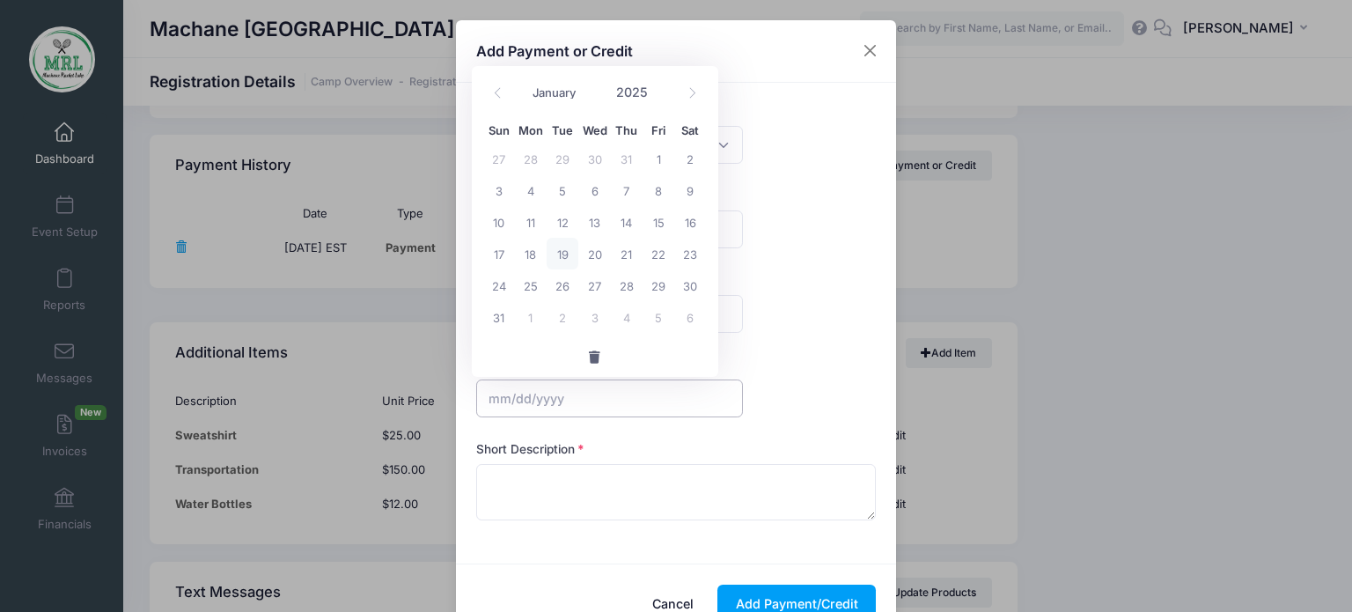
click at [490, 396] on input "text" at bounding box center [609, 398] width 267 height 38
click at [568, 254] on span "19" at bounding box center [563, 254] width 32 height 32
type input "08/19/2025"
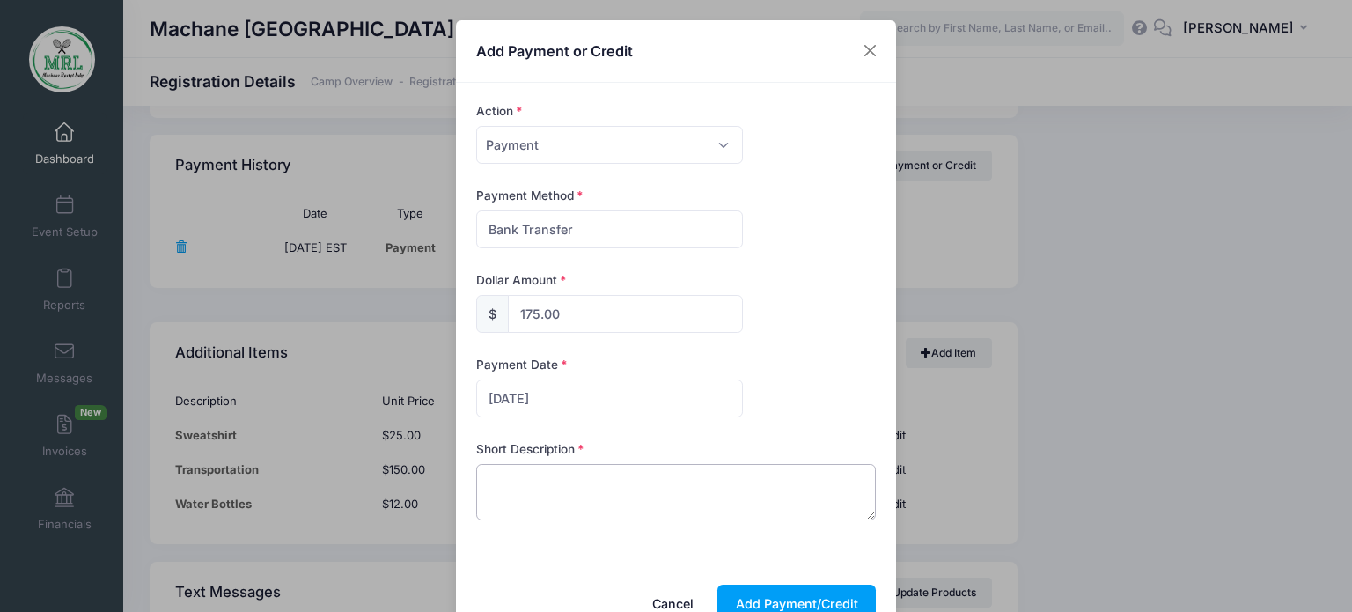
click at [621, 497] on textarea at bounding box center [676, 492] width 401 height 56
type textarea "paid"
click at [781, 588] on button "Add Payment/Credit" at bounding box center [797, 604] width 158 height 38
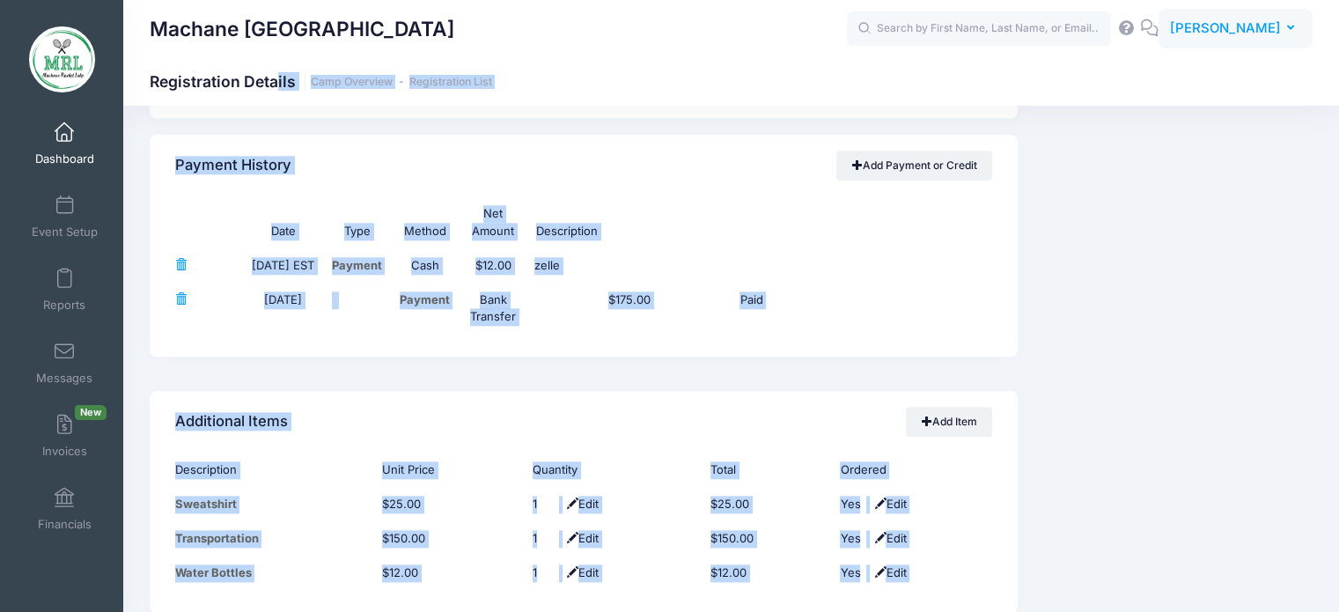
drag, startPoint x: 1337, startPoint y: 354, endPoint x: 1307, endPoint y: 24, distance: 331.6
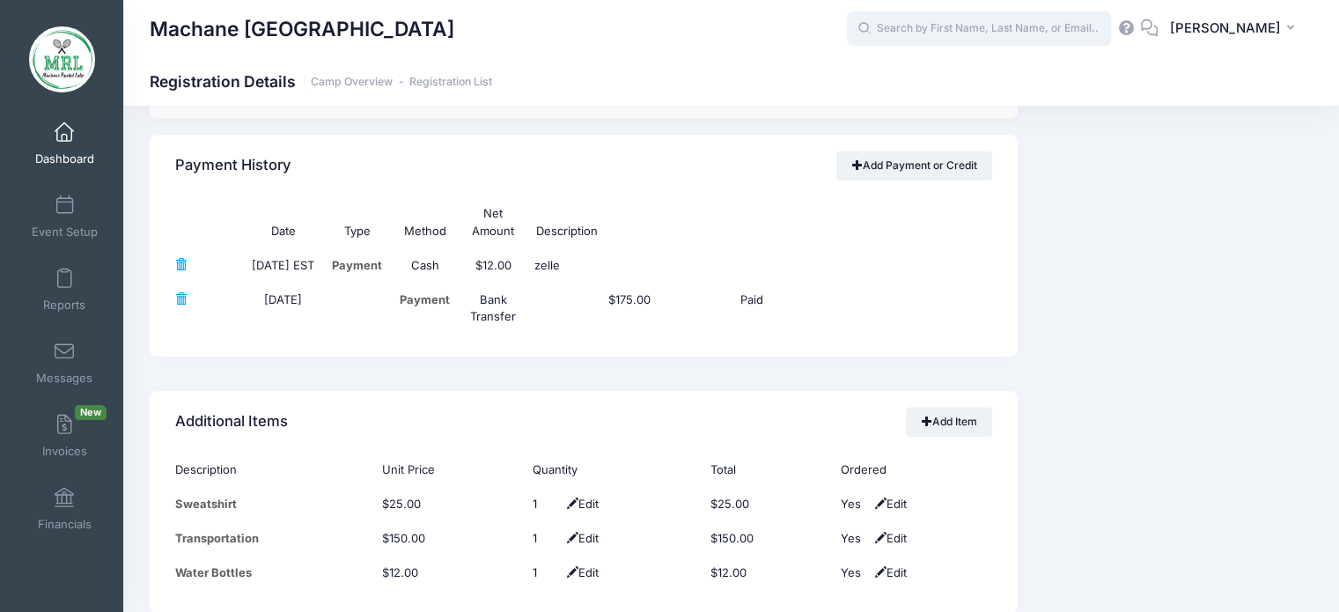
click at [953, 19] on input "text" at bounding box center [979, 28] width 264 height 35
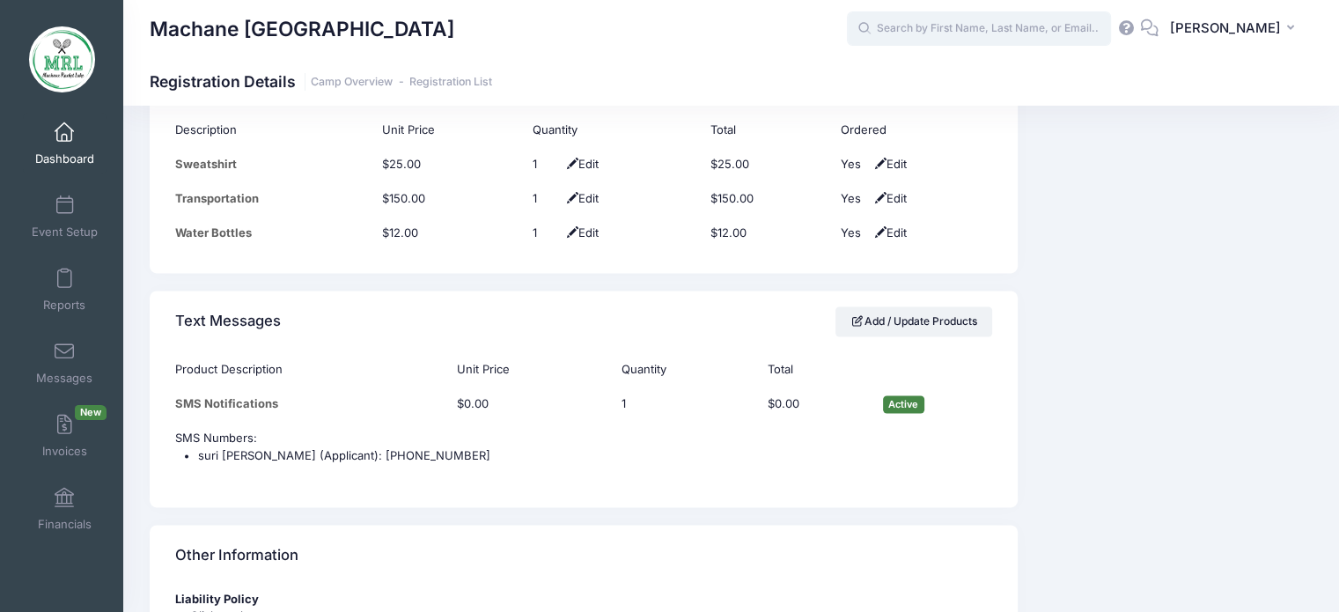
scroll to position [2494, 0]
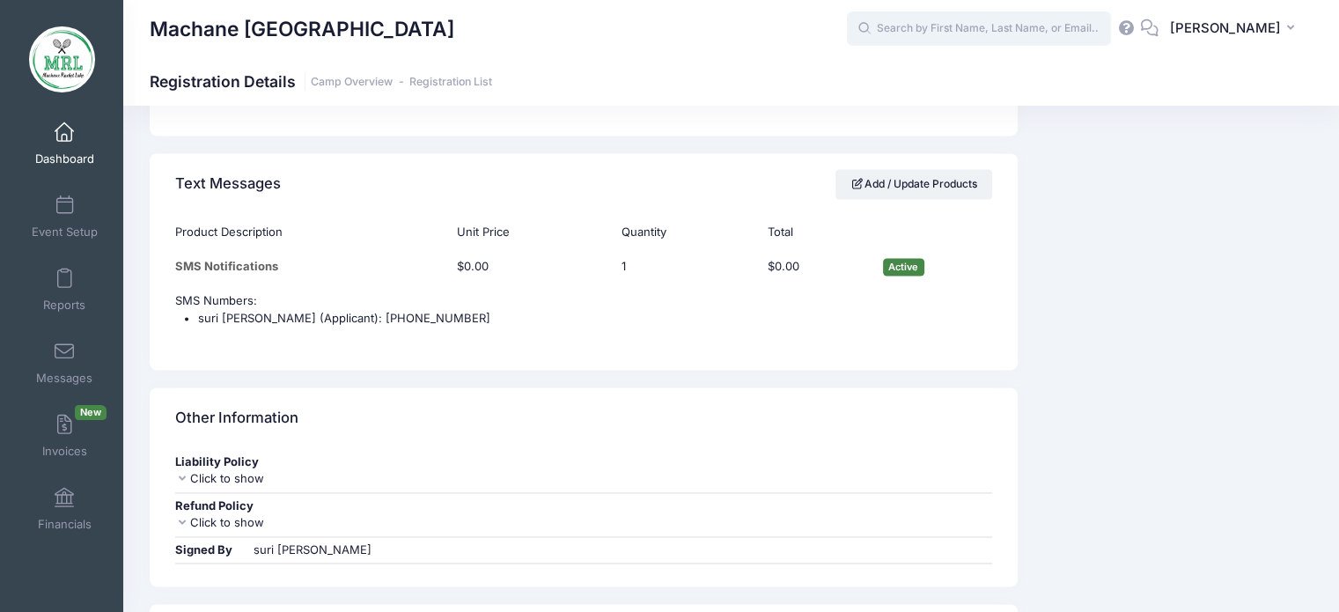
type input "s"
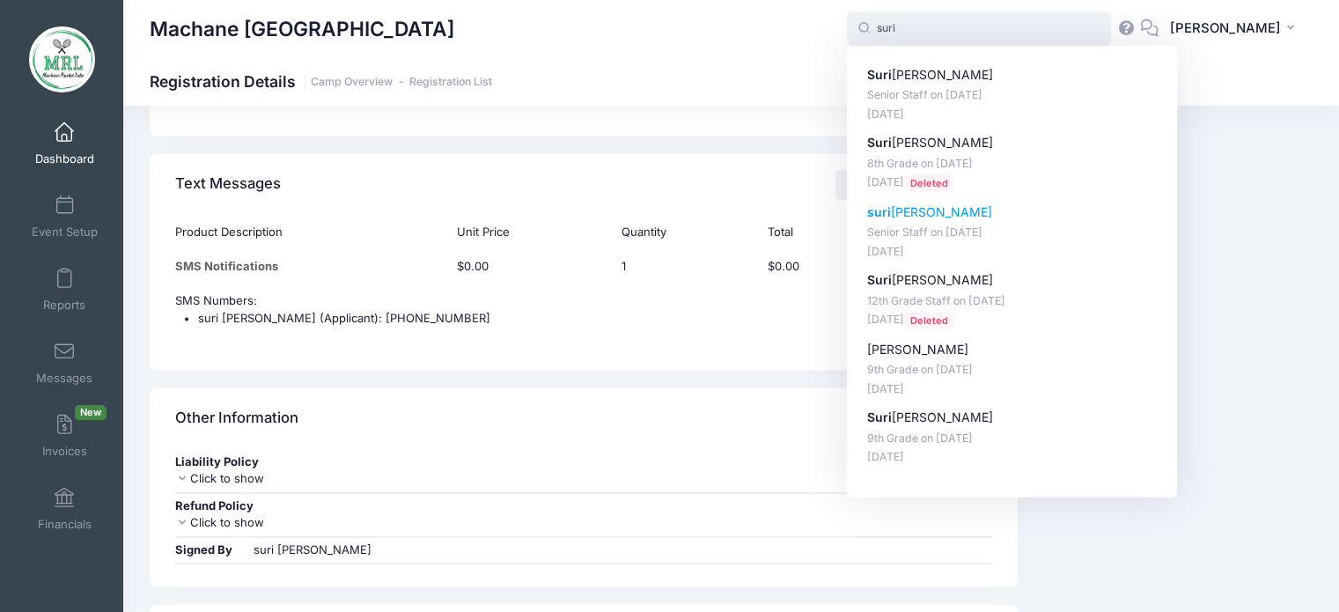
click at [904, 217] on p "suri herskovits" at bounding box center [1012, 212] width 291 height 18
type input "suri herskovits (Senior Staff, Aug-14, 2025)"
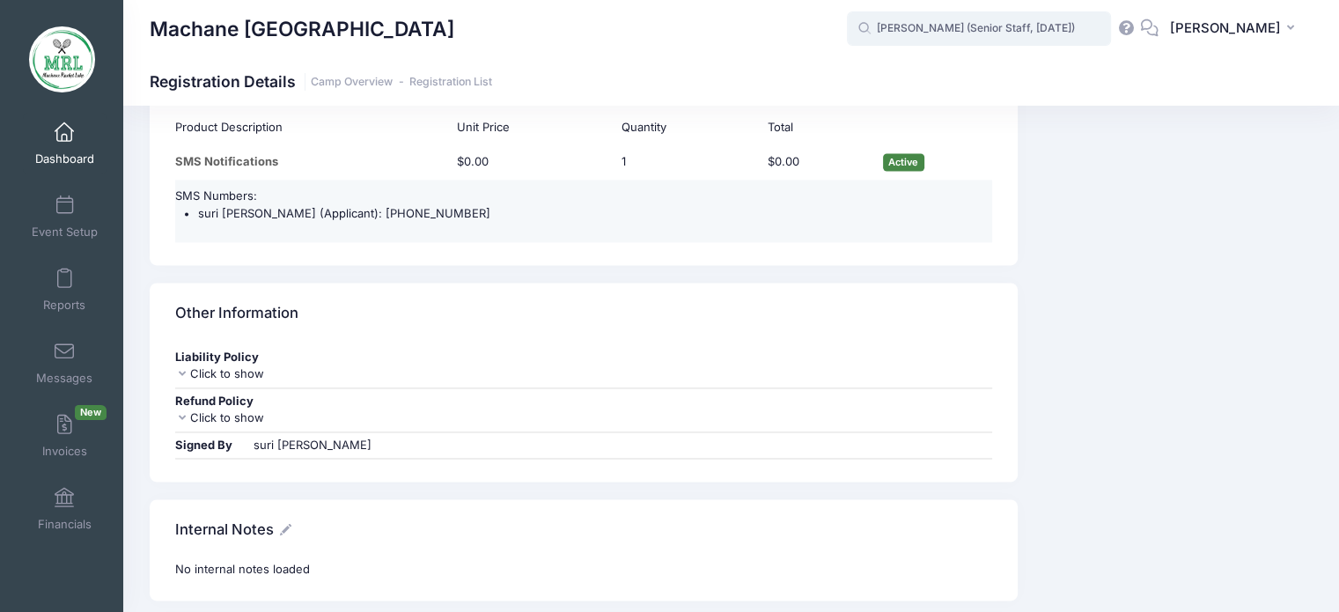
scroll to position [2637, 0]
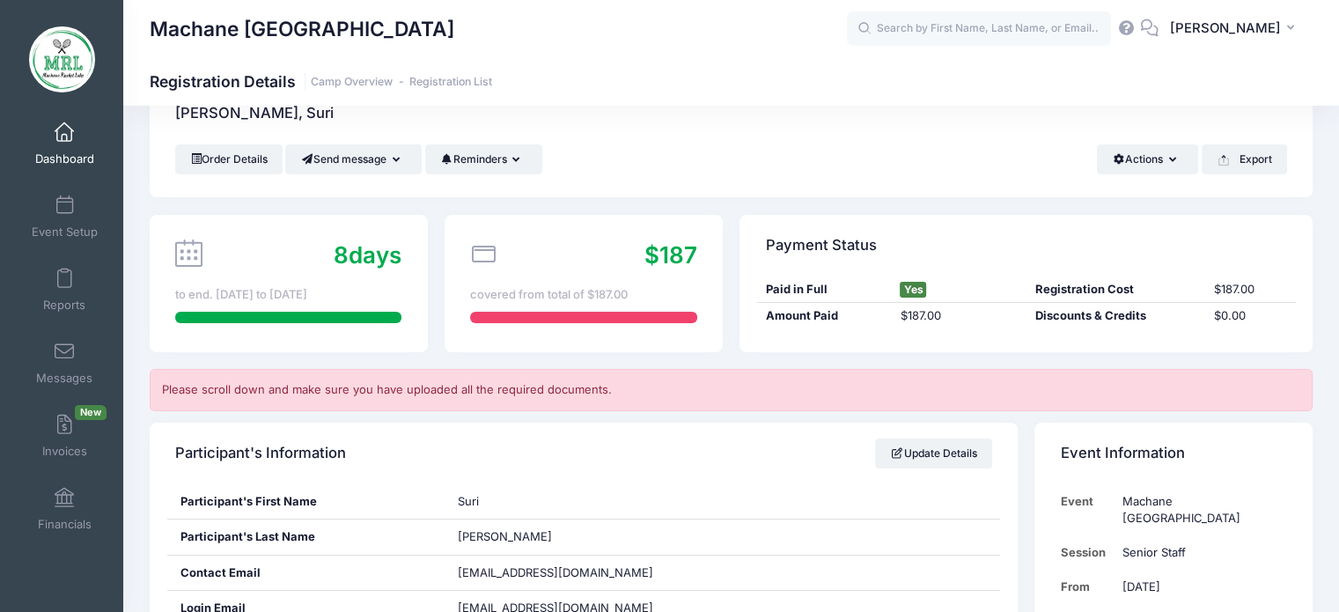
scroll to position [52, 0]
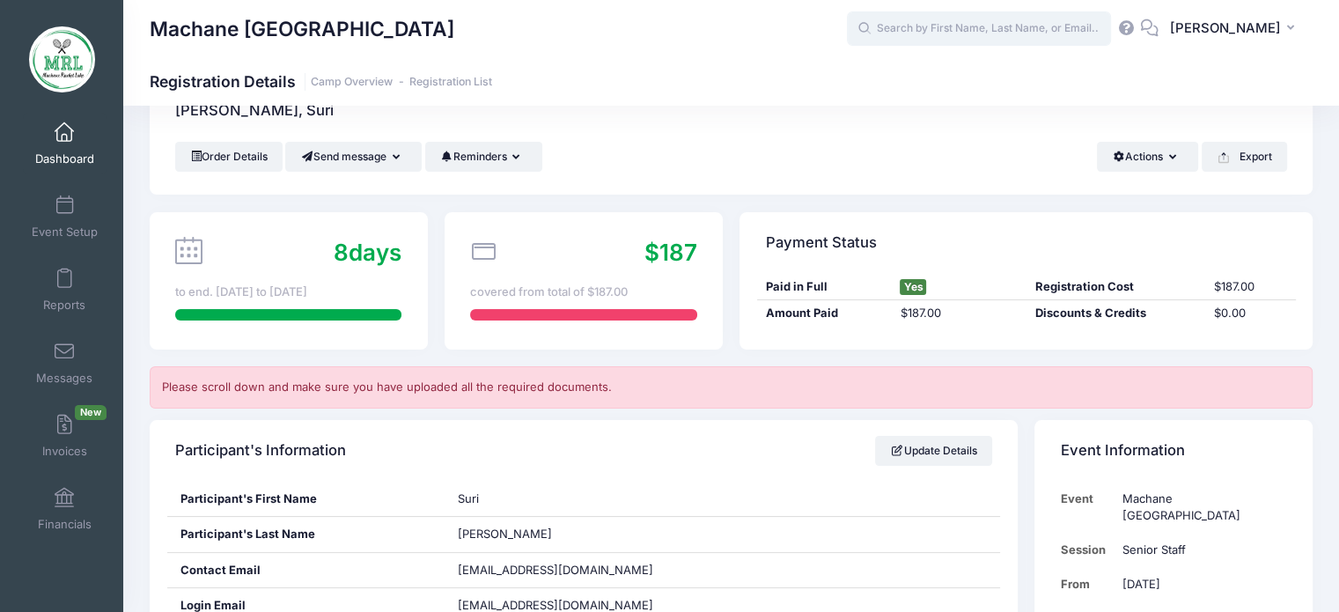
click at [887, 22] on input "text" at bounding box center [979, 28] width 264 height 35
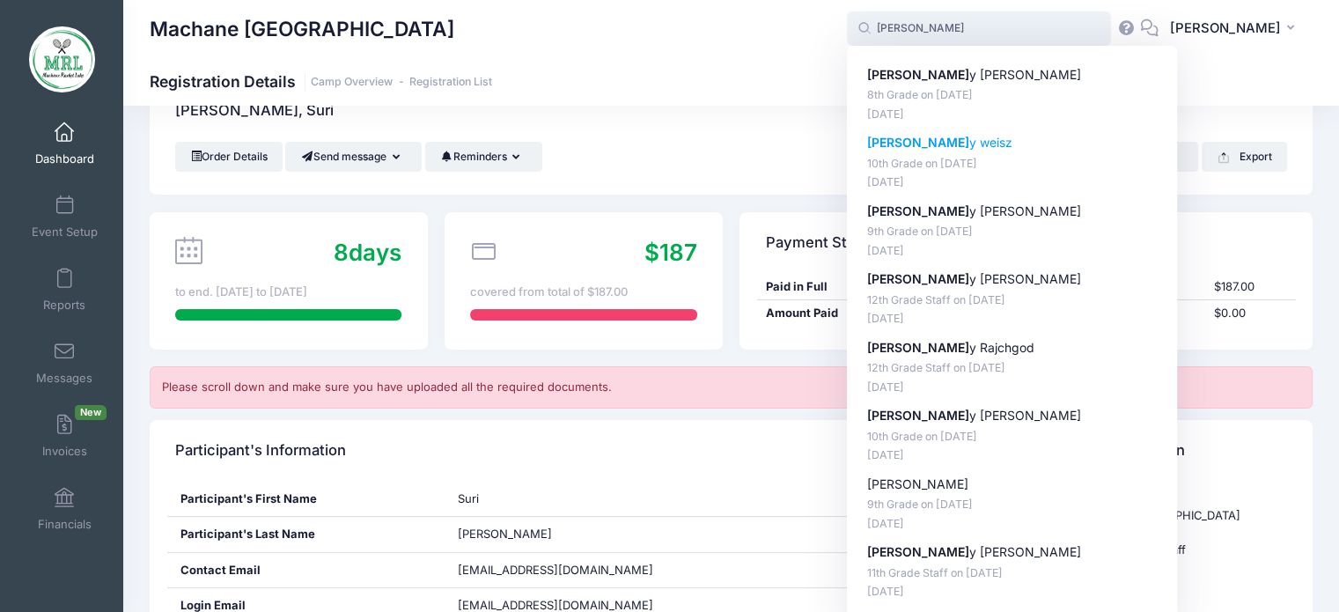
click at [905, 145] on p "[PERSON_NAME]" at bounding box center [1012, 143] width 291 height 18
type input "[PERSON_NAME] (10th Grade, [DATE])"
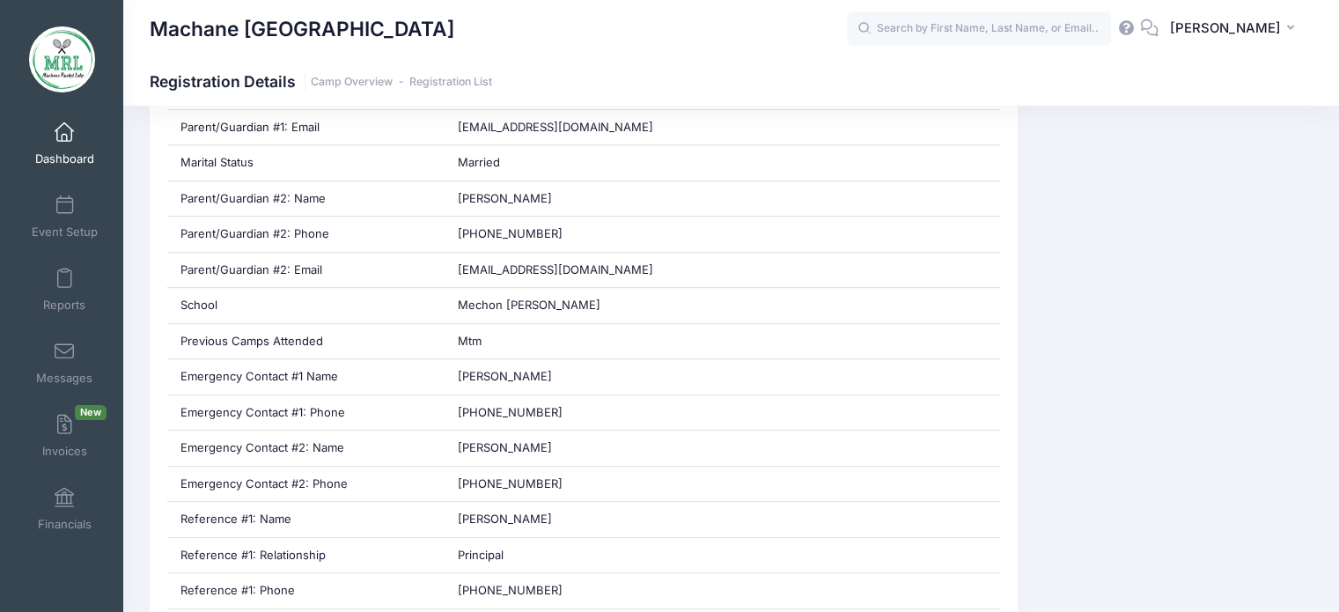
scroll to position [922, 0]
